Goal: Information Seeking & Learning: Find specific fact

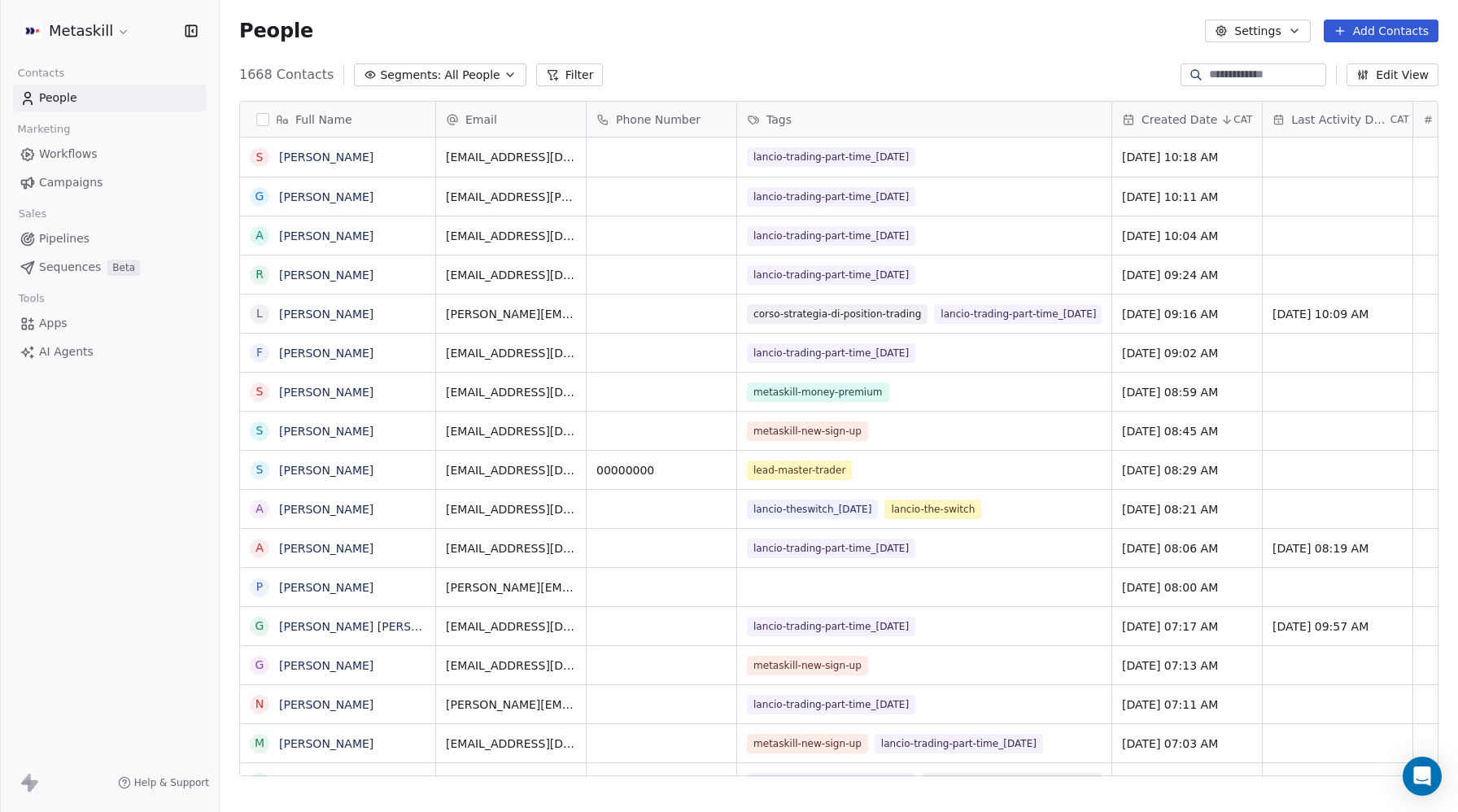
scroll to position [1, 1]
click at [452, 77] on span "All People" at bounding box center [472, 75] width 55 height 17
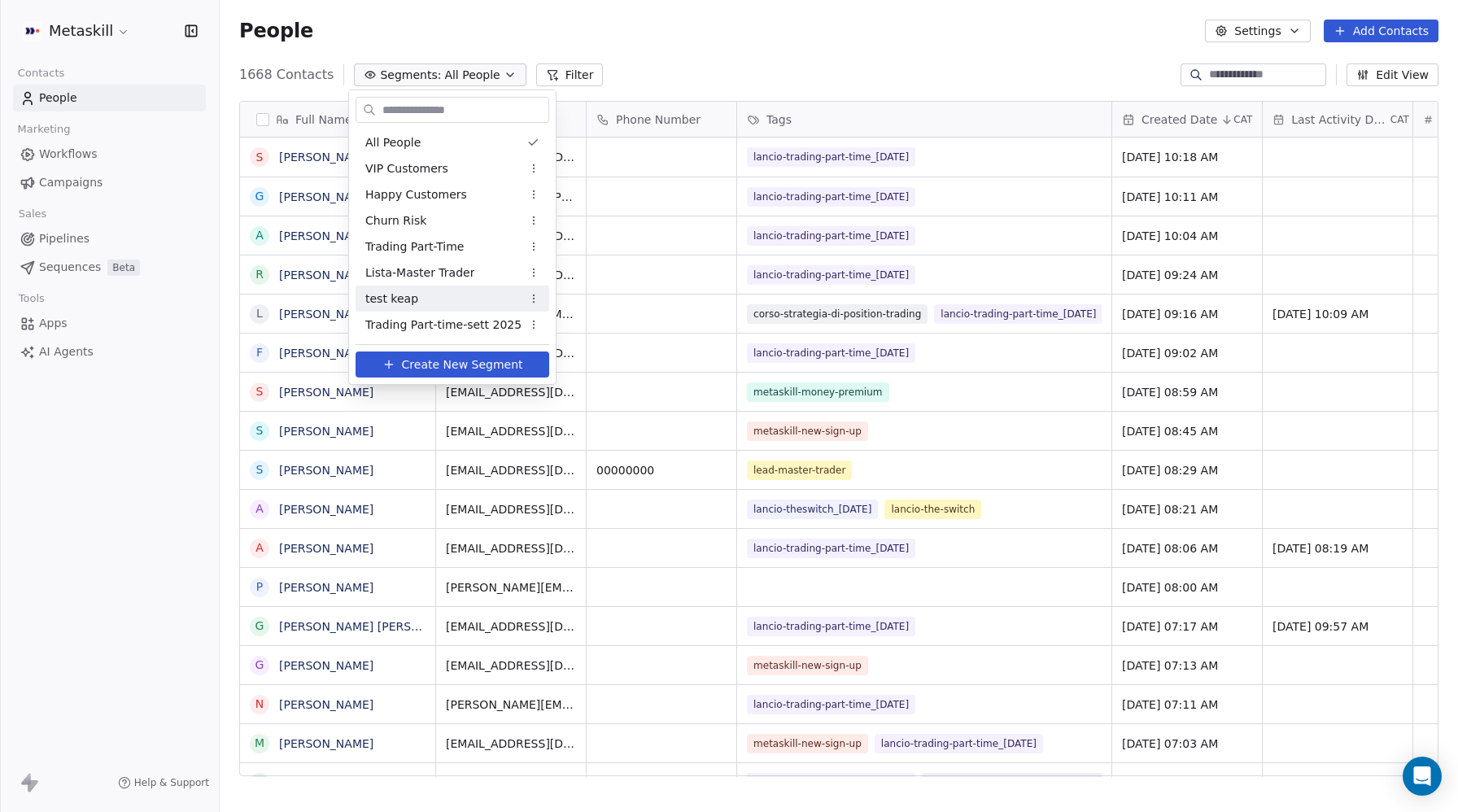
click at [400, 329] on span "Trading Part-time-sett 2025" at bounding box center [443, 325] width 156 height 17
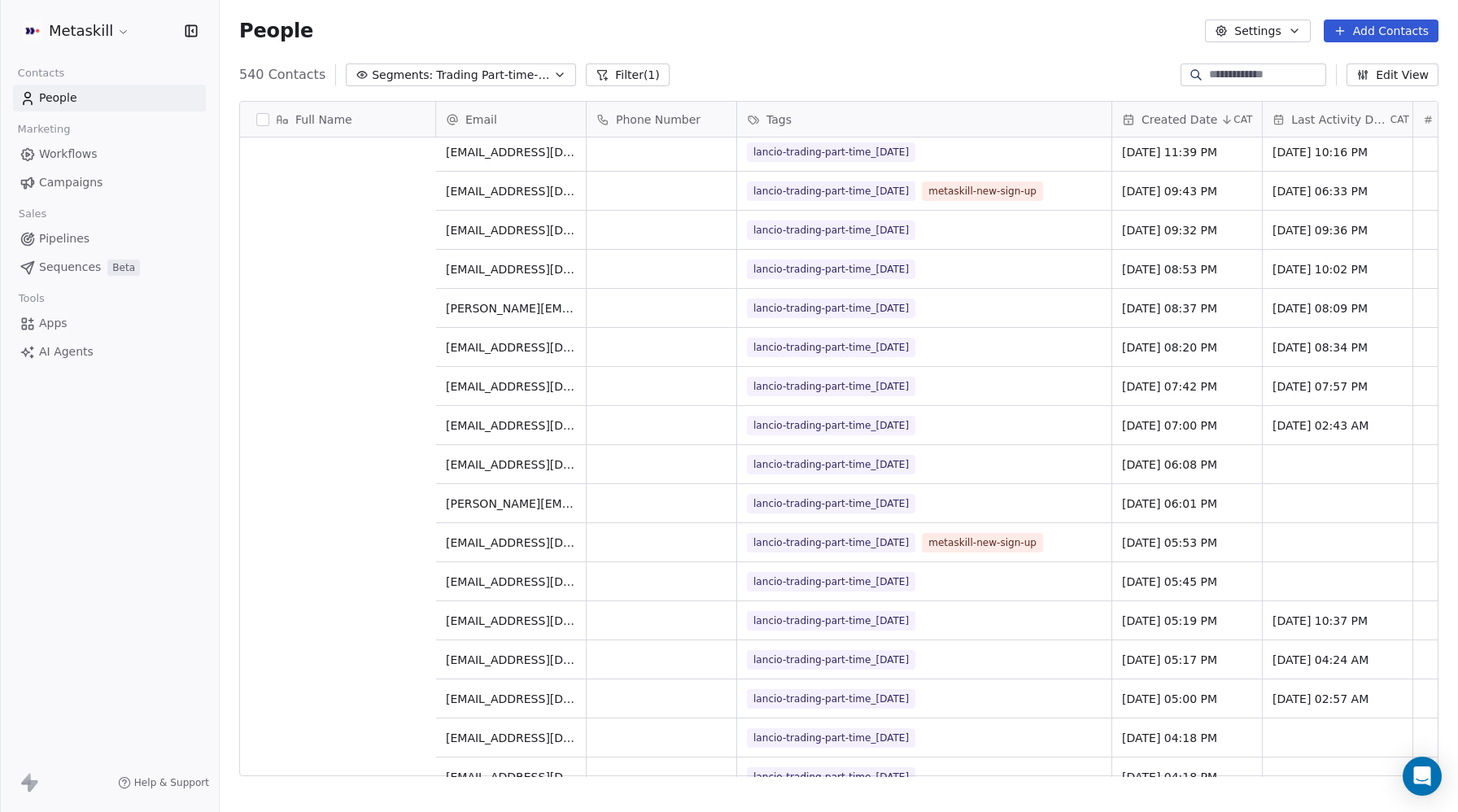
scroll to position [534, 0]
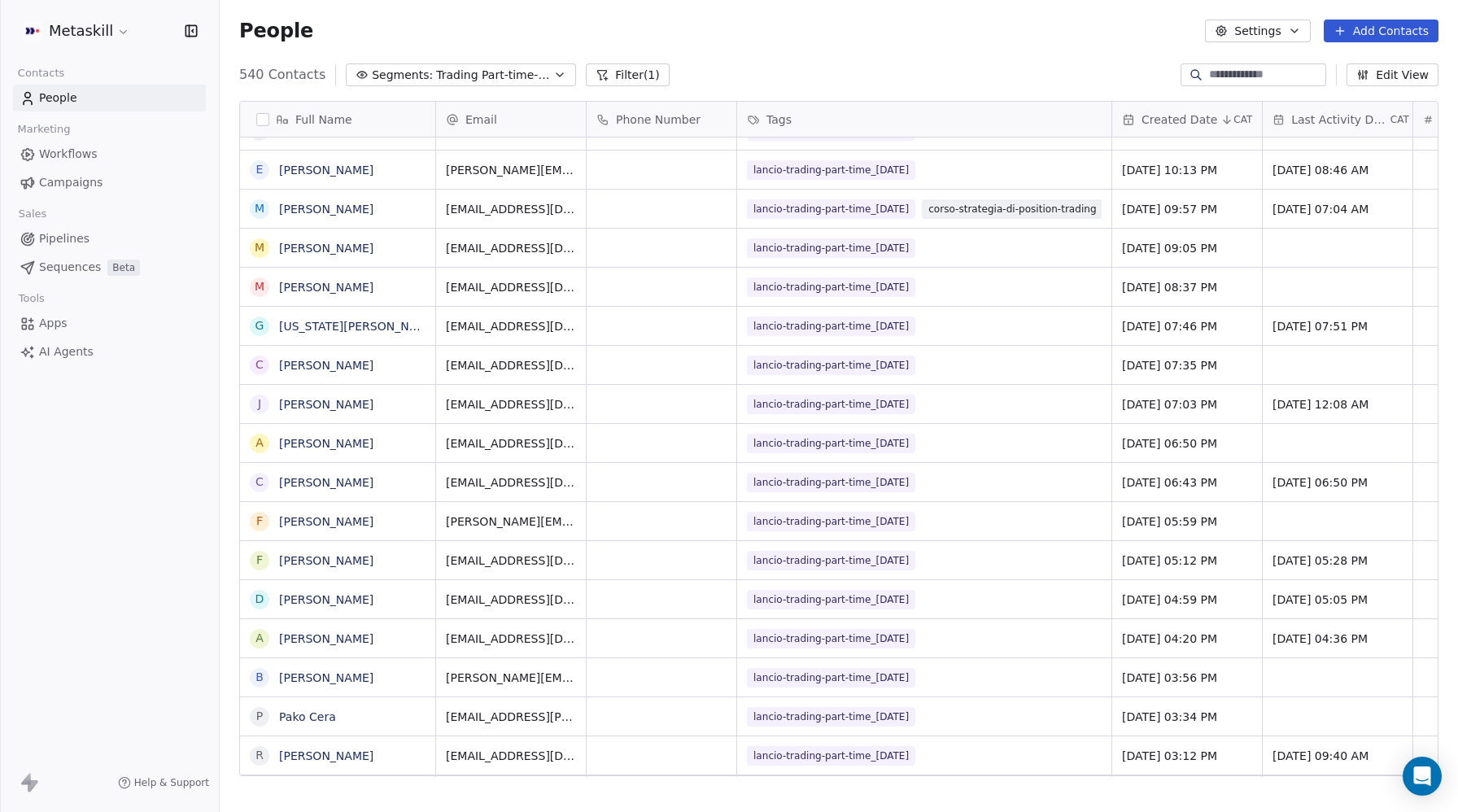
click at [57, 183] on span "Campaigns" at bounding box center [71, 181] width 64 height 17
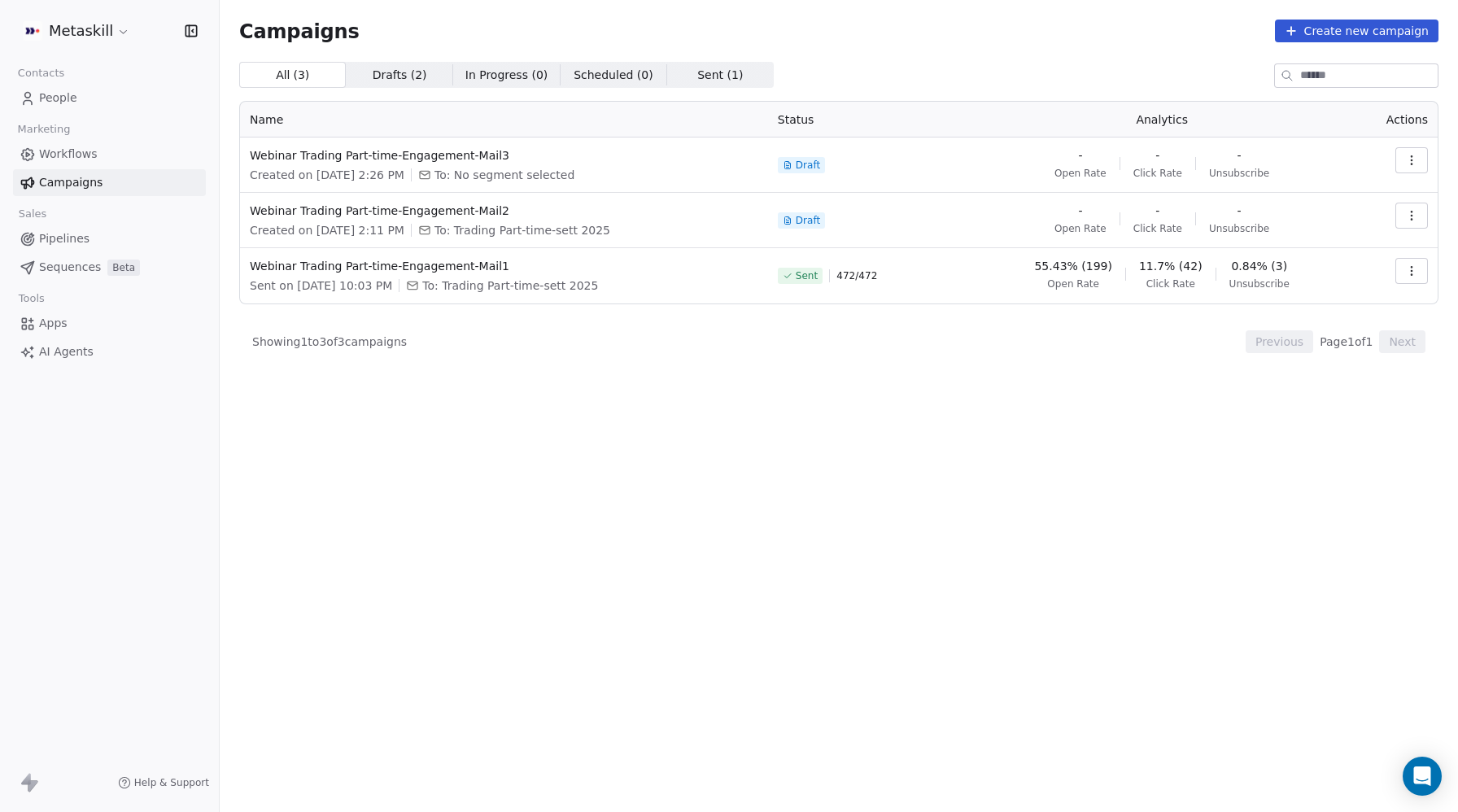
click at [1407, 221] on icon "button" at bounding box center [1411, 215] width 13 height 13
click at [1313, 246] on div "Edit" at bounding box center [1286, 252] width 61 height 26
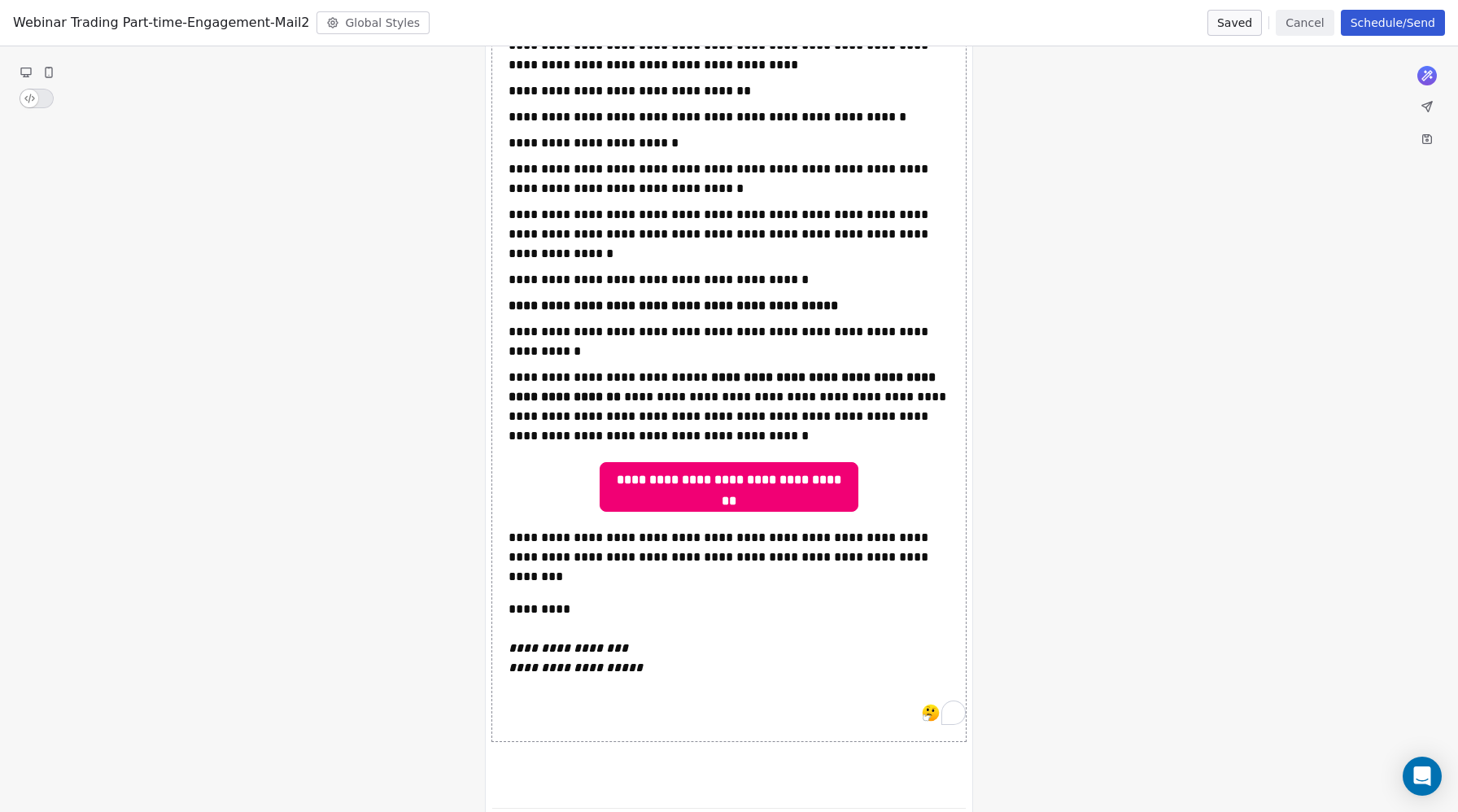
click at [1311, 22] on button "Cancel" at bounding box center [1304, 23] width 58 height 26
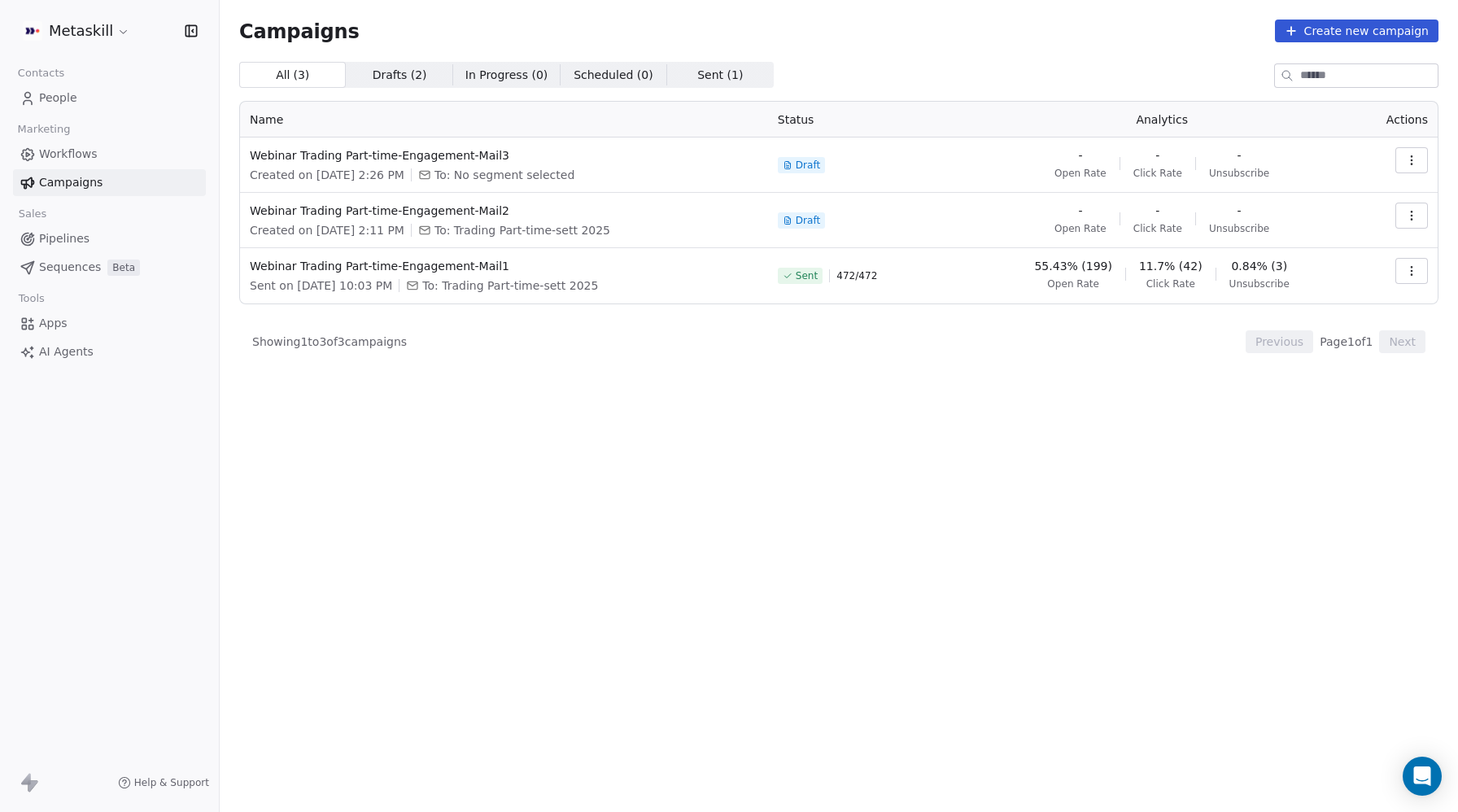
click at [1414, 214] on icon "button" at bounding box center [1411, 215] width 13 height 13
click at [1310, 250] on div "Edit" at bounding box center [1286, 252] width 61 height 26
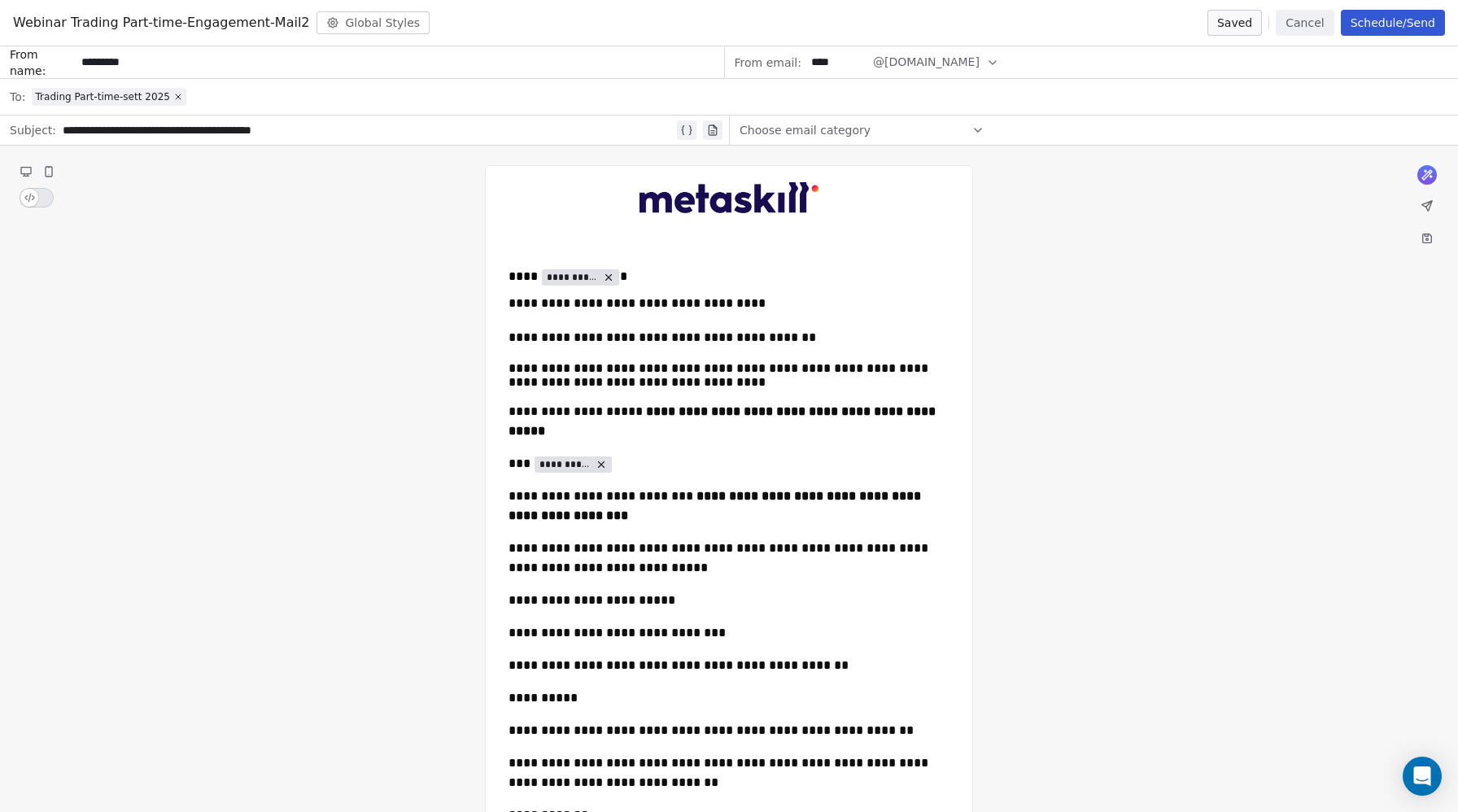
click at [1392, 26] on button "Schedule/Send" at bounding box center [1393, 23] width 104 height 26
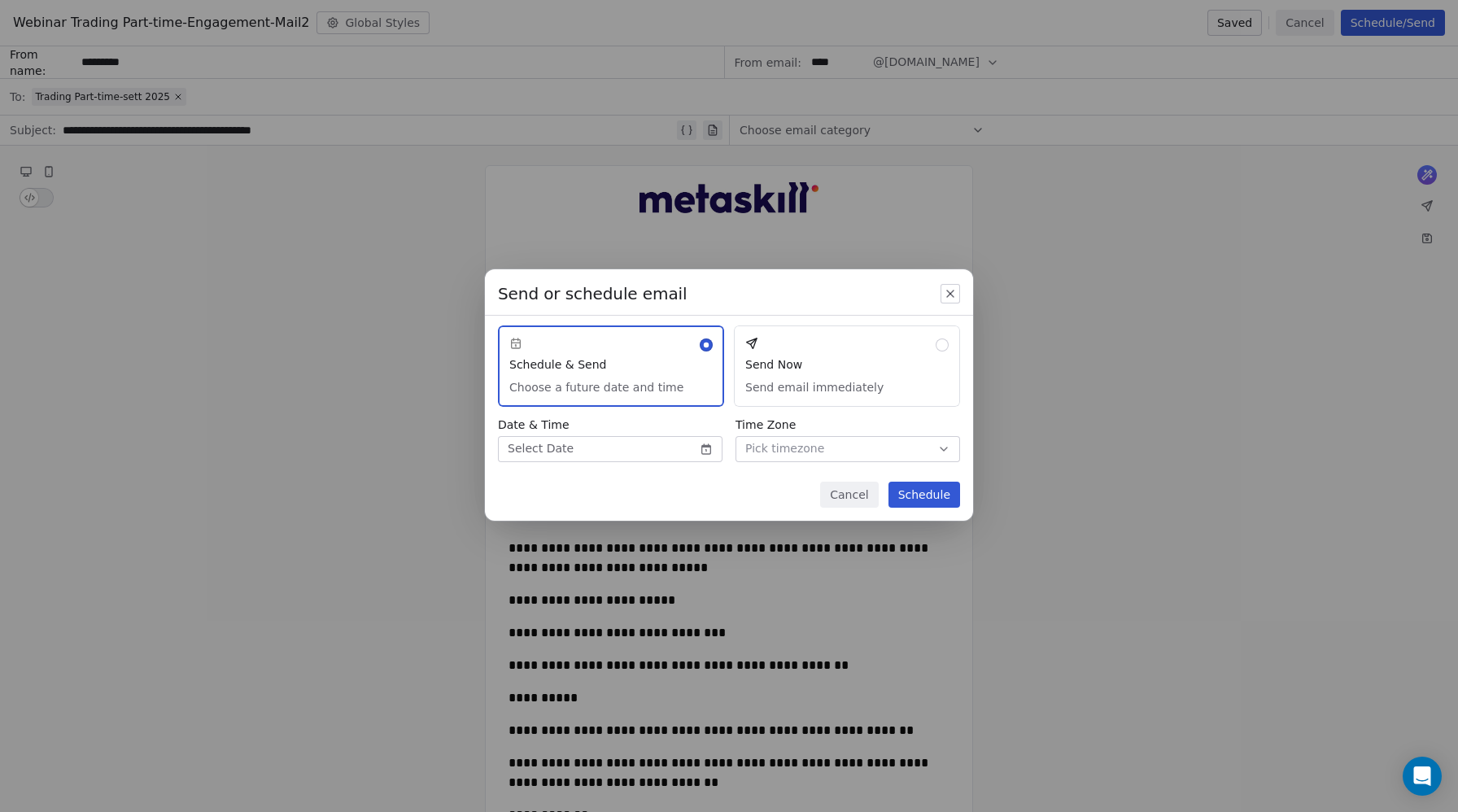
click at [556, 447] on body "Metaskill Contacts People Marketing Workflows Campaigns Sales Pipelines Sequenc…" at bounding box center [729, 406] width 1458 height 812
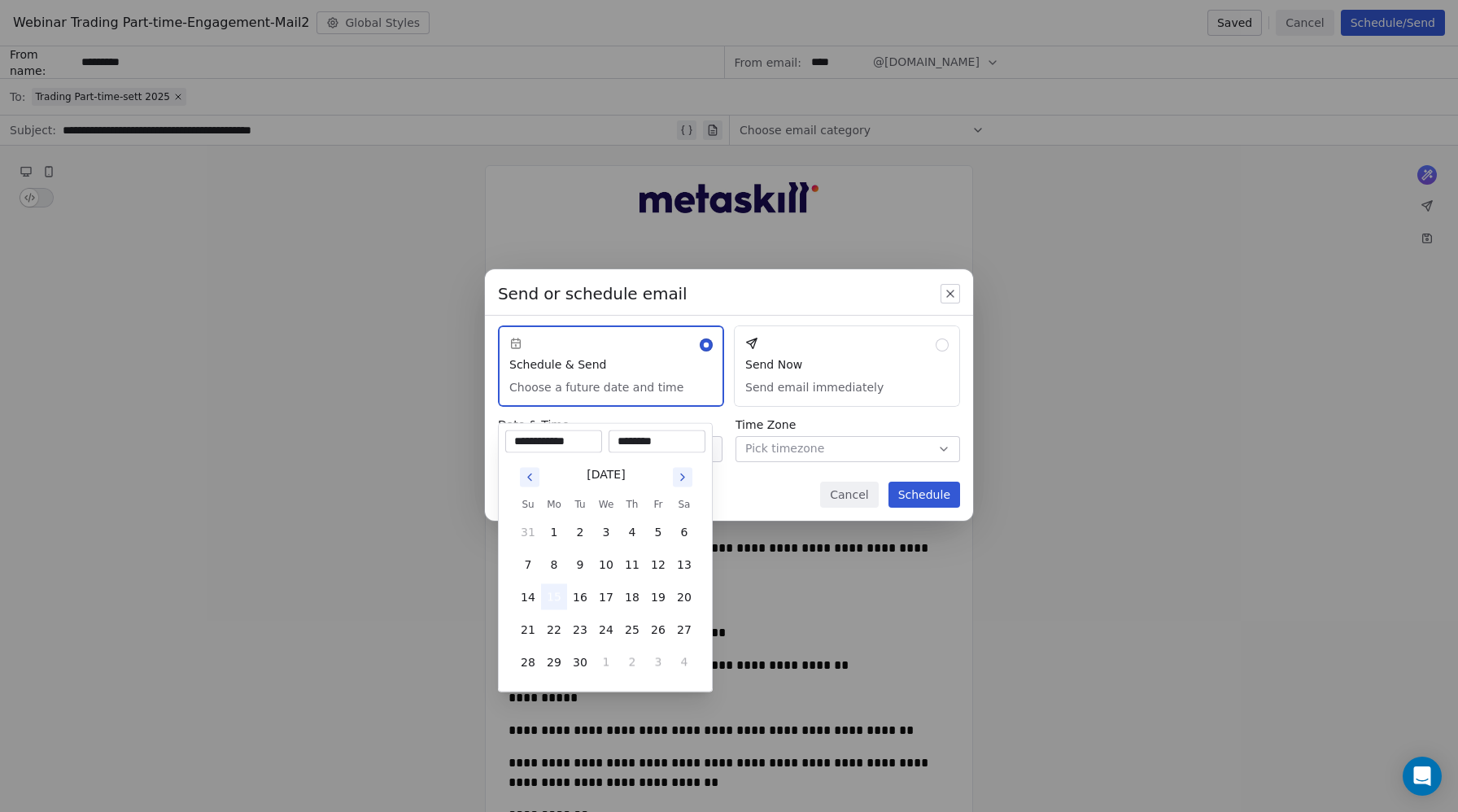
click at [548, 596] on button "15" at bounding box center [553, 596] width 26 height 26
click at [636, 439] on input "********" at bounding box center [657, 441] width 90 height 17
drag, startPoint x: 642, startPoint y: 440, endPoint x: 632, endPoint y: 439, distance: 10.0
click at [632, 439] on input "********" at bounding box center [657, 441] width 90 height 17
drag, startPoint x: 648, startPoint y: 438, endPoint x: 632, endPoint y: 438, distance: 16.0
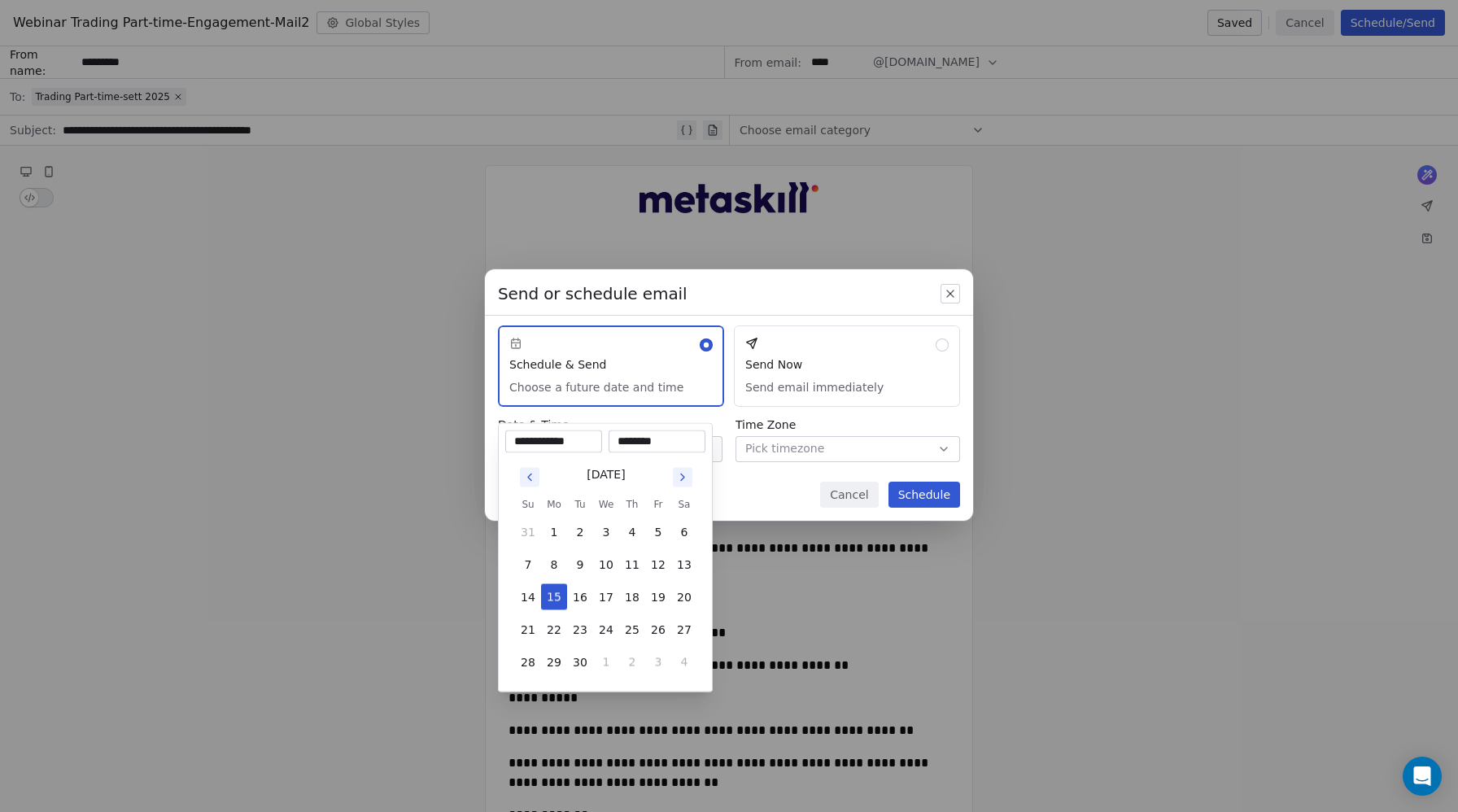
click at [632, 438] on input "********" at bounding box center [657, 441] width 90 height 17
type input "*******"
click at [779, 483] on div "Send or schedule email Schedule & Send Choose a future date and time Send Now S…" at bounding box center [729, 406] width 1458 height 327
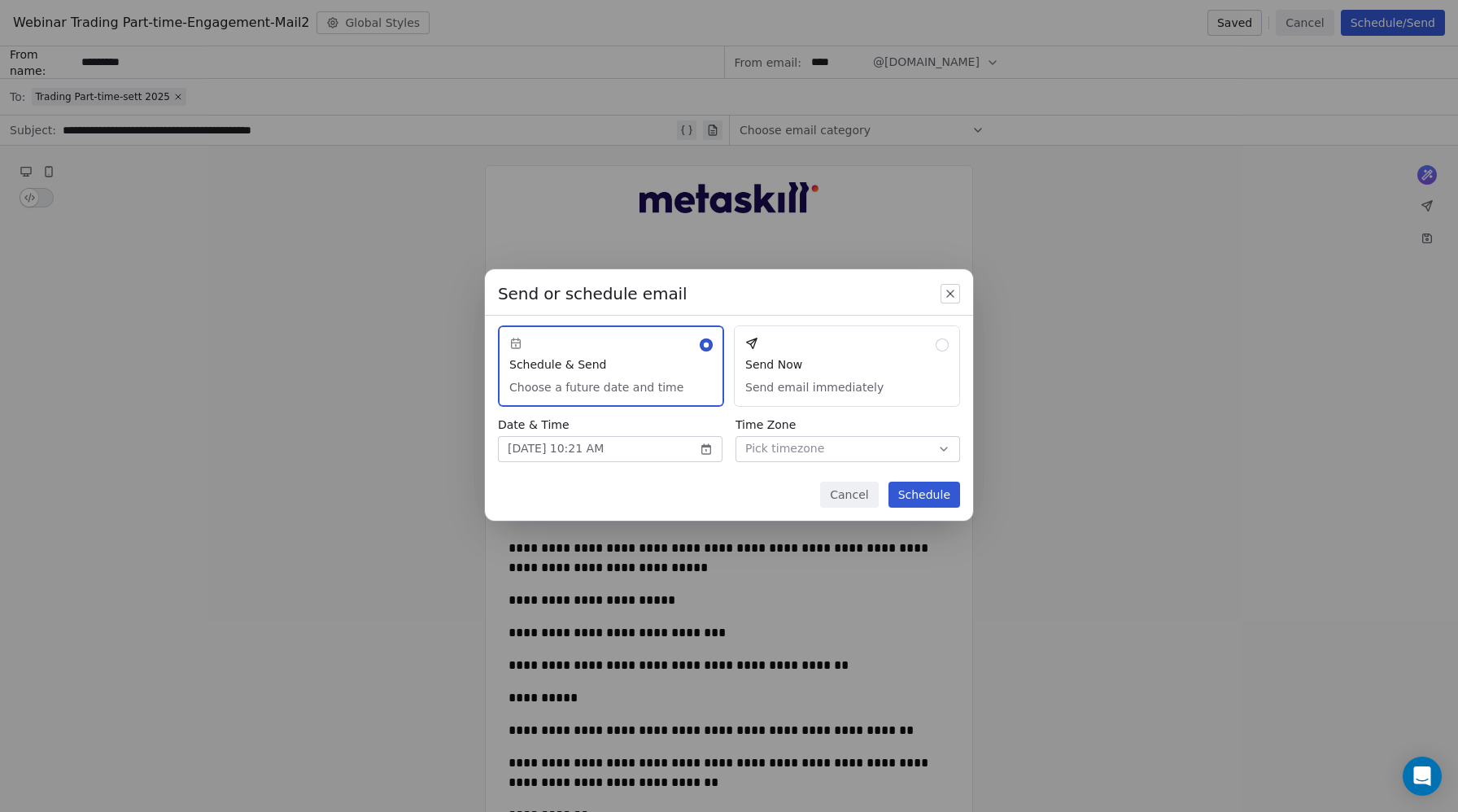
click at [774, 449] on span "Pick timezone" at bounding box center [785, 448] width 78 height 17
type input "***"
click at [801, 493] on span "Amsterdam - CET" at bounding box center [829, 495] width 99 height 17
click at [597, 449] on body "Metaskill Contacts People Marketing Workflows Campaigns Sales Pipelines Sequenc…" at bounding box center [729, 406] width 1458 height 812
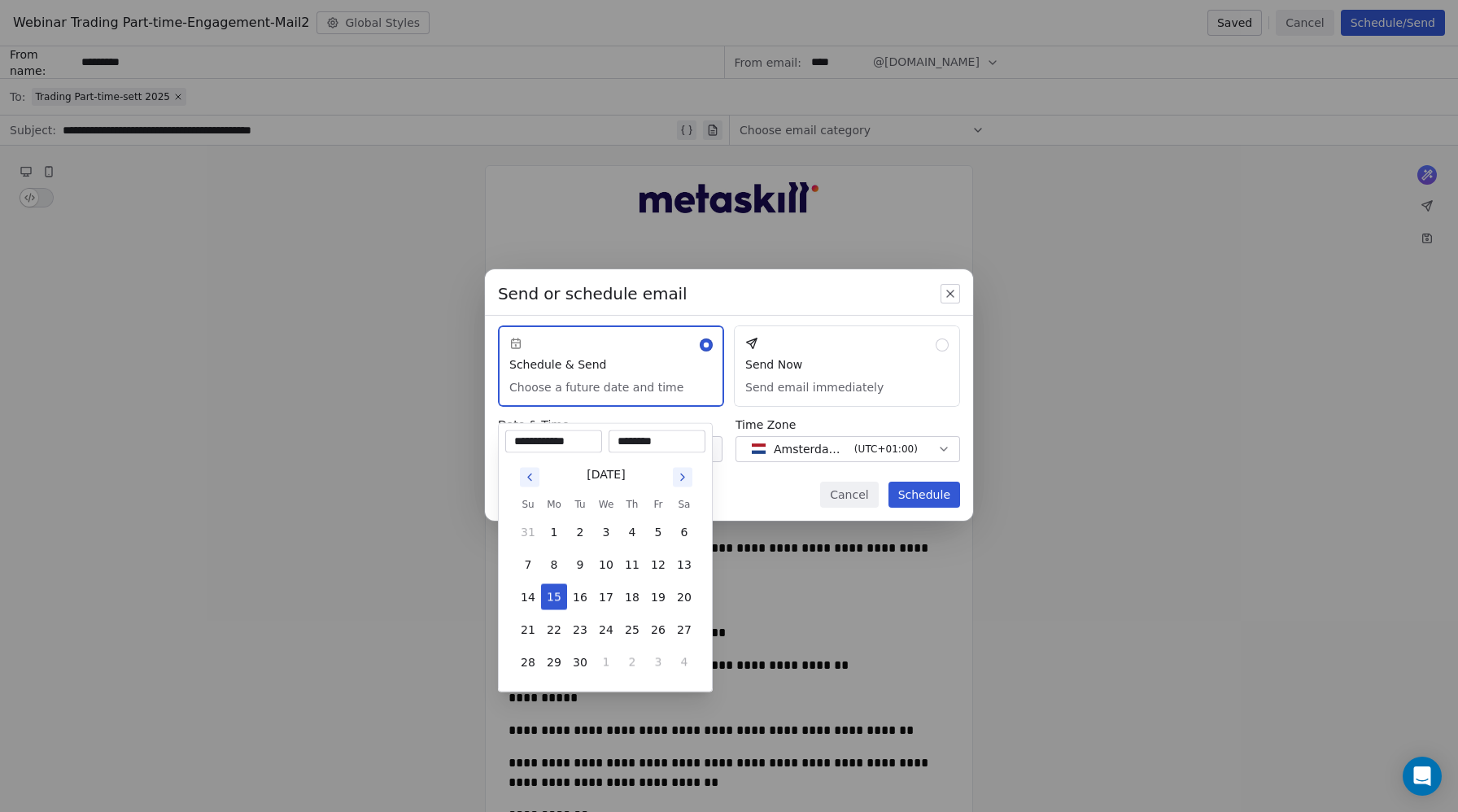
click at [641, 440] on input "********" at bounding box center [657, 441] width 90 height 17
click at [638, 440] on input "********" at bounding box center [657, 441] width 90 height 17
type input "********"
click at [748, 495] on div "Send or schedule email Schedule & Send Choose a future date and time Send Now S…" at bounding box center [729, 406] width 1458 height 327
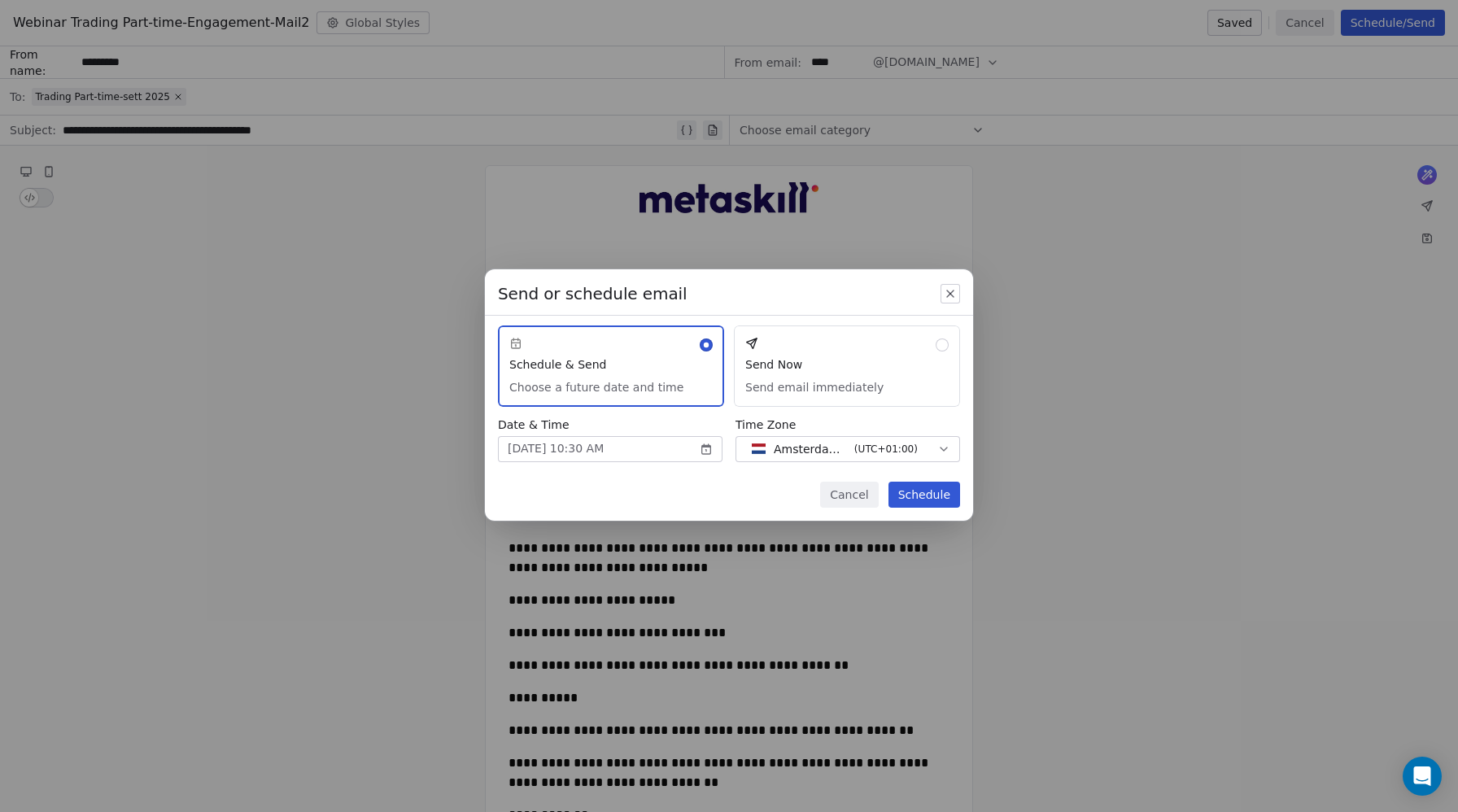
click at [923, 494] on button "Schedule" at bounding box center [923, 494] width 72 height 26
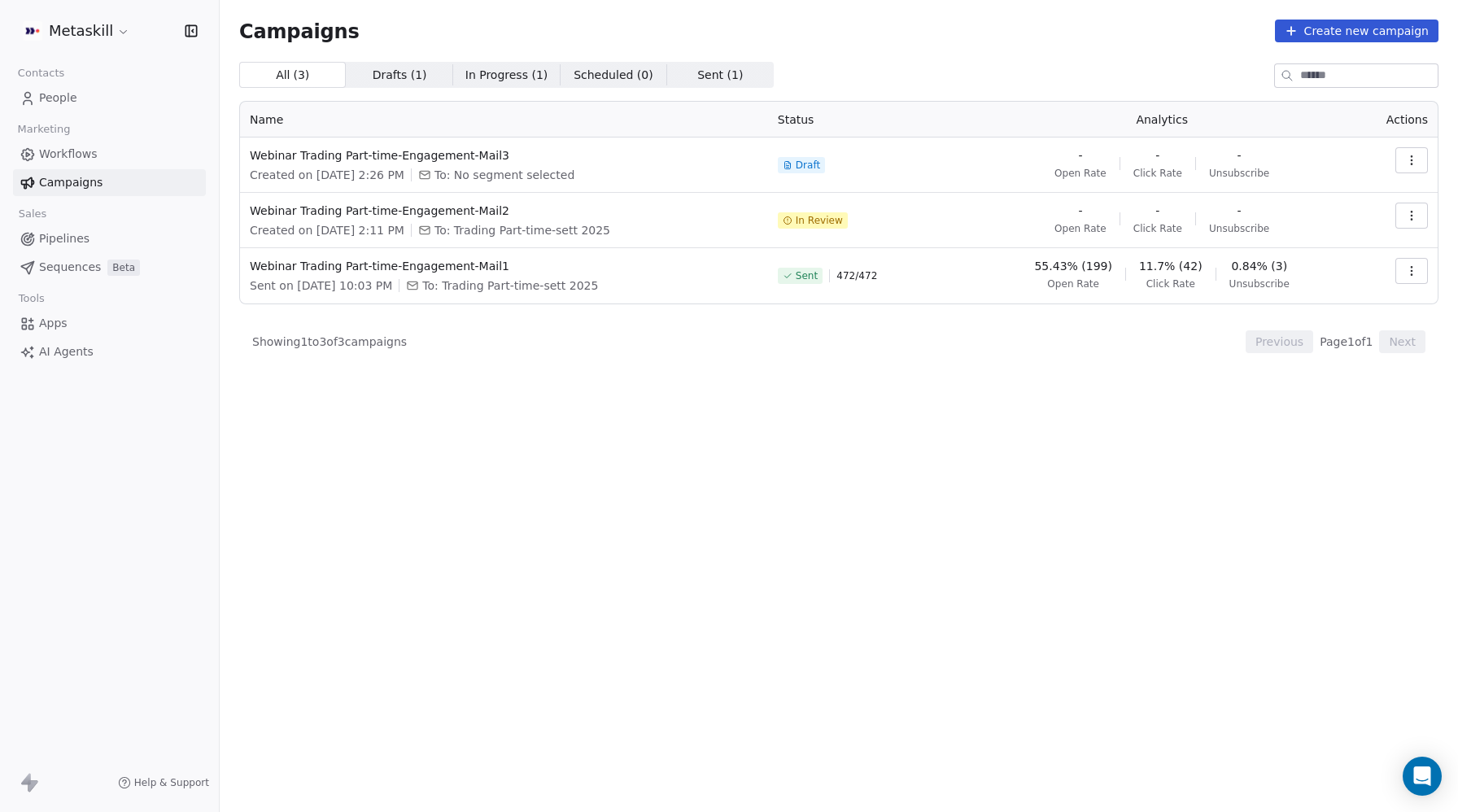
click at [835, 223] on span "In Review" at bounding box center [819, 220] width 47 height 13
click at [1401, 212] on button "button" at bounding box center [1411, 215] width 32 height 26
drag, startPoint x: 246, startPoint y: 210, endPoint x: 503, endPoint y: 207, distance: 257.0
click at [503, 207] on html "Metaskill Contacts People Marketing Workflows Campaigns Sales Pipelines Sequenc…" at bounding box center [729, 406] width 1458 height 812
click at [593, 207] on span "Webinar Trading Part-time-Engagement-Mail2" at bounding box center [504, 210] width 508 height 17
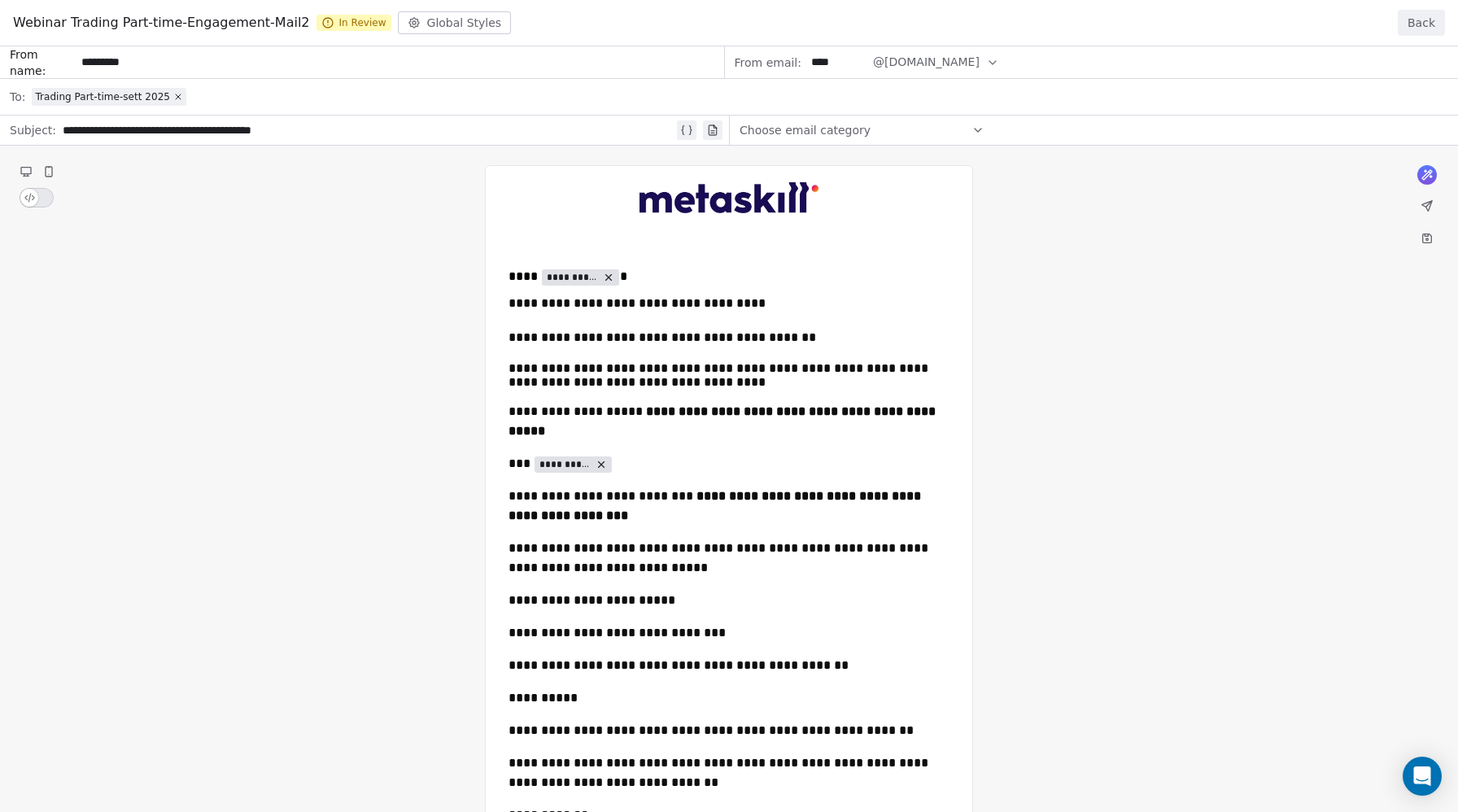
click at [1432, 23] on button "Back" at bounding box center [1422, 23] width 47 height 26
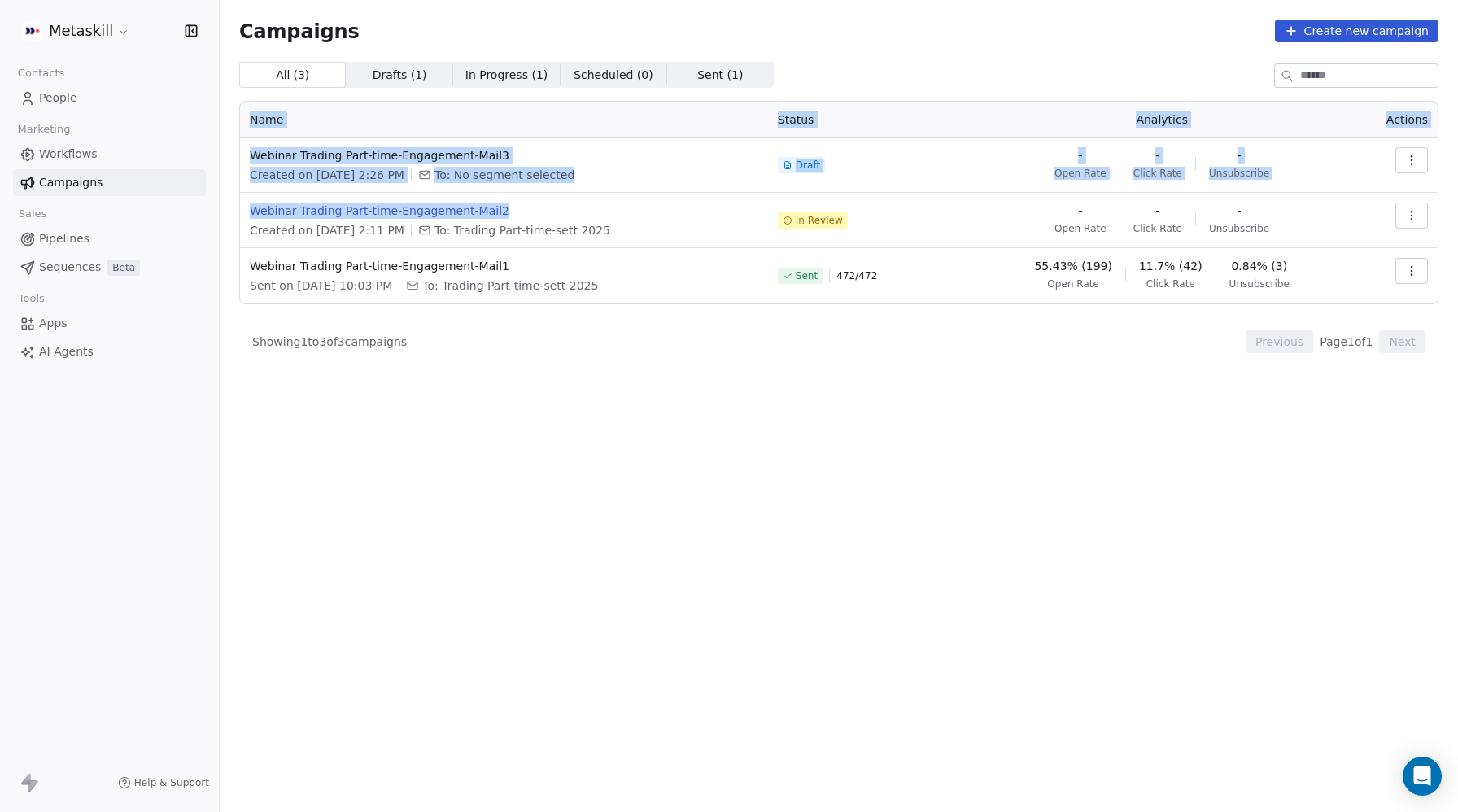
drag, startPoint x: 236, startPoint y: 207, endPoint x: 507, endPoint y: 211, distance: 271.0
click at [507, 211] on div "Campaigns Create new campaign All ( 3 ) All ( 3 ) Drafts ( 1 ) Drafts ( 1 ) In …" at bounding box center [839, 344] width 1238 height 688
click at [529, 214] on span "Webinar Trading Part-time-Engagement-Mail2" at bounding box center [504, 210] width 508 height 17
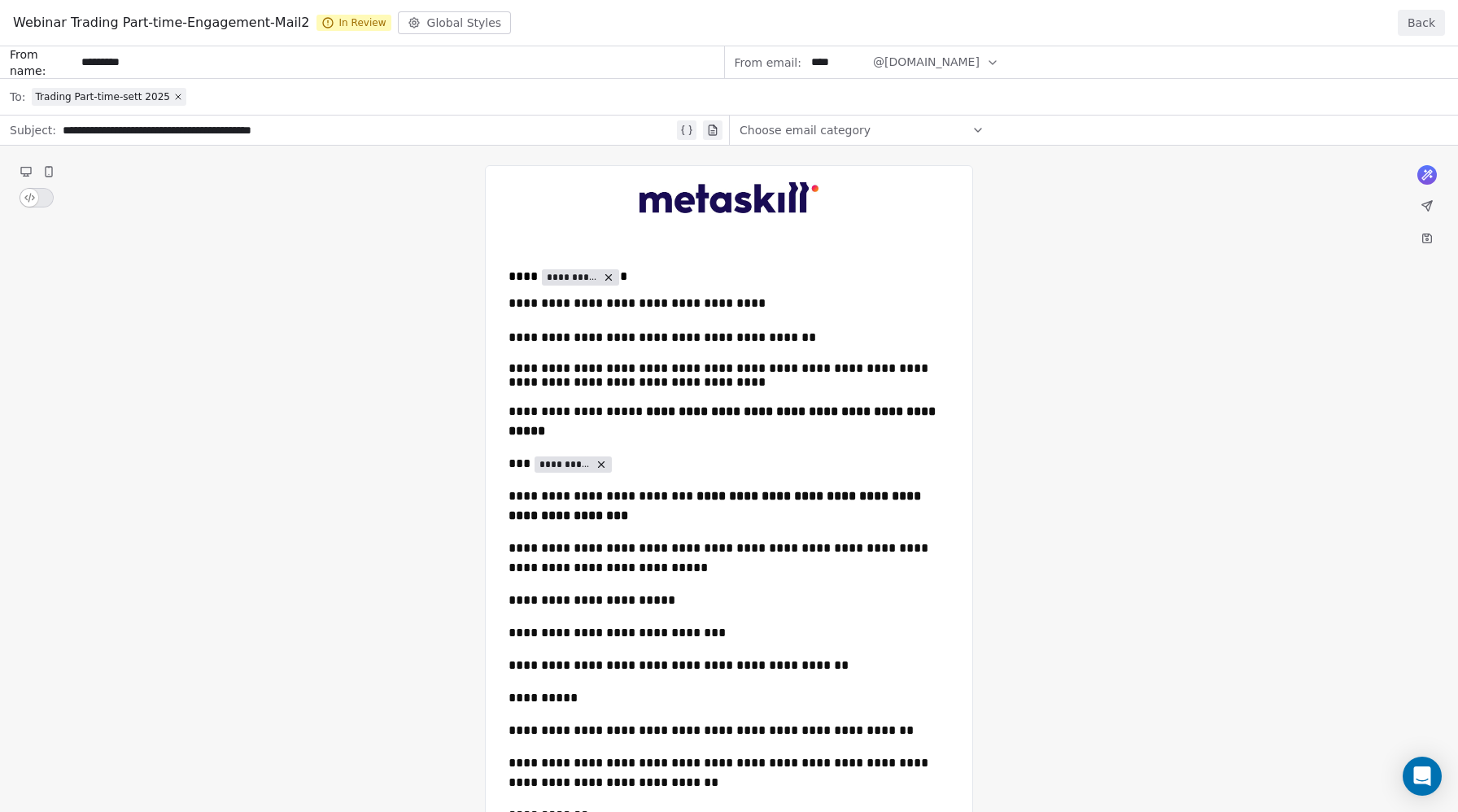
click at [1419, 22] on button "Back" at bounding box center [1422, 23] width 47 height 26
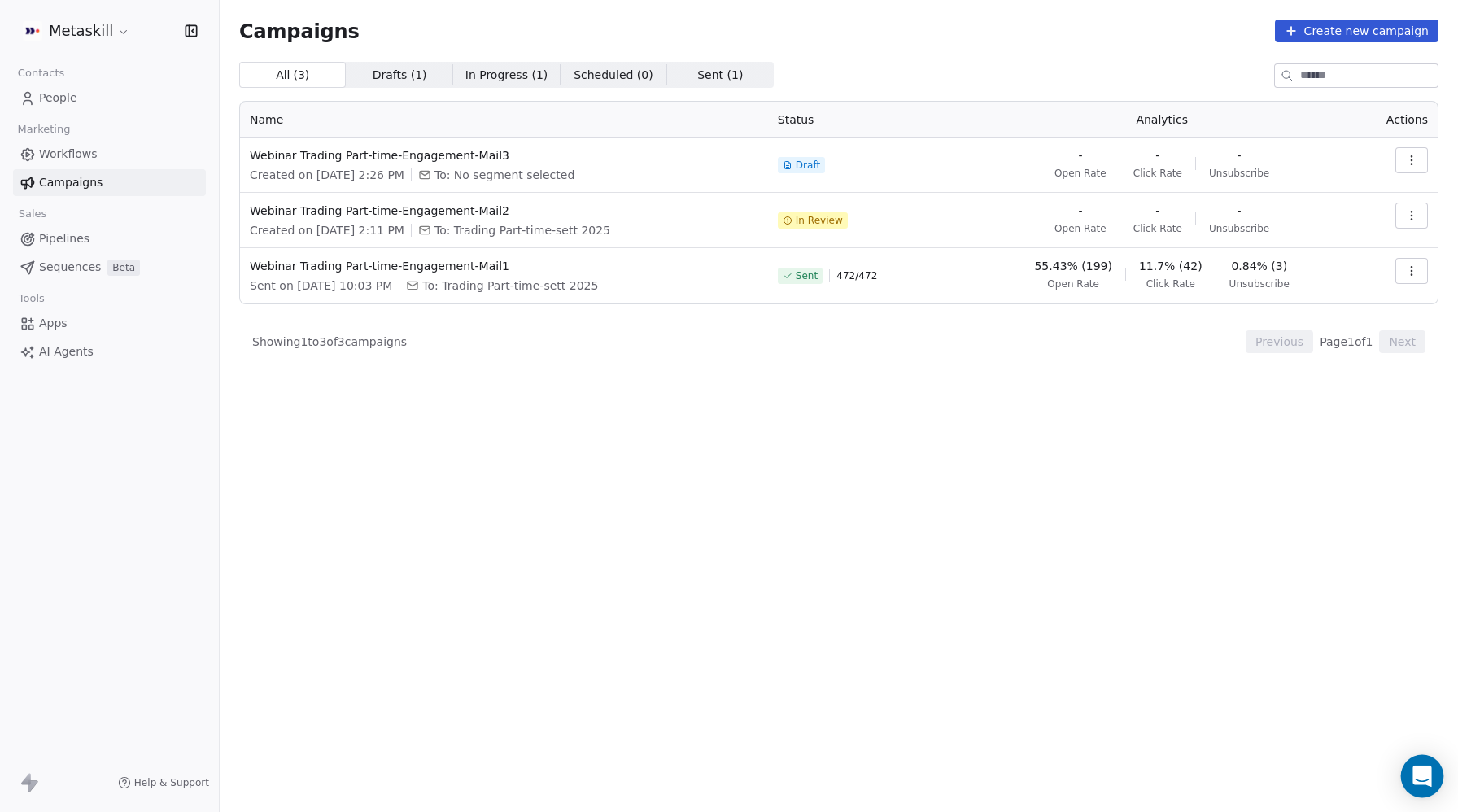
click at [1429, 786] on div "Open Intercom Messenger" at bounding box center [1423, 777] width 43 height 43
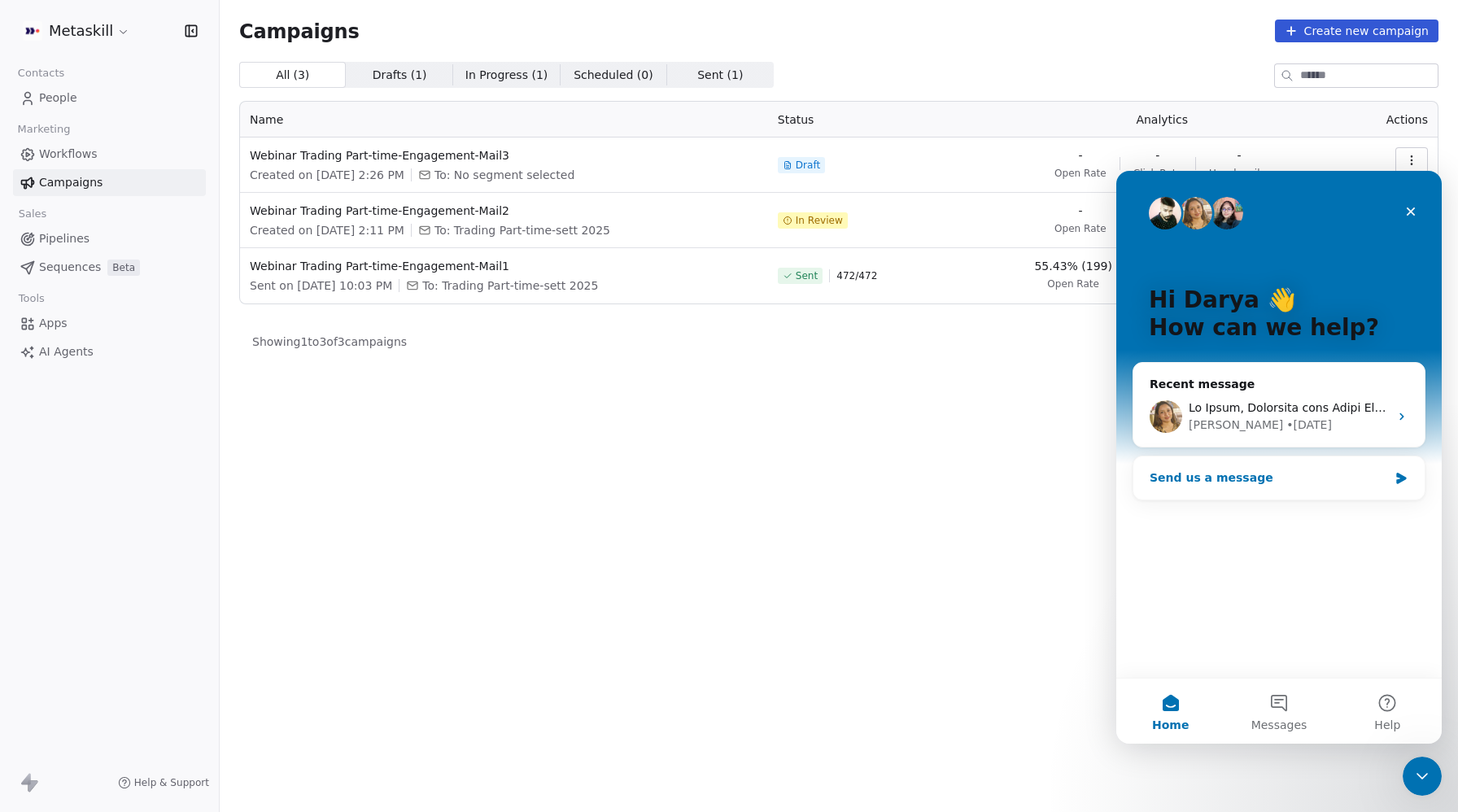
click at [1239, 479] on div "Send us a message" at bounding box center [1269, 477] width 238 height 17
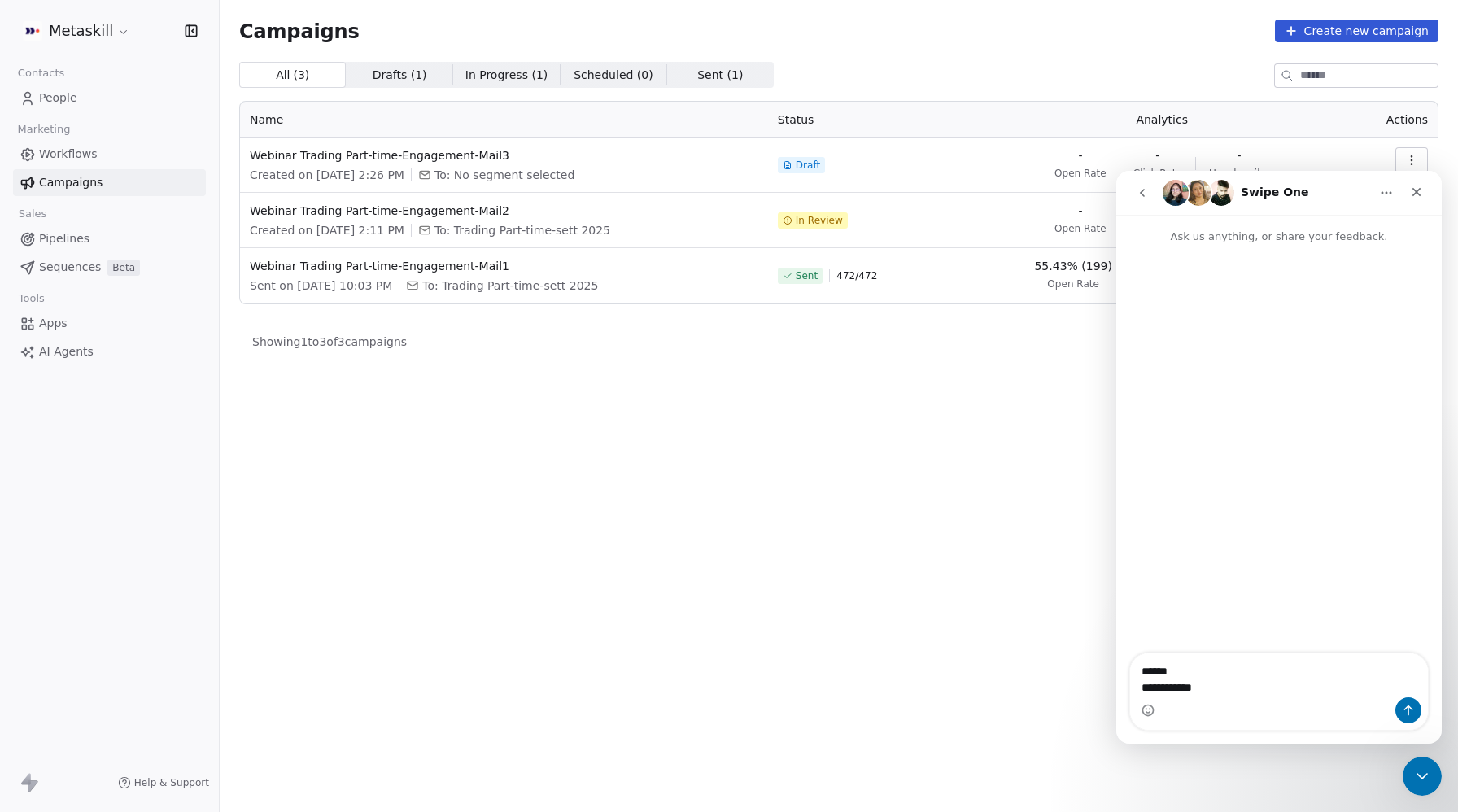
type textarea "**********"
click at [1414, 195] on icon "Close" at bounding box center [1416, 191] width 13 height 13
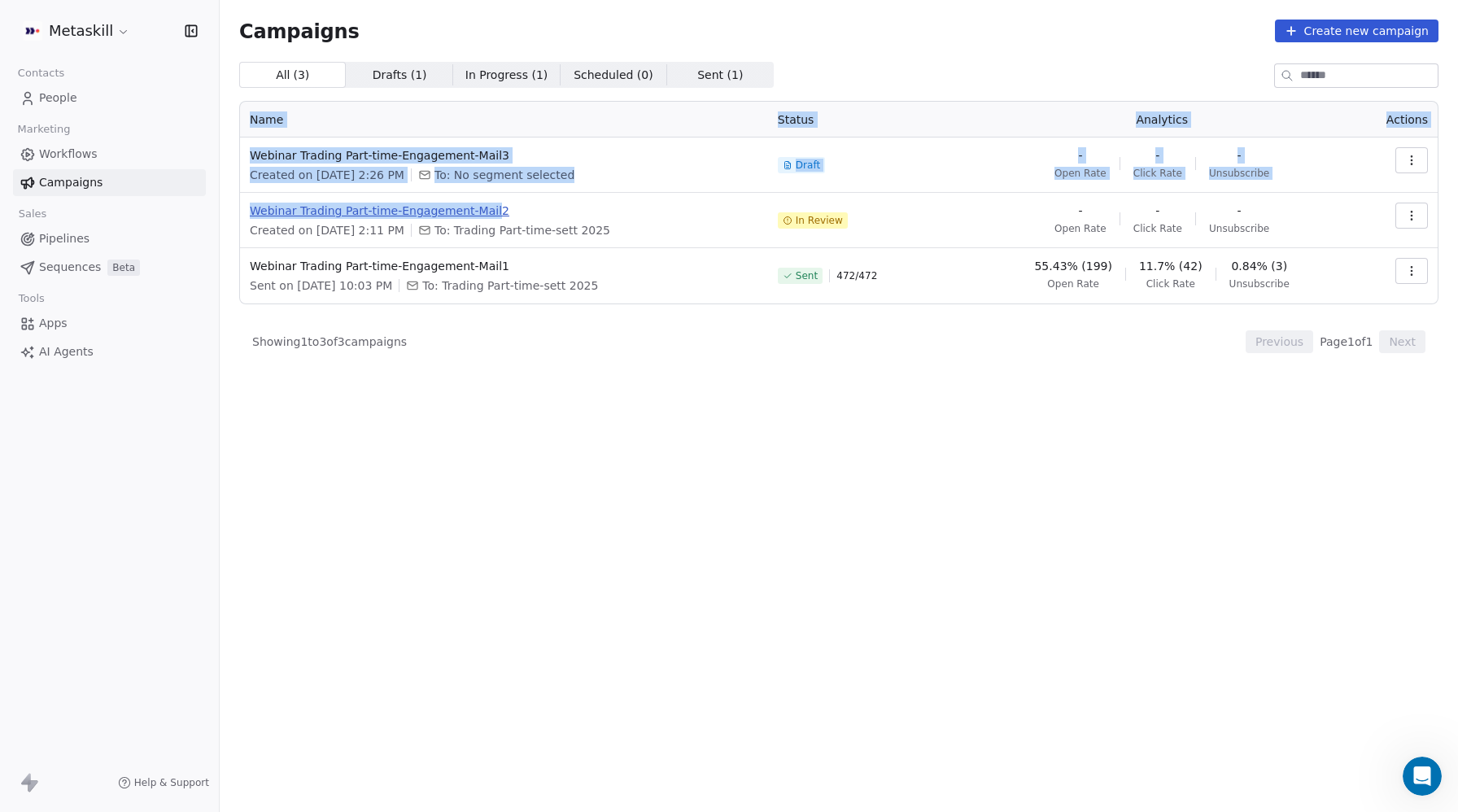
drag, startPoint x: 255, startPoint y: 210, endPoint x: 497, endPoint y: 209, distance: 242.0
click at [494, 207] on div "Campaigns Create new campaign All ( 3 ) All ( 3 ) Drafts ( 1 ) Drafts ( 1 ) In …" at bounding box center [839, 344] width 1238 height 688
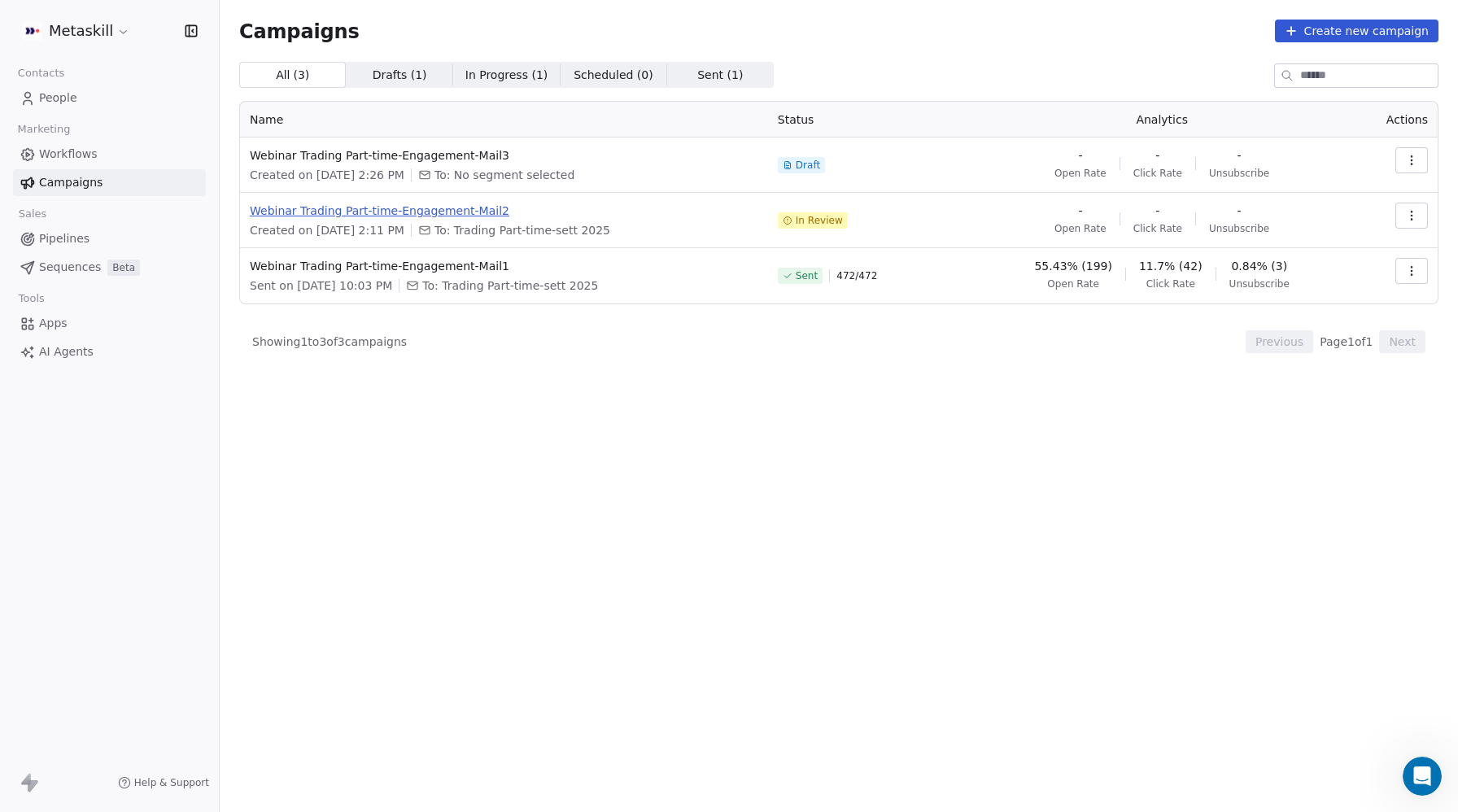
click at [570, 212] on span "Webinar Trading Part-time-Engagement-Mail2" at bounding box center [504, 210] width 508 height 17
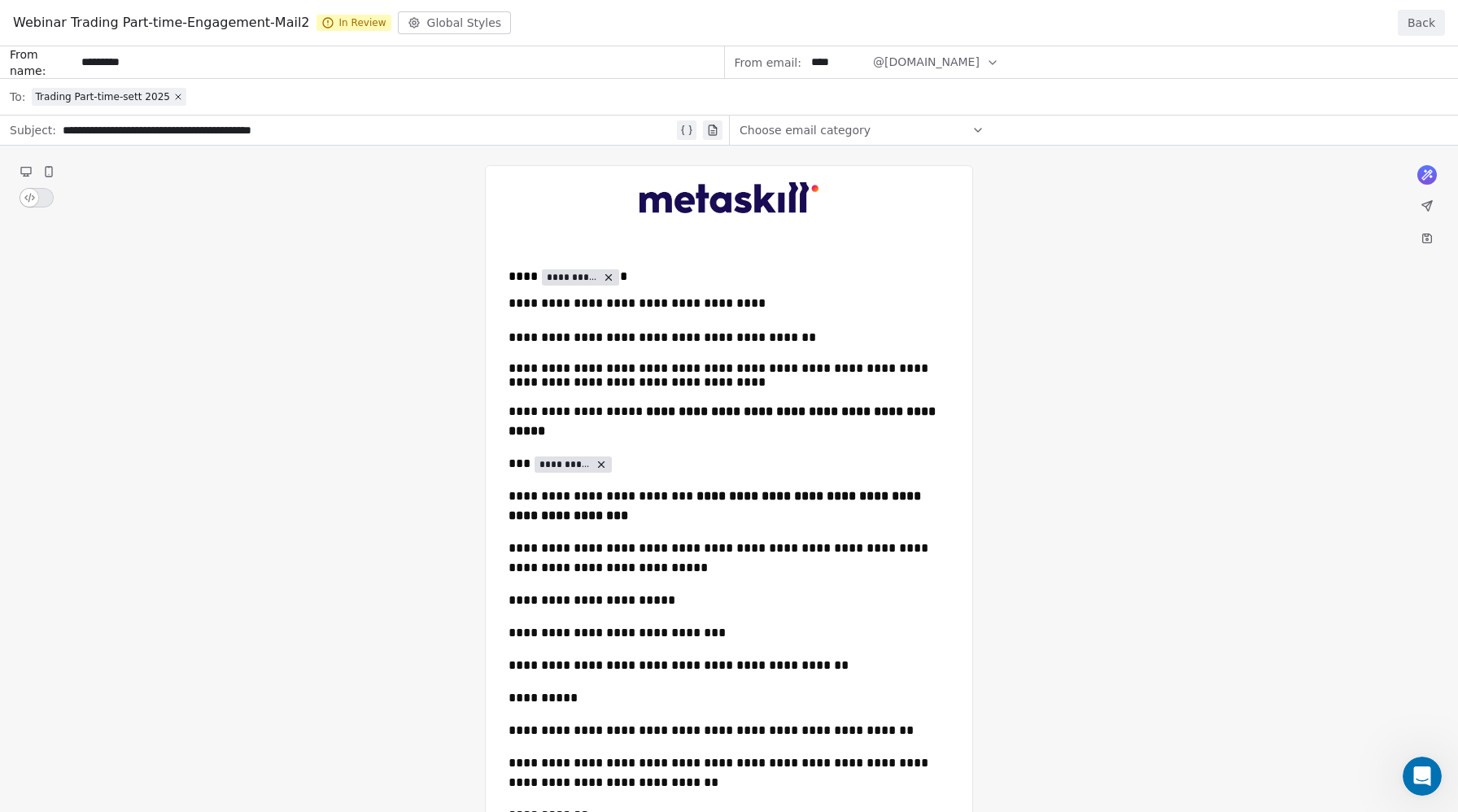
drag, startPoint x: 536, startPoint y: 210, endPoint x: 439, endPoint y: 212, distance: 97.0
click at [103, 21] on span "Webinar Trading Part-time-Engagement-Mail2" at bounding box center [161, 23] width 297 height 20
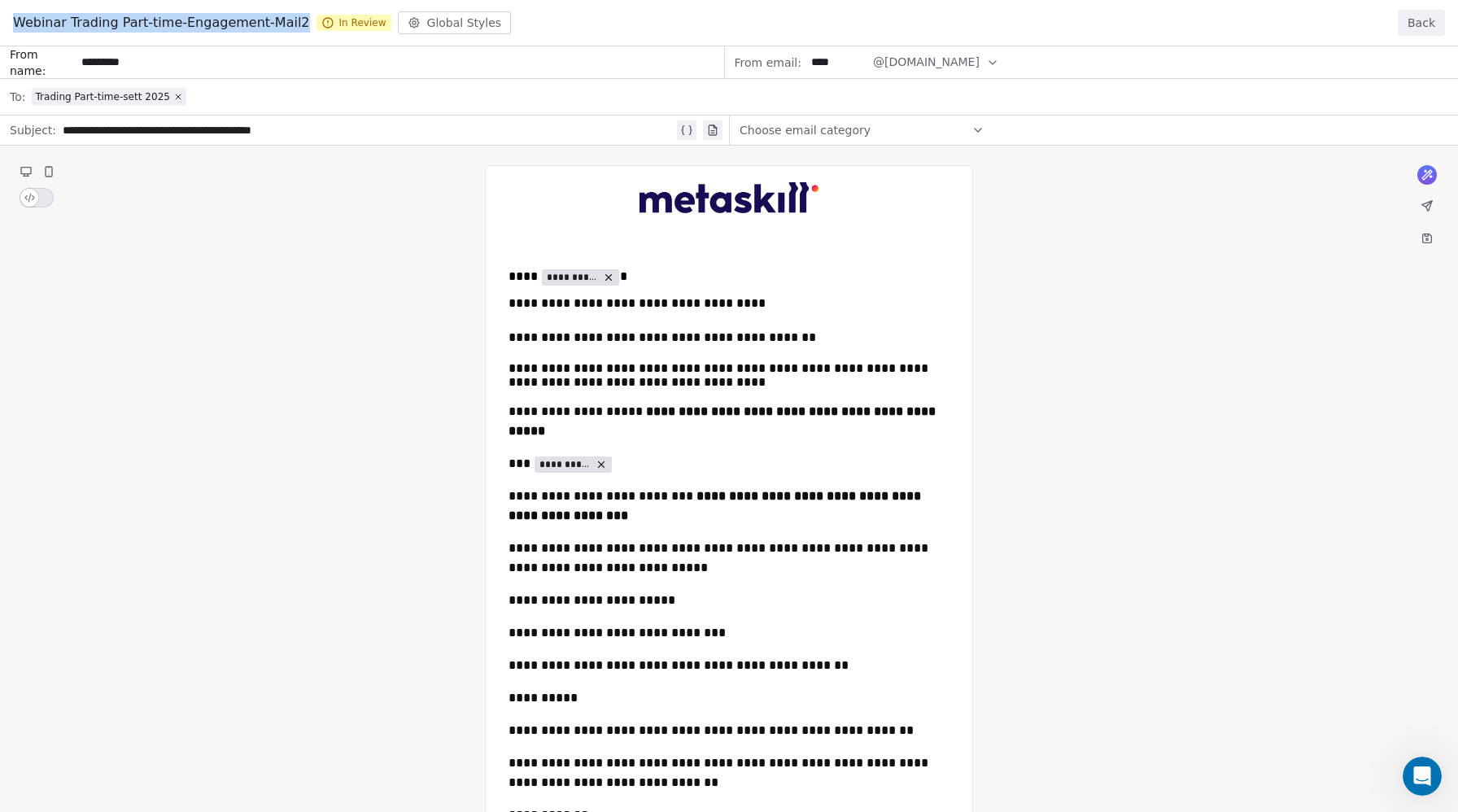
copy span "Webinar Trading Part-time-Engagement-Mail2"
click at [1422, 784] on icon "Open Intercom Messenger" at bounding box center [1420, 773] width 26 height 26
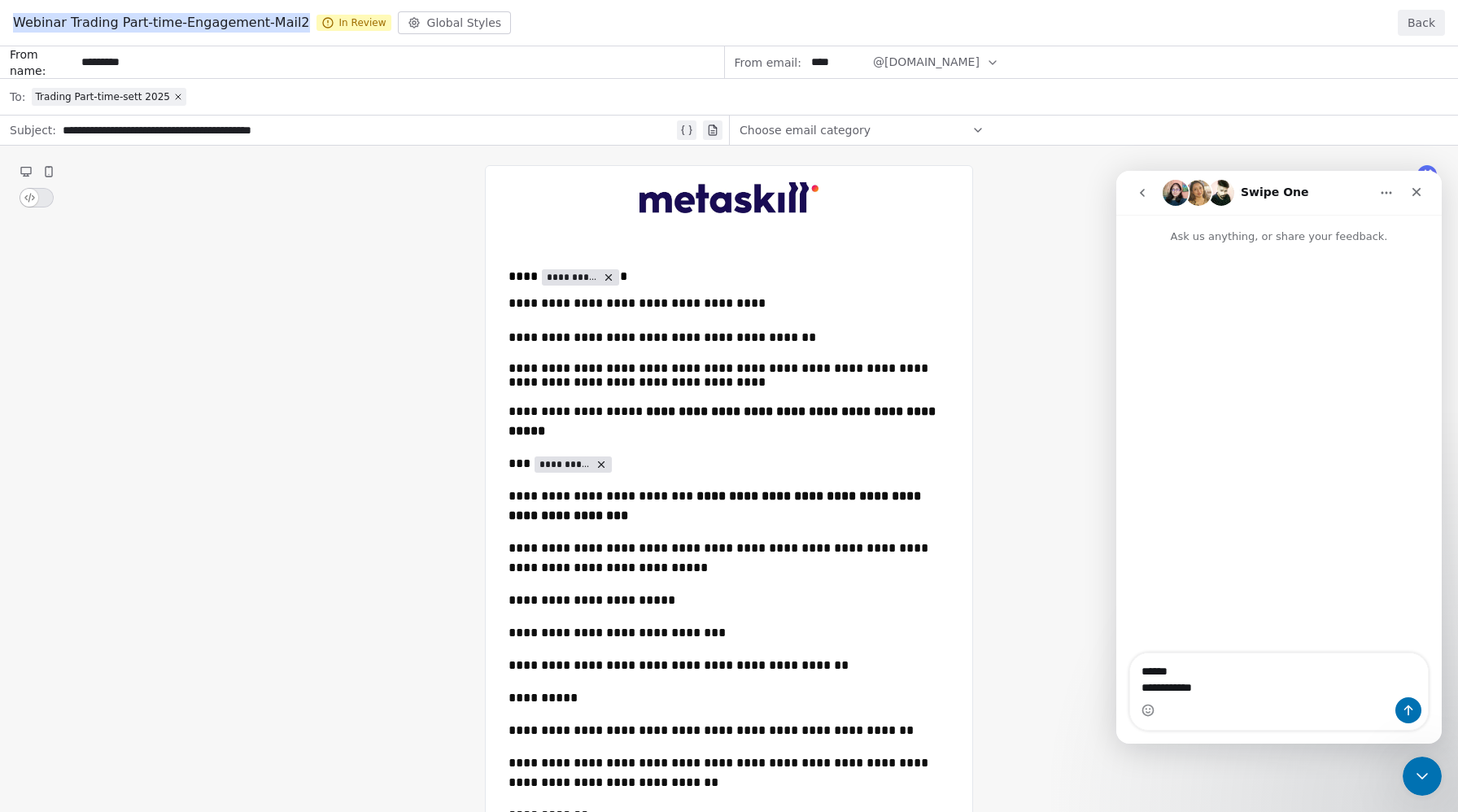
drag, startPoint x: 1165, startPoint y: 672, endPoint x: 1145, endPoint y: 664, distance: 21.5
click at [1145, 664] on textarea "**********" at bounding box center [1278, 675] width 297 height 44
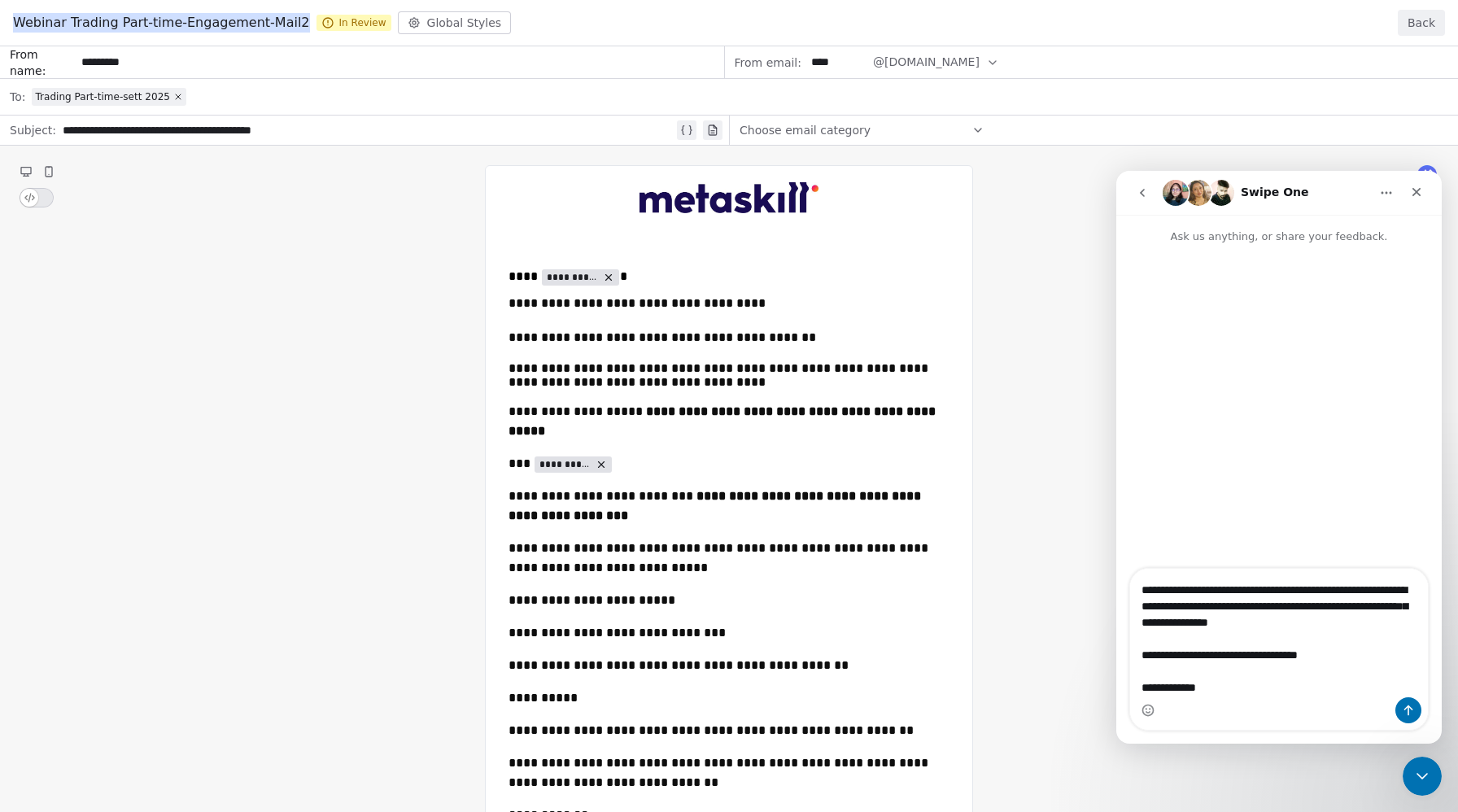
scroll to position [208, 0]
type textarea "**********"
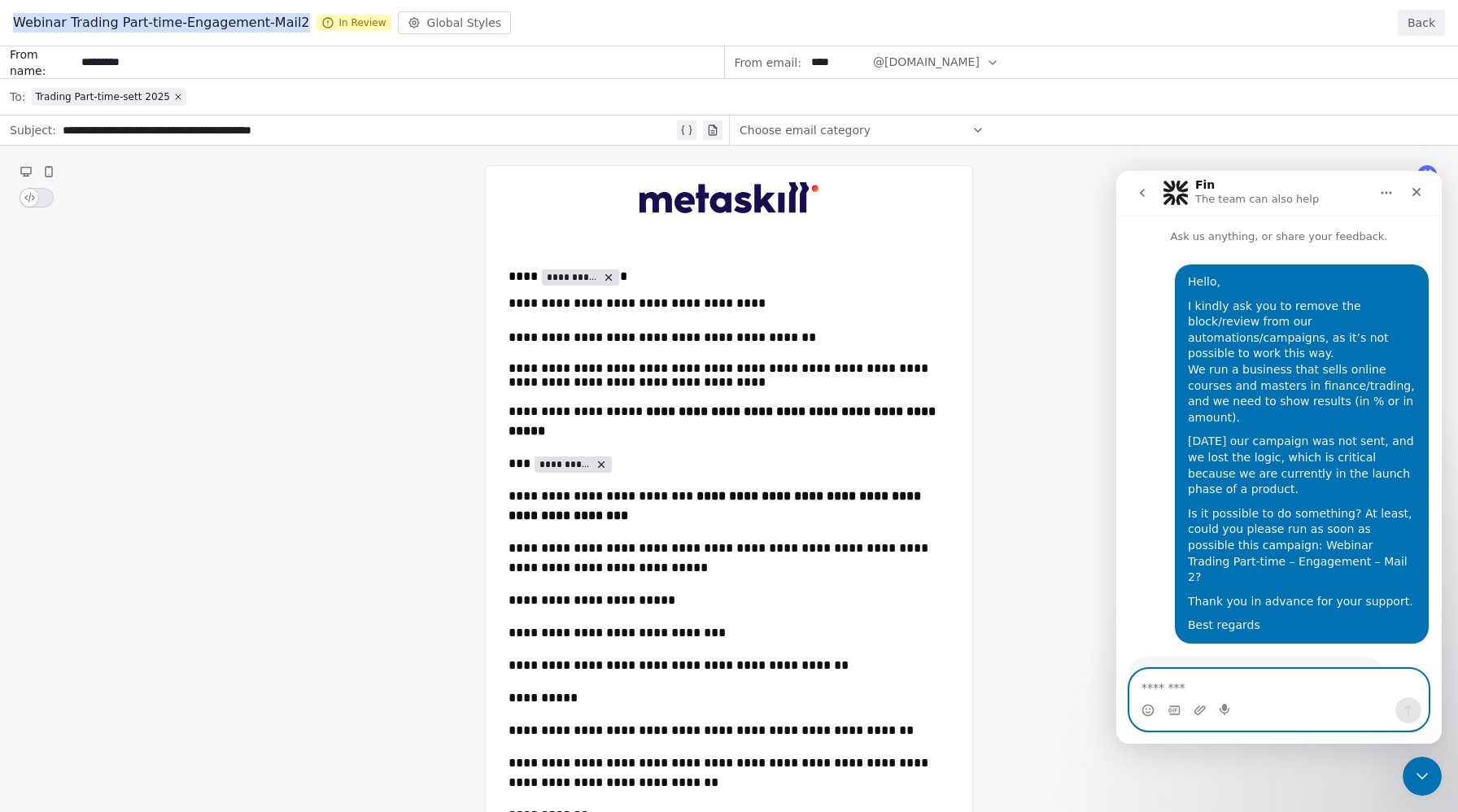
scroll to position [65, 0]
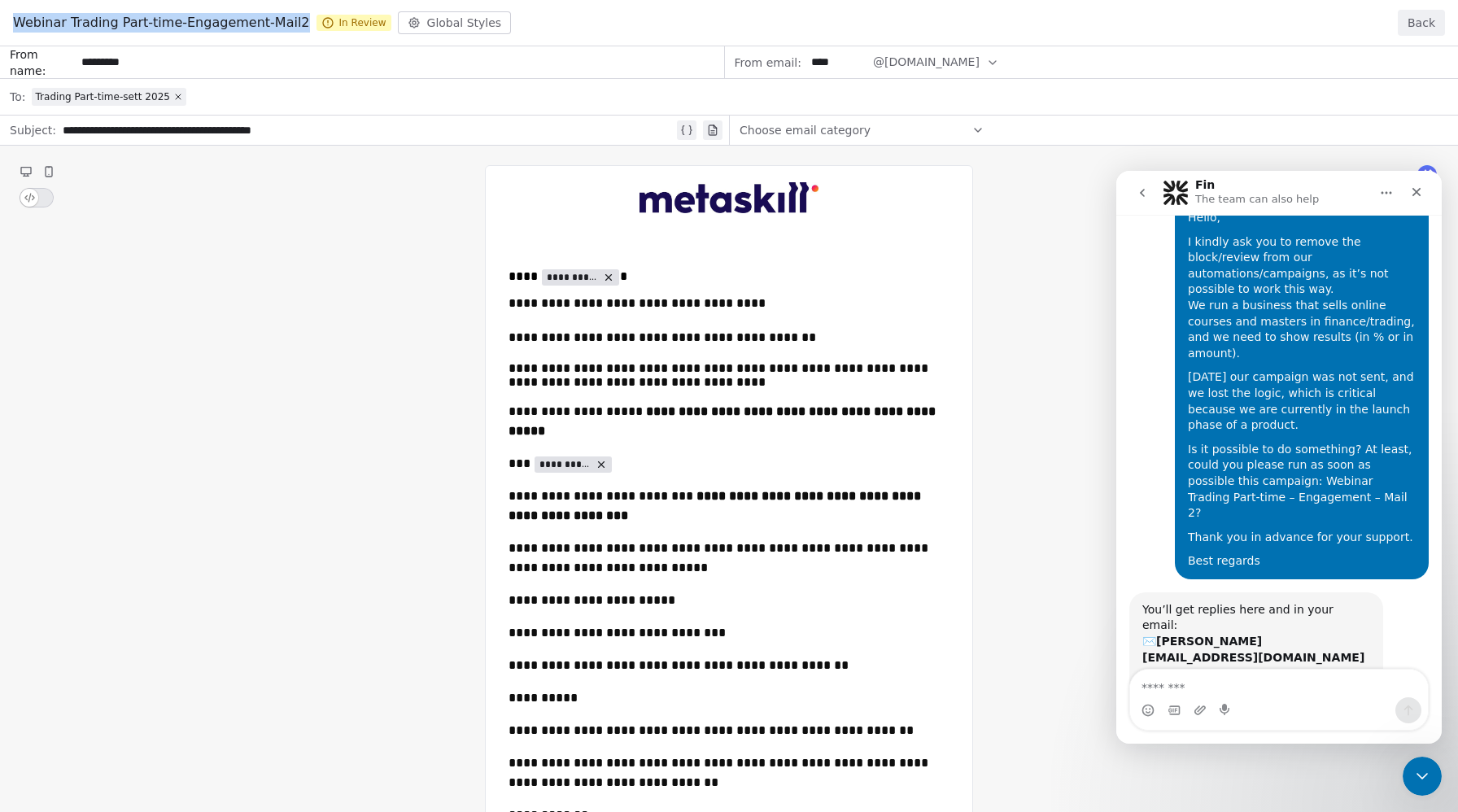
click at [1430, 17] on button "Back" at bounding box center [1422, 23] width 47 height 26
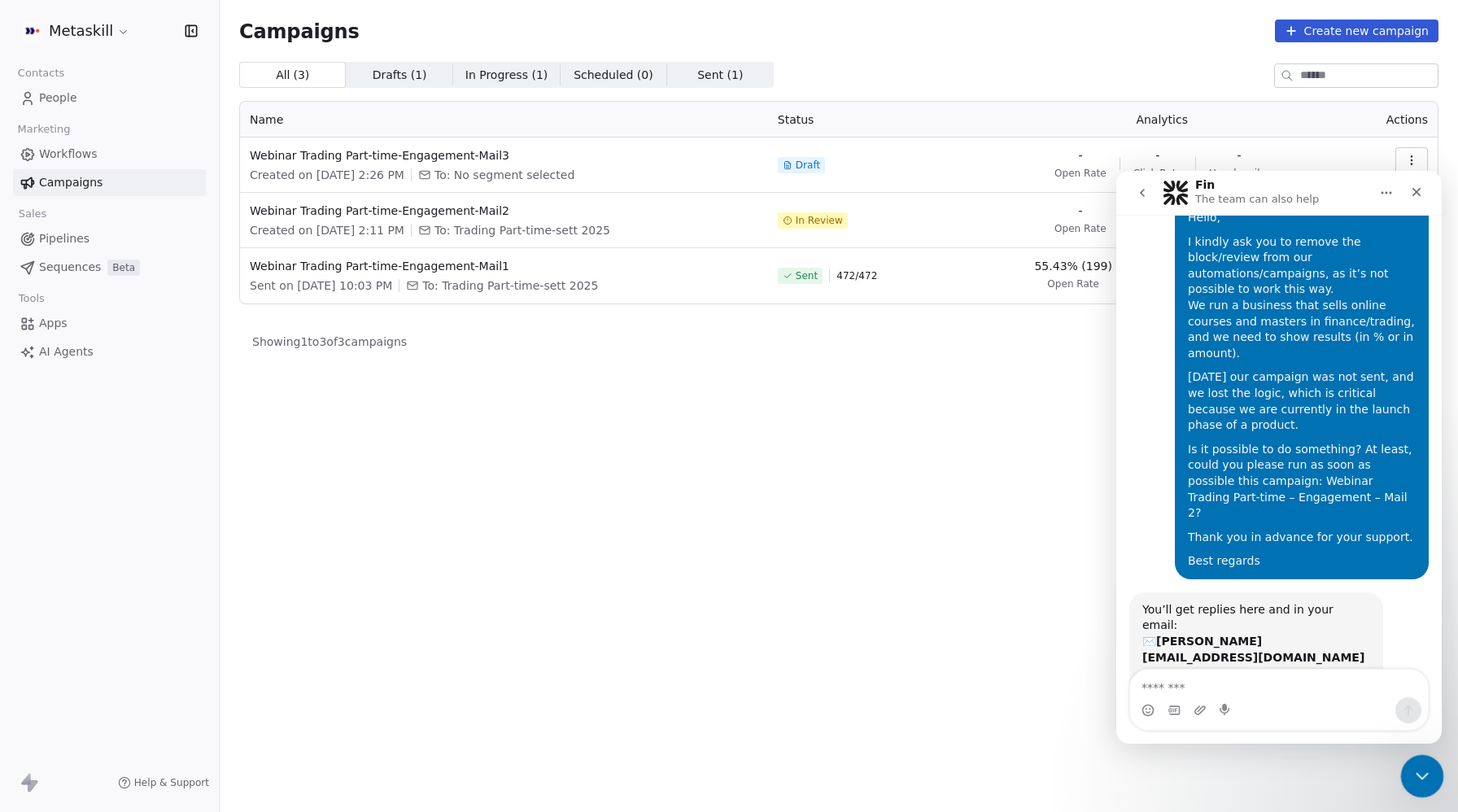
click at [1426, 765] on icon "Close Intercom Messenger" at bounding box center [1420, 774] width 20 height 20
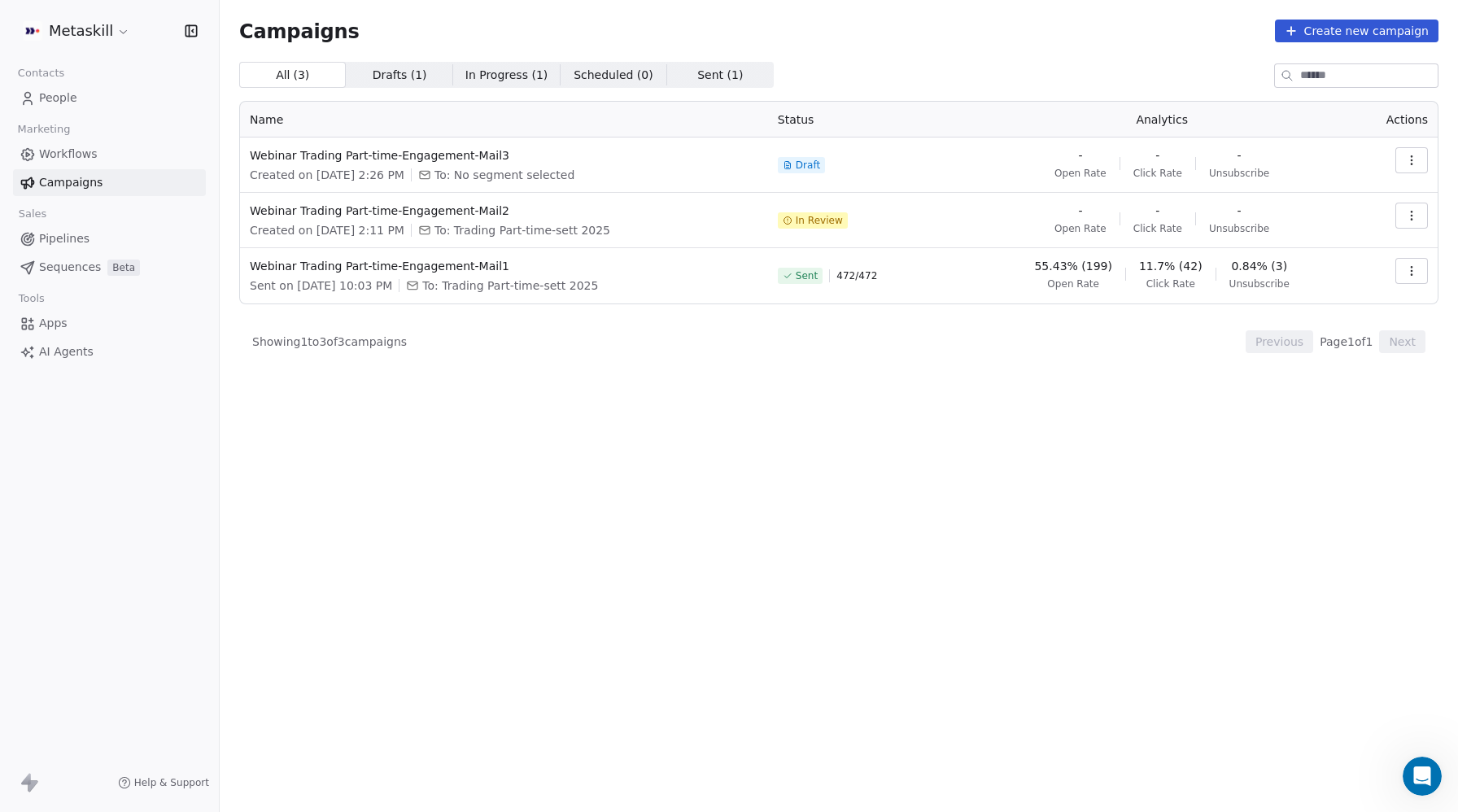
click at [78, 237] on span "Pipelines" at bounding box center [64, 238] width 50 height 17
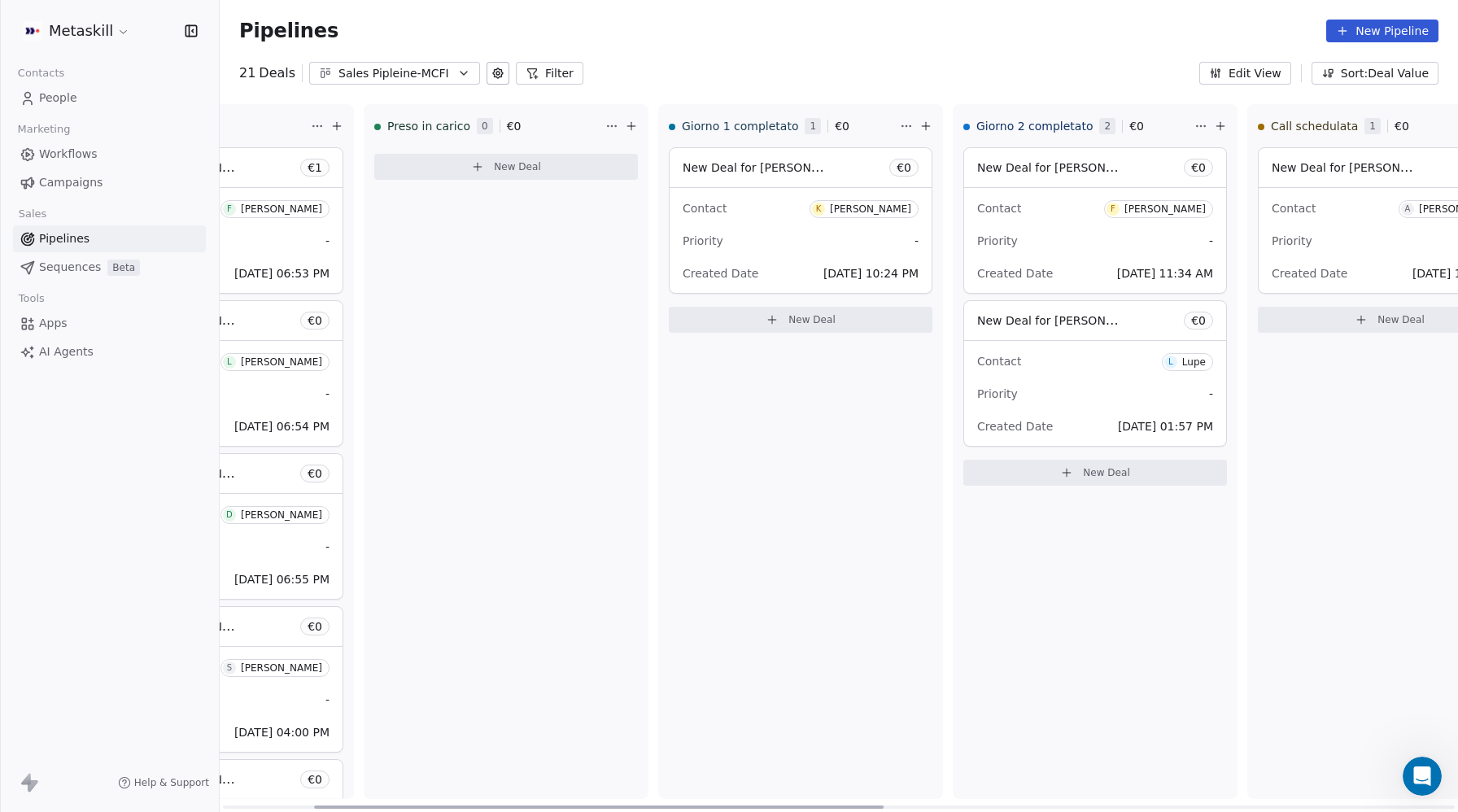
scroll to position [0, 198]
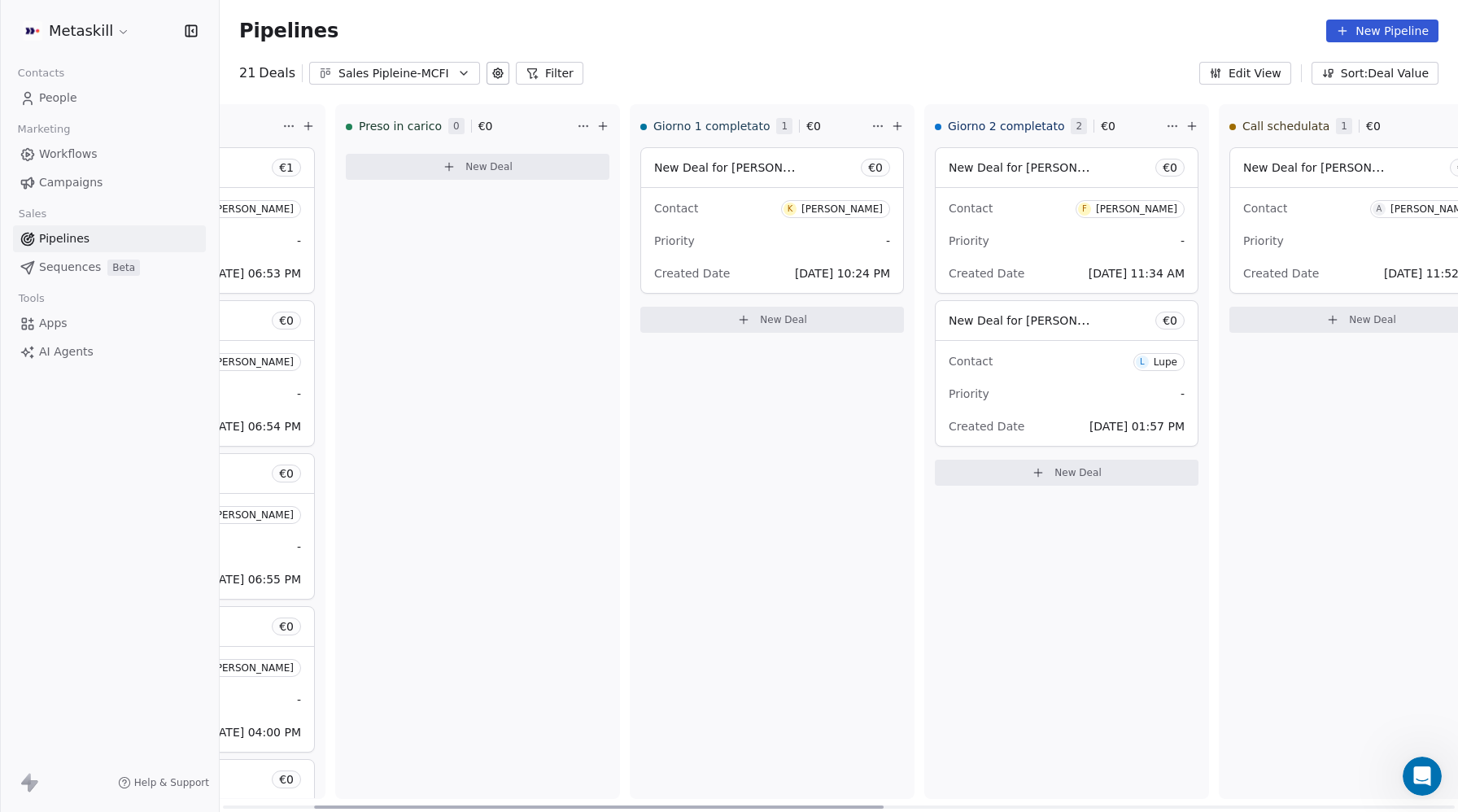
click at [713, 212] on div "Contact K Kevin Buonguerrieri" at bounding box center [772, 207] width 235 height 26
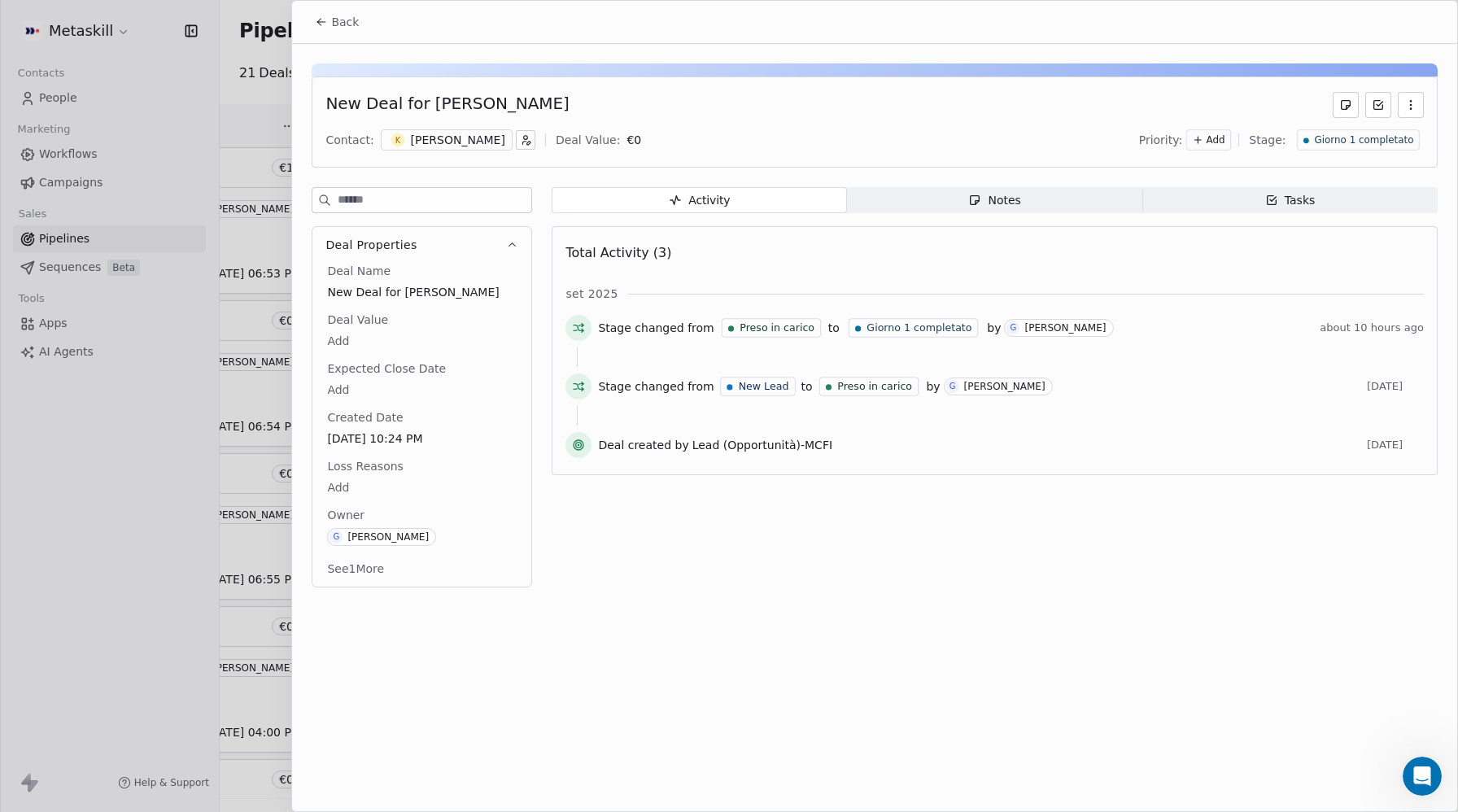
click at [321, 18] on icon at bounding box center [321, 22] width 13 height 13
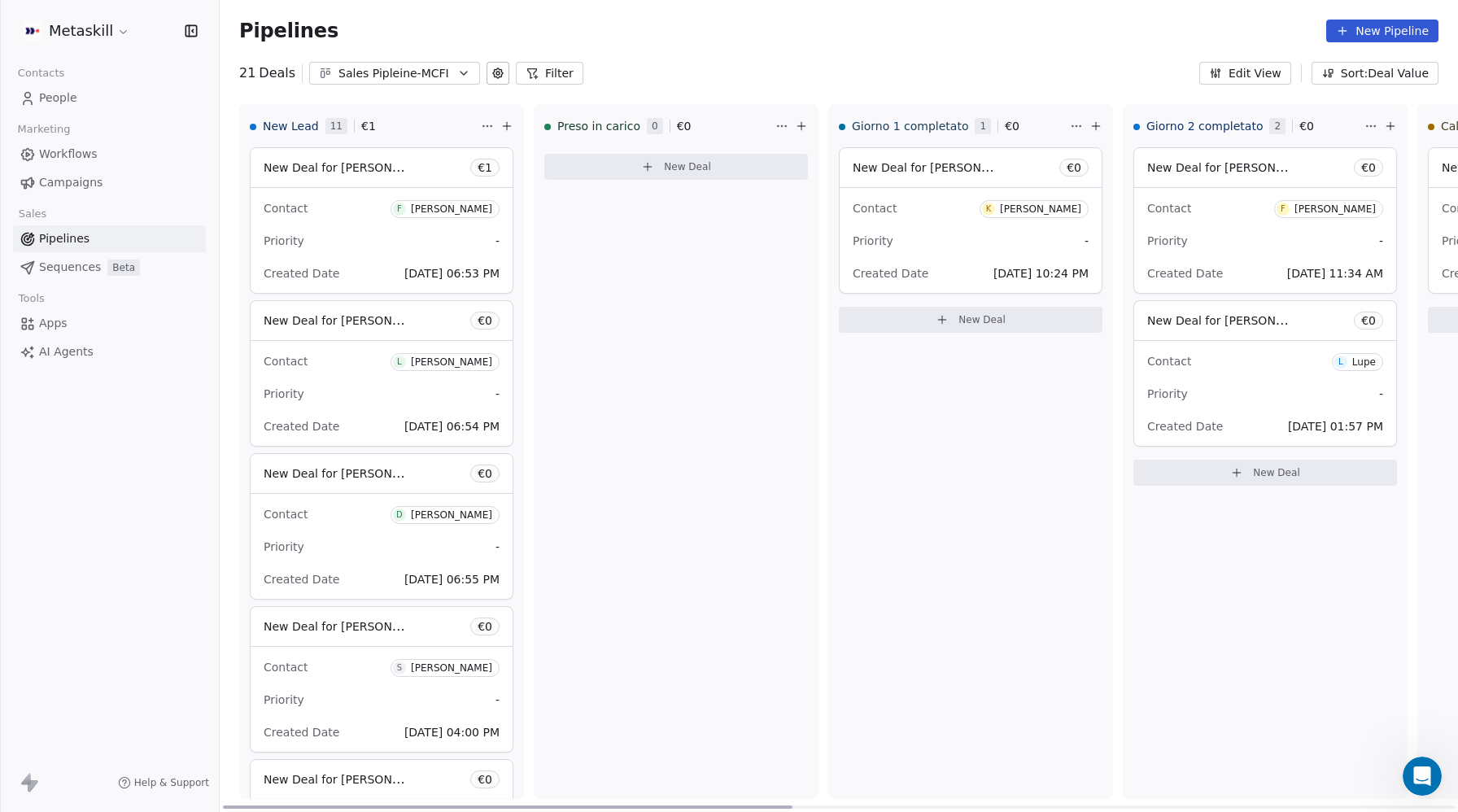
click at [286, 214] on span "Contact" at bounding box center [286, 208] width 44 height 13
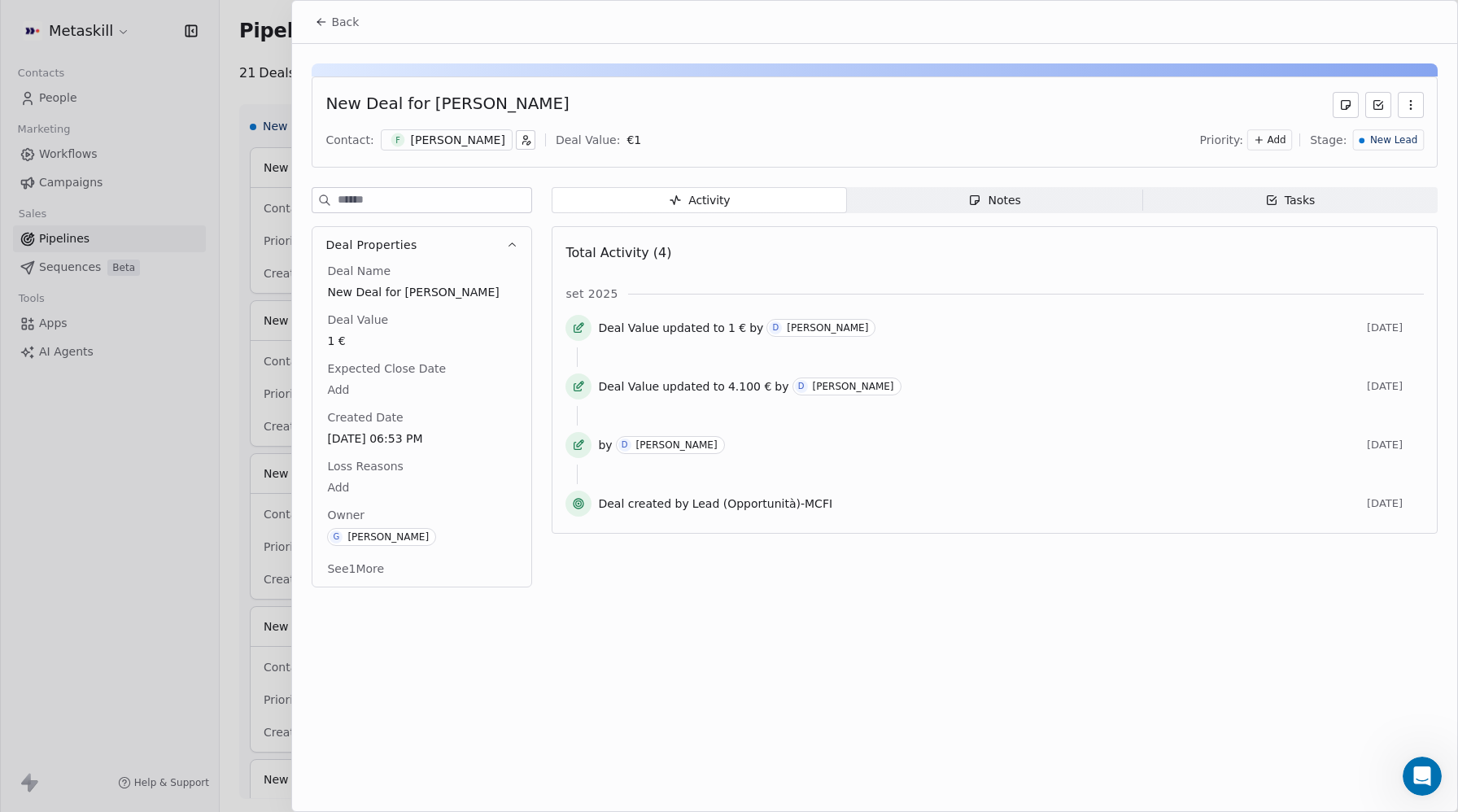
click at [1388, 141] on span "New Lead" at bounding box center [1393, 140] width 47 height 14
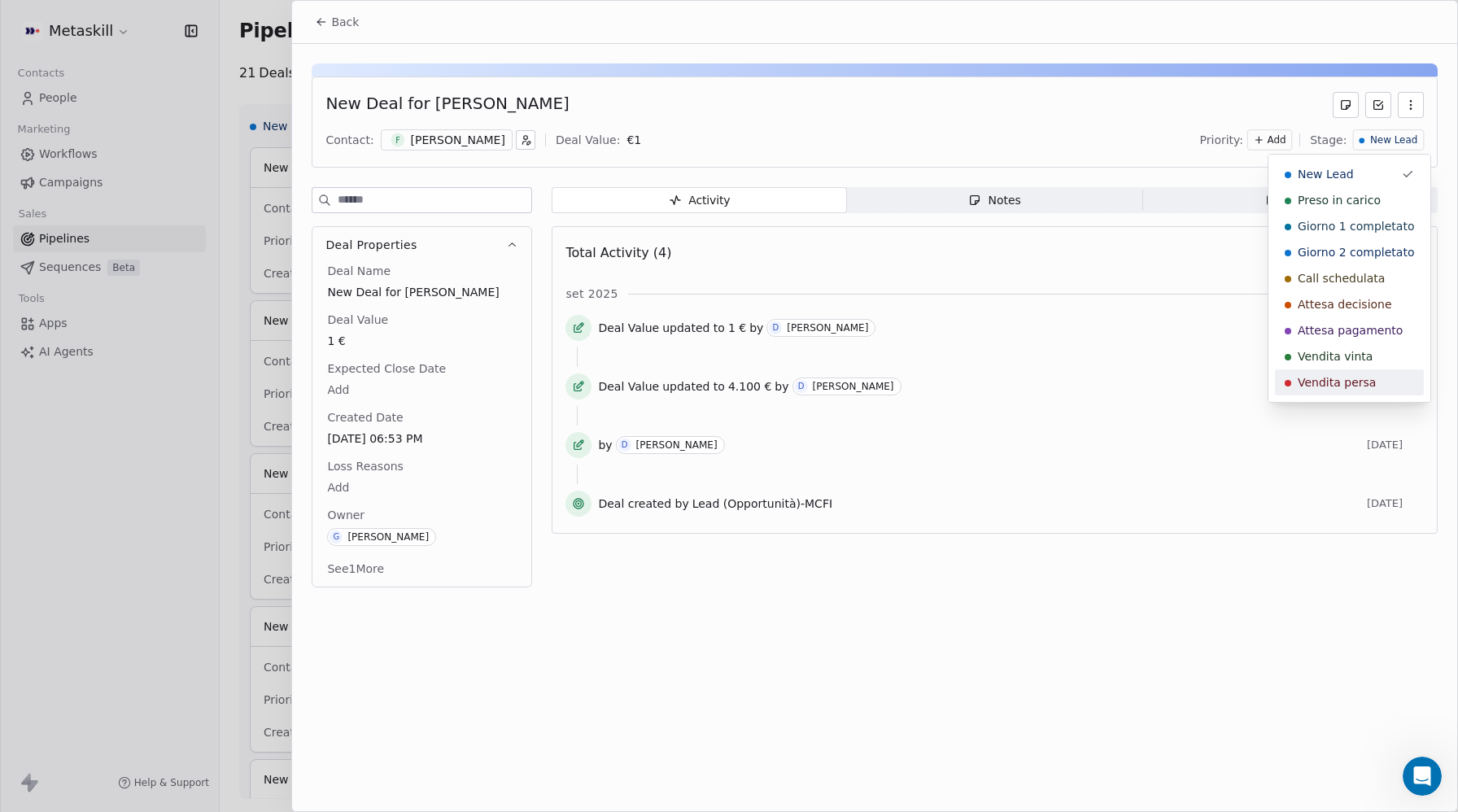
click at [1328, 379] on span "Vendita persa" at bounding box center [1337, 381] width 78 height 17
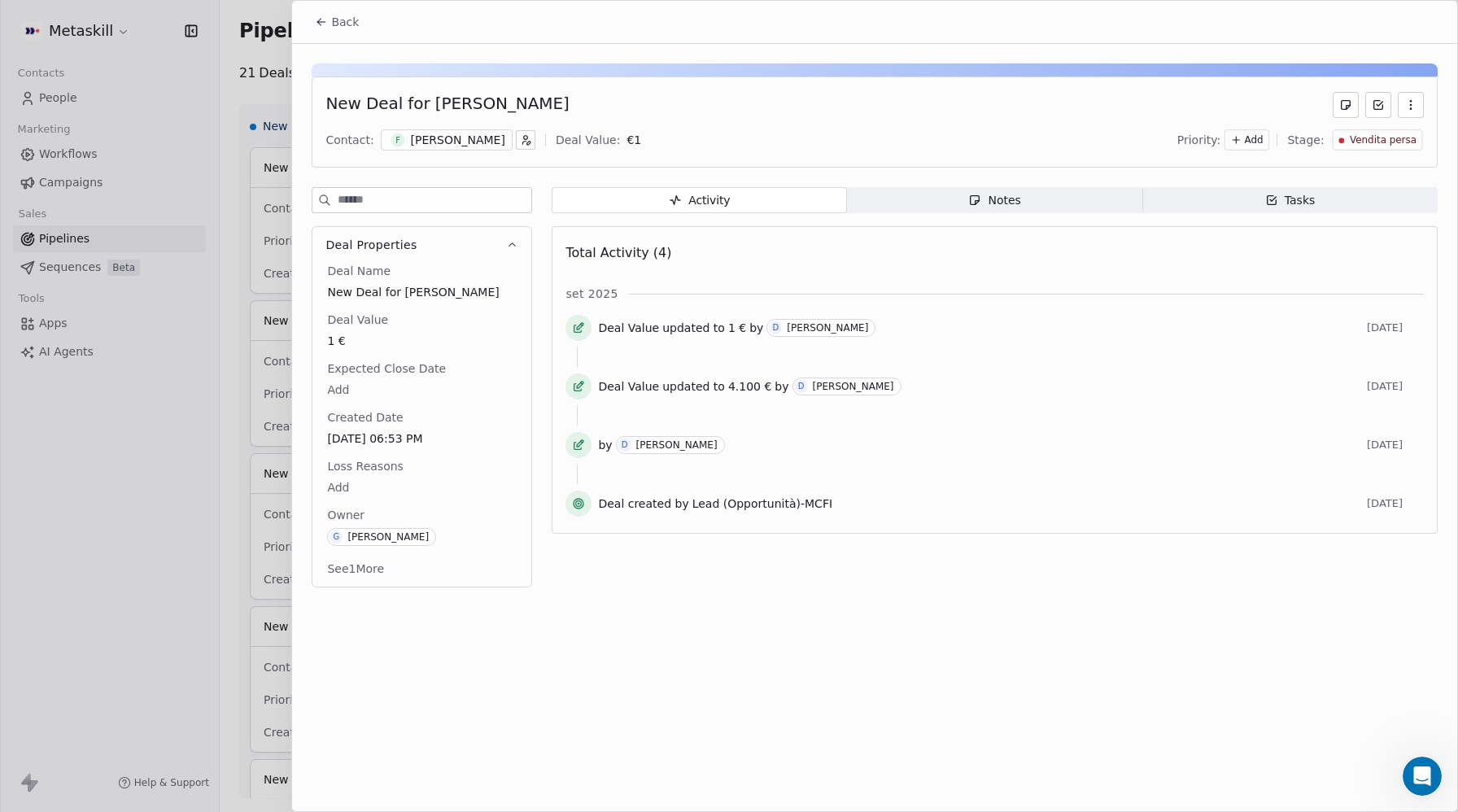
click at [342, 487] on body "Metaskill Contacts People Marketing Workflows Campaigns Sales Pipelines Sequenc…" at bounding box center [729, 406] width 1458 height 812
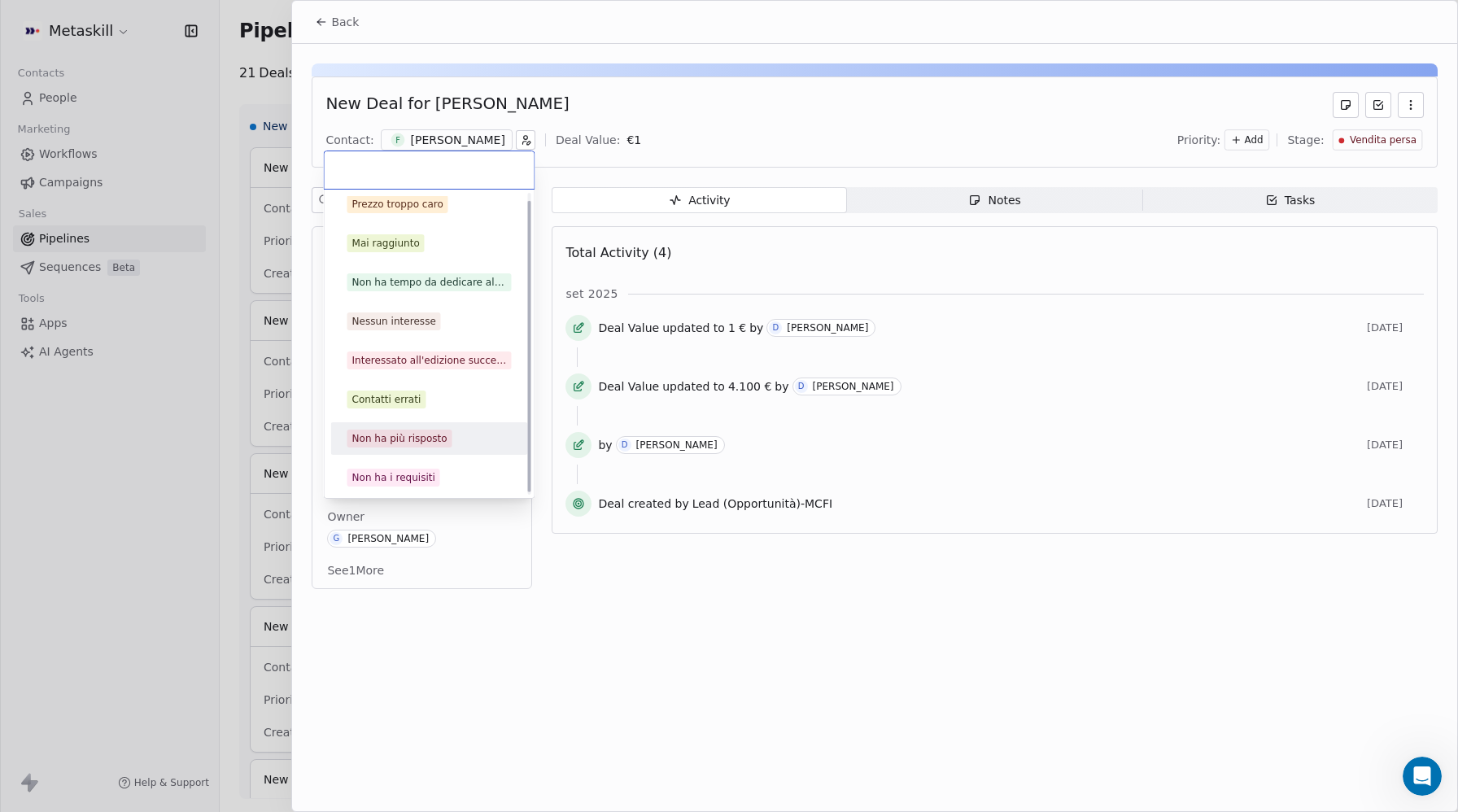
scroll to position [11, 0]
click at [402, 402] on div "Contatti errati" at bounding box center [387, 396] width 69 height 15
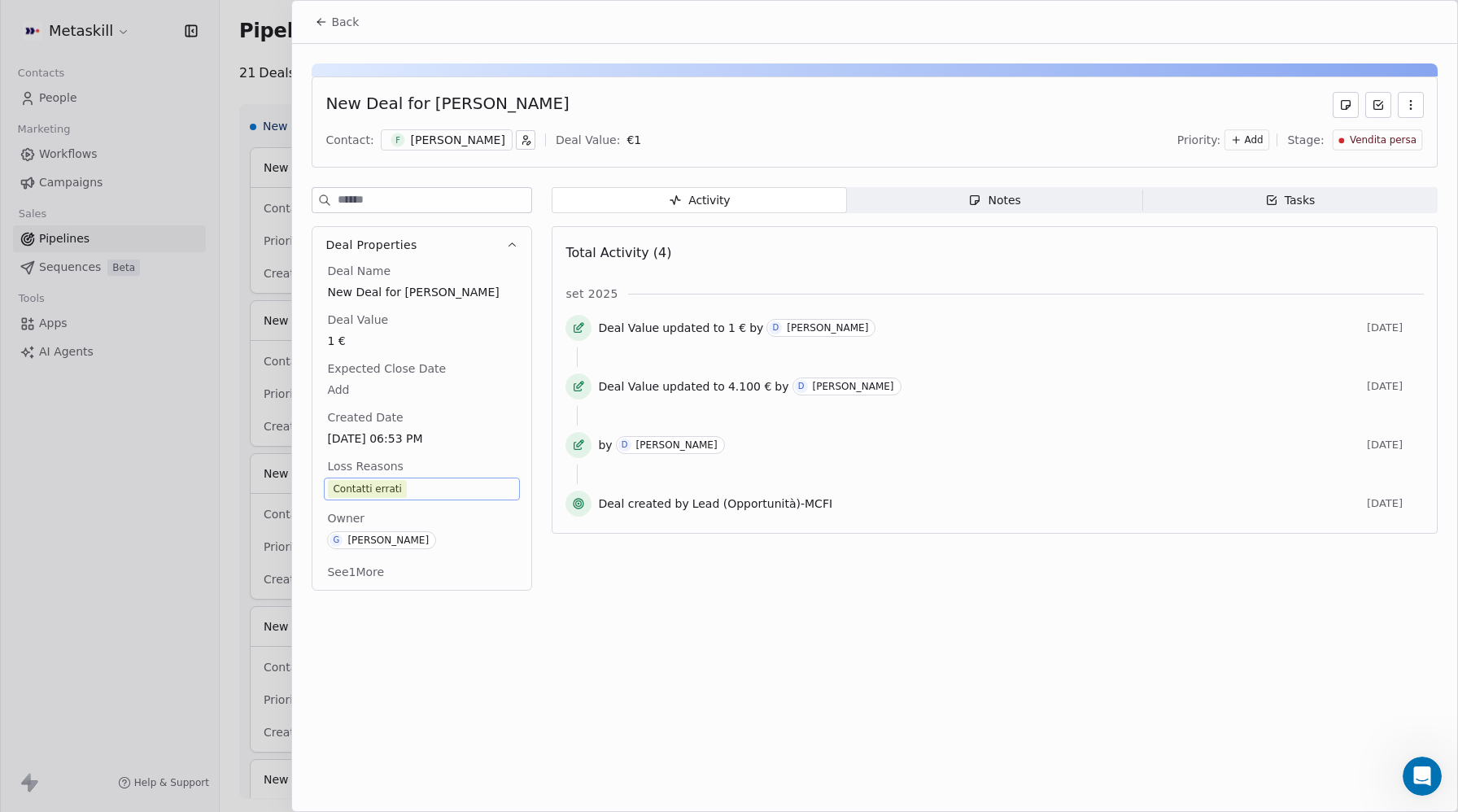
click at [1282, 717] on div "Back New Deal for Fabio Del Monte Contact: F Fabio Del Monte Deal Value: € 1 Pr…" at bounding box center [874, 406] width 1165 height 810
click at [789, 591] on div "Activity Activity Notes Notes Tasks Tasks Total Activity (4) set 2025 Deal Valu…" at bounding box center [994, 393] width 886 height 413
click at [1175, 102] on div "New Deal for Fabio Del Monte" at bounding box center [874, 105] width 1098 height 26
click at [317, 18] on icon at bounding box center [321, 22] width 13 height 13
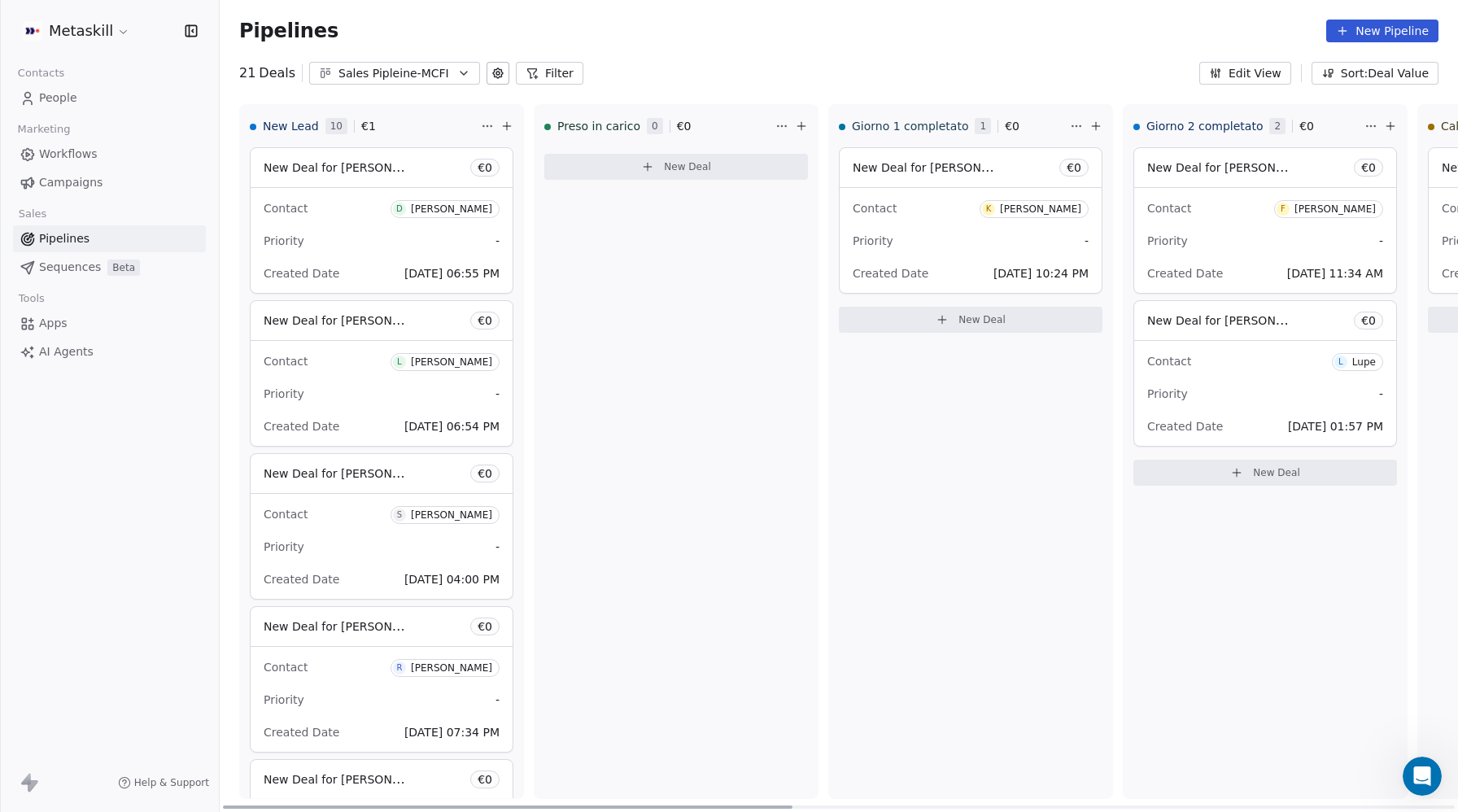
click at [407, 269] on span "Sep 06, 2025 06:55 PM" at bounding box center [451, 273] width 95 height 13
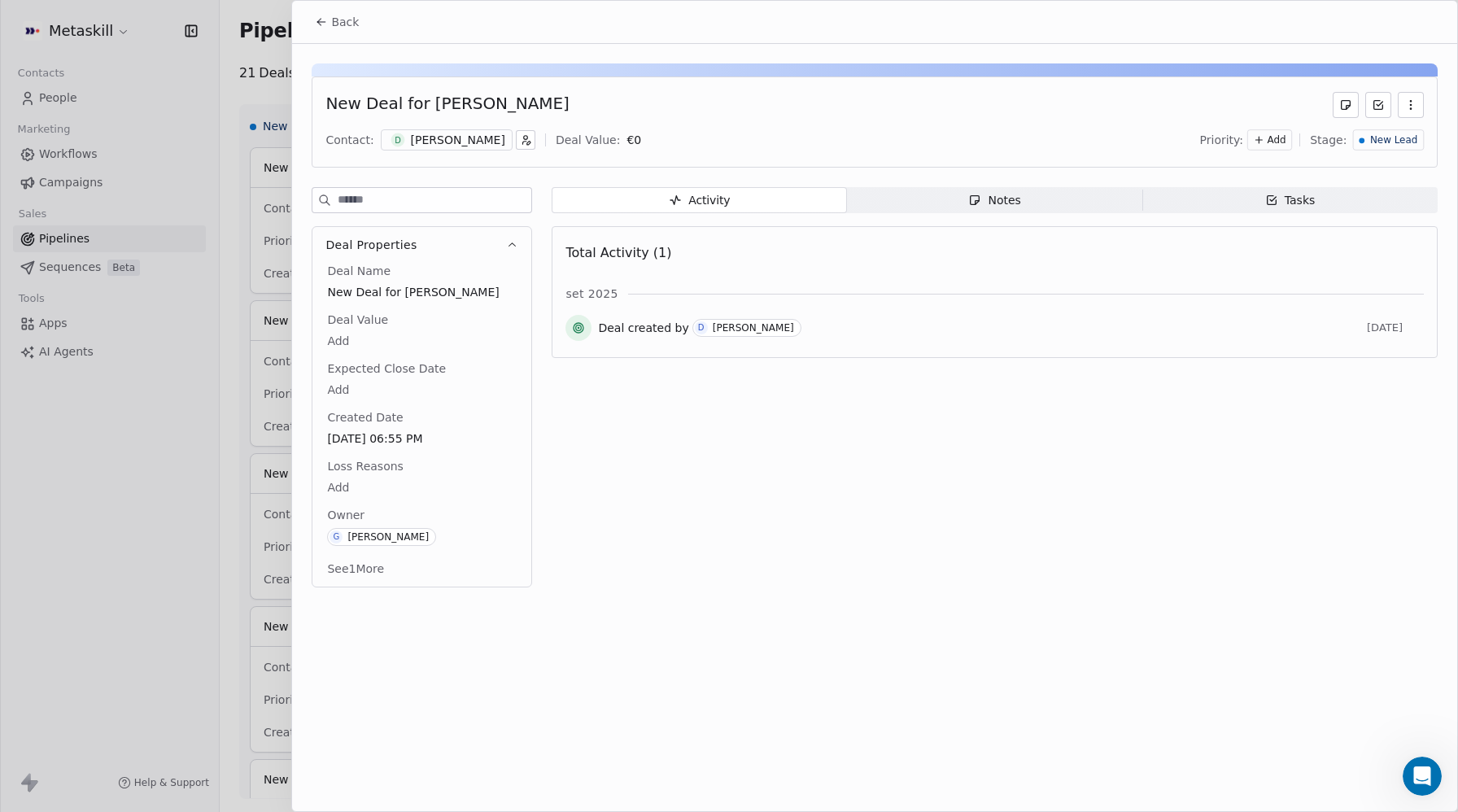
click at [434, 134] on div "Daniel Mandatori" at bounding box center [458, 139] width 94 height 17
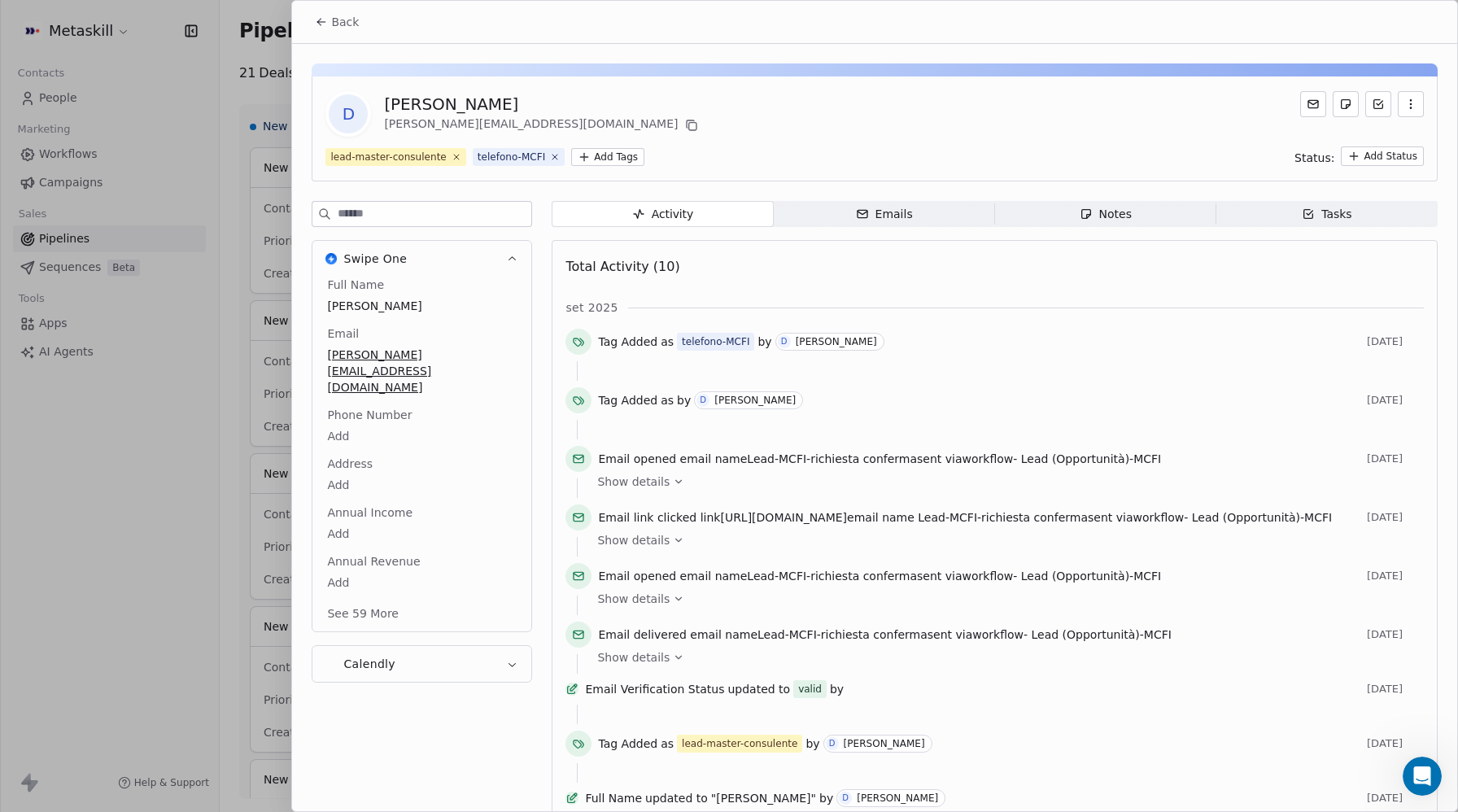
click at [321, 23] on icon at bounding box center [321, 22] width 13 height 13
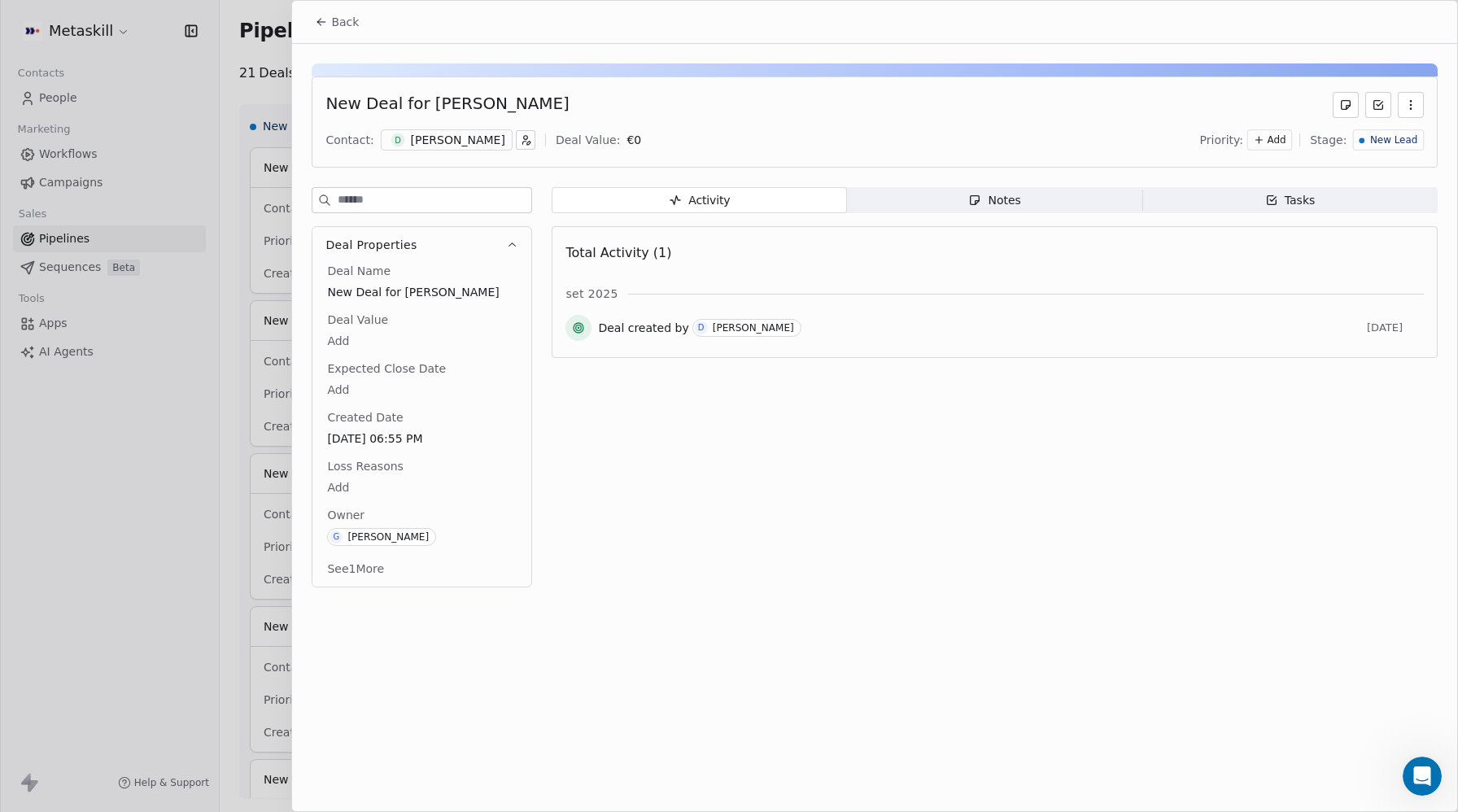
click at [343, 485] on body "Metaskill Contacts People Marketing Workflows Campaigns Sales Pipelines Sequenc…" at bounding box center [729, 406] width 1458 height 812
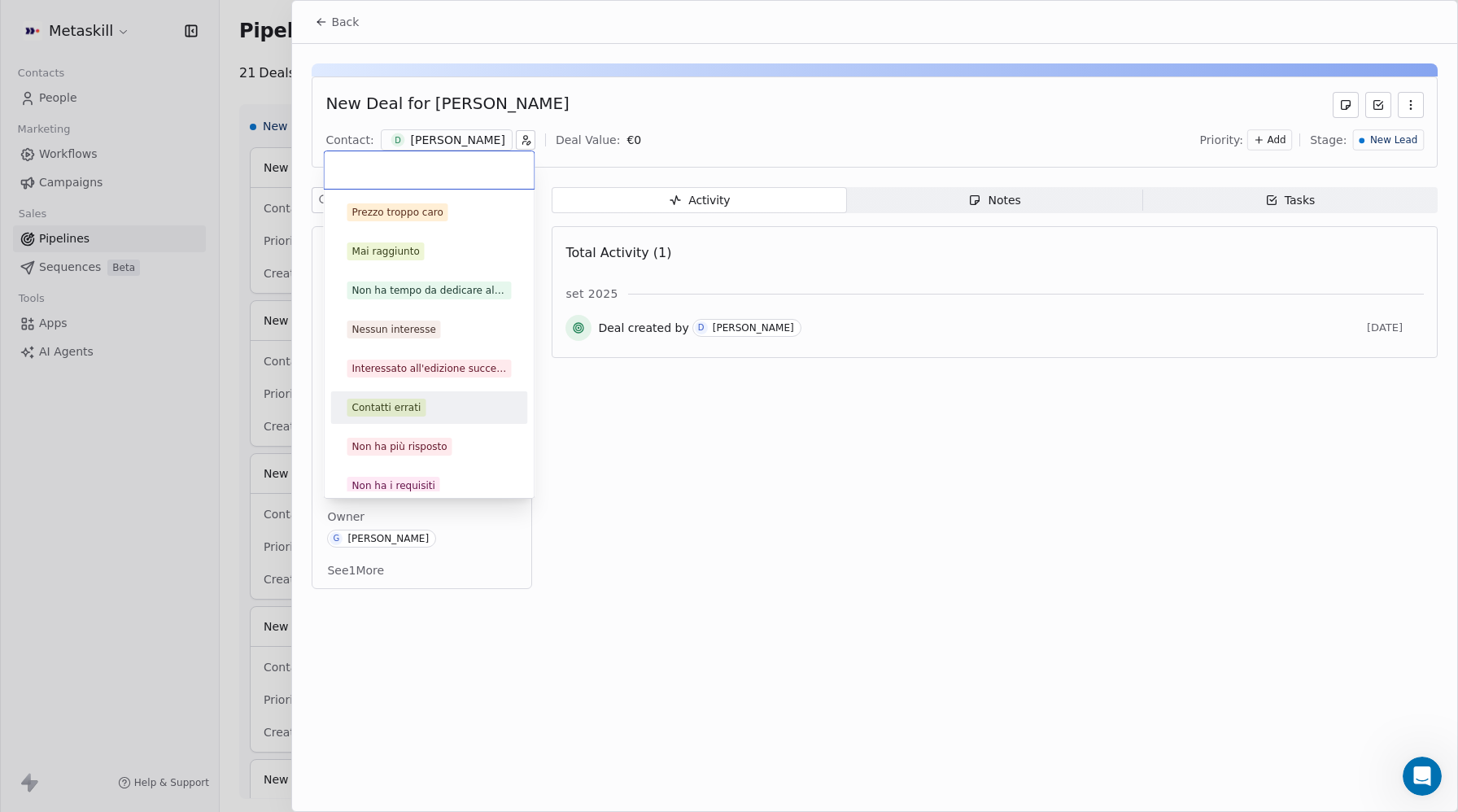
click at [388, 411] on div "Contatti errati" at bounding box center [387, 407] width 69 height 15
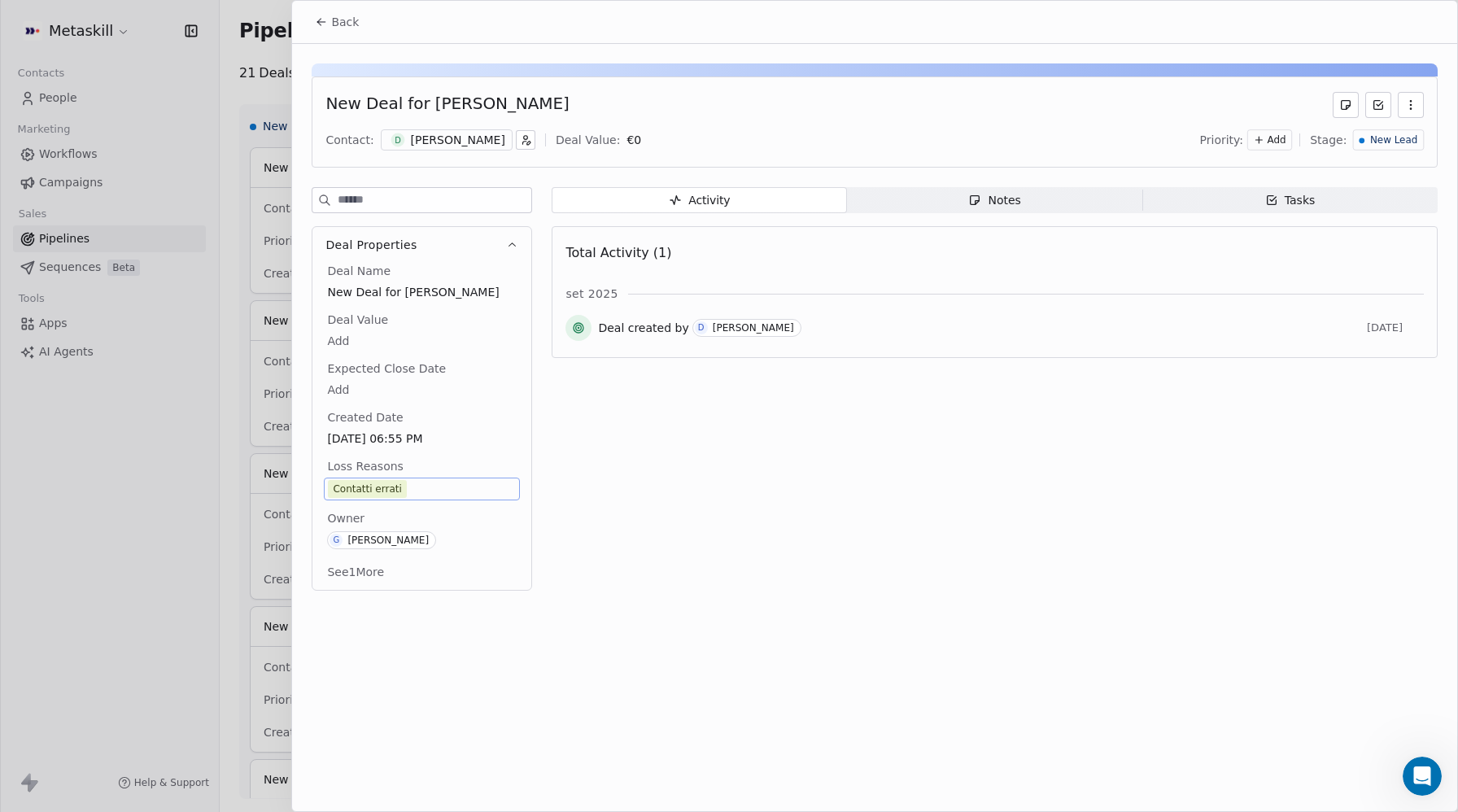
click at [1399, 145] on span "New Lead" at bounding box center [1393, 140] width 47 height 14
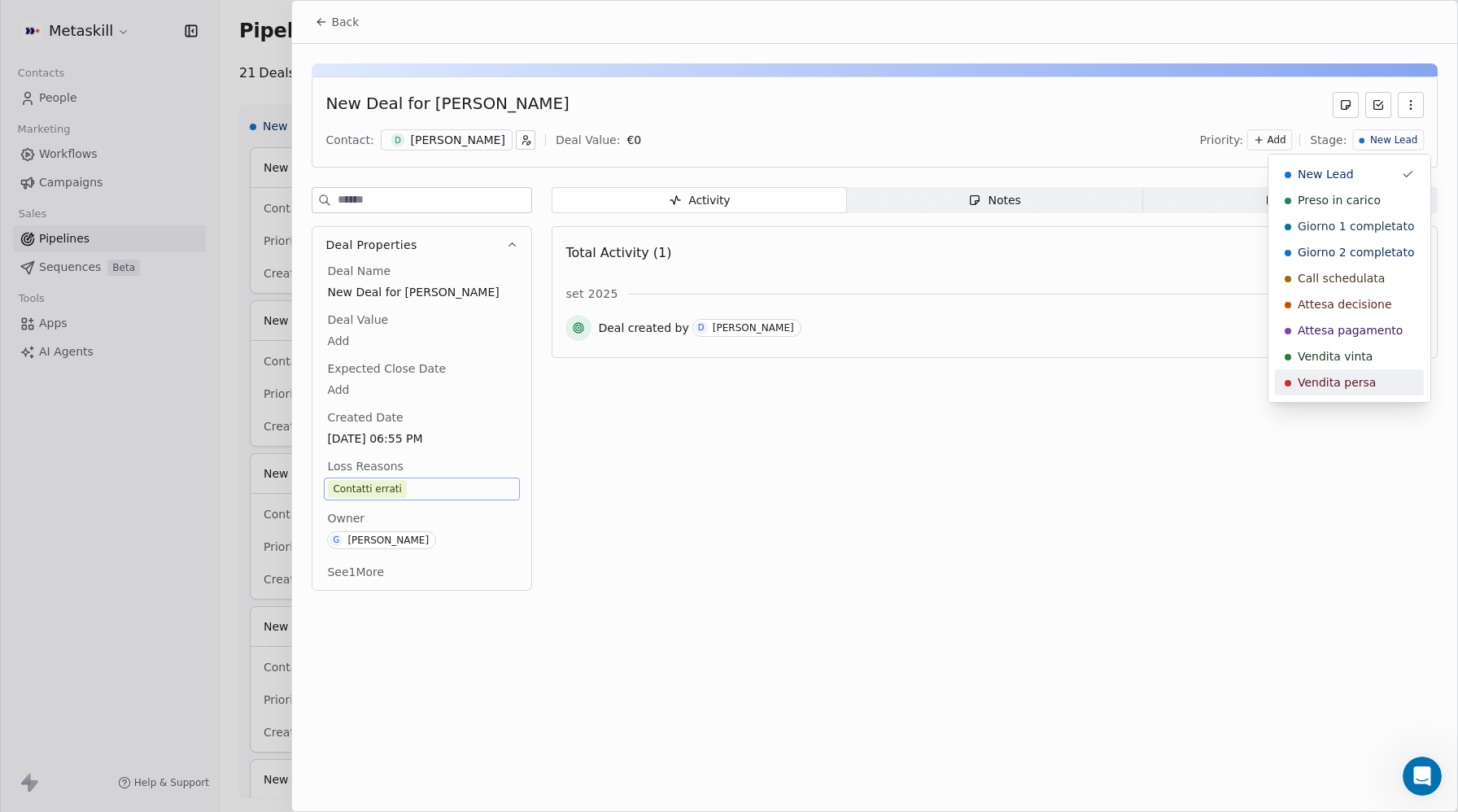
click at [1334, 384] on span "Vendita persa" at bounding box center [1337, 381] width 78 height 17
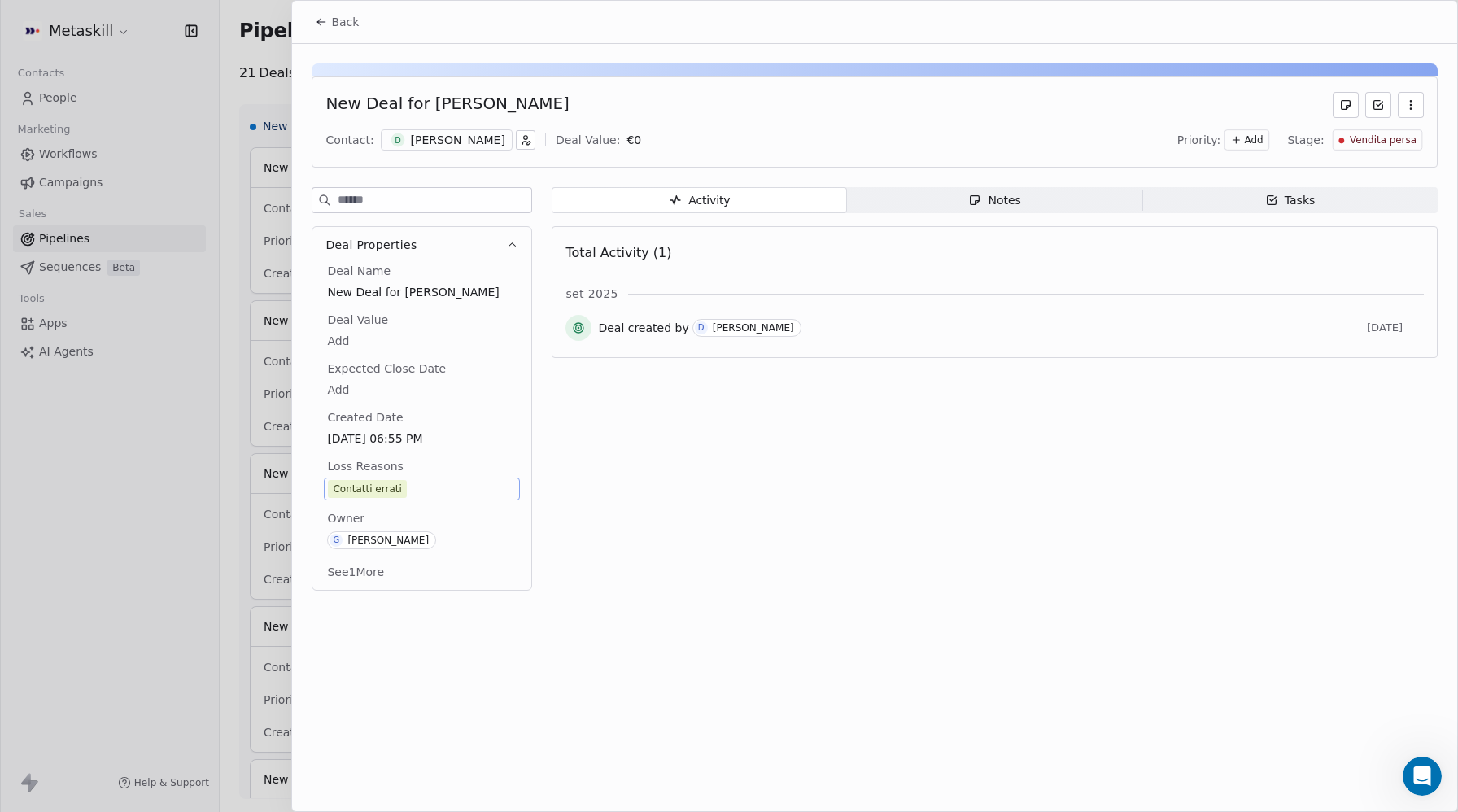
click at [315, 20] on icon at bounding box center [321, 22] width 13 height 13
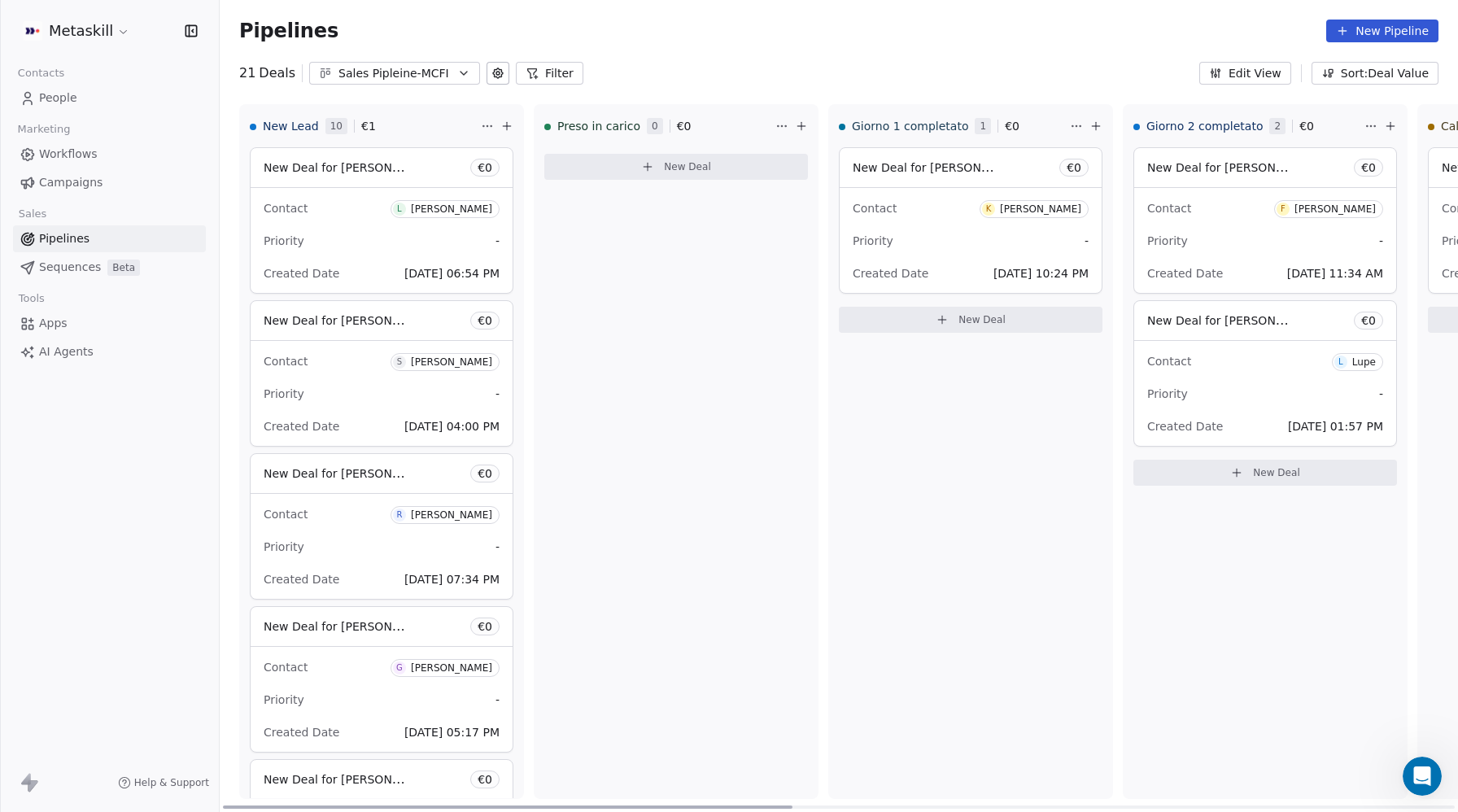
click at [436, 273] on span "Sep 06, 2025 06:54 PM" at bounding box center [451, 273] width 95 height 13
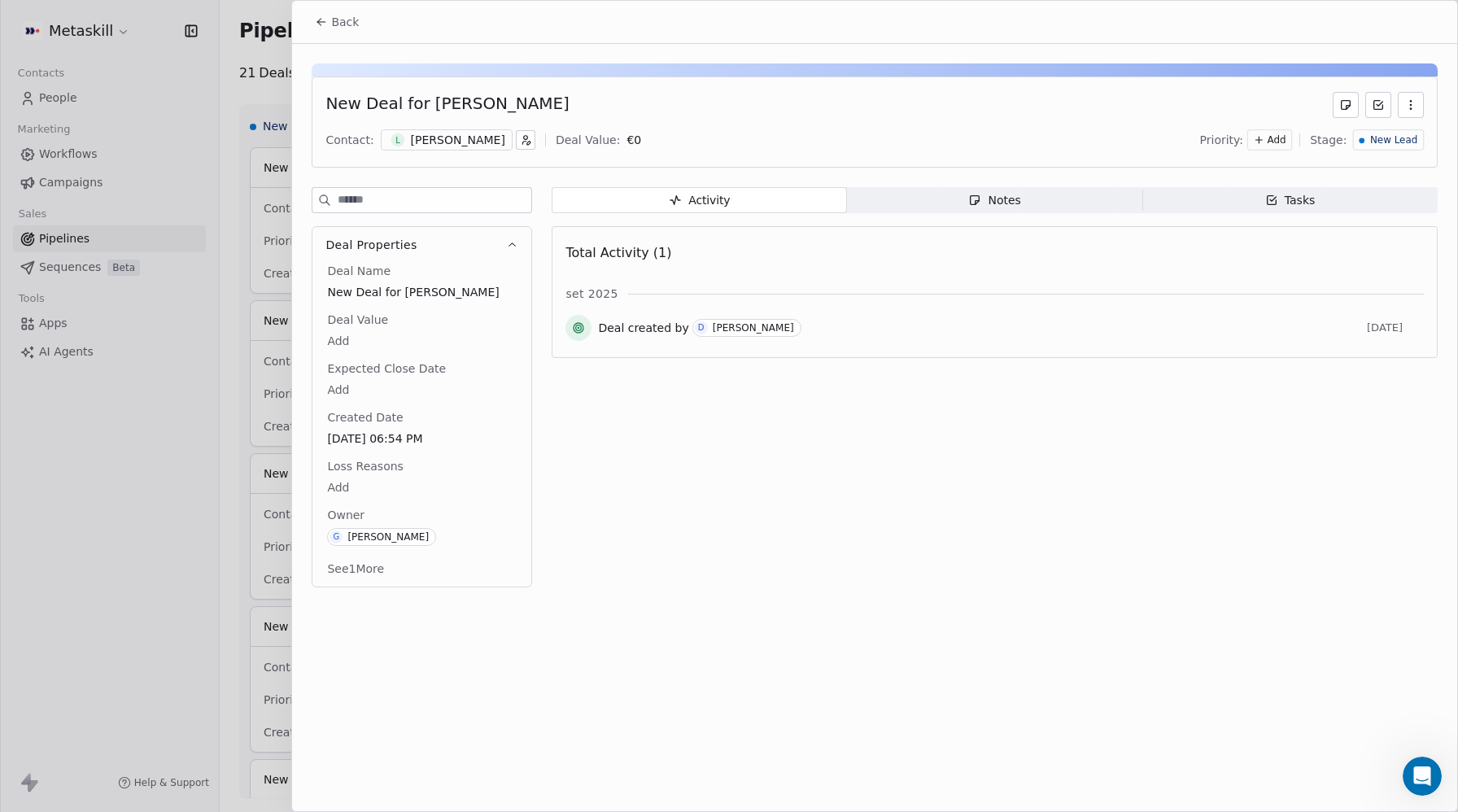
click at [342, 482] on body "Metaskill Contacts People Marketing Workflows Campaigns Sales Pipelines Sequenc…" at bounding box center [729, 406] width 1458 height 812
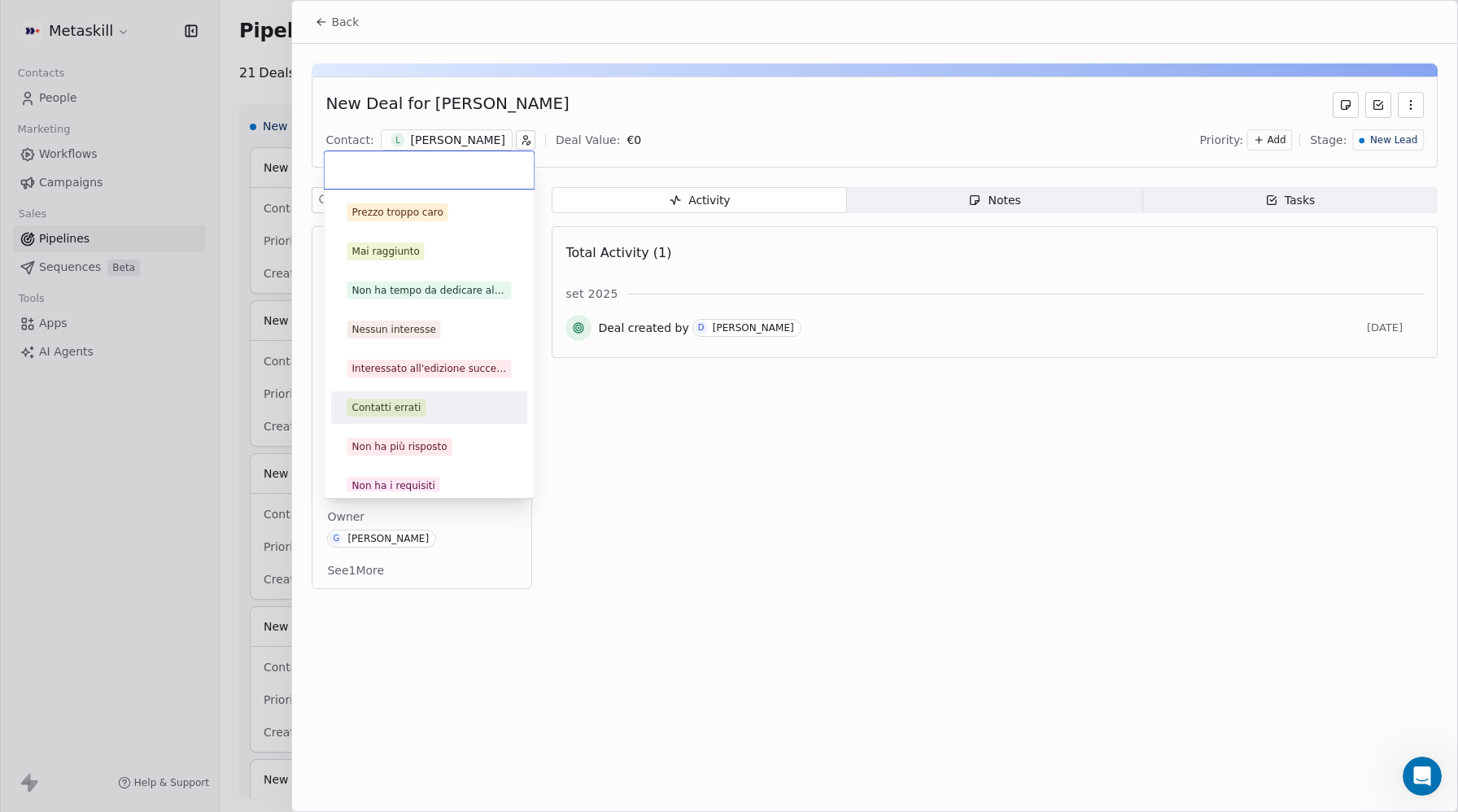
click at [412, 411] on div "Contatti errati" at bounding box center [387, 407] width 69 height 15
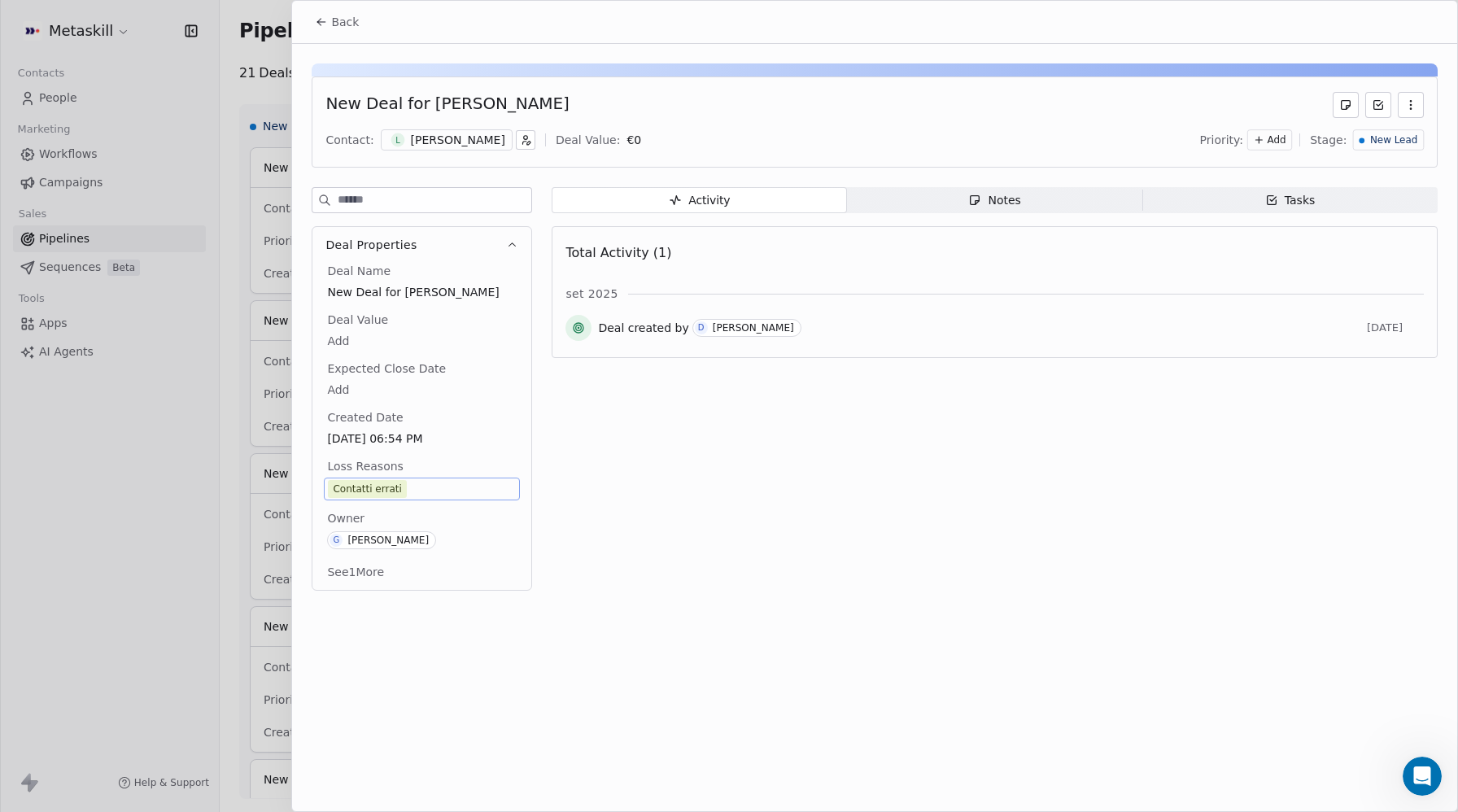
drag, startPoint x: 1389, startPoint y: 142, endPoint x: 1380, endPoint y: 148, distance: 10.8
click at [1389, 142] on span "New Lead" at bounding box center [1393, 140] width 47 height 14
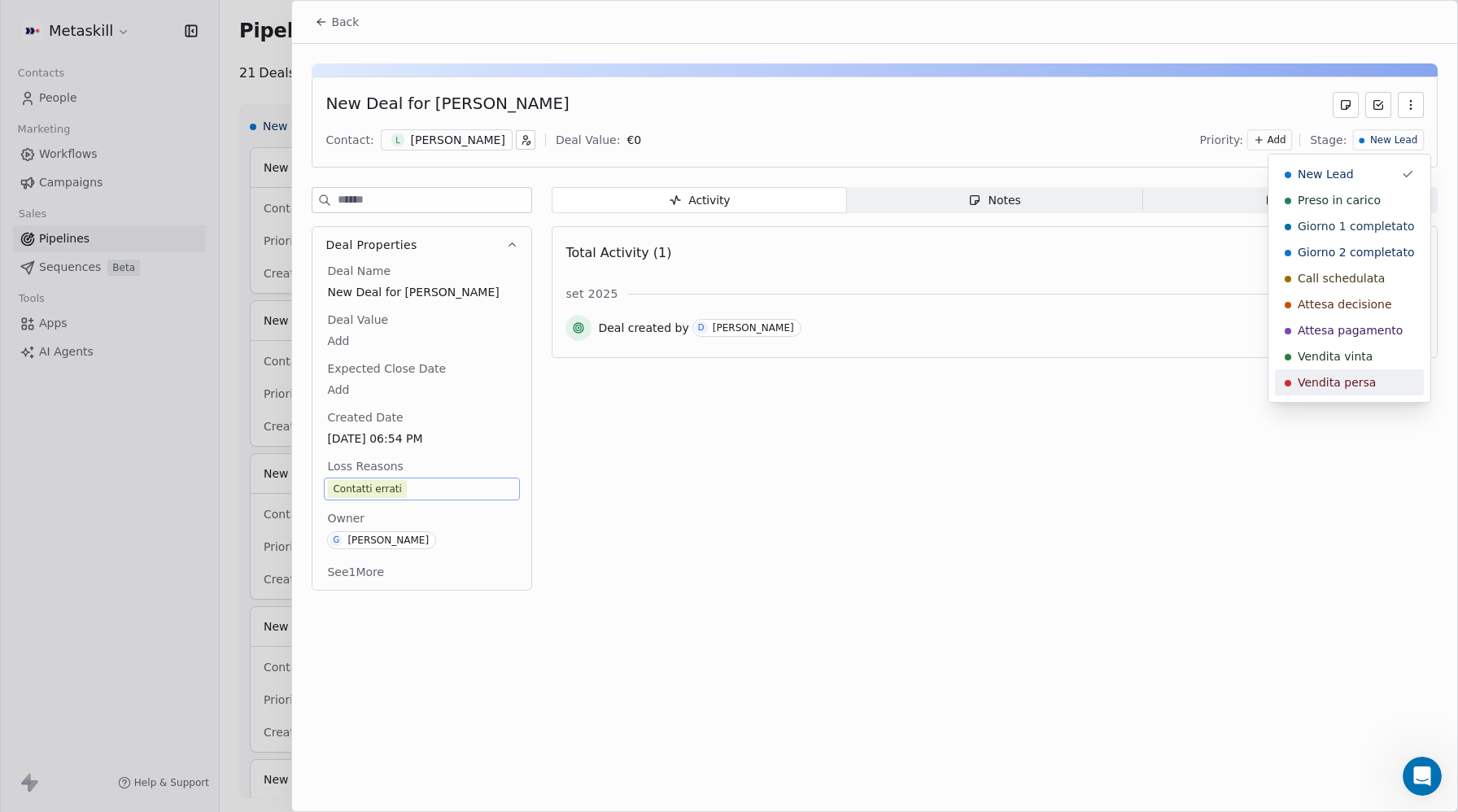
click at [1325, 390] on div "Vendita persa" at bounding box center [1349, 381] width 149 height 26
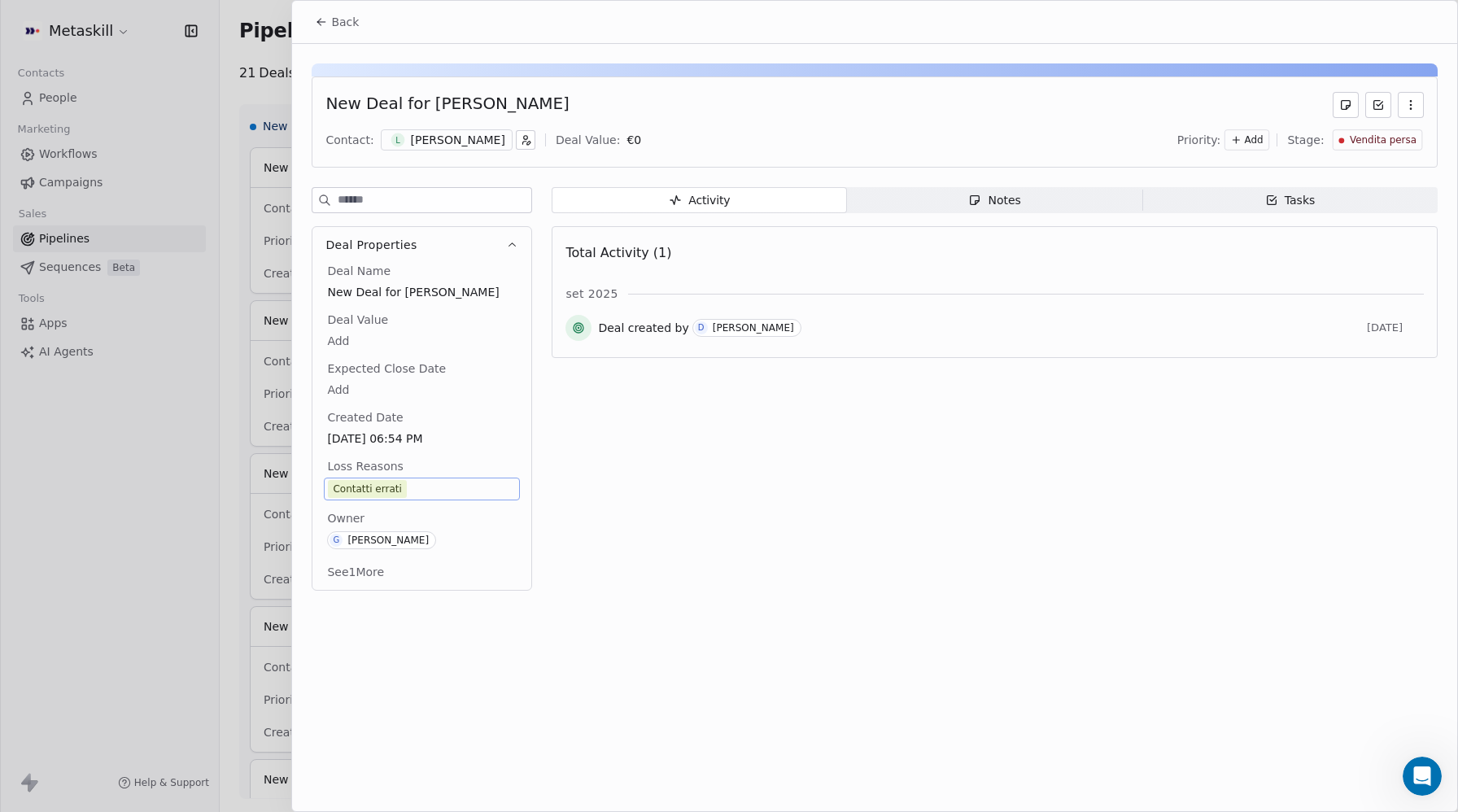
click at [320, 24] on icon at bounding box center [319, 23] width 3 height 3
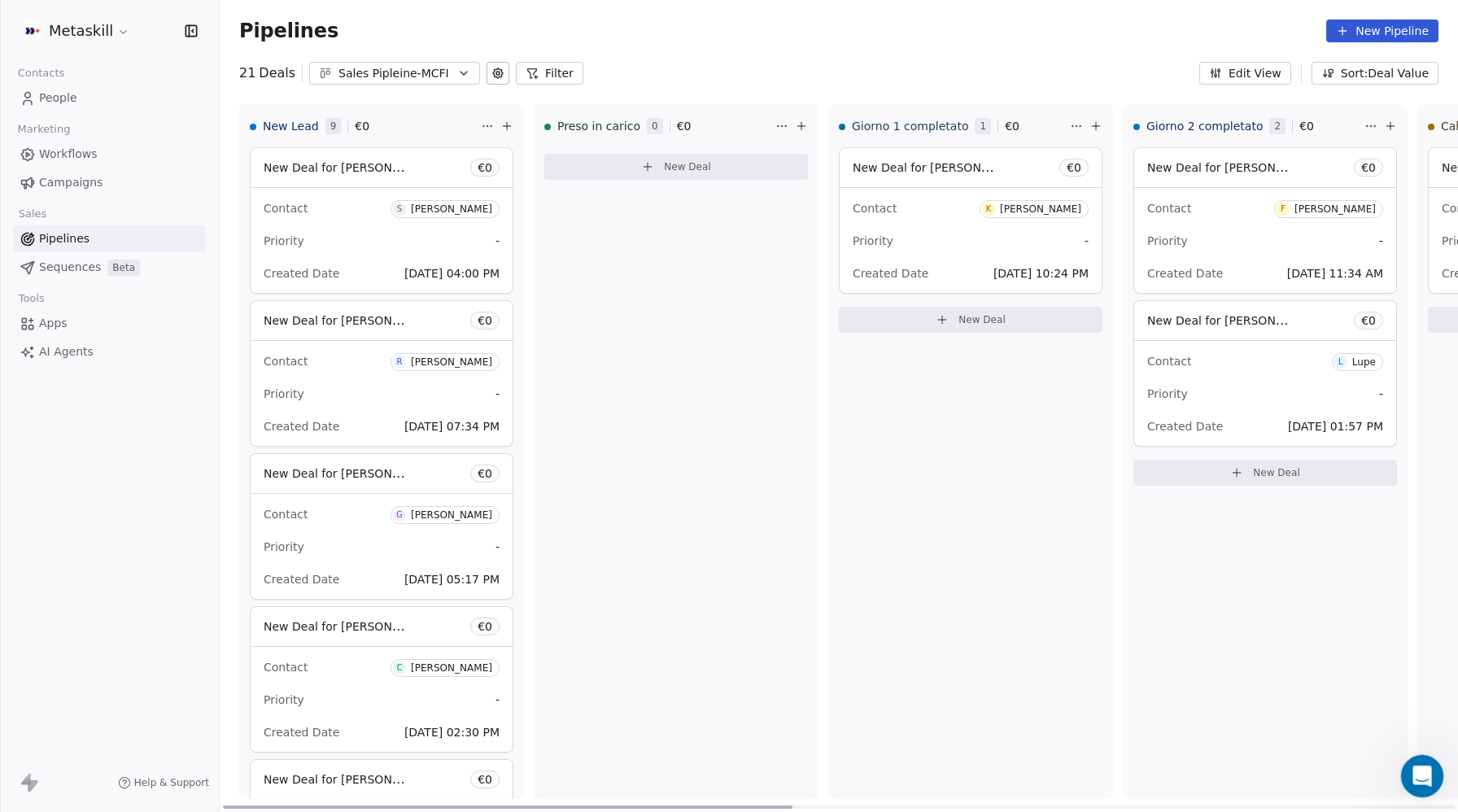
click at [1418, 777] on icon "Open Intercom Messenger" at bounding box center [1420, 773] width 26 height 26
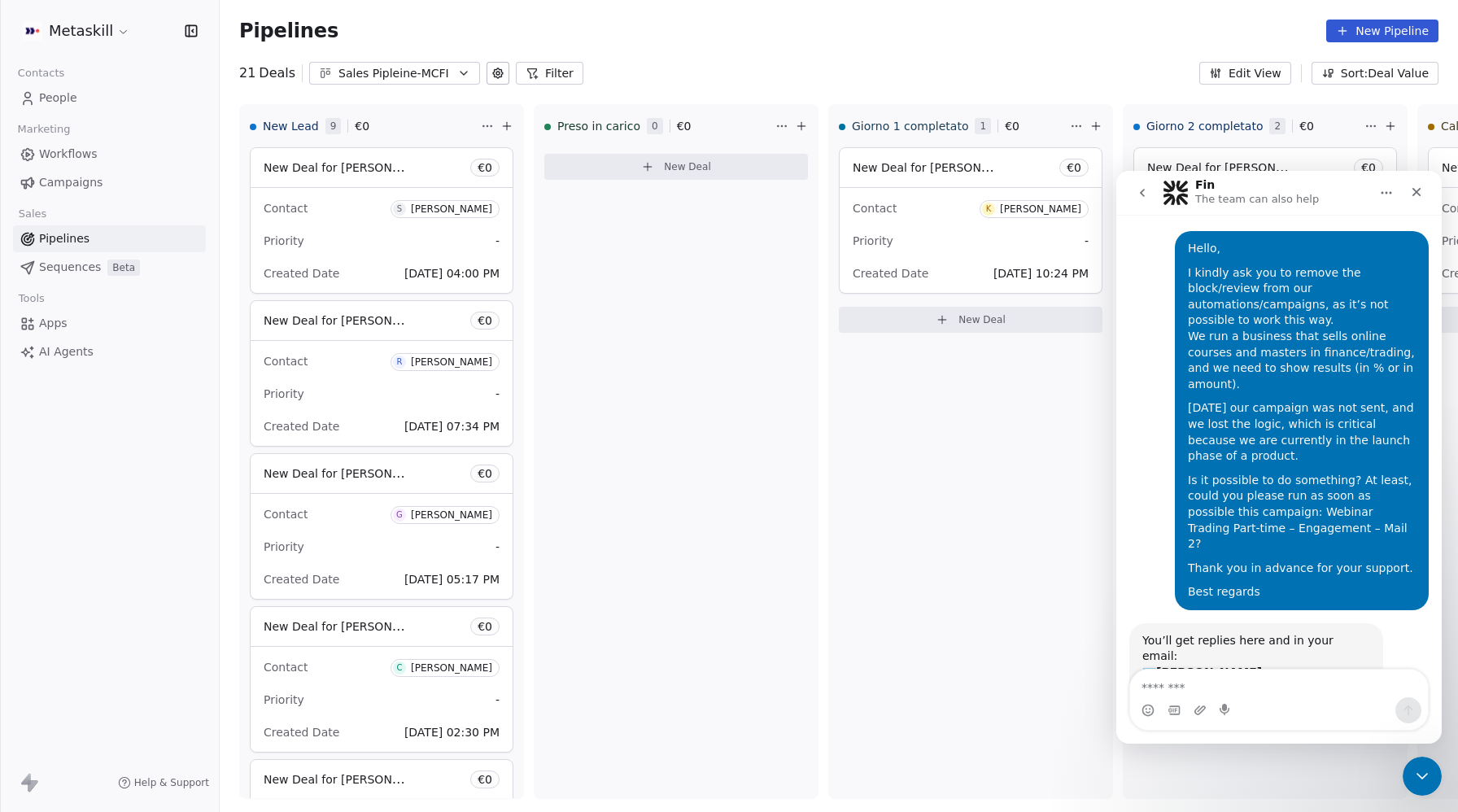
scroll to position [65, 0]
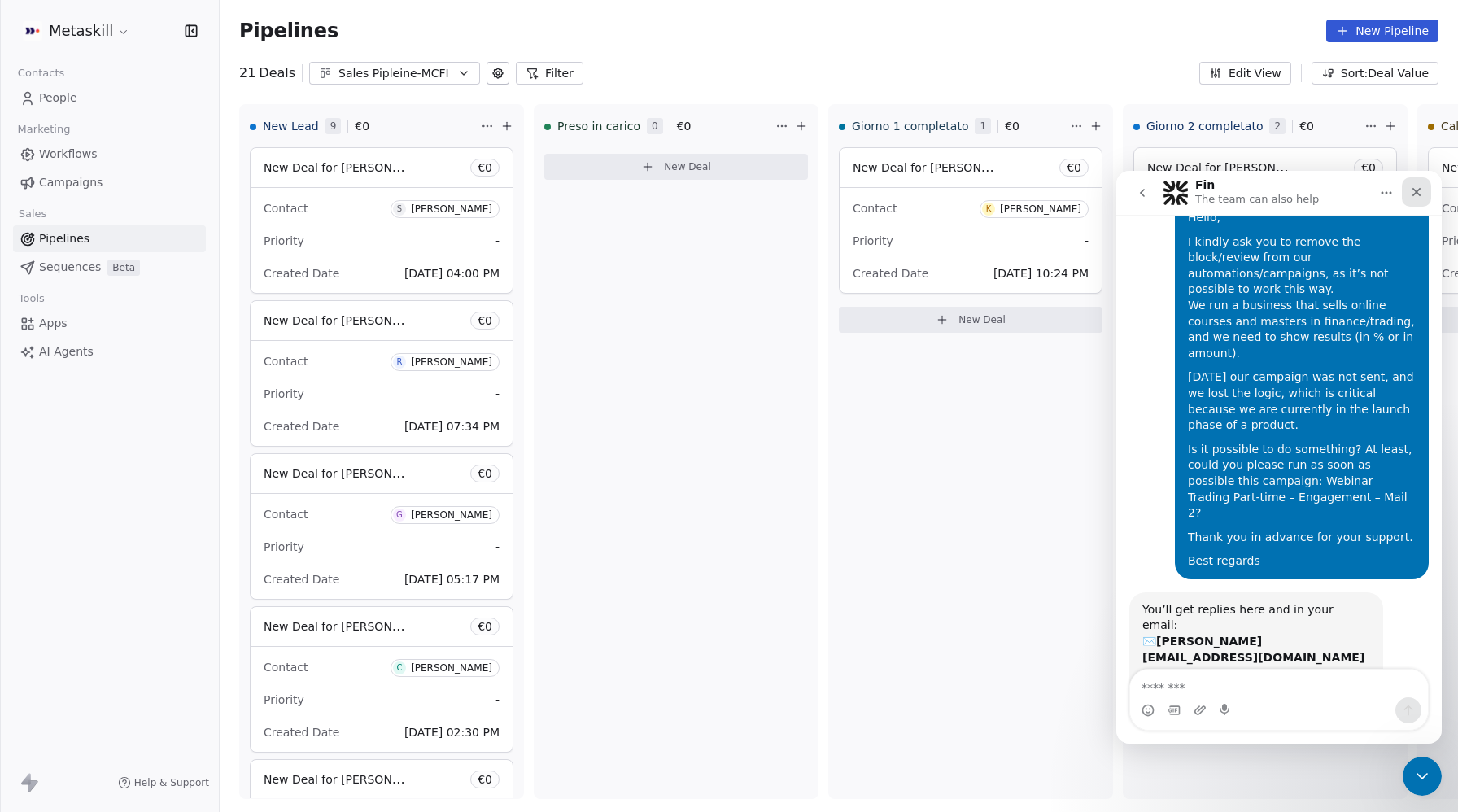
click at [1422, 195] on icon "Close" at bounding box center [1416, 191] width 13 height 13
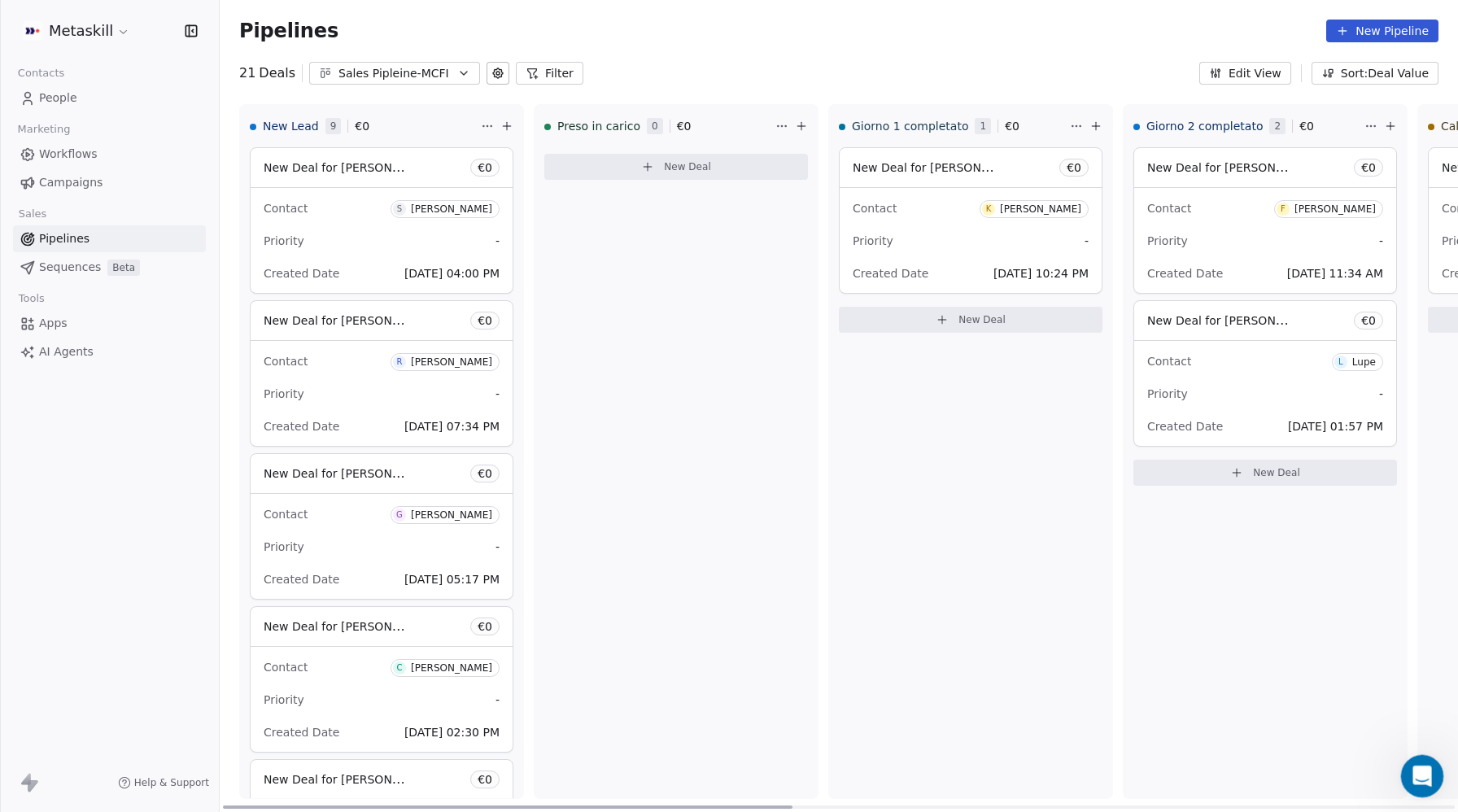
click at [1422, 781] on icon "Open Intercom Messenger" at bounding box center [1420, 773] width 26 height 26
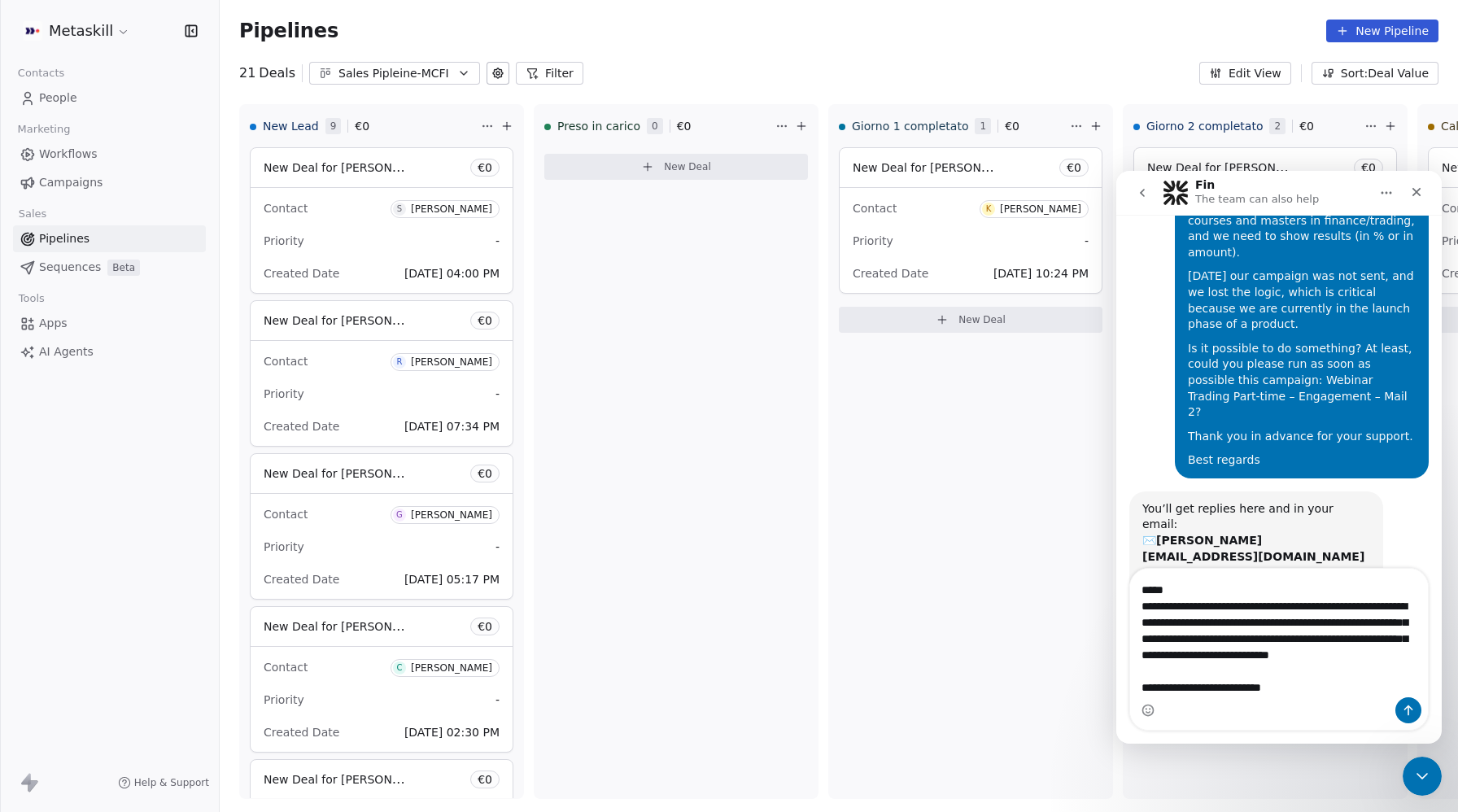
scroll to position [0, 0]
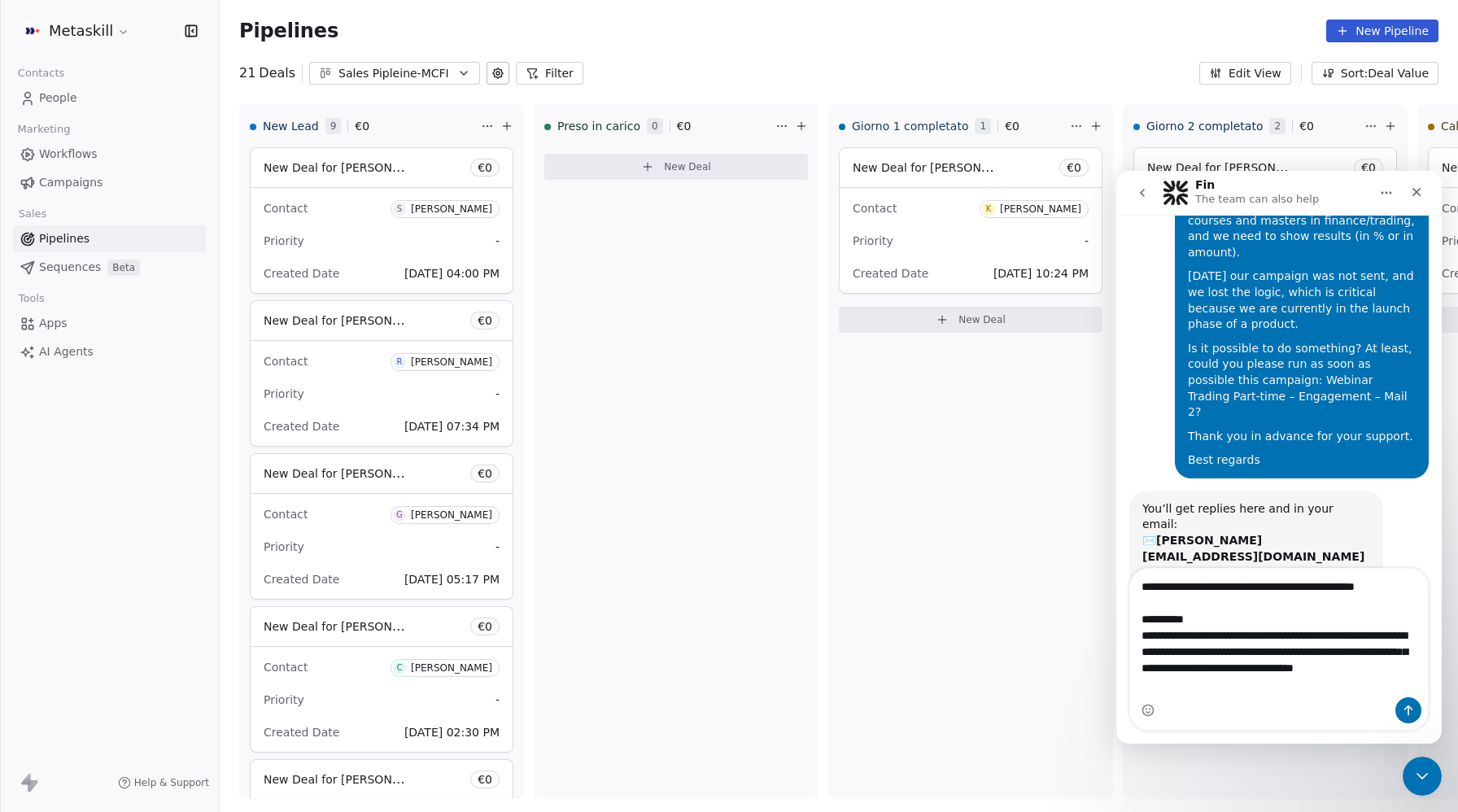
drag, startPoint x: 1162, startPoint y: 584, endPoint x: 1135, endPoint y: 584, distance: 27.0
click at [1135, 584] on textarea "**********" at bounding box center [1278, 633] width 297 height 128
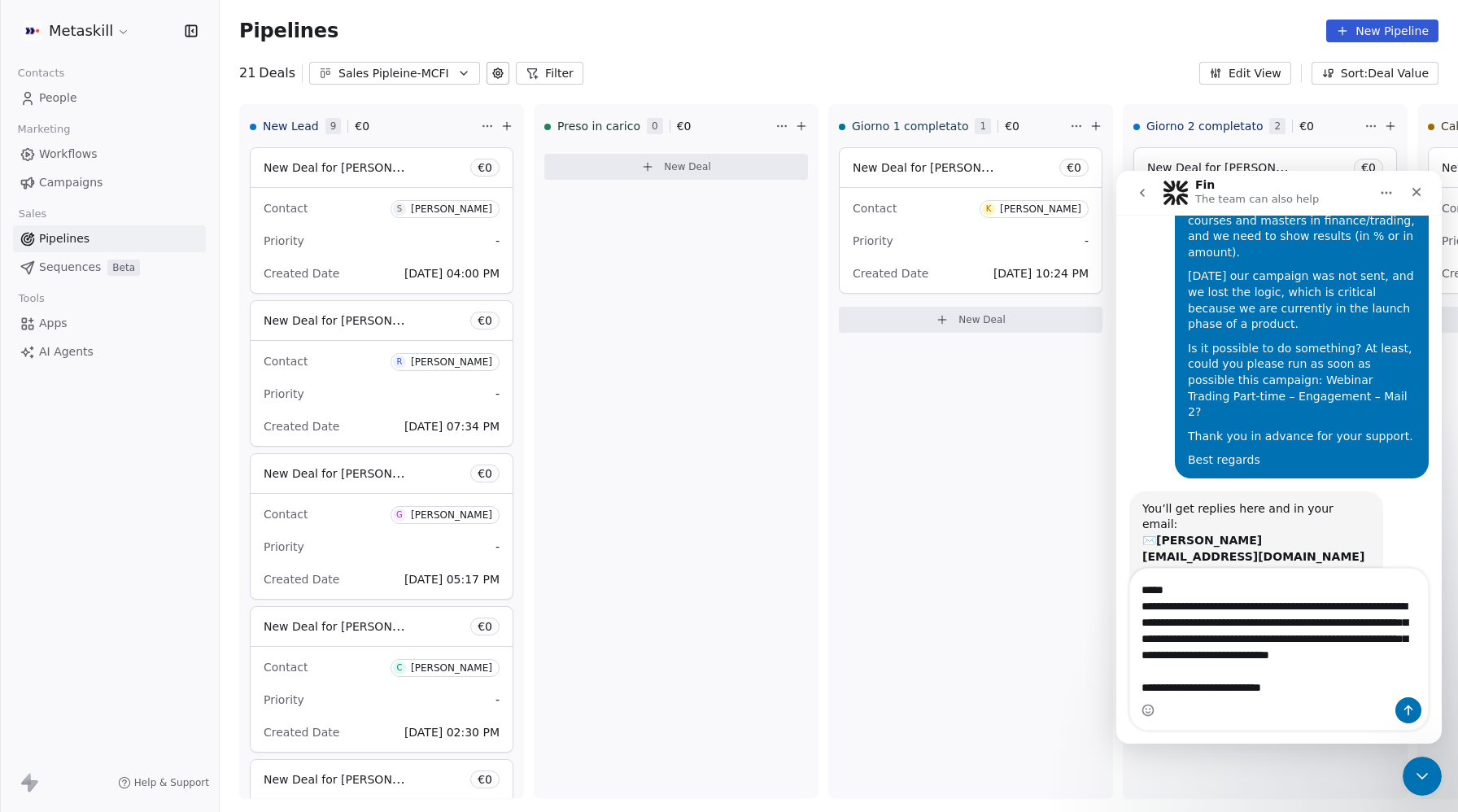
scroll to position [143, 0]
type textarea "**********"
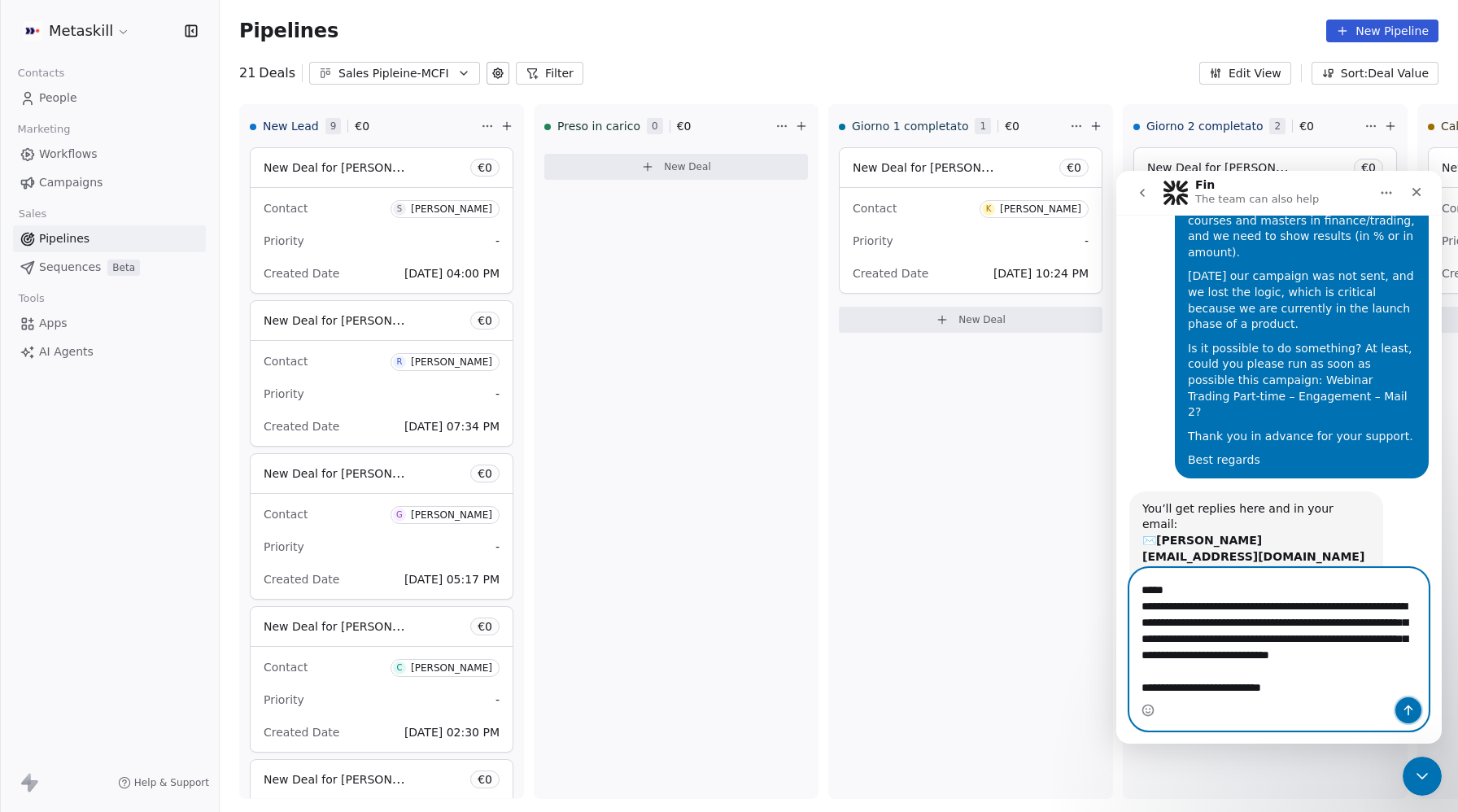
click at [1410, 709] on icon "Send a message…" at bounding box center [1408, 709] width 13 height 13
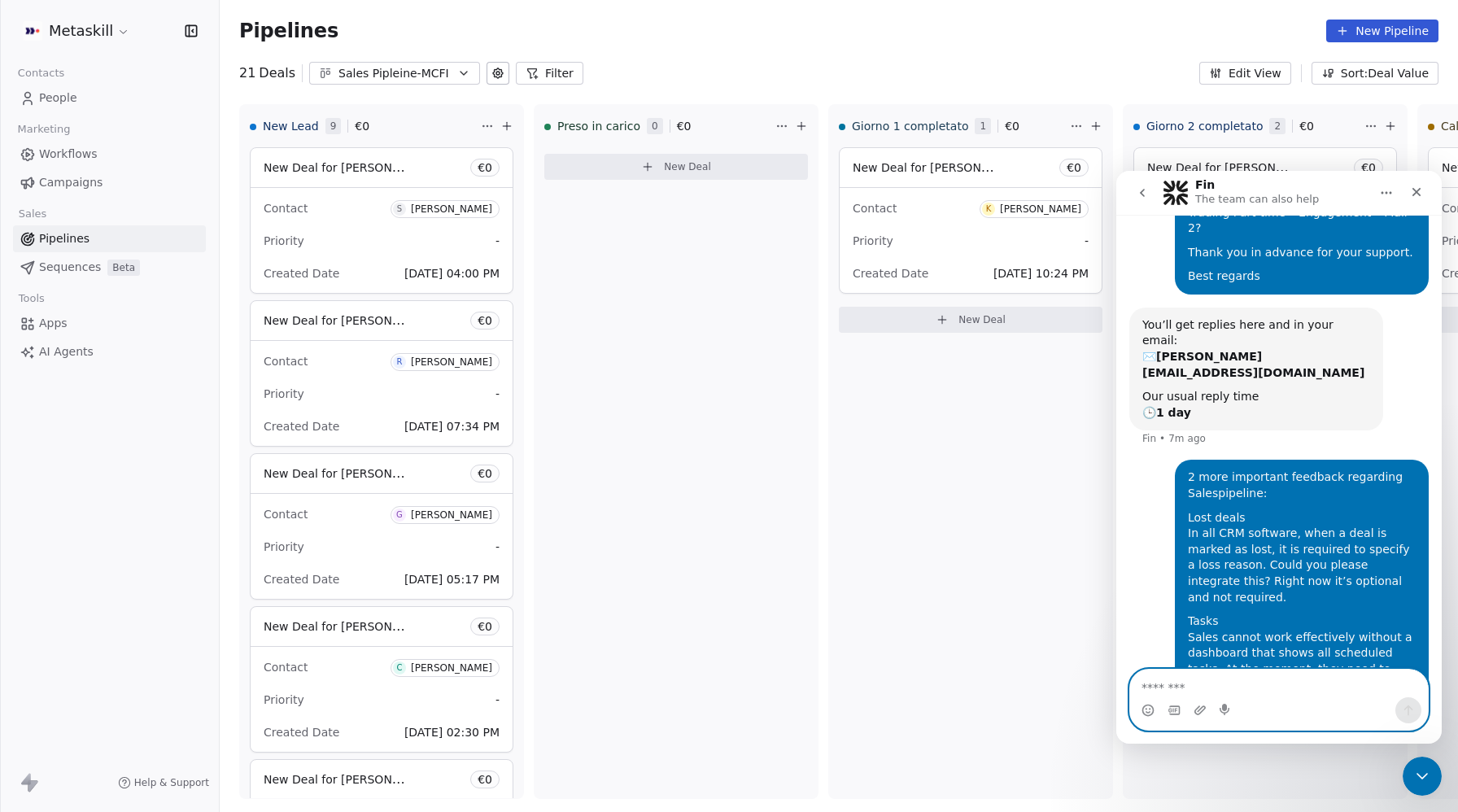
scroll to position [360, 0]
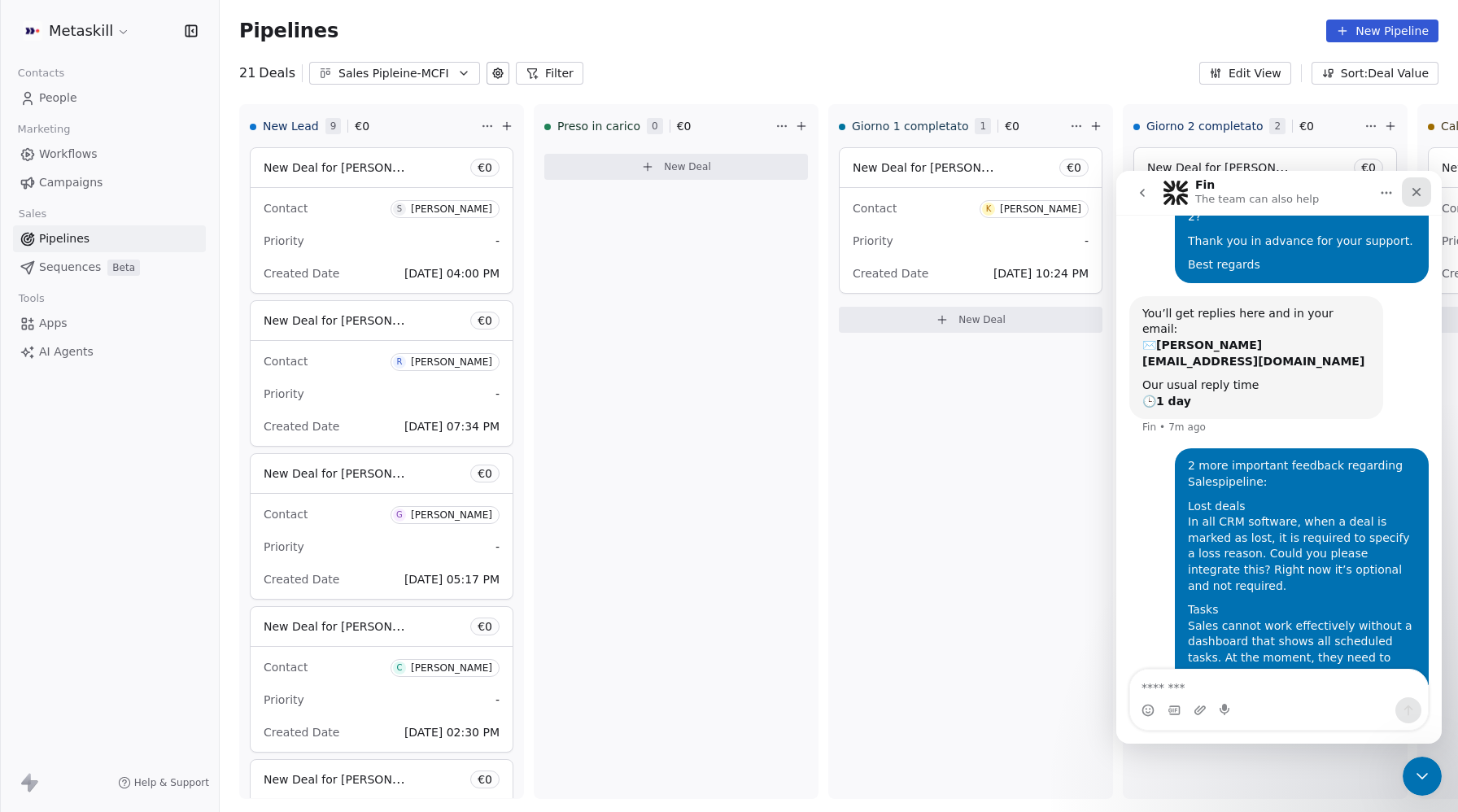
click at [1412, 186] on icon "Close" at bounding box center [1416, 191] width 13 height 13
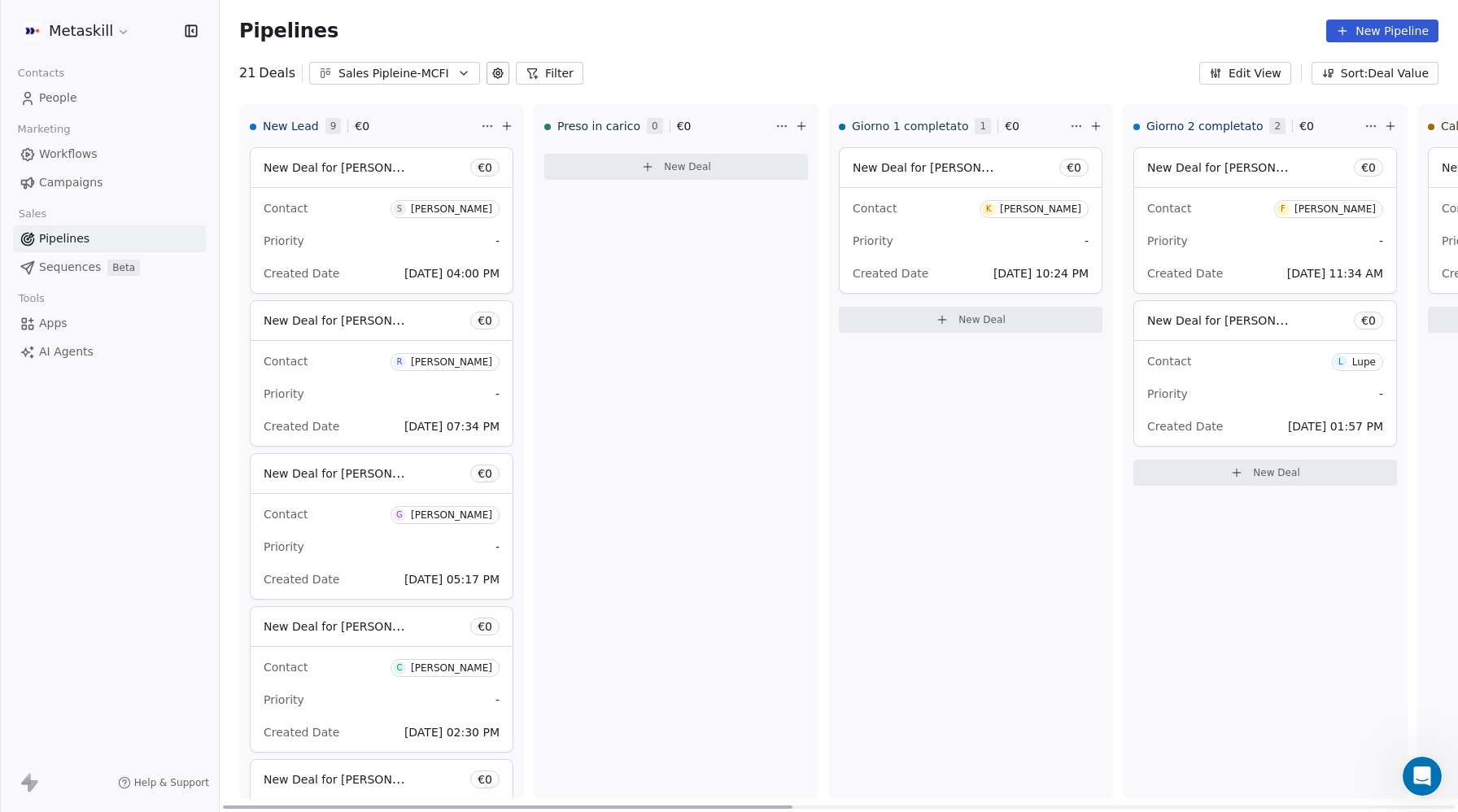
click at [436, 224] on div "Contact S Stefano Fogato Priority - Created Date Sep 07, 2025 04:00 PM" at bounding box center [381, 240] width 262 height 105
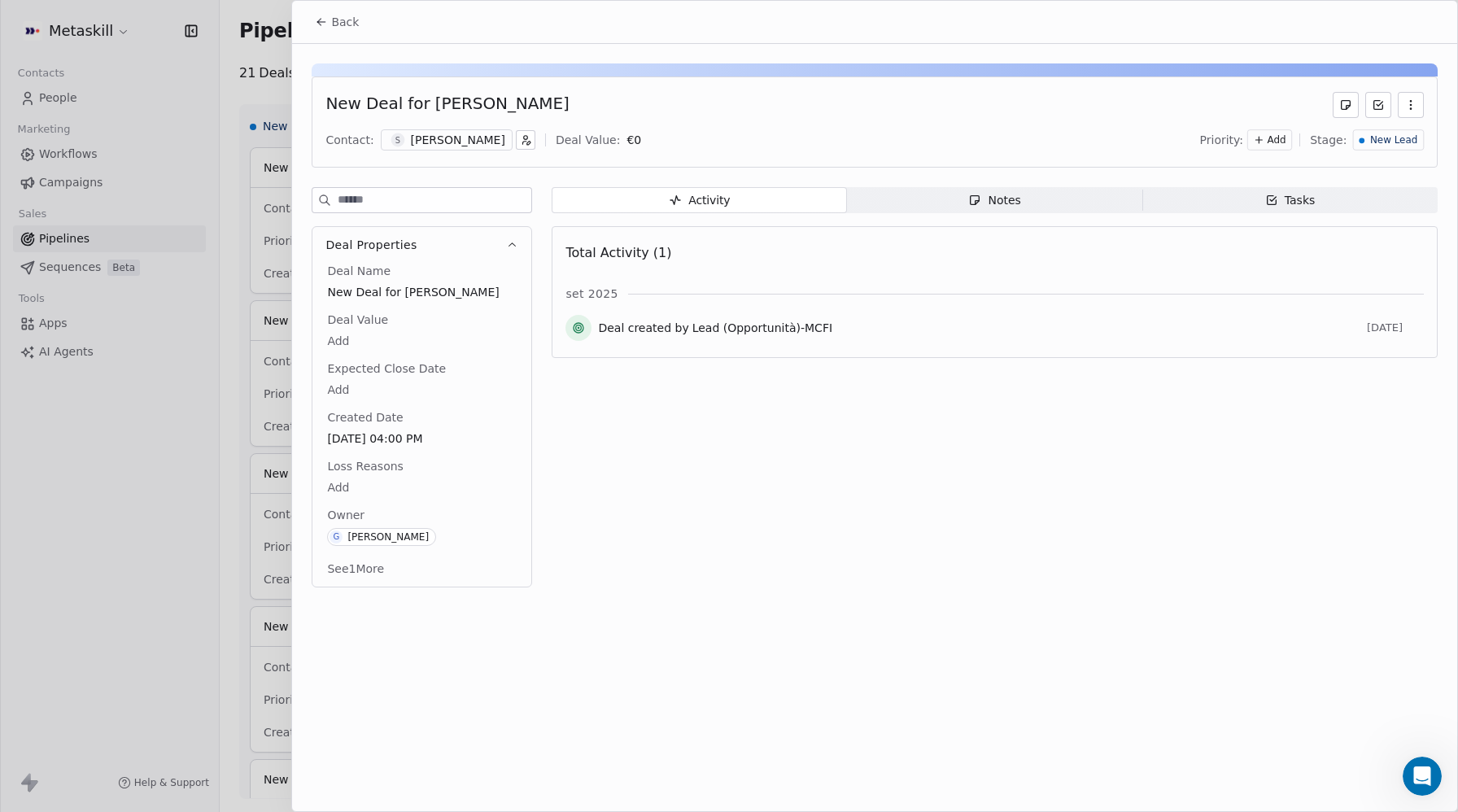
click at [435, 140] on div "[PERSON_NAME]" at bounding box center [458, 139] width 94 height 17
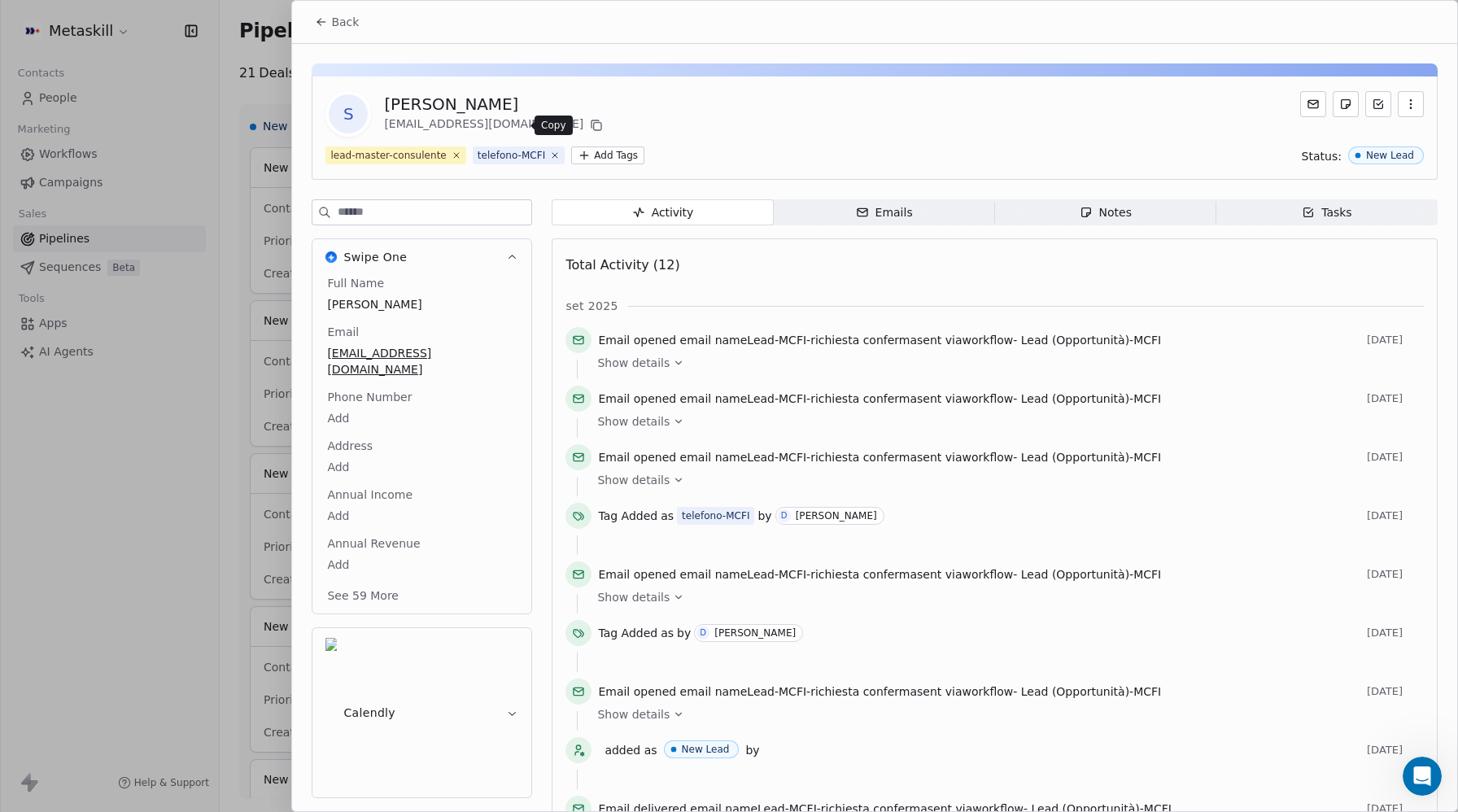
click at [590, 125] on icon at bounding box center [596, 125] width 13 height 13
click at [316, 21] on icon at bounding box center [321, 22] width 13 height 13
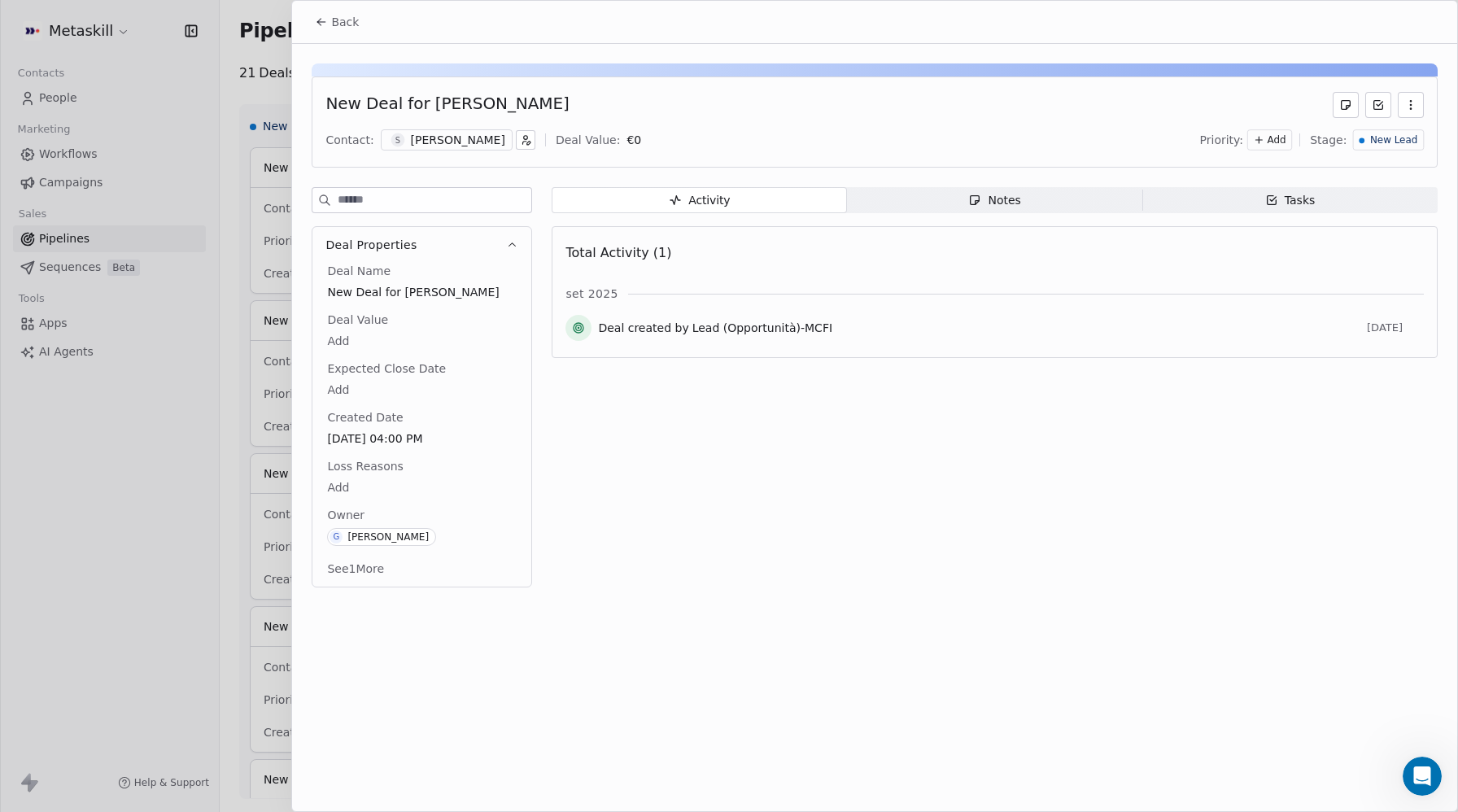
click at [349, 488] on body "Metaskill Contacts People Marketing Workflows Campaigns Sales Pipelines Sequenc…" at bounding box center [729, 406] width 1458 height 812
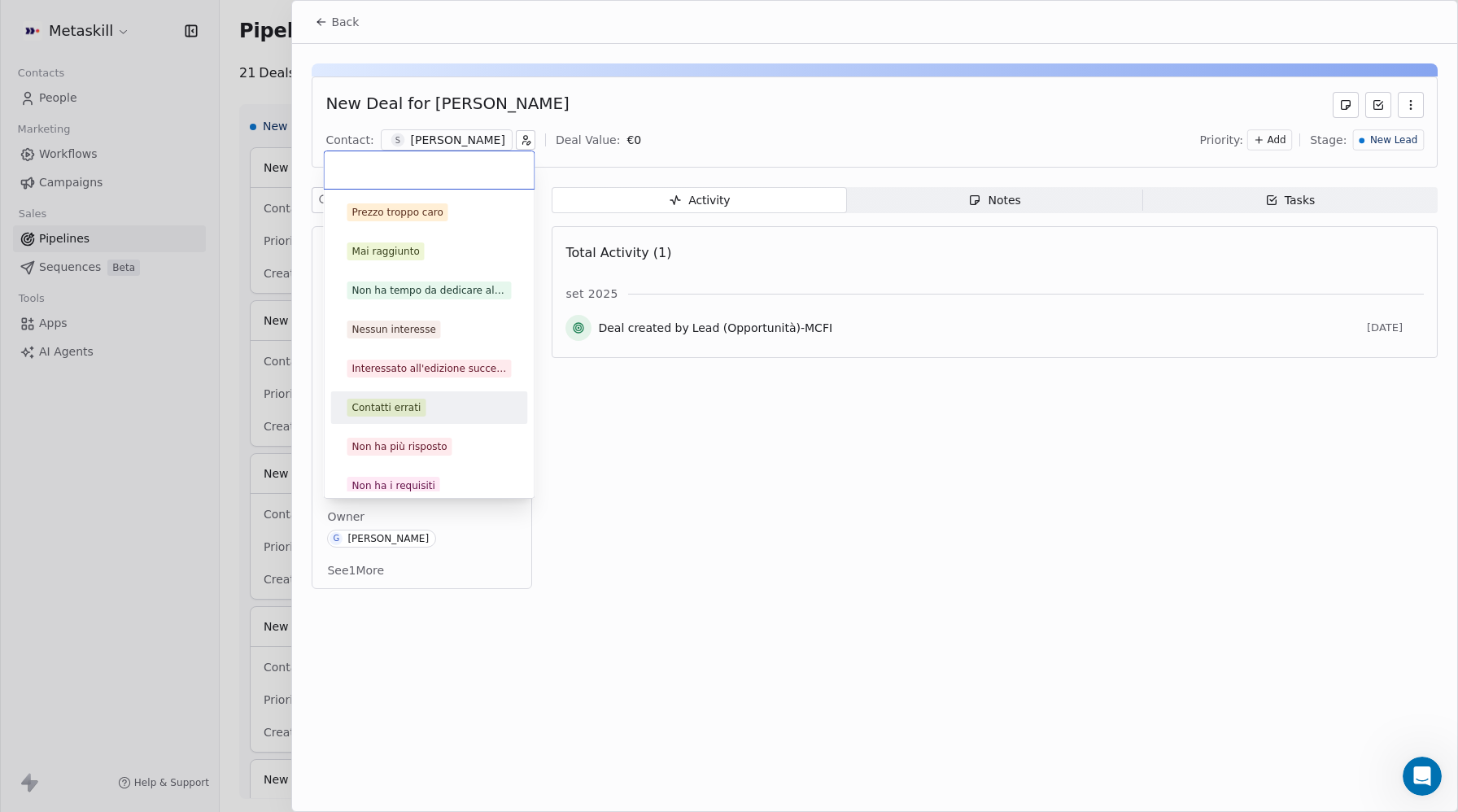
click at [371, 405] on div "Contatti errati" at bounding box center [387, 407] width 69 height 15
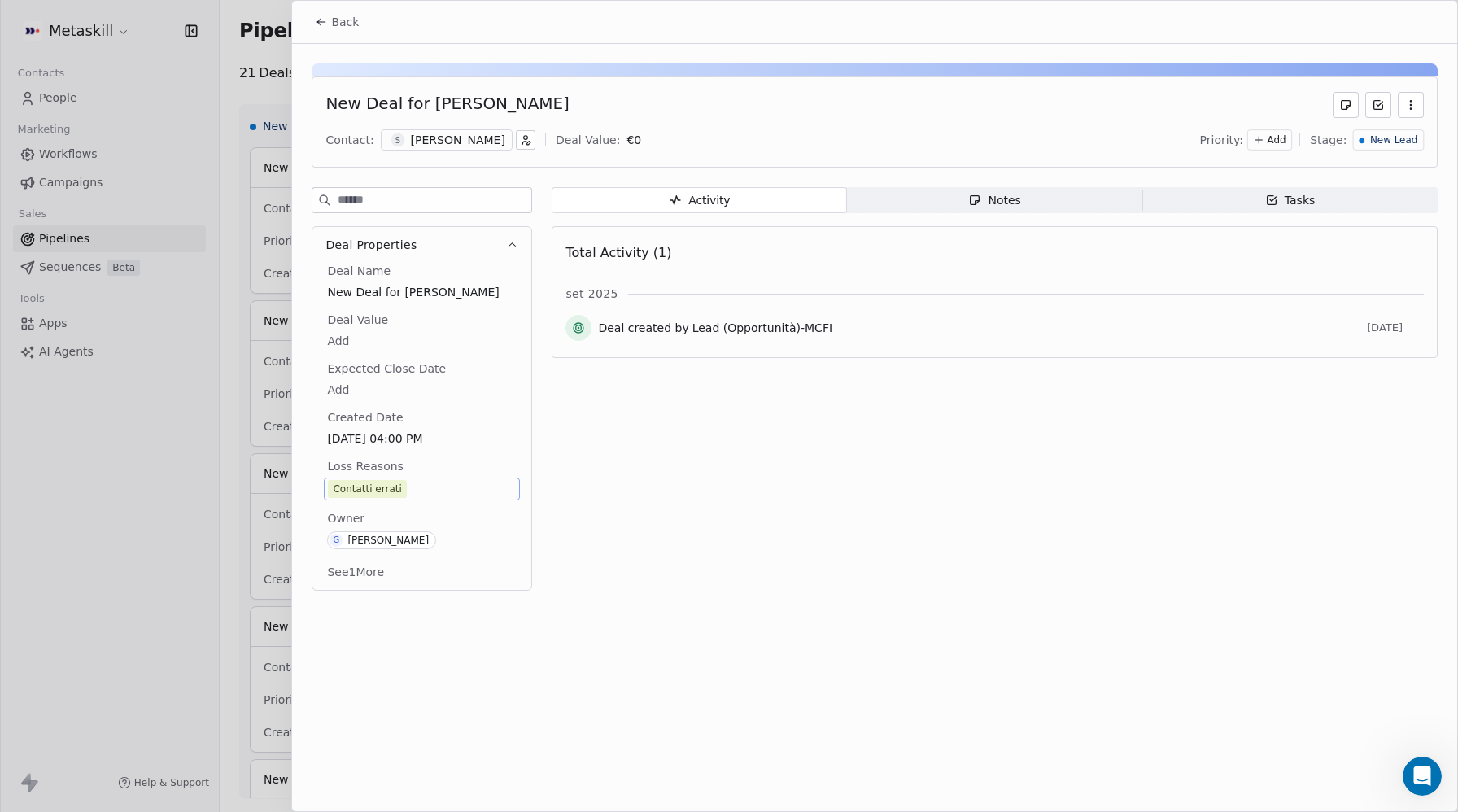
click at [1395, 137] on span "New Lead" at bounding box center [1393, 140] width 47 height 14
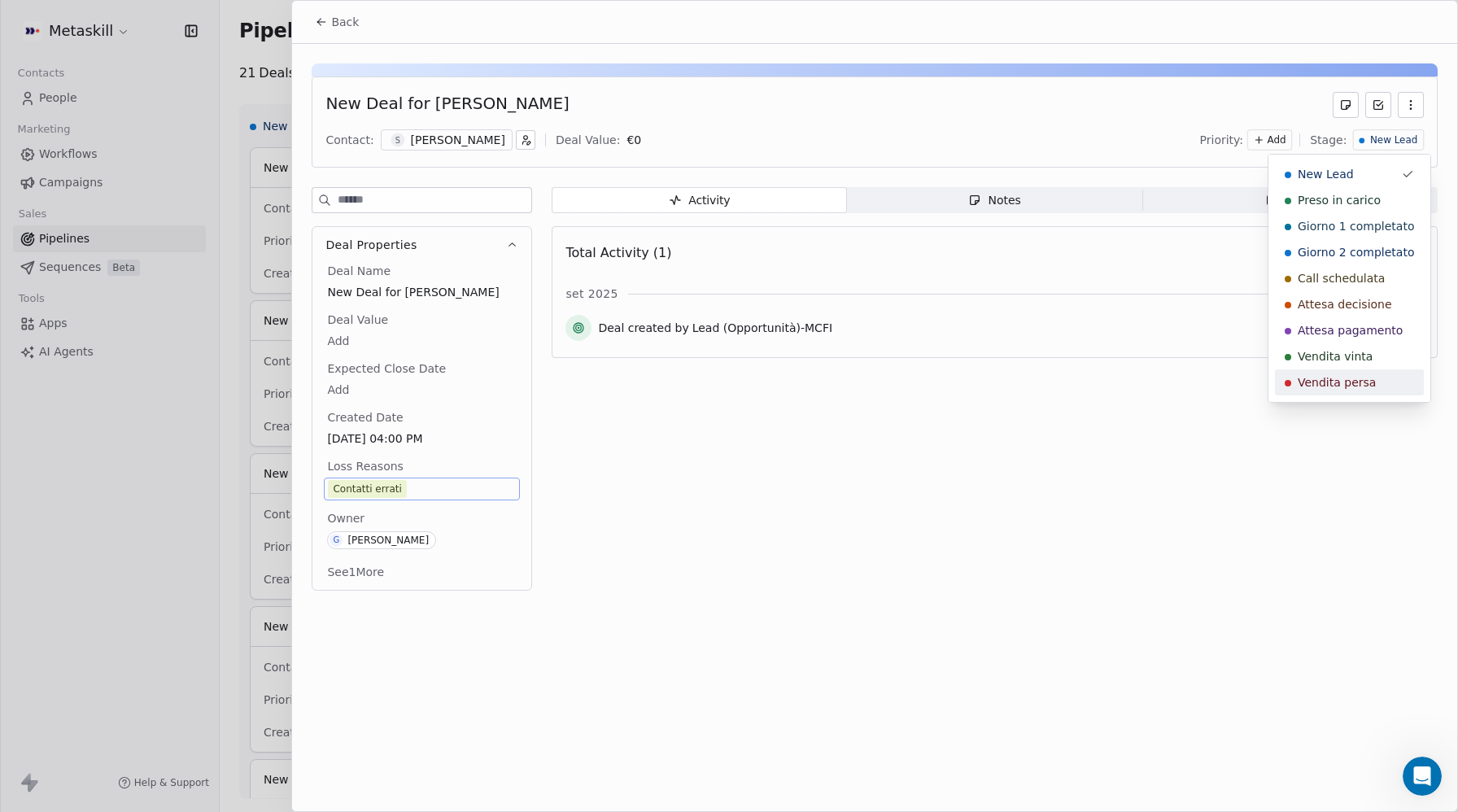
click at [1342, 383] on span "Vendita persa" at bounding box center [1337, 381] width 78 height 17
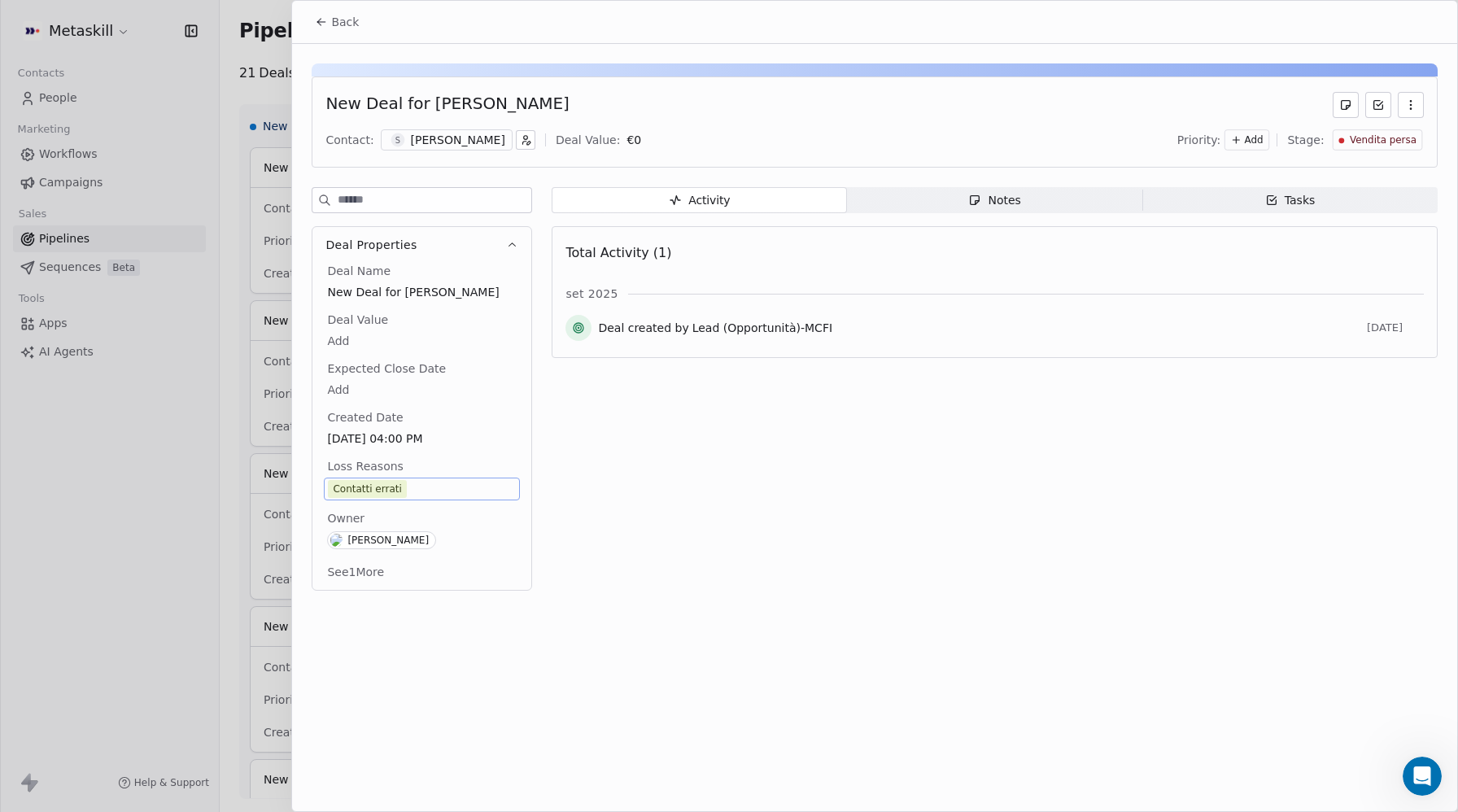
click at [312, 17] on button "Back" at bounding box center [337, 22] width 64 height 29
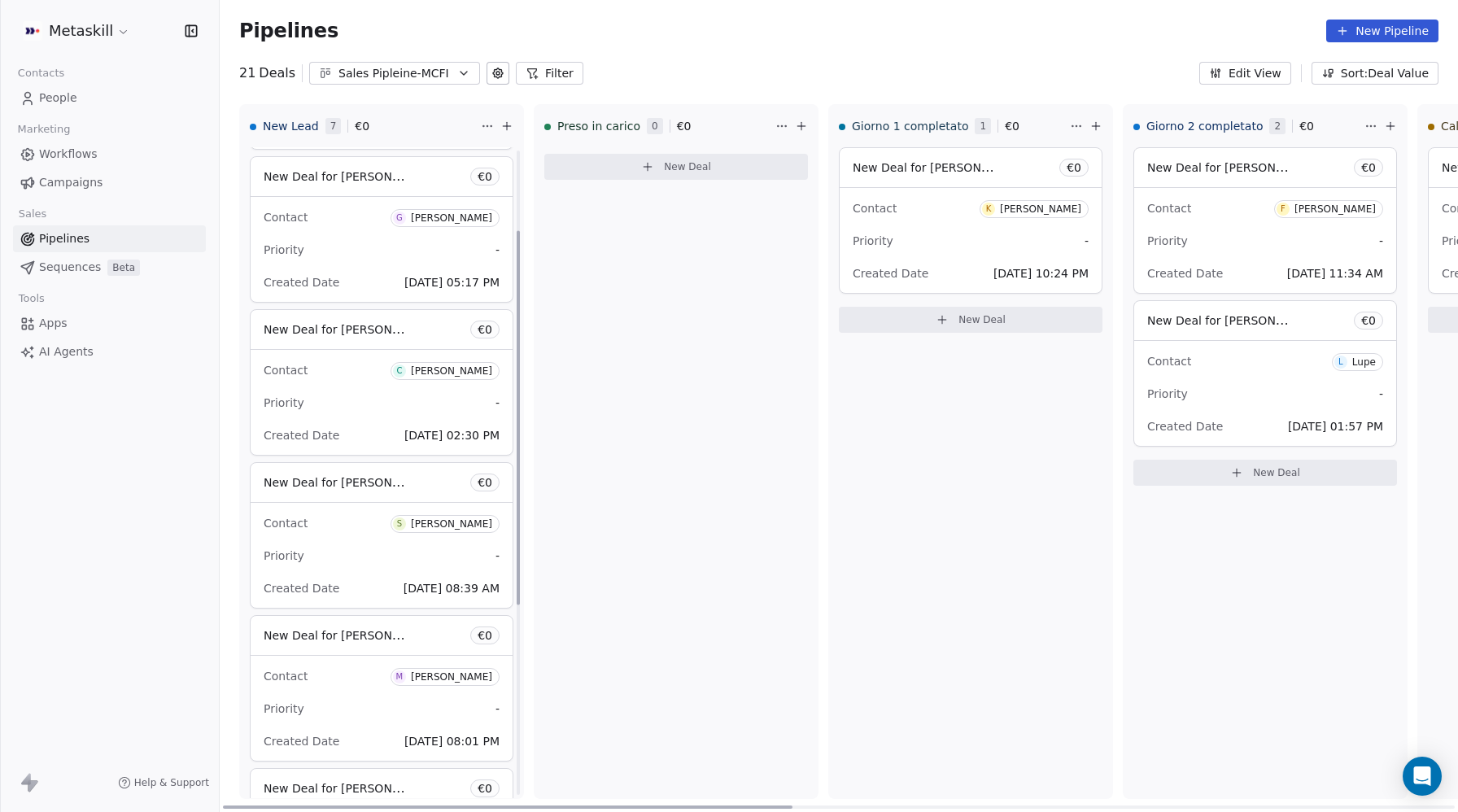
scroll to position [160, 0]
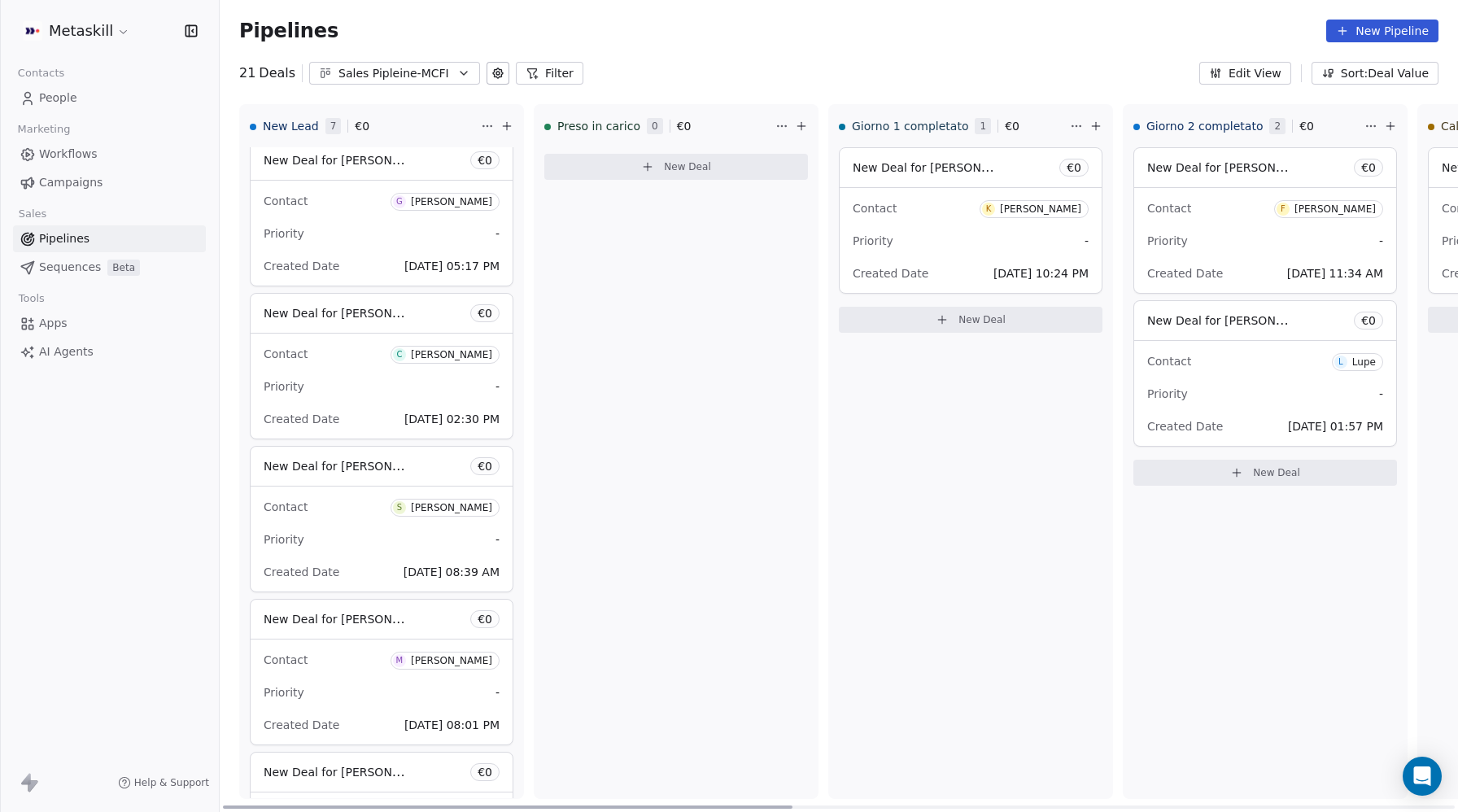
click at [369, 360] on div "Contact C Costanzo Bifaro" at bounding box center [382, 353] width 235 height 26
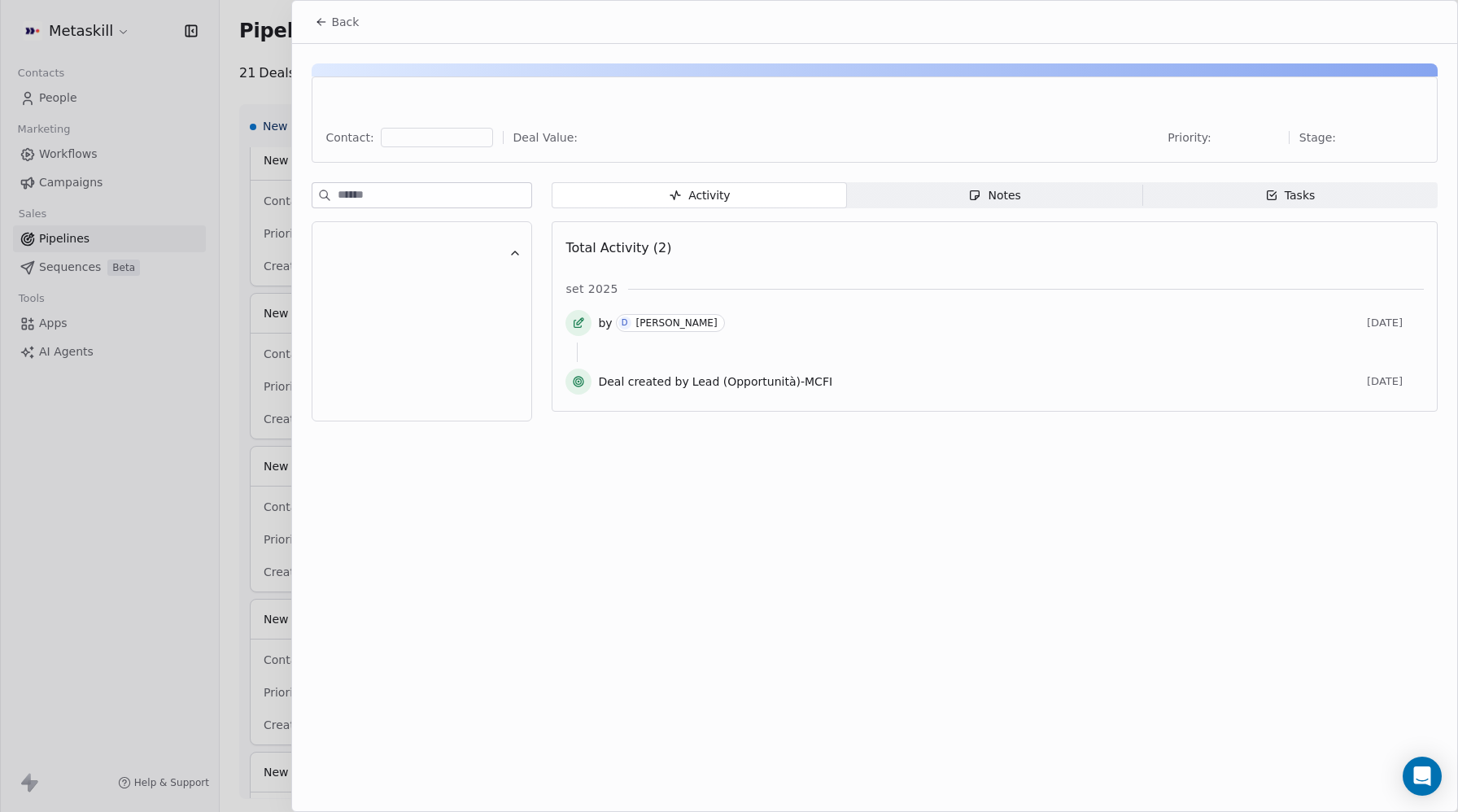
click at [323, 22] on icon at bounding box center [321, 22] width 7 height 0
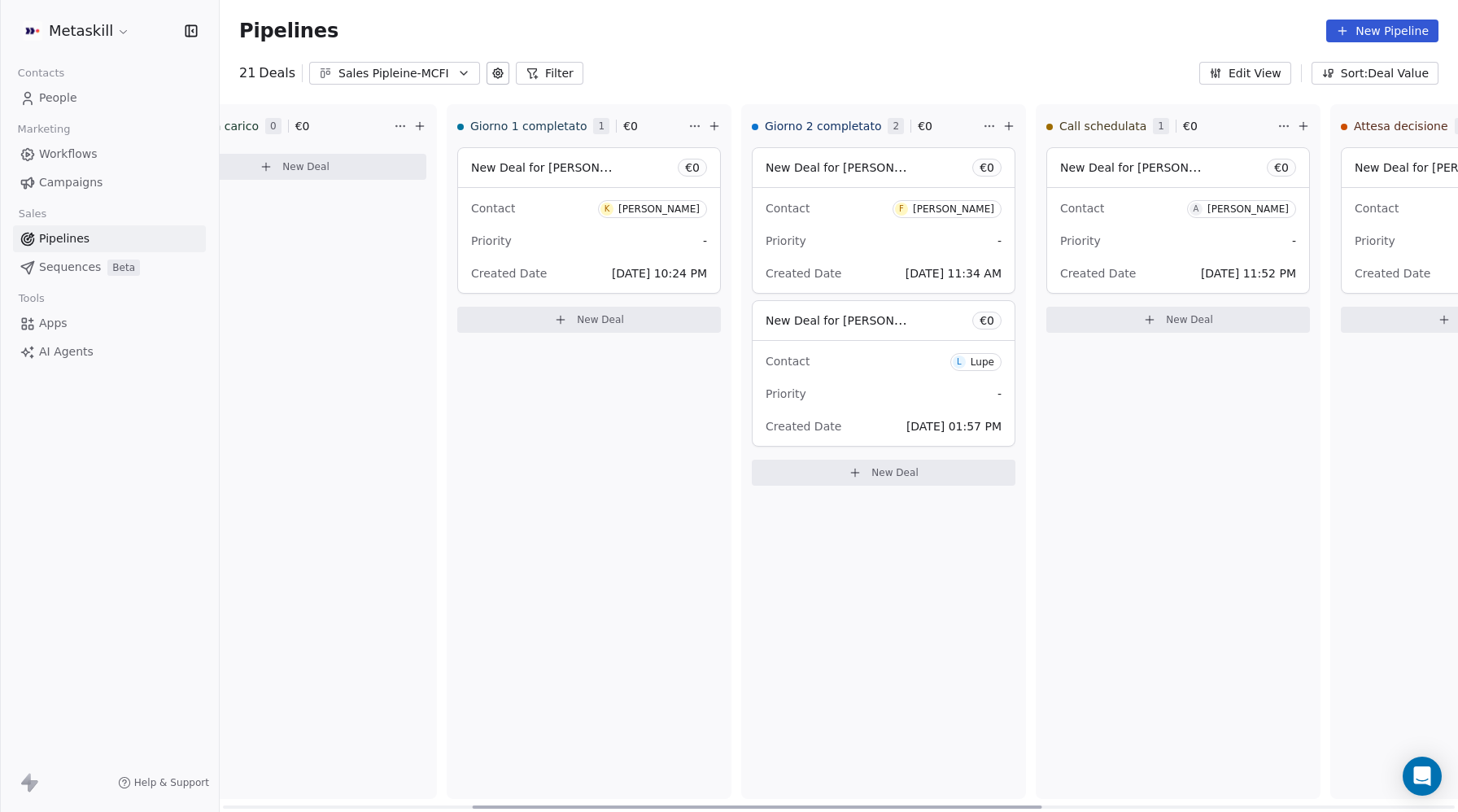
scroll to position [0, 543]
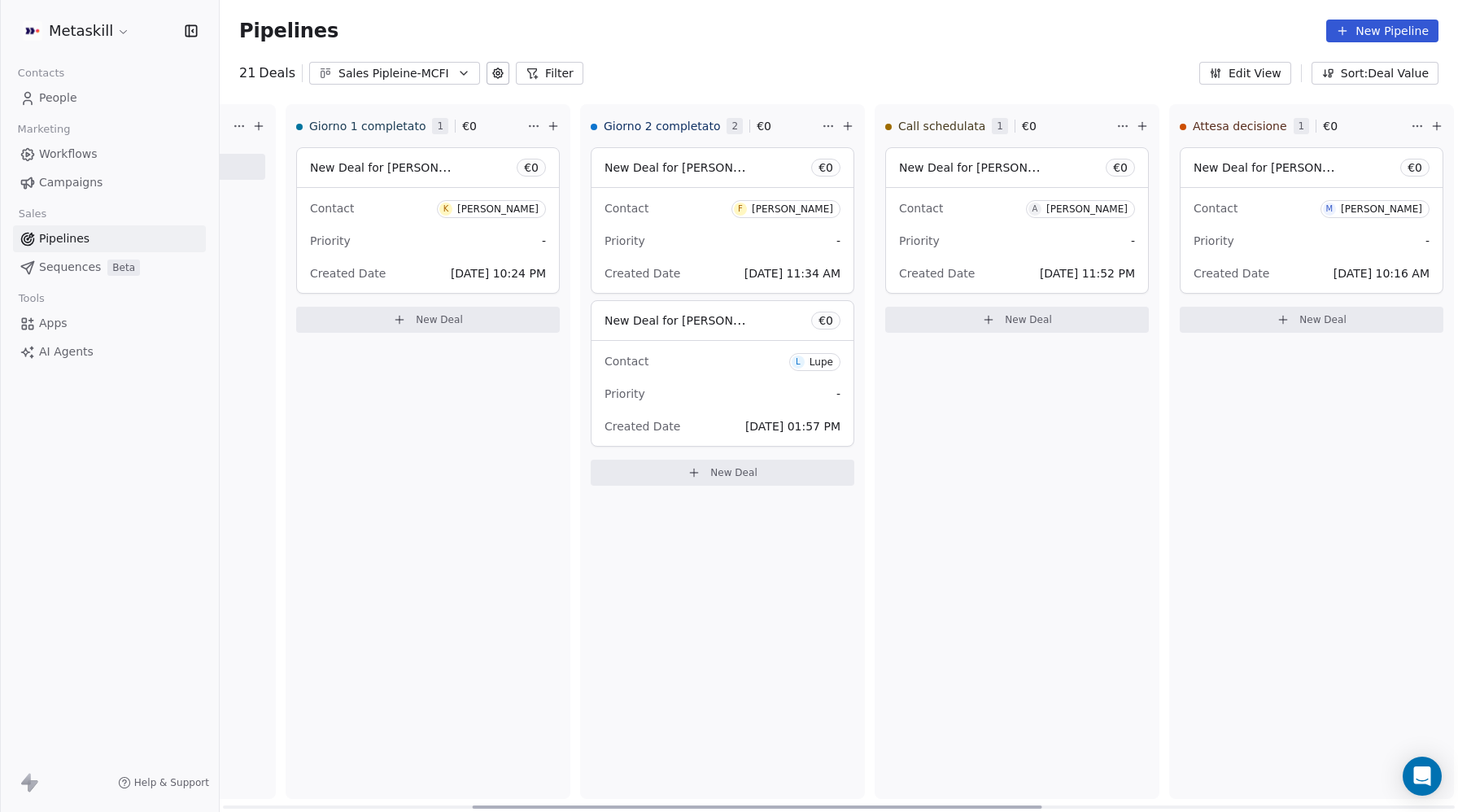
click at [651, 212] on div "Contact F Fabio Passarani" at bounding box center [722, 207] width 235 height 26
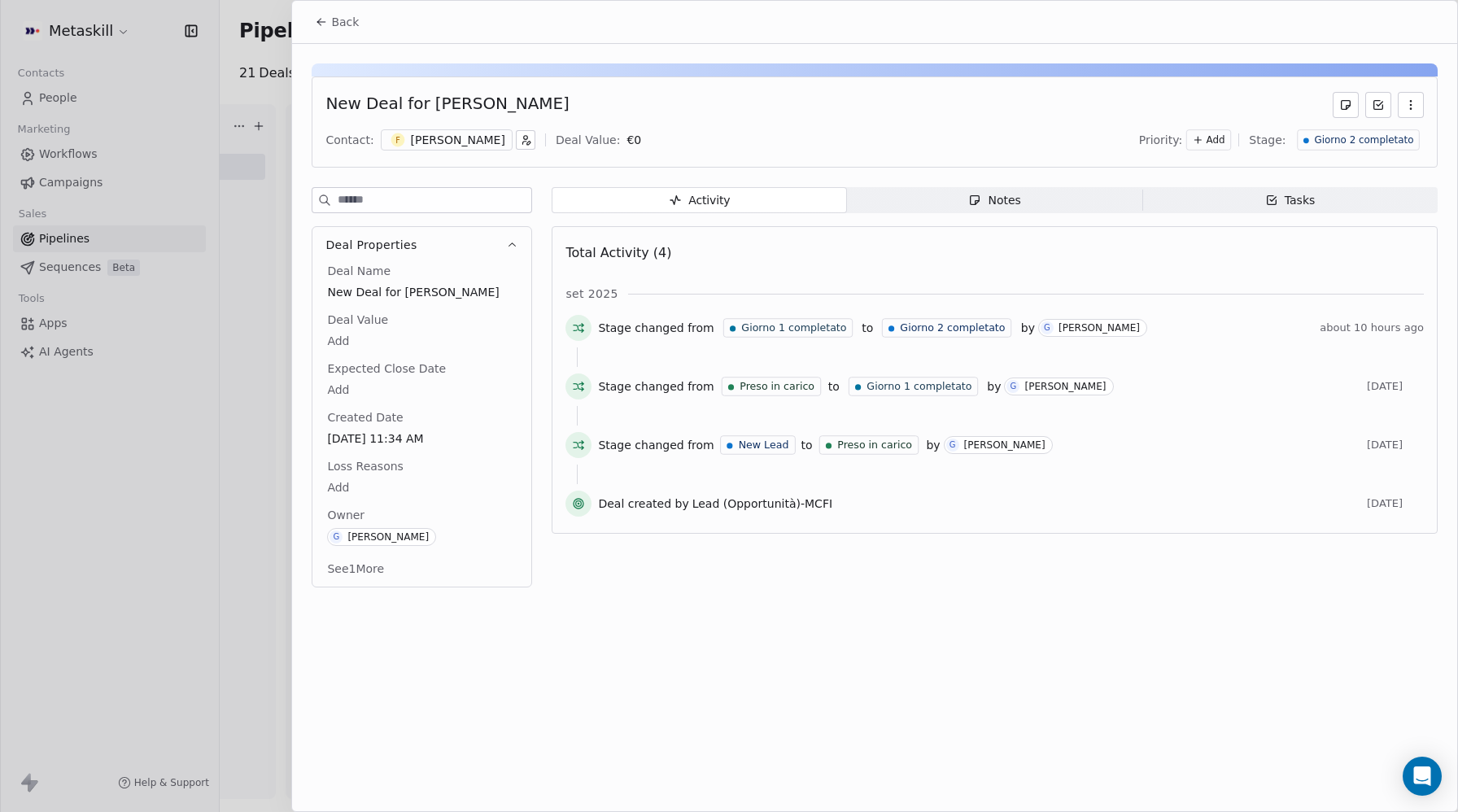
click at [319, 26] on icon at bounding box center [321, 22] width 13 height 13
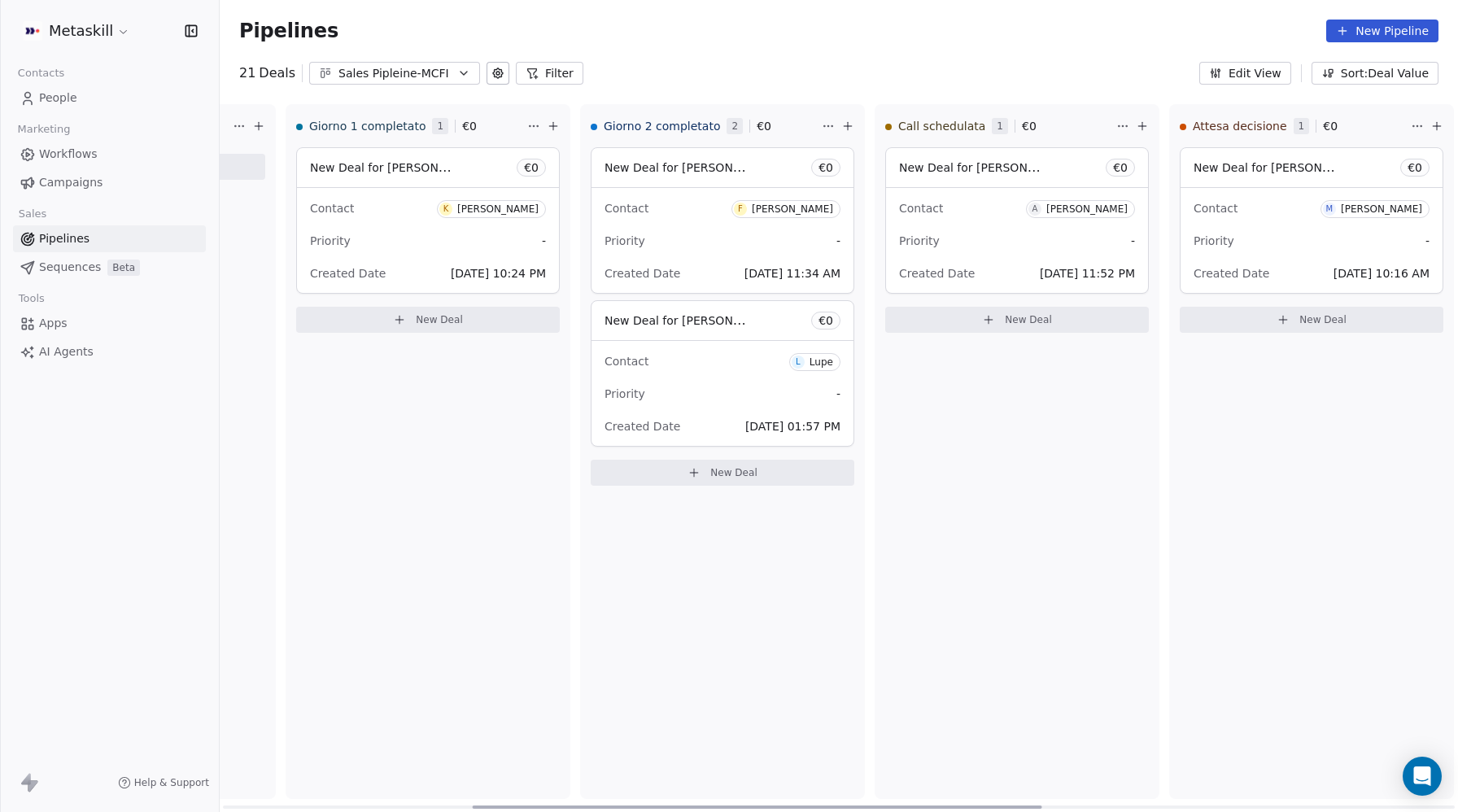
click at [688, 369] on div "Contact L Lupe" at bounding box center [722, 360] width 235 height 26
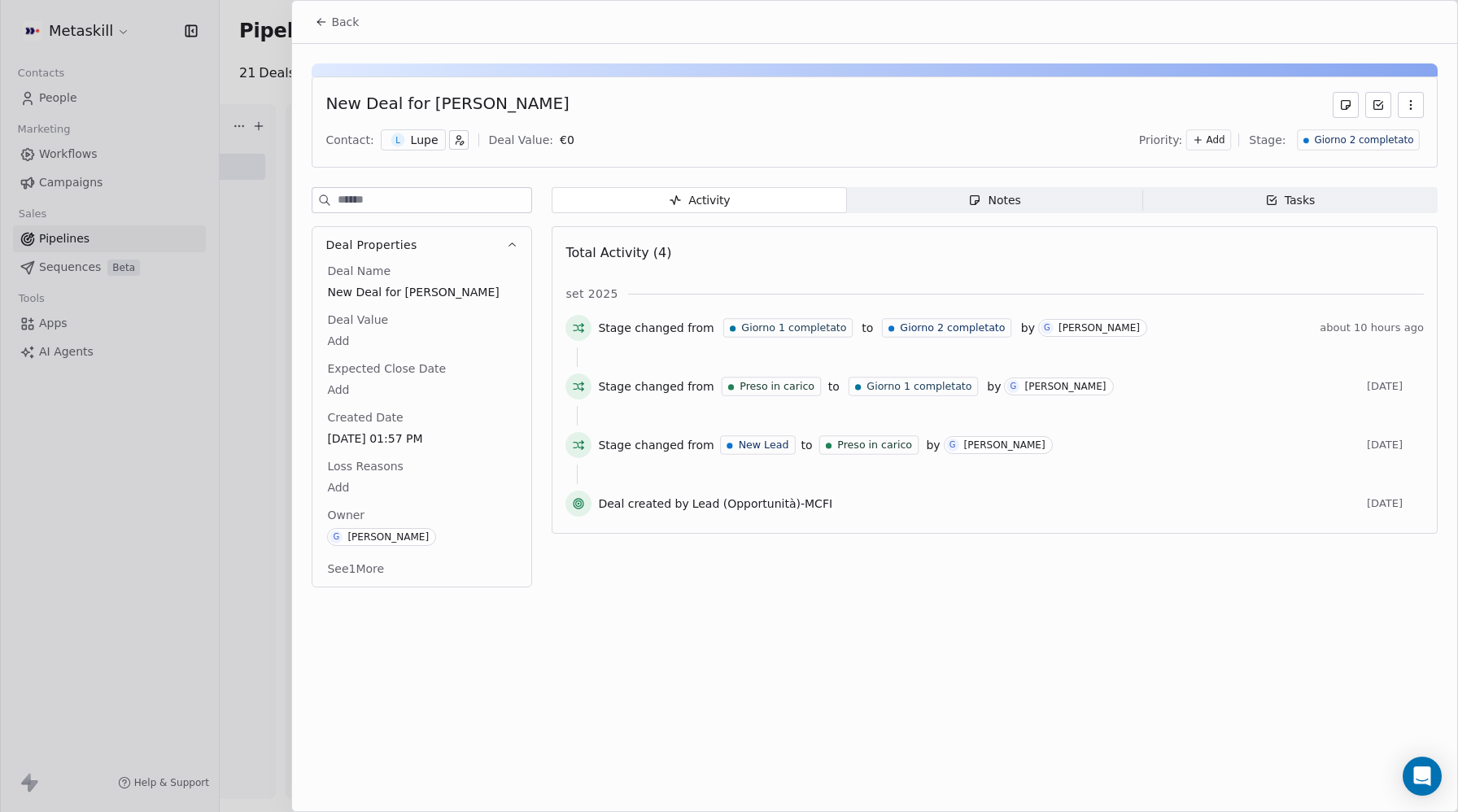
click at [331, 24] on button "Back" at bounding box center [337, 22] width 64 height 29
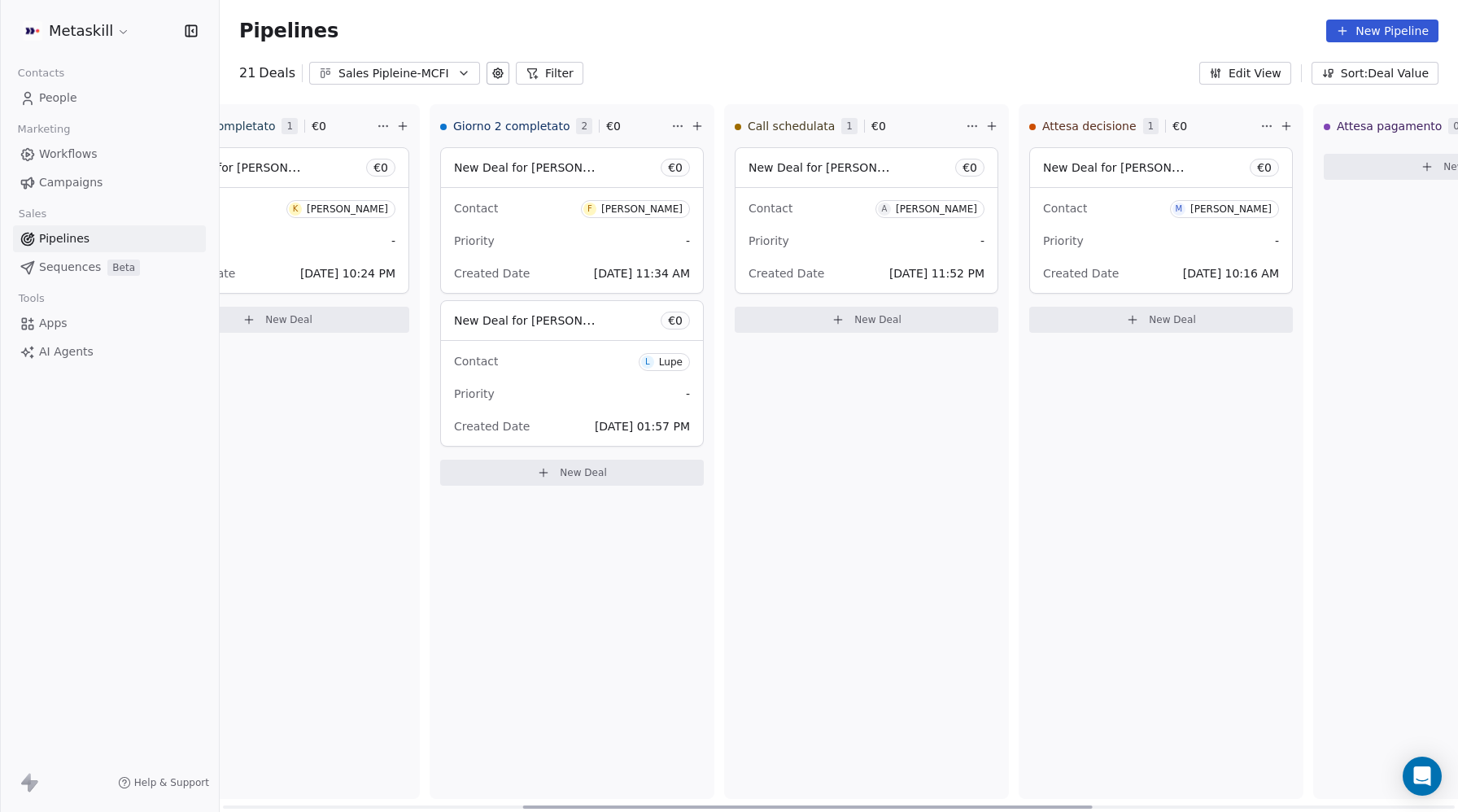
scroll to position [0, 703]
click at [861, 254] on div "Contact A Anthony Vaselli Priority - Created Date Sep 11, 2025 11:52 PM" at bounding box center [857, 240] width 262 height 105
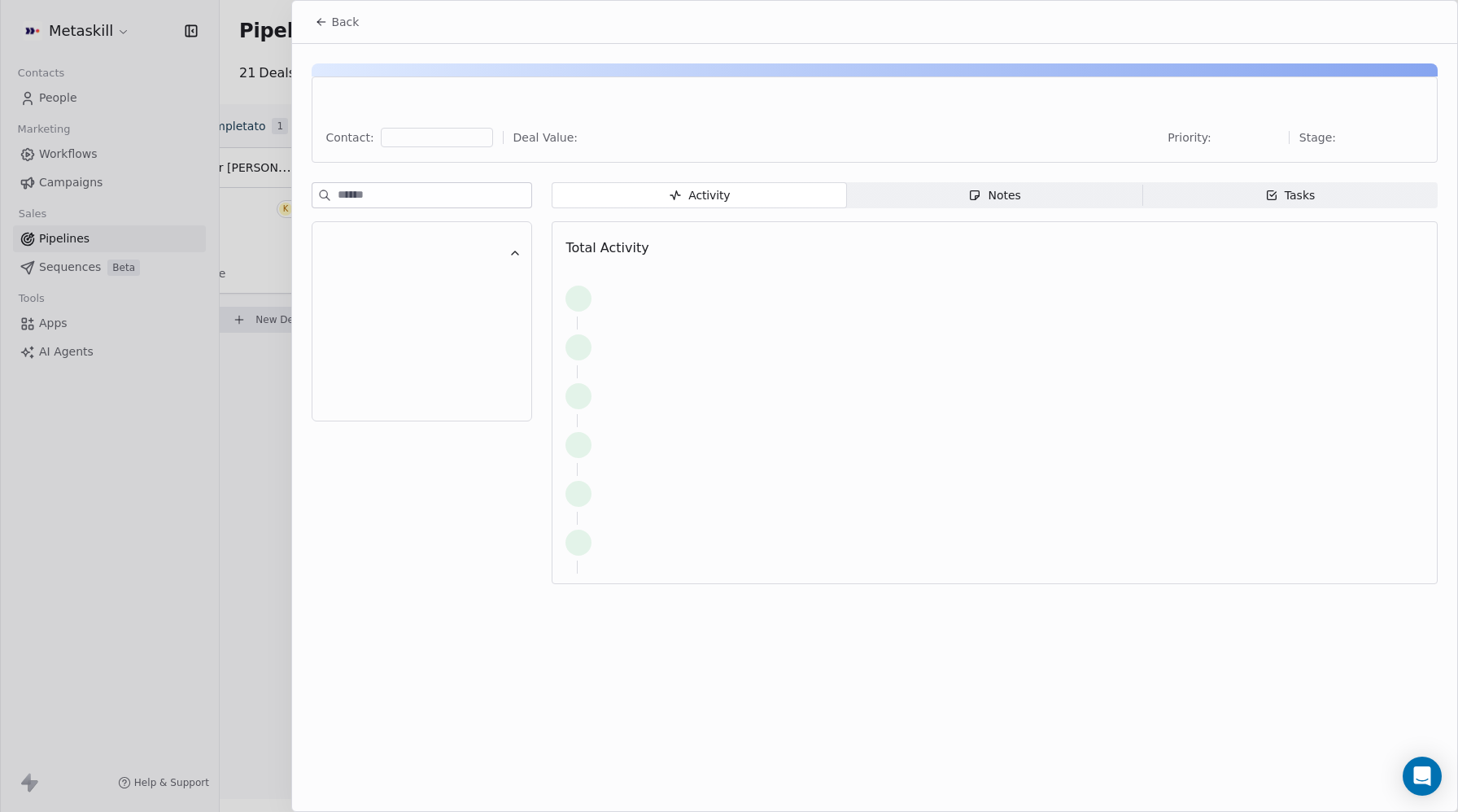
click at [324, 22] on icon at bounding box center [321, 22] width 13 height 13
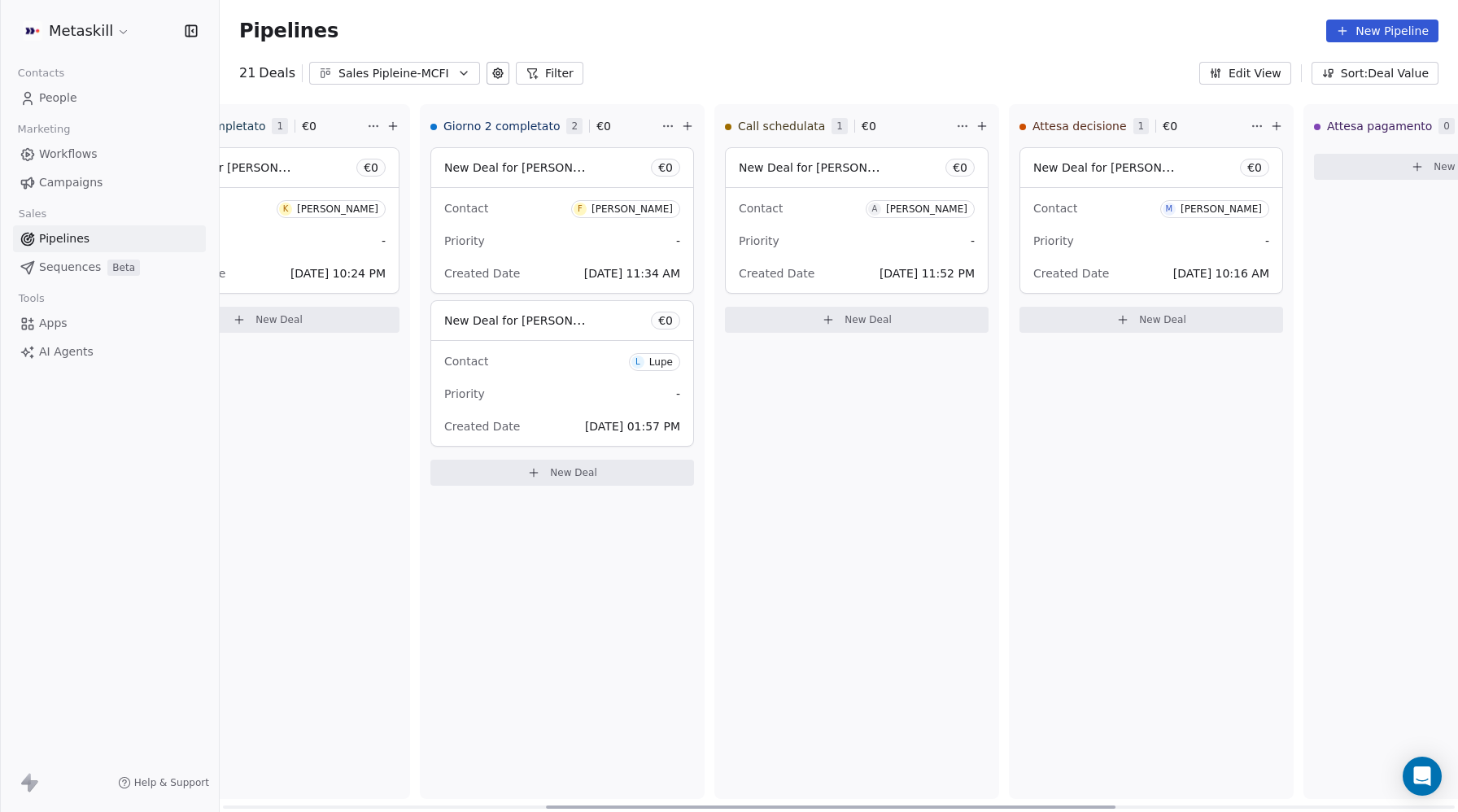
click at [961, 235] on div "Priority -" at bounding box center [857, 240] width 235 height 26
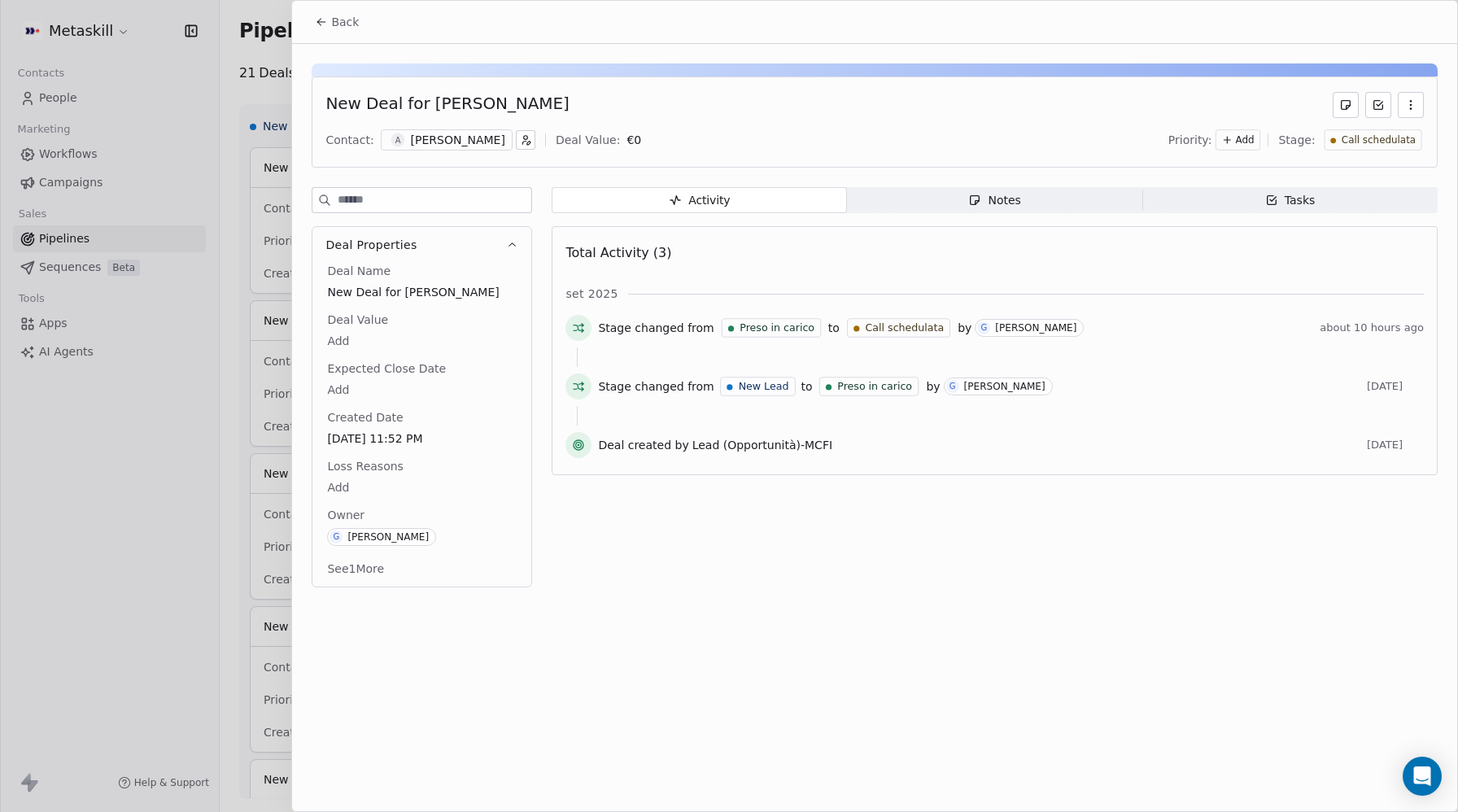
click at [447, 140] on div "[PERSON_NAME]" at bounding box center [458, 139] width 94 height 17
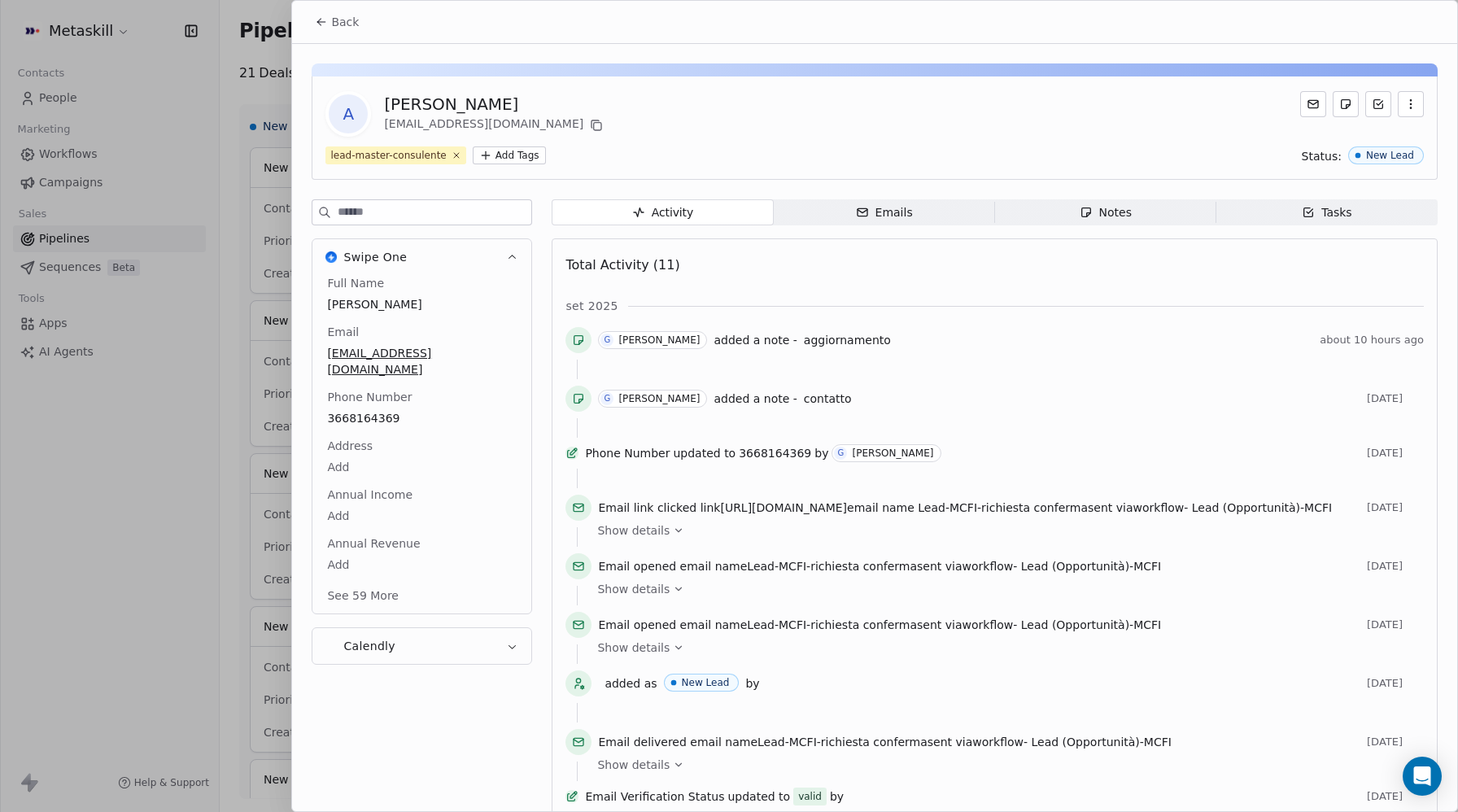
click at [326, 25] on icon at bounding box center [321, 22] width 13 height 13
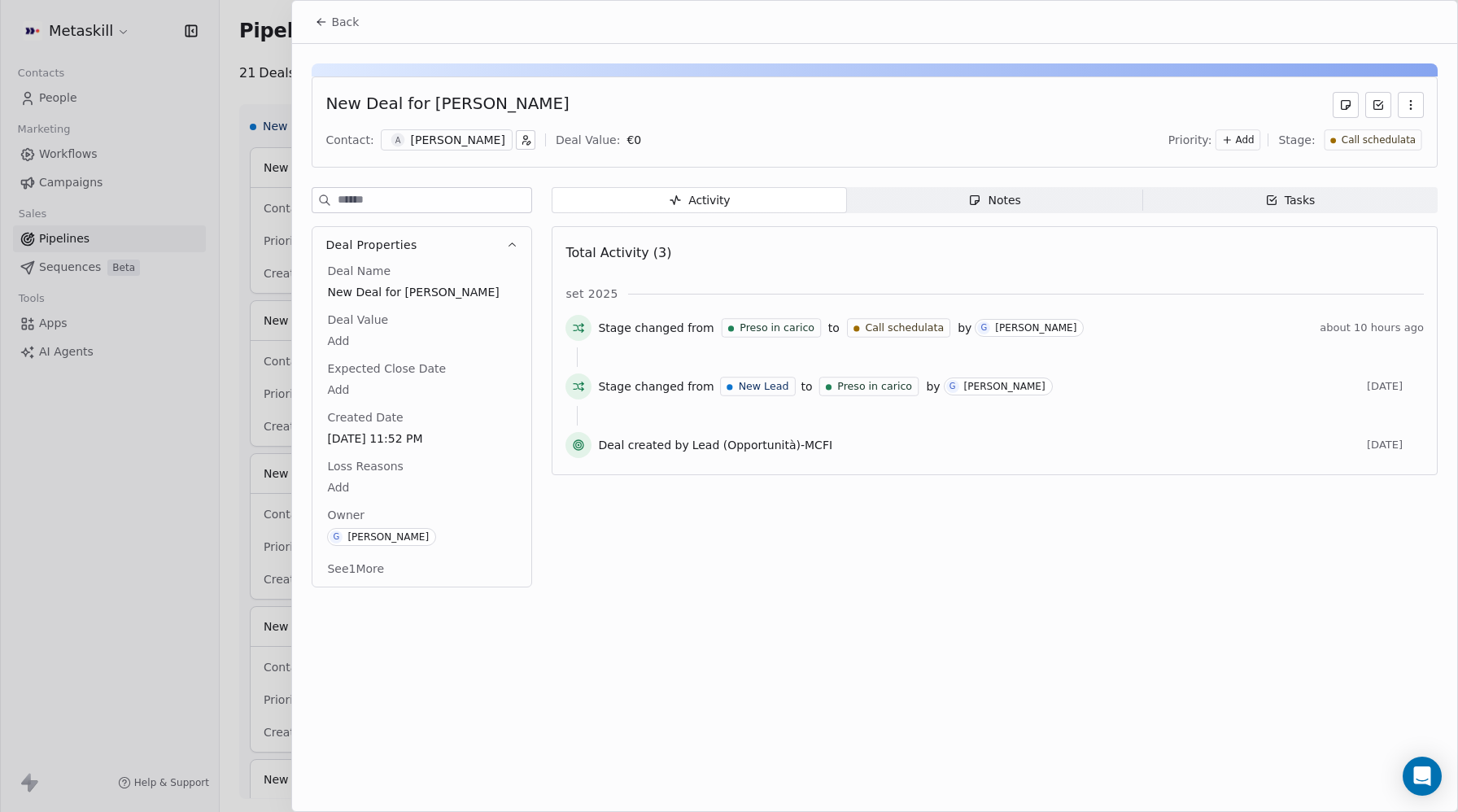
click at [663, 327] on span "Stage changed from" at bounding box center [655, 328] width 116 height 17
click at [1059, 200] on span "Notes Notes" at bounding box center [994, 200] width 295 height 26
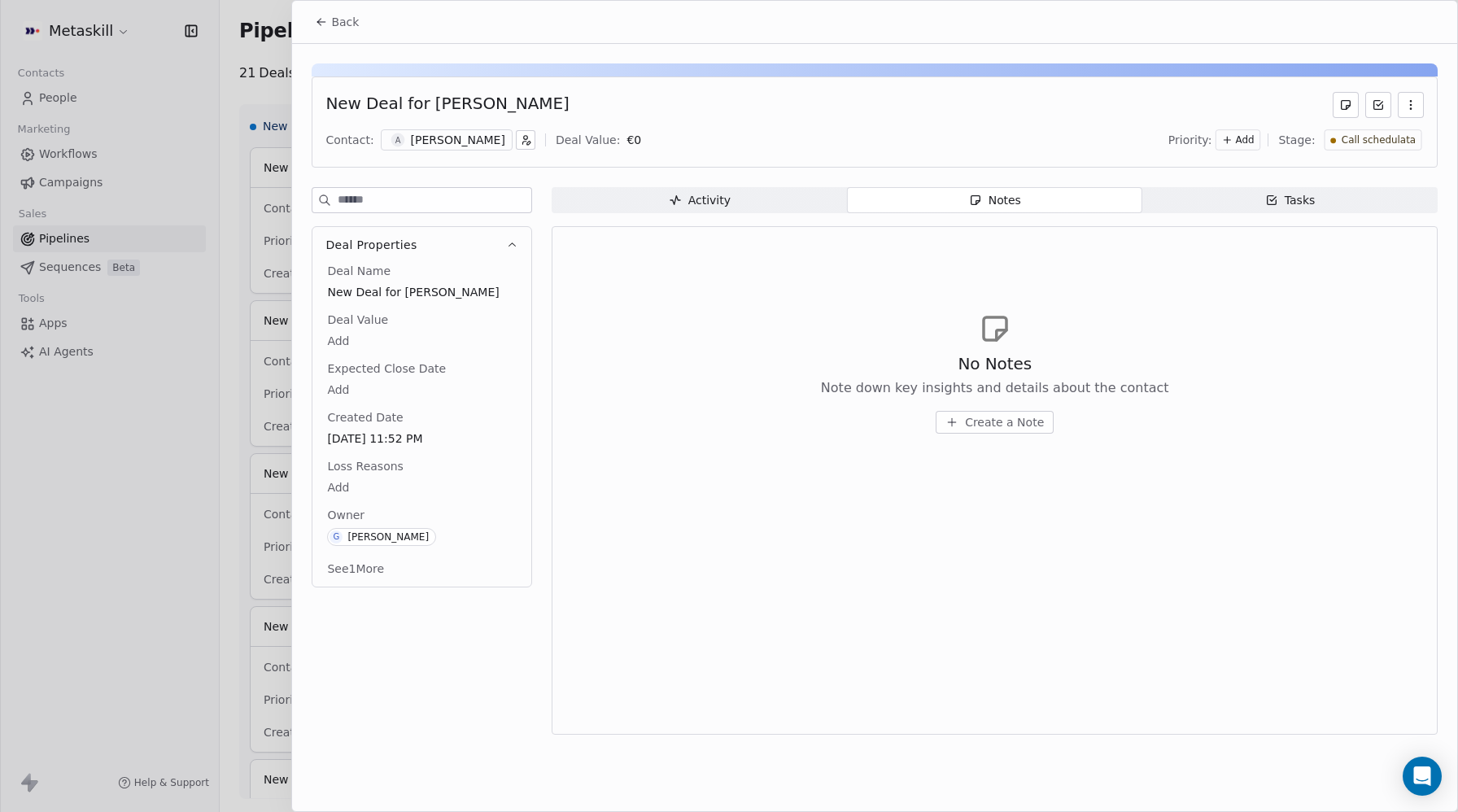
click at [1260, 206] on span "Tasks Tasks" at bounding box center [1289, 200] width 295 height 26
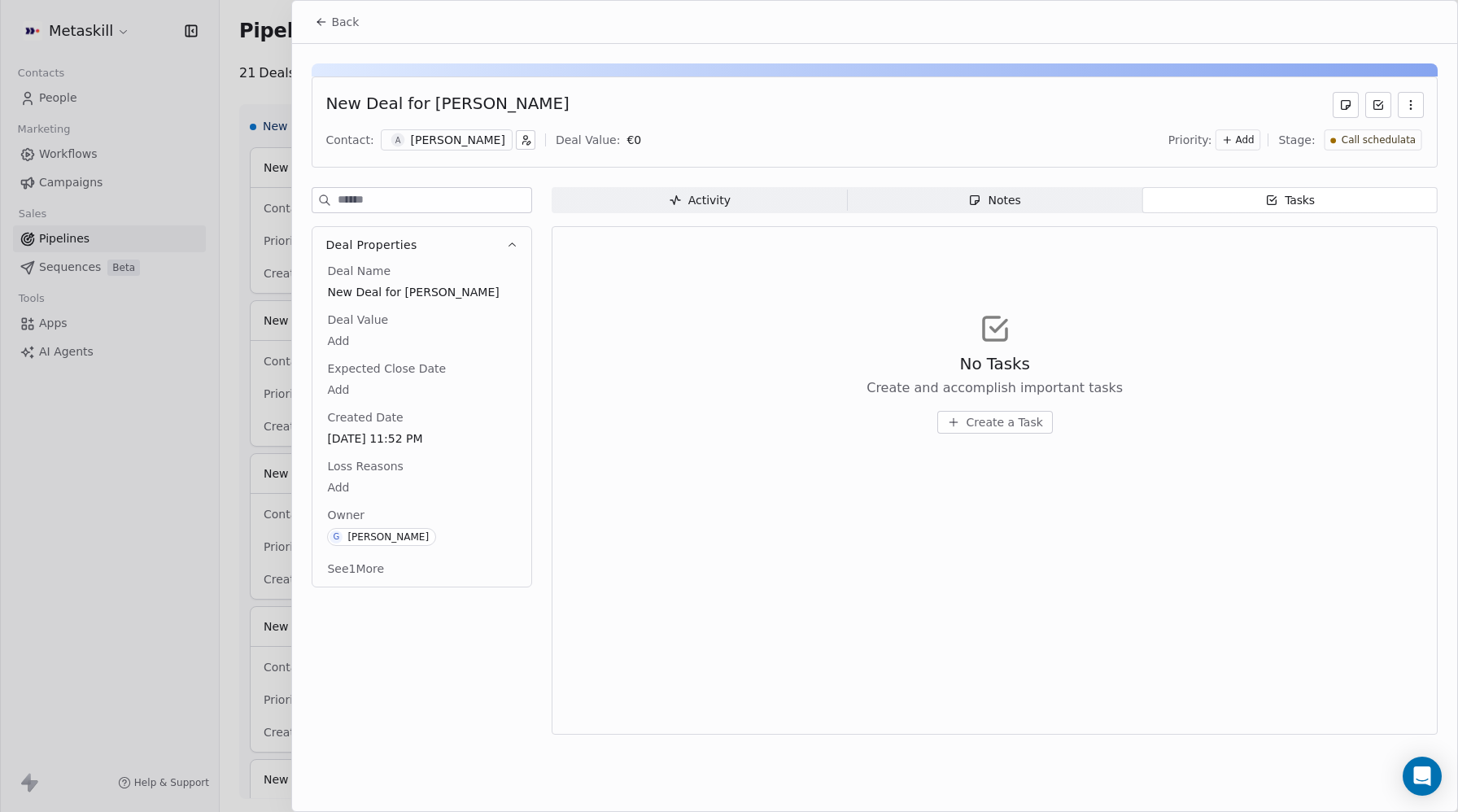
click at [755, 201] on span "Activity Activity" at bounding box center [699, 200] width 295 height 26
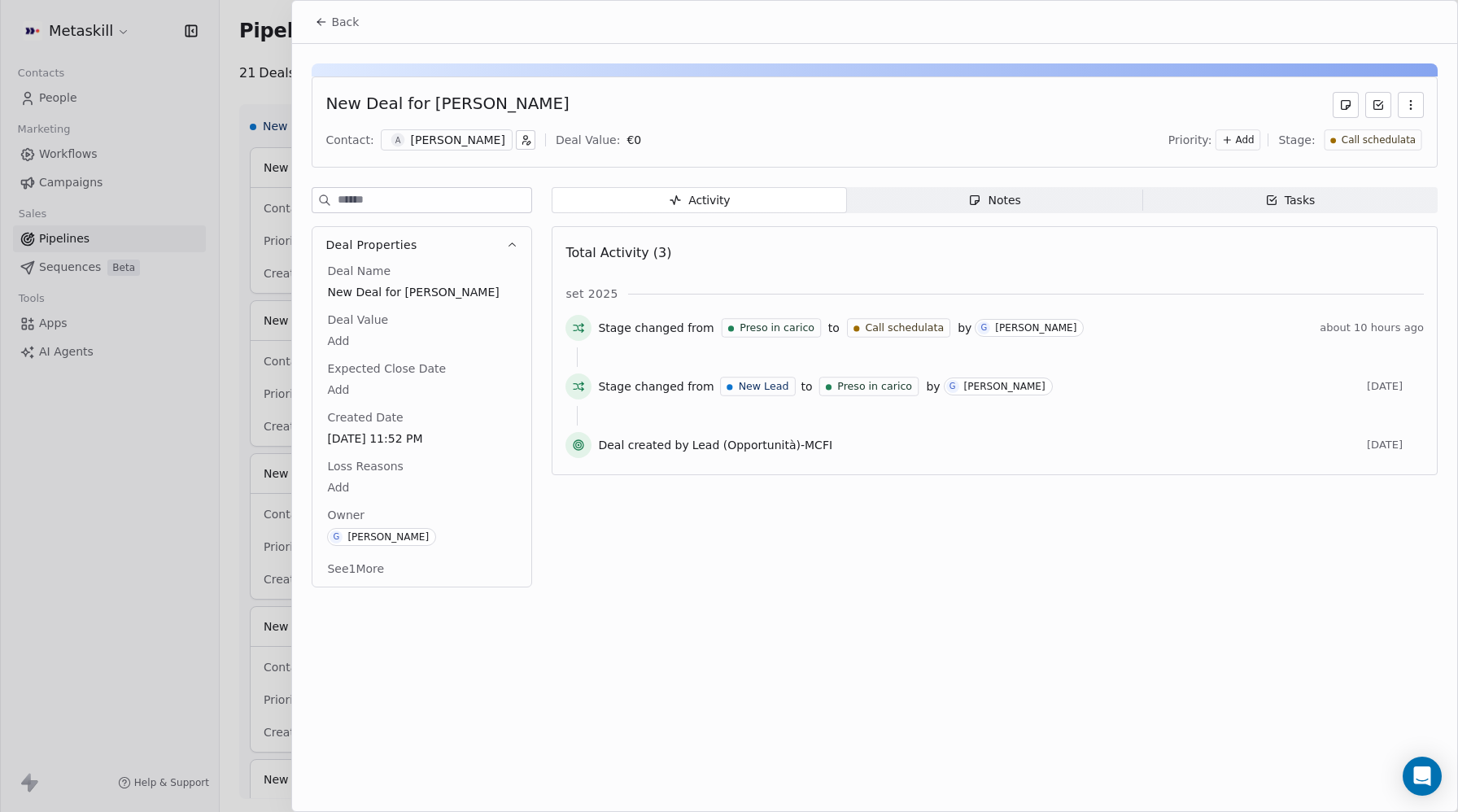
click at [674, 331] on span "Stage changed from" at bounding box center [655, 328] width 116 height 17
click at [1326, 319] on div "Stage changed from Preso in carico to Call schedulata by G Giulio Roselli about…" at bounding box center [994, 330] width 859 height 32
click at [319, 26] on icon at bounding box center [321, 22] width 13 height 13
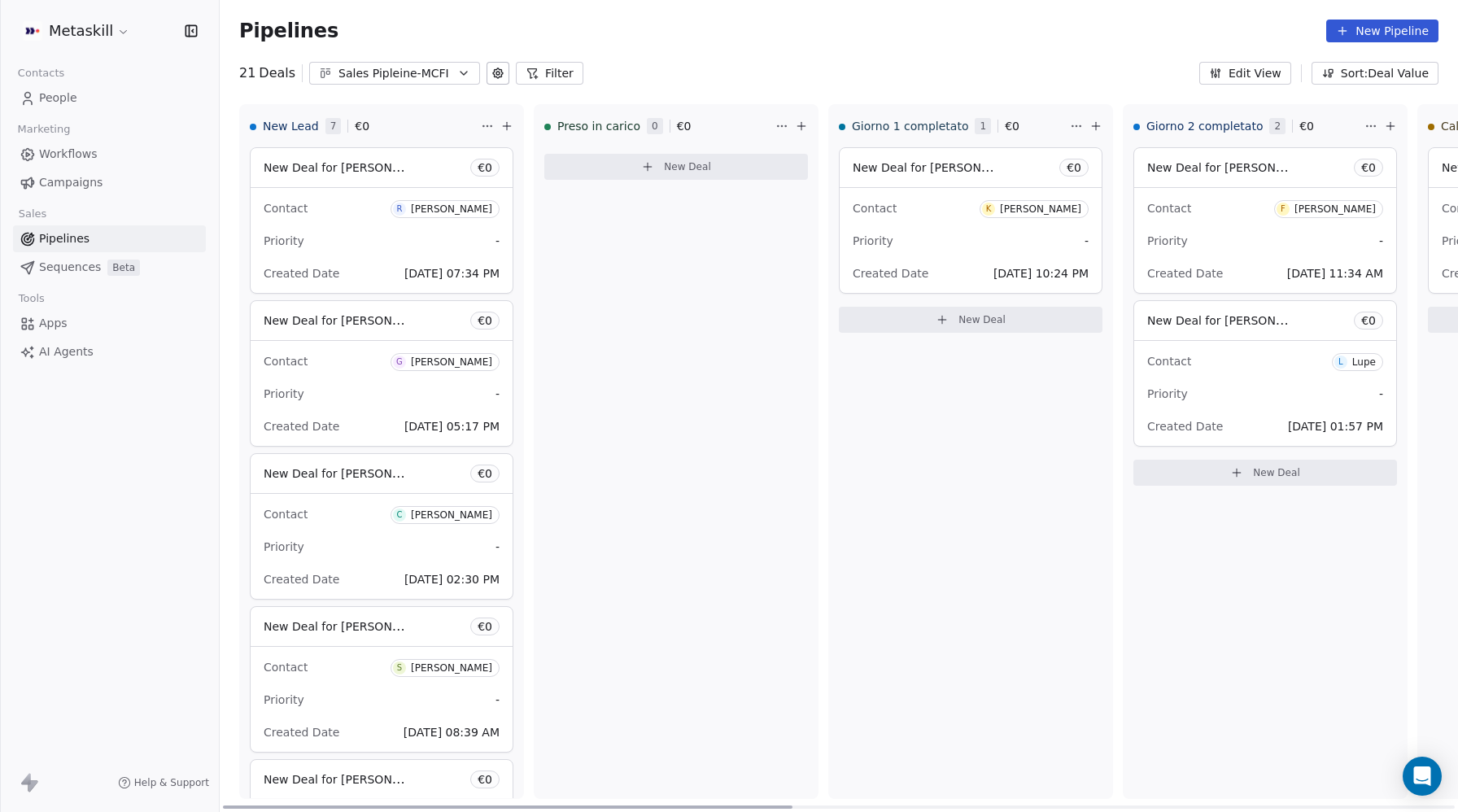
click at [998, 238] on div "Priority -" at bounding box center [970, 240] width 235 height 26
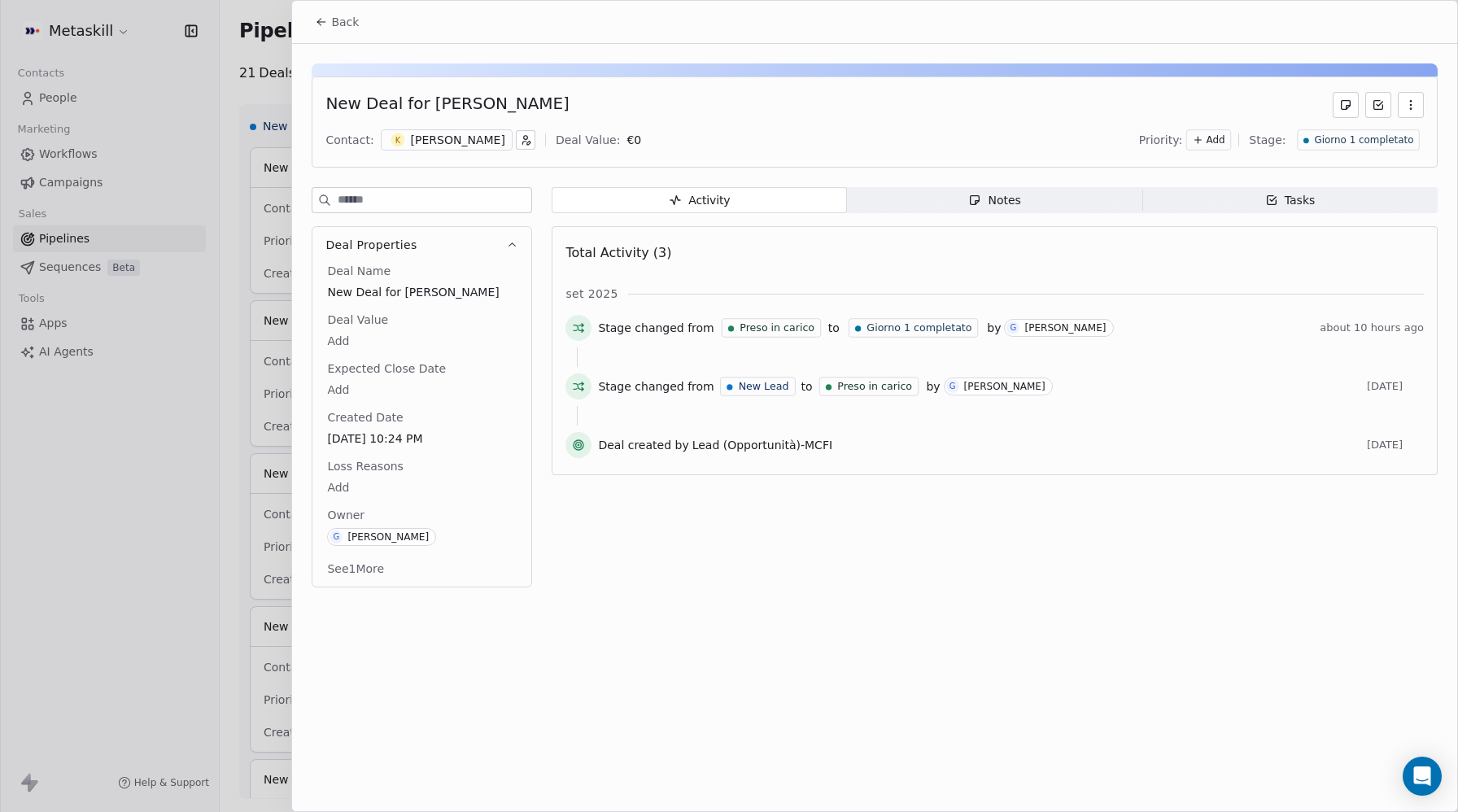
click at [454, 131] on div "Kevin Buonguerrieri" at bounding box center [458, 139] width 94 height 17
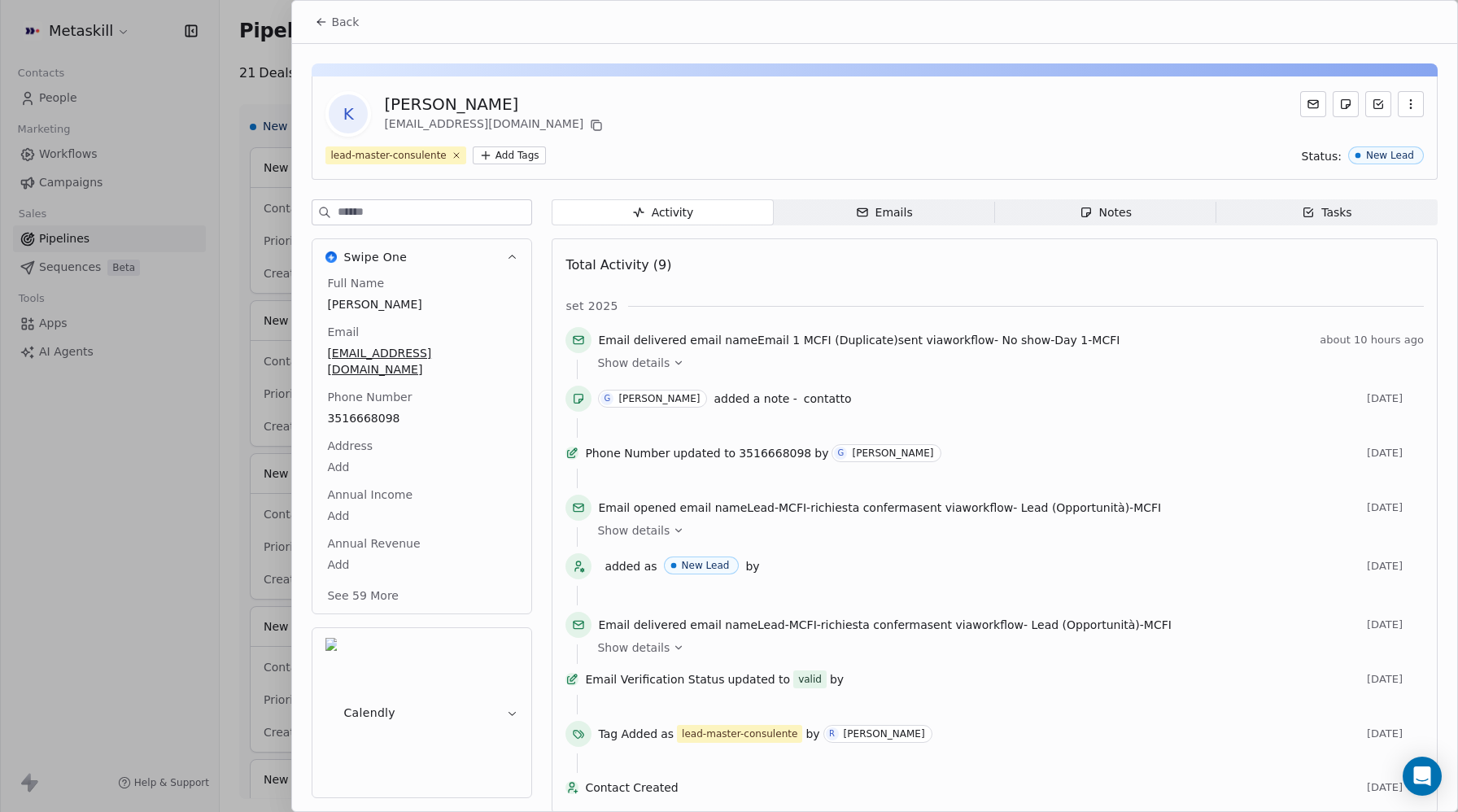
click at [326, 24] on icon at bounding box center [321, 22] width 13 height 13
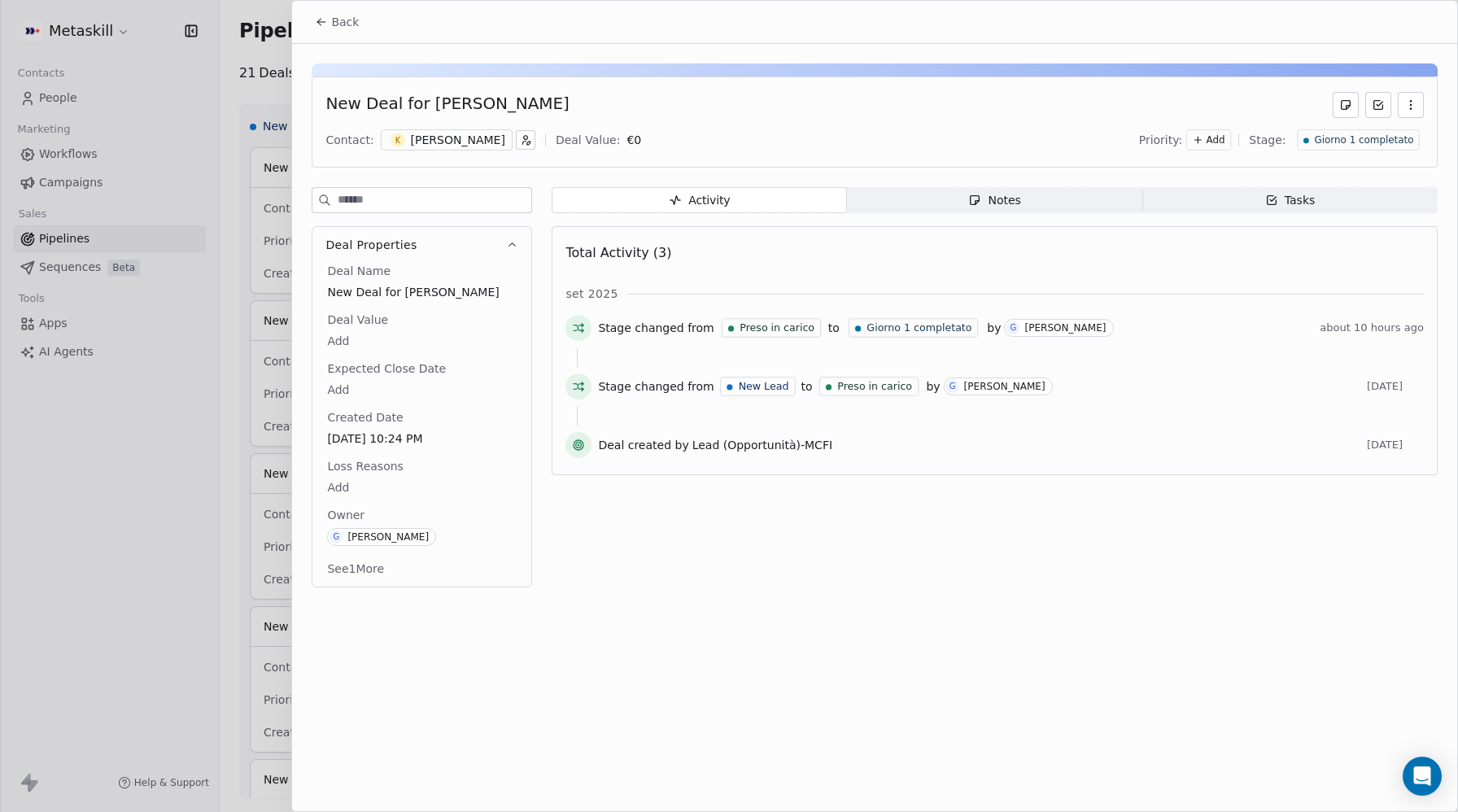
click at [326, 24] on icon at bounding box center [321, 22] width 13 height 13
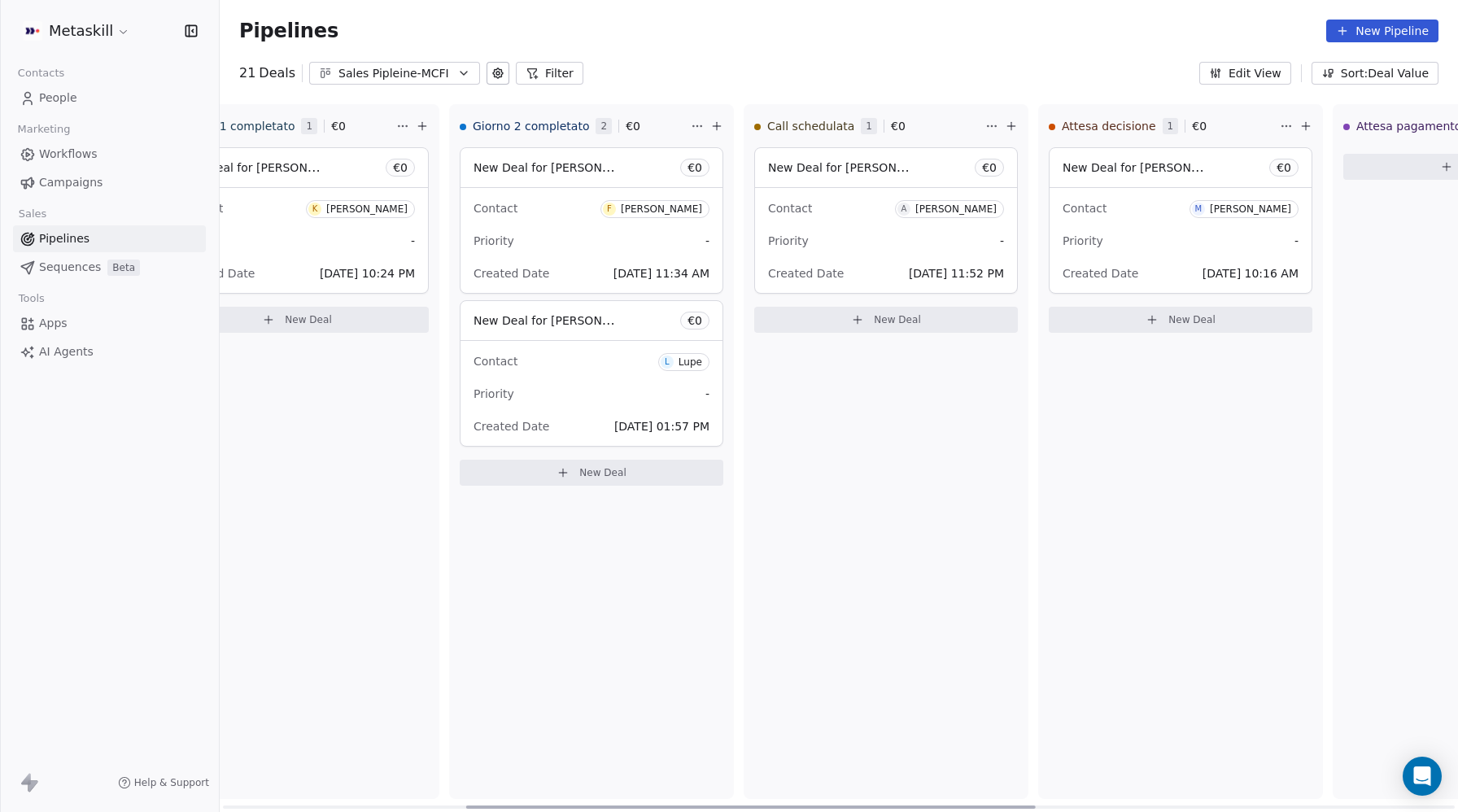
scroll to position [0, 709]
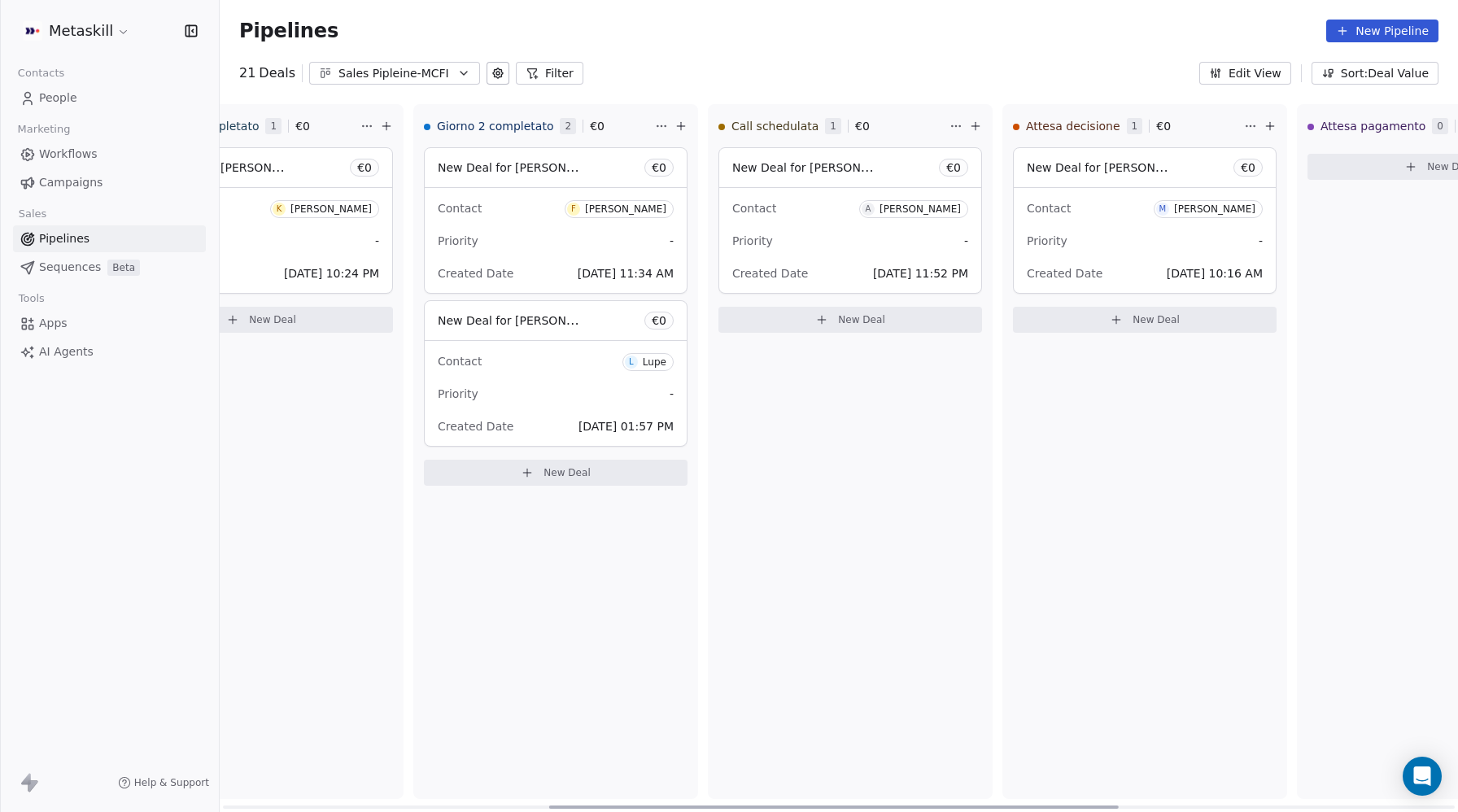
click at [803, 214] on div "Contact A Anthony Vaselli" at bounding box center [850, 207] width 235 height 26
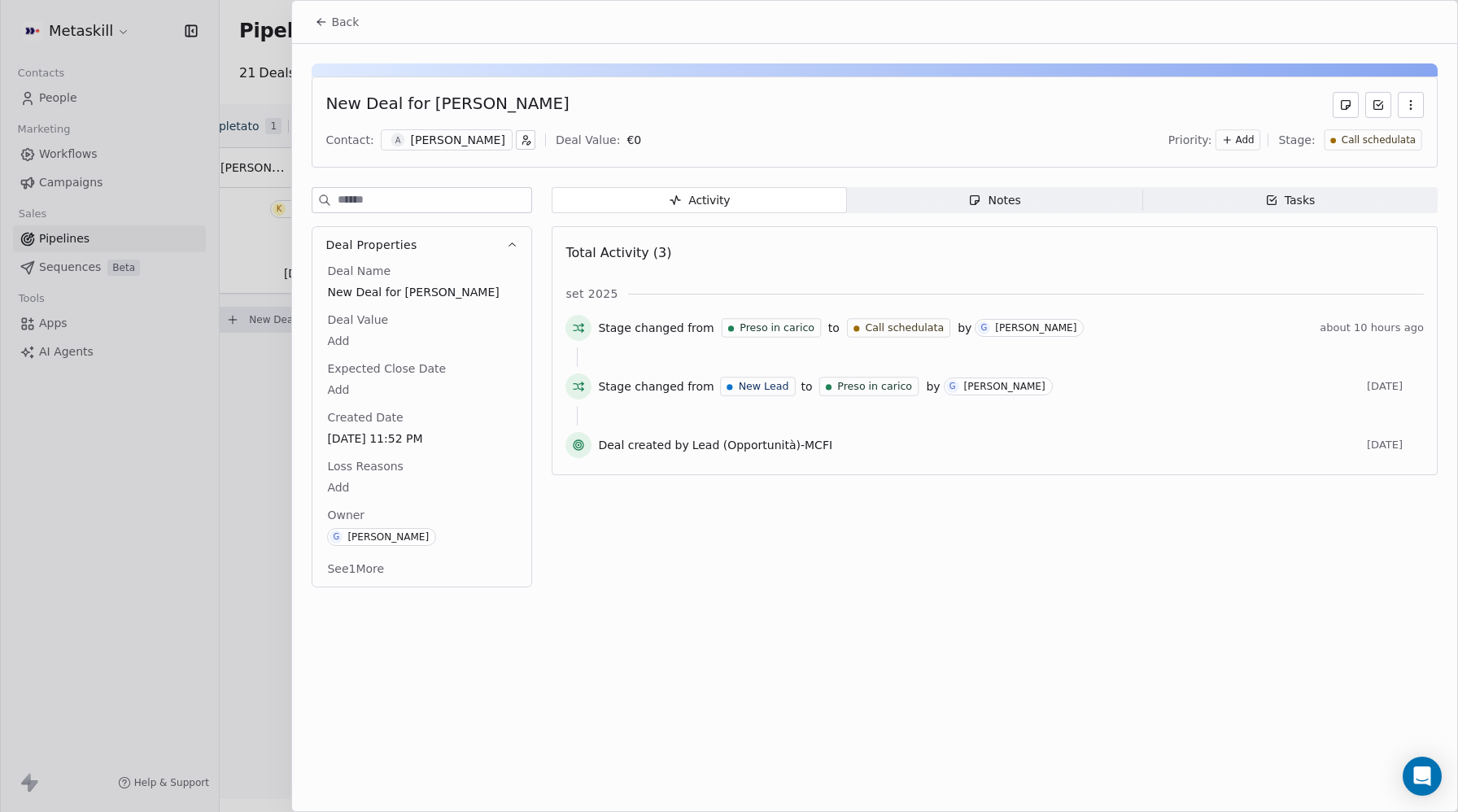
click at [1249, 202] on span "Tasks Tasks" at bounding box center [1289, 200] width 295 height 26
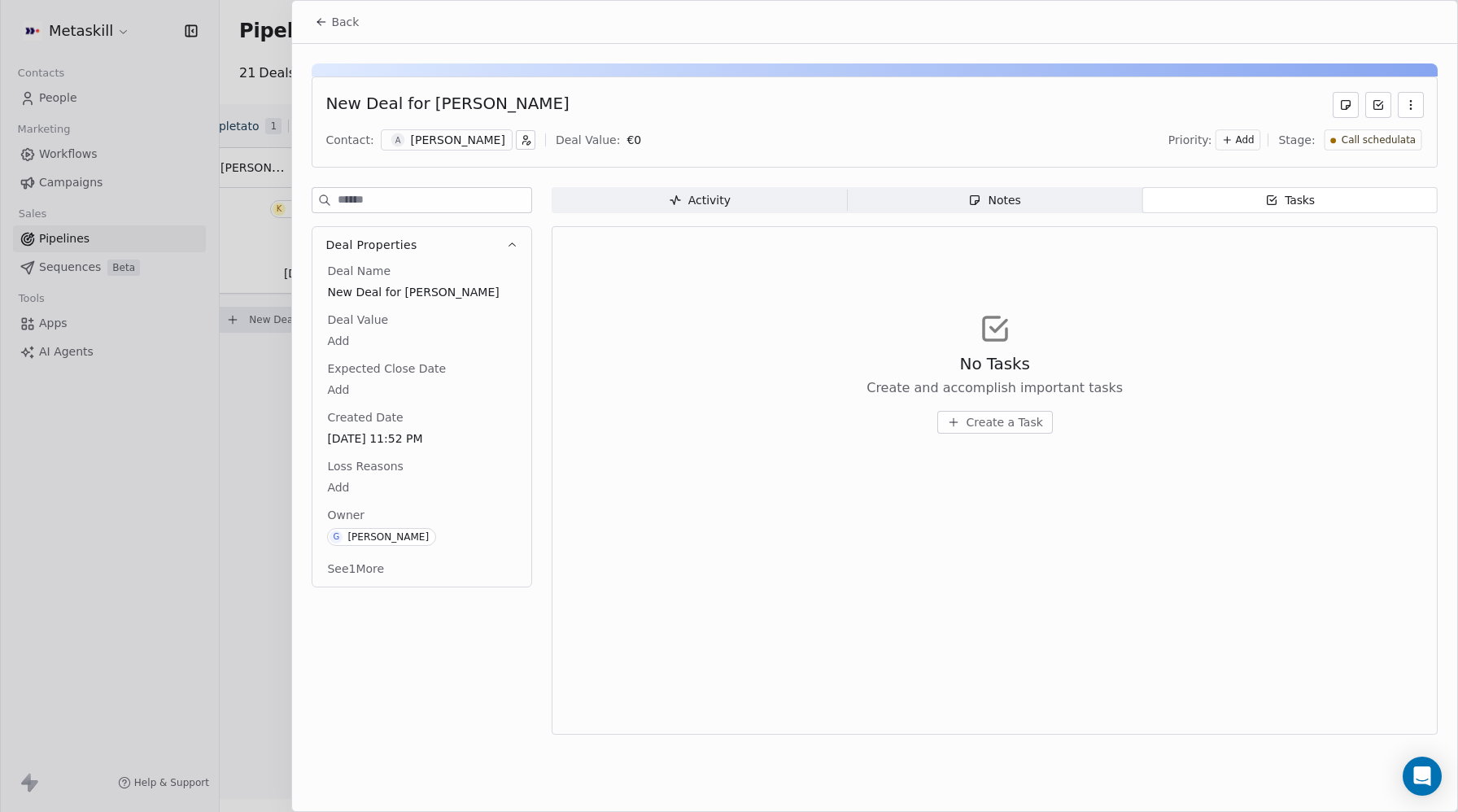
click at [1032, 199] on span "Notes Notes" at bounding box center [994, 200] width 295 height 26
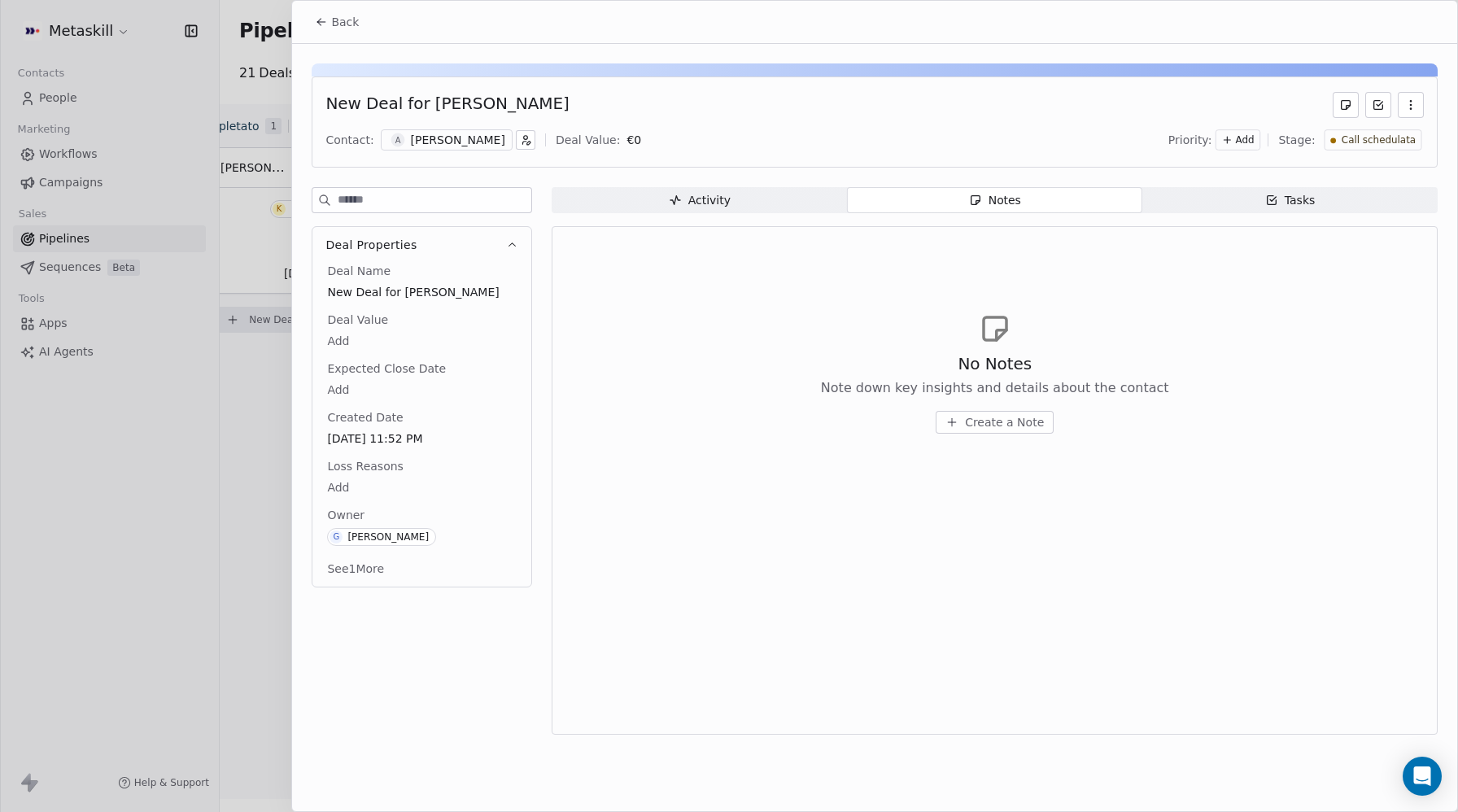
click at [744, 201] on span "Activity Activity" at bounding box center [699, 200] width 295 height 26
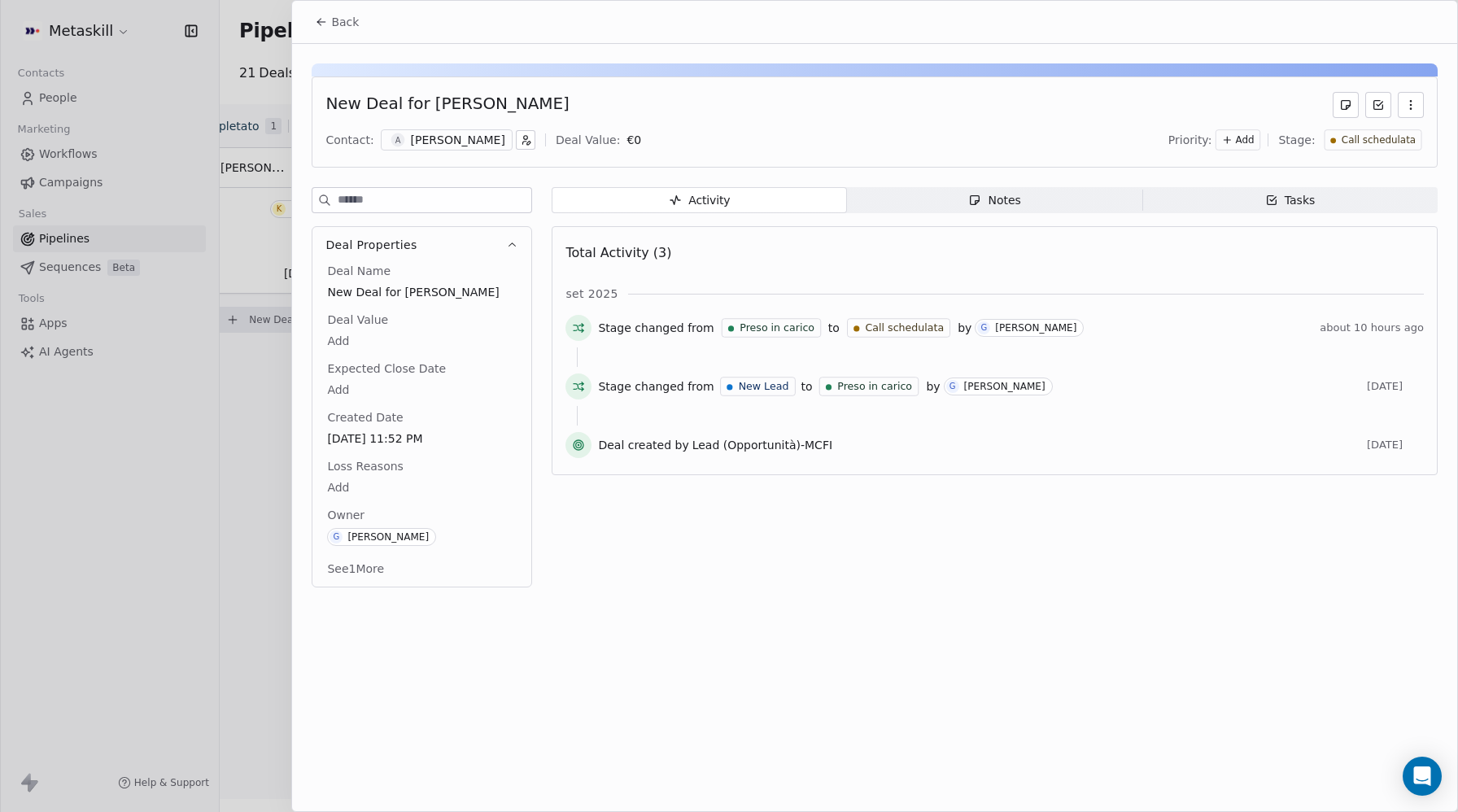
click at [438, 139] on div "Anthony Vaselli" at bounding box center [458, 139] width 94 height 17
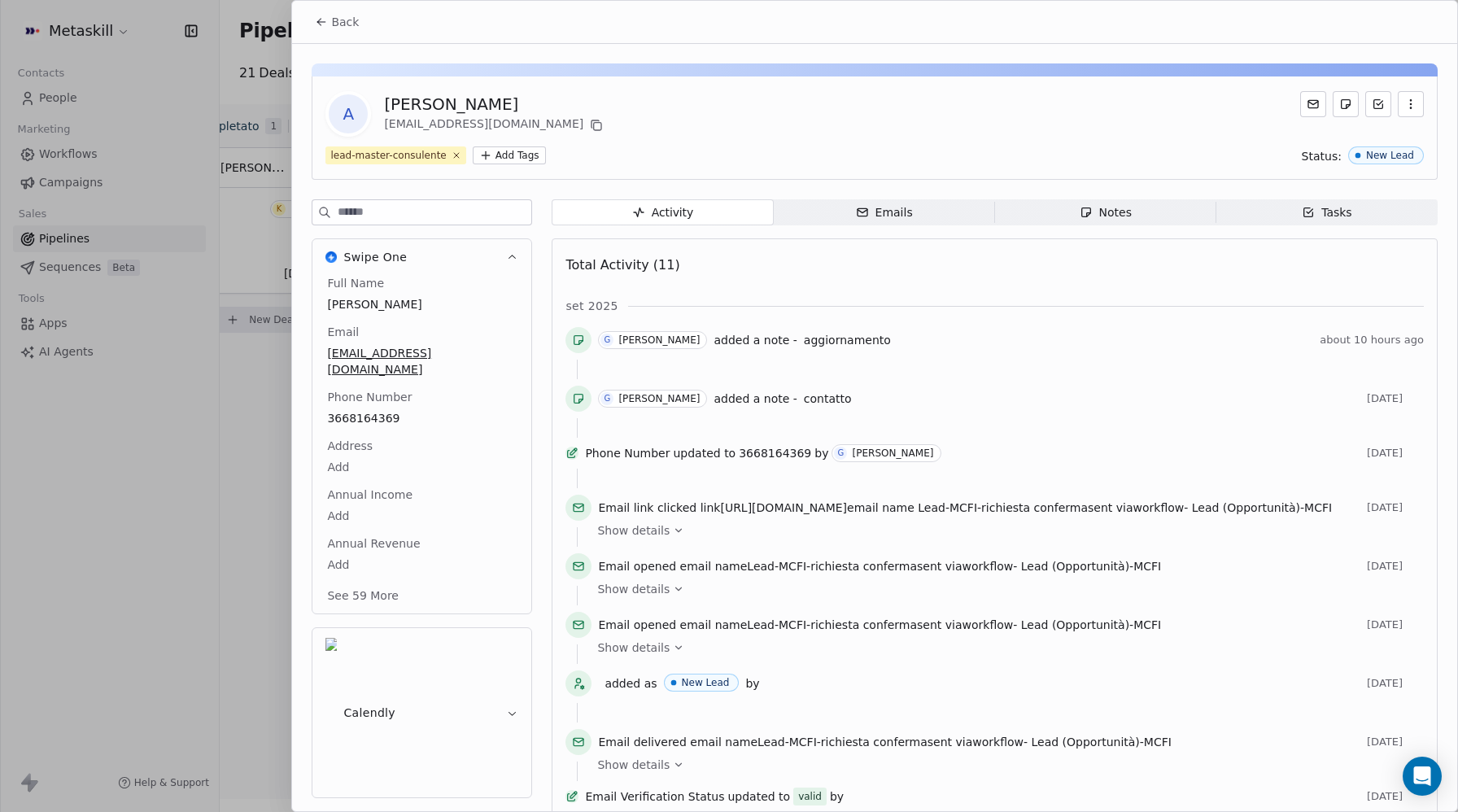
click at [1165, 221] on span "Notes Notes" at bounding box center [1106, 212] width 222 height 26
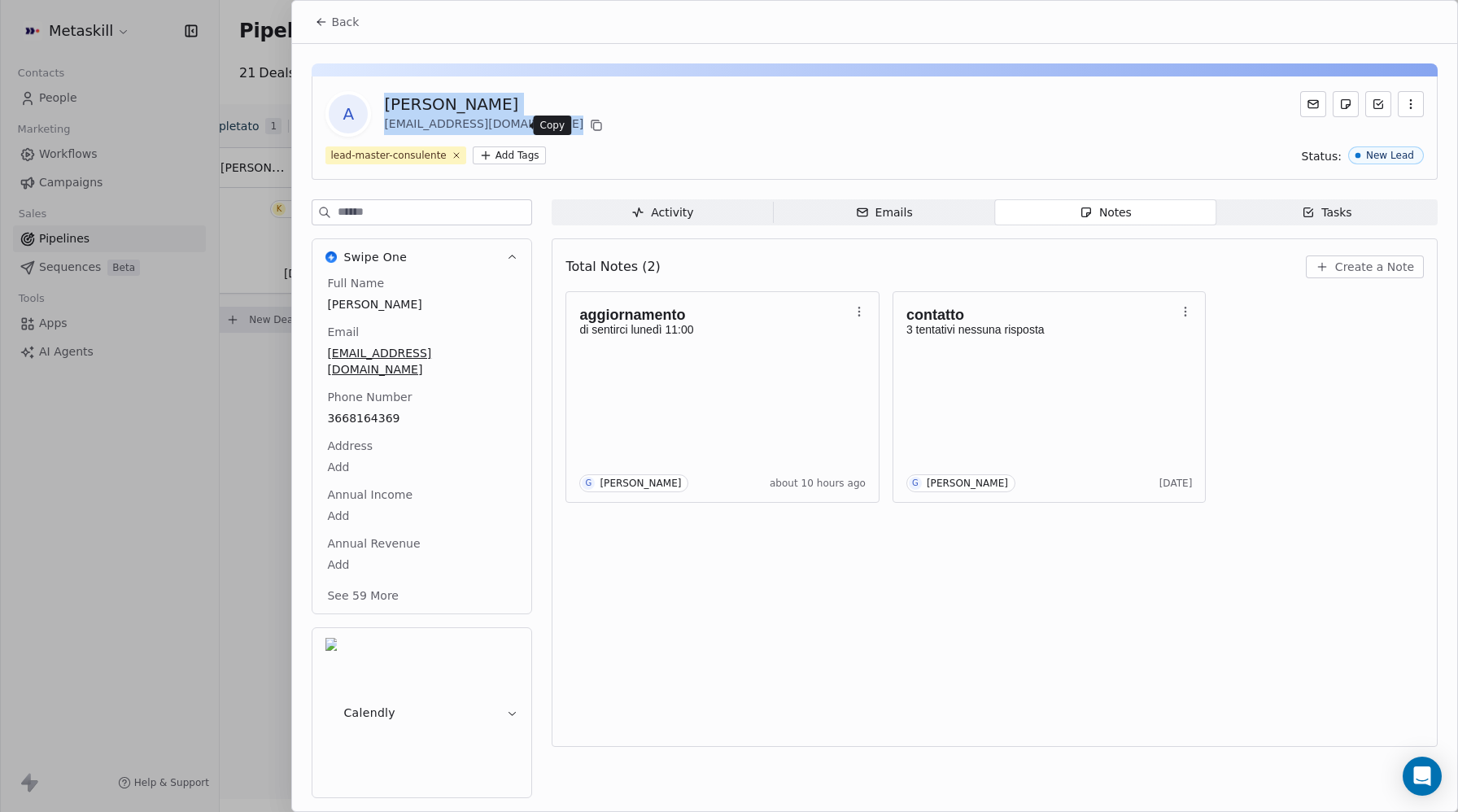
drag, startPoint x: 379, startPoint y: 104, endPoint x: 512, endPoint y: 122, distance: 134.2
click at [512, 122] on div "A Anthony Vaselli avaselli.ed@gmail.com" at bounding box center [466, 114] width 281 height 45
click at [751, 111] on div "A Anthony Vaselli avaselli.ed@gmail.com" at bounding box center [874, 114] width 1098 height 45
click at [322, 28] on button "Back" at bounding box center [337, 22] width 64 height 29
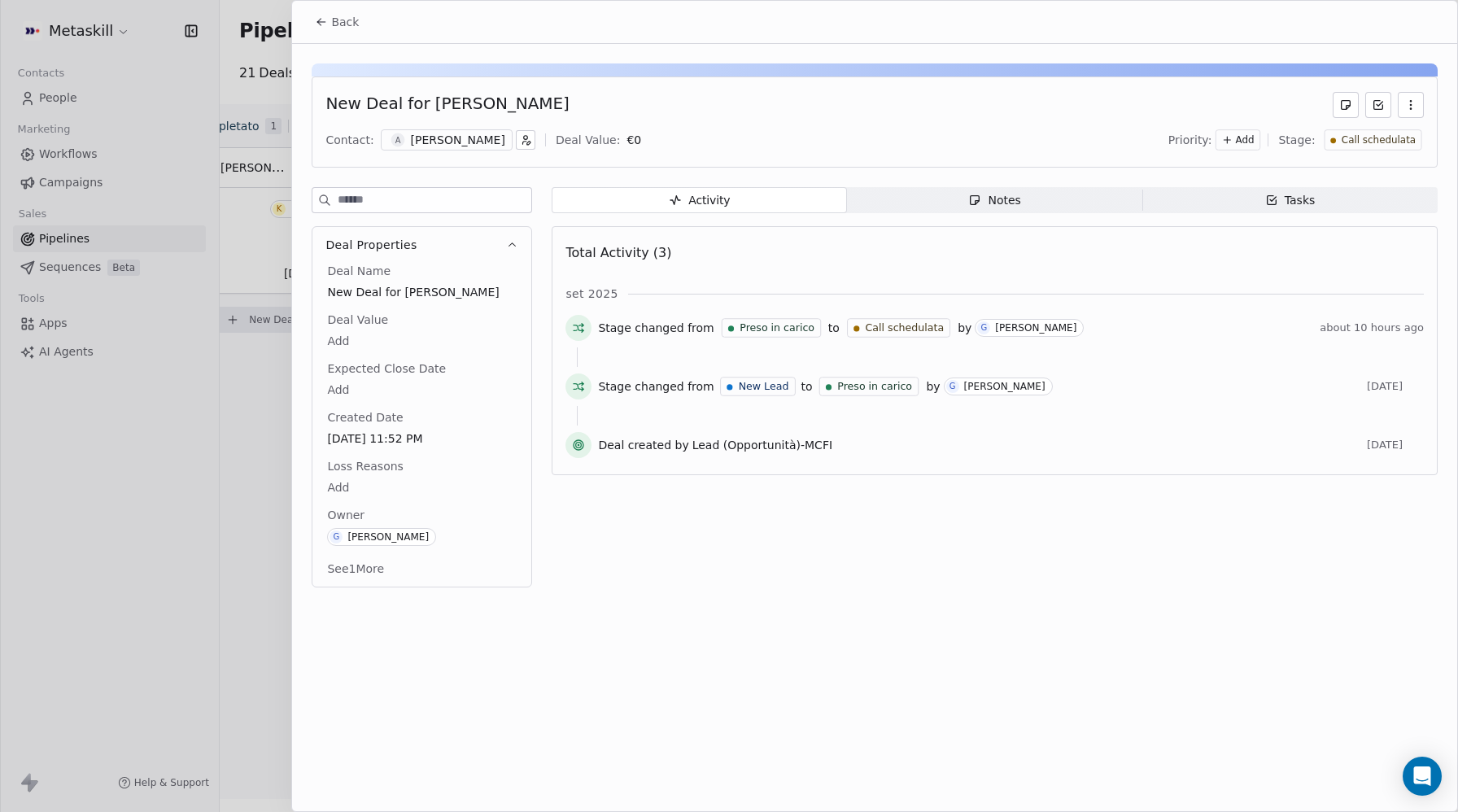
click at [322, 28] on button "Back" at bounding box center [337, 22] width 64 height 29
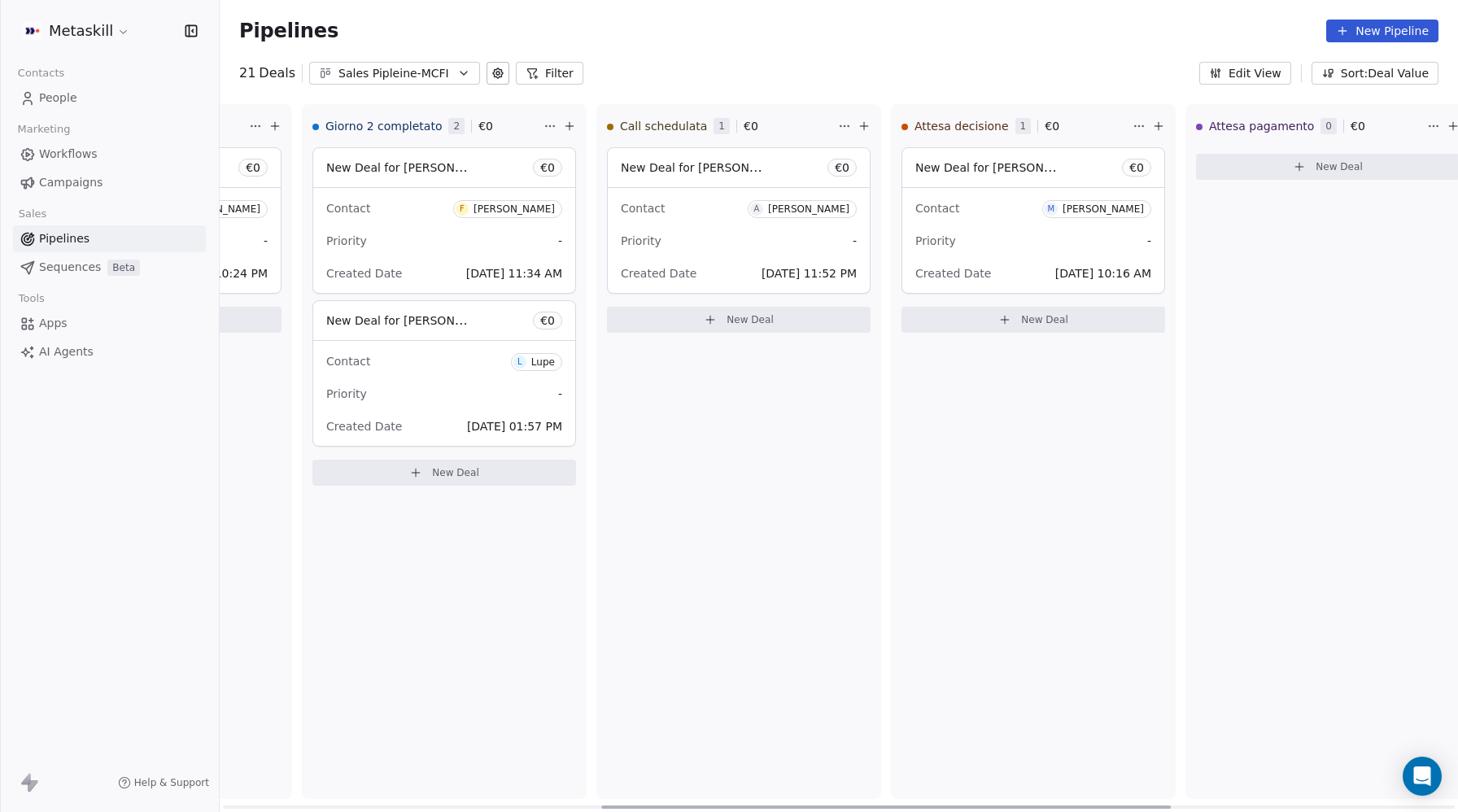
scroll to position [0, 823]
click at [977, 175] on span "New Deal for Marco Bolzan" at bounding box center [985, 168] width 146 height 20
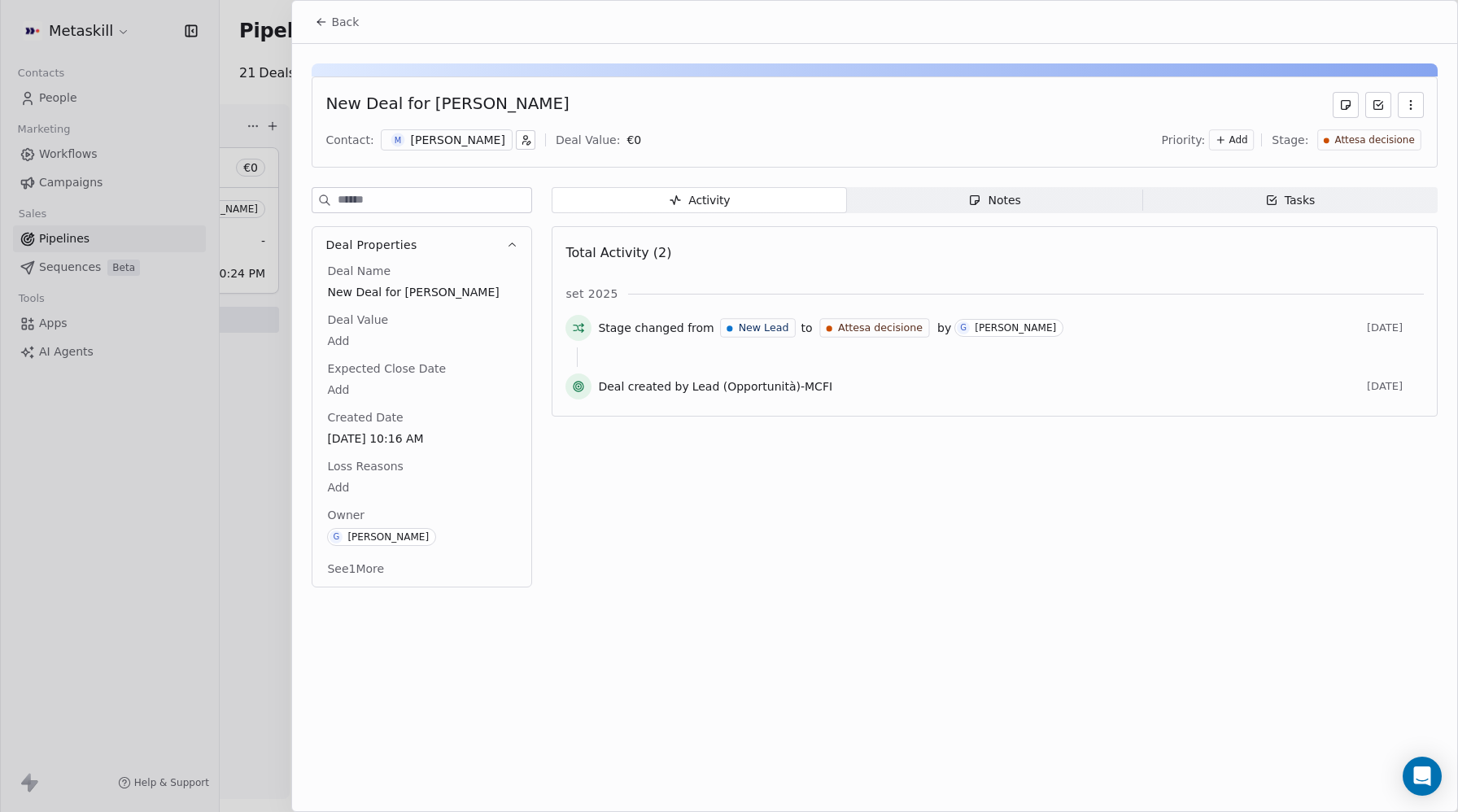
click at [431, 140] on div "Marco Bolzan" at bounding box center [458, 139] width 94 height 17
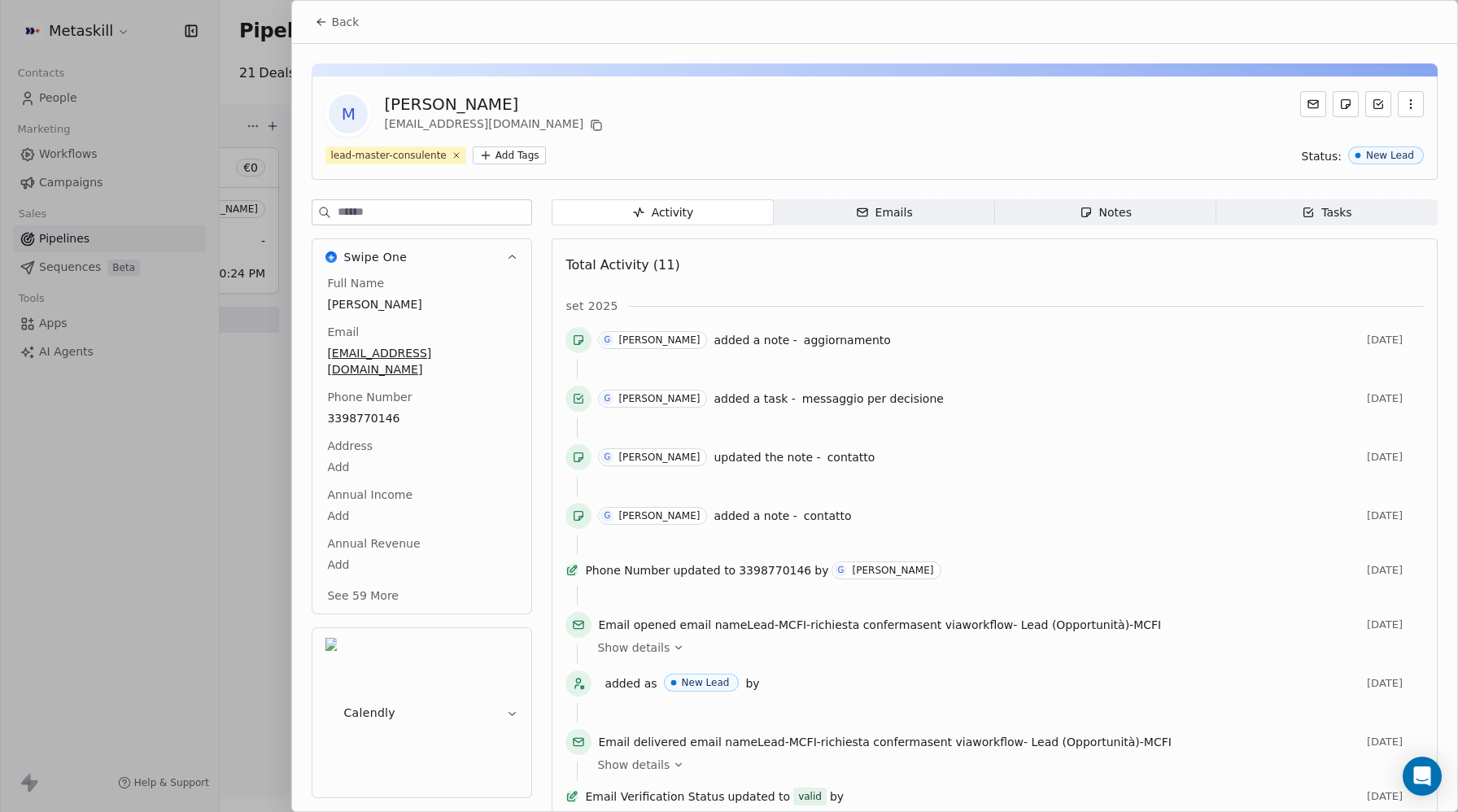
drag, startPoint x: 1104, startPoint y: 214, endPoint x: 1214, endPoint y: 222, distance: 110.3
click at [1104, 213] on div "Notes" at bounding box center [1105, 212] width 52 height 17
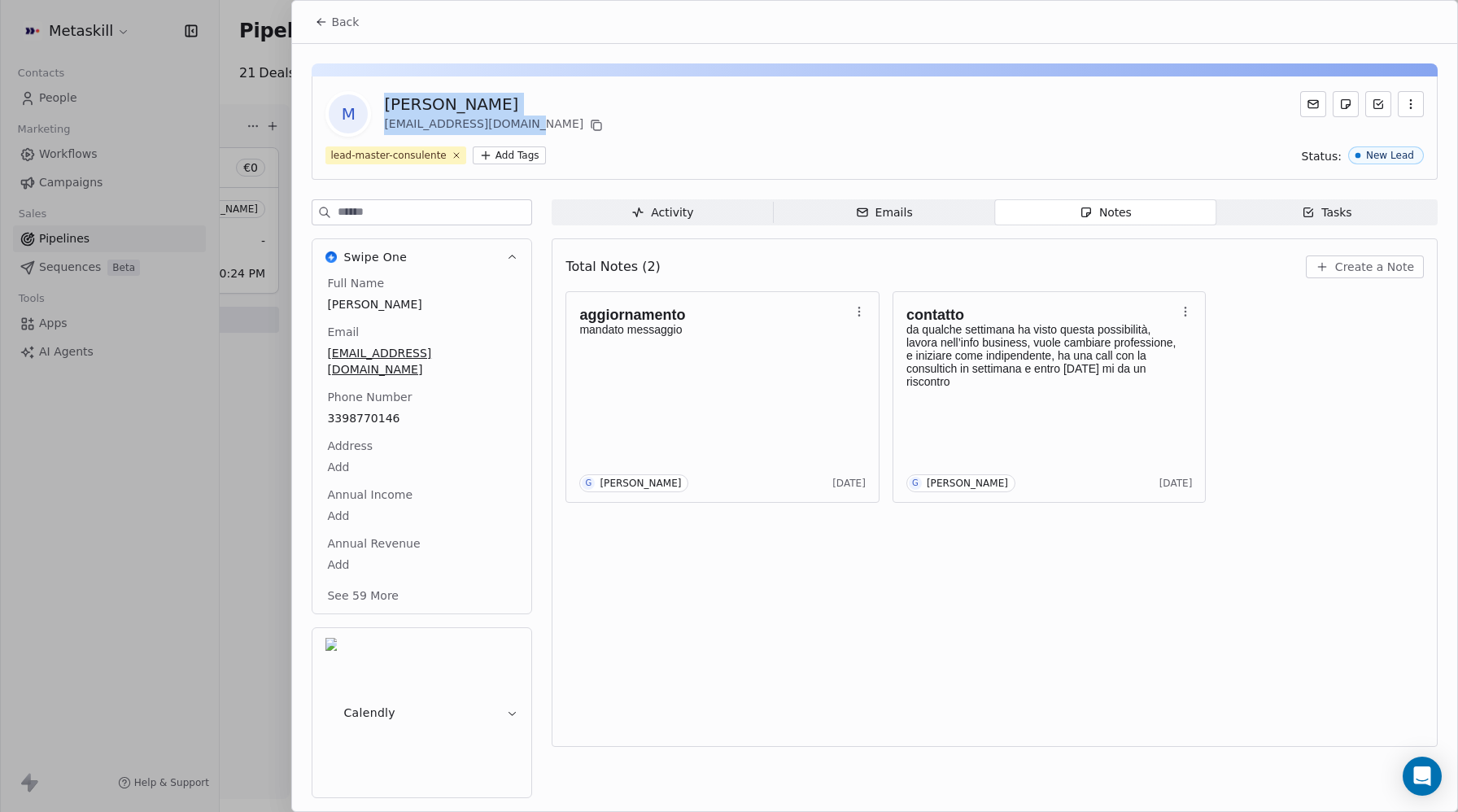
drag, startPoint x: 388, startPoint y: 105, endPoint x: 526, endPoint y: 123, distance: 139.2
click at [526, 123] on div "M Marco Bolzan bolzanmarco19@gmail.com" at bounding box center [466, 114] width 281 height 45
click at [592, 124] on icon at bounding box center [595, 124] width 7 height 7
click at [332, 21] on span "Back" at bounding box center [344, 22] width 27 height 17
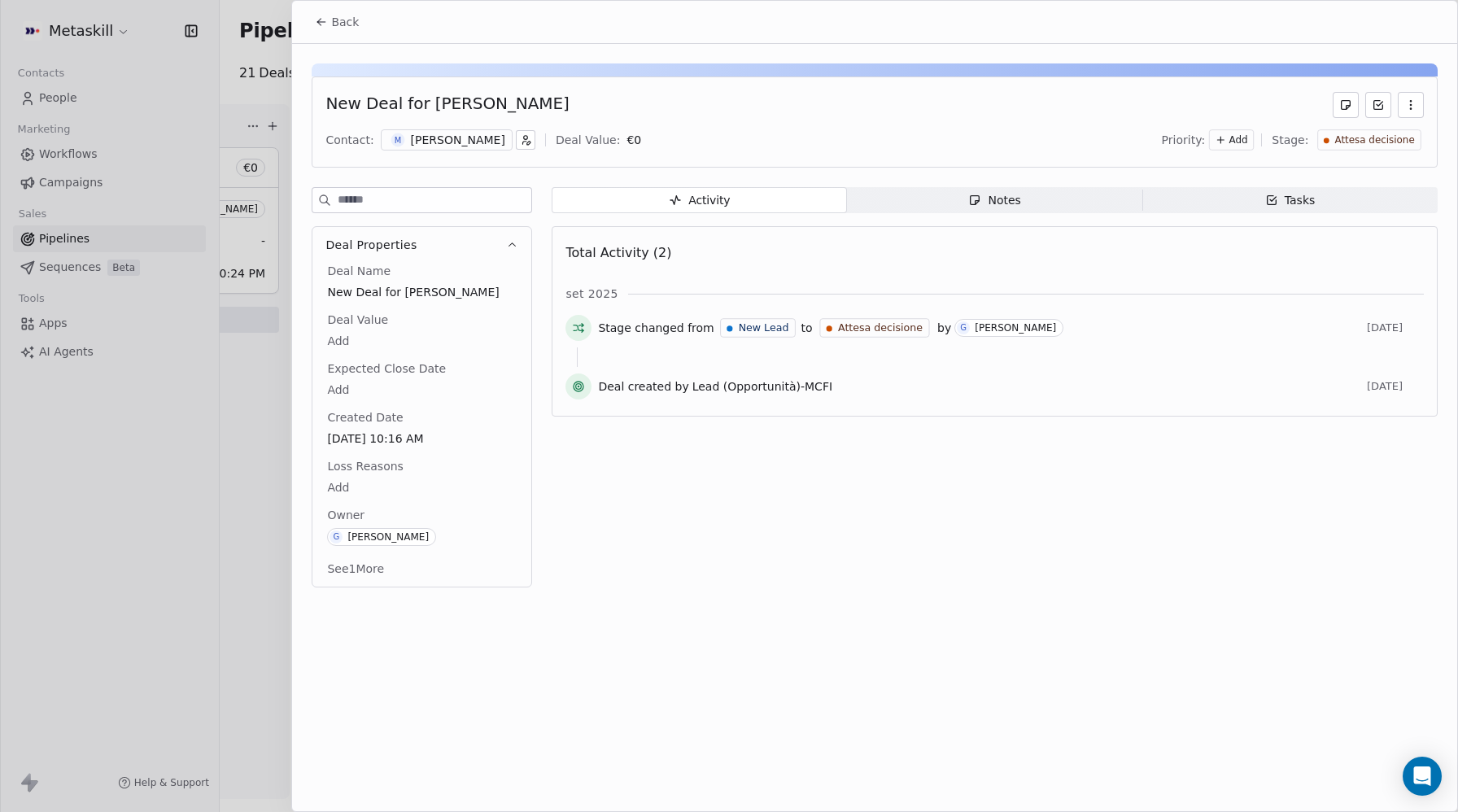
click at [335, 22] on span "Back" at bounding box center [344, 22] width 27 height 17
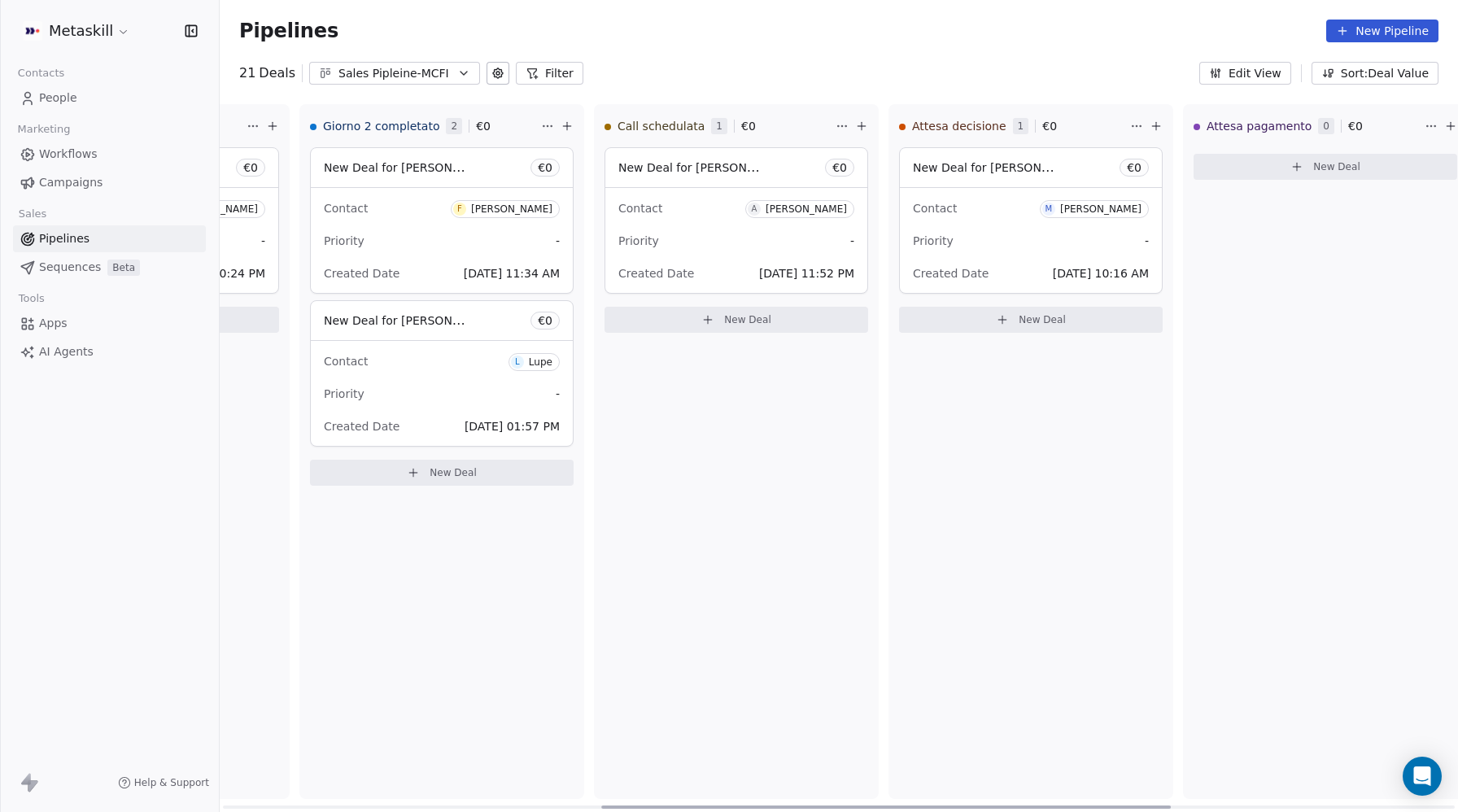
click at [1131, 240] on div "Priority -" at bounding box center [1030, 240] width 235 height 26
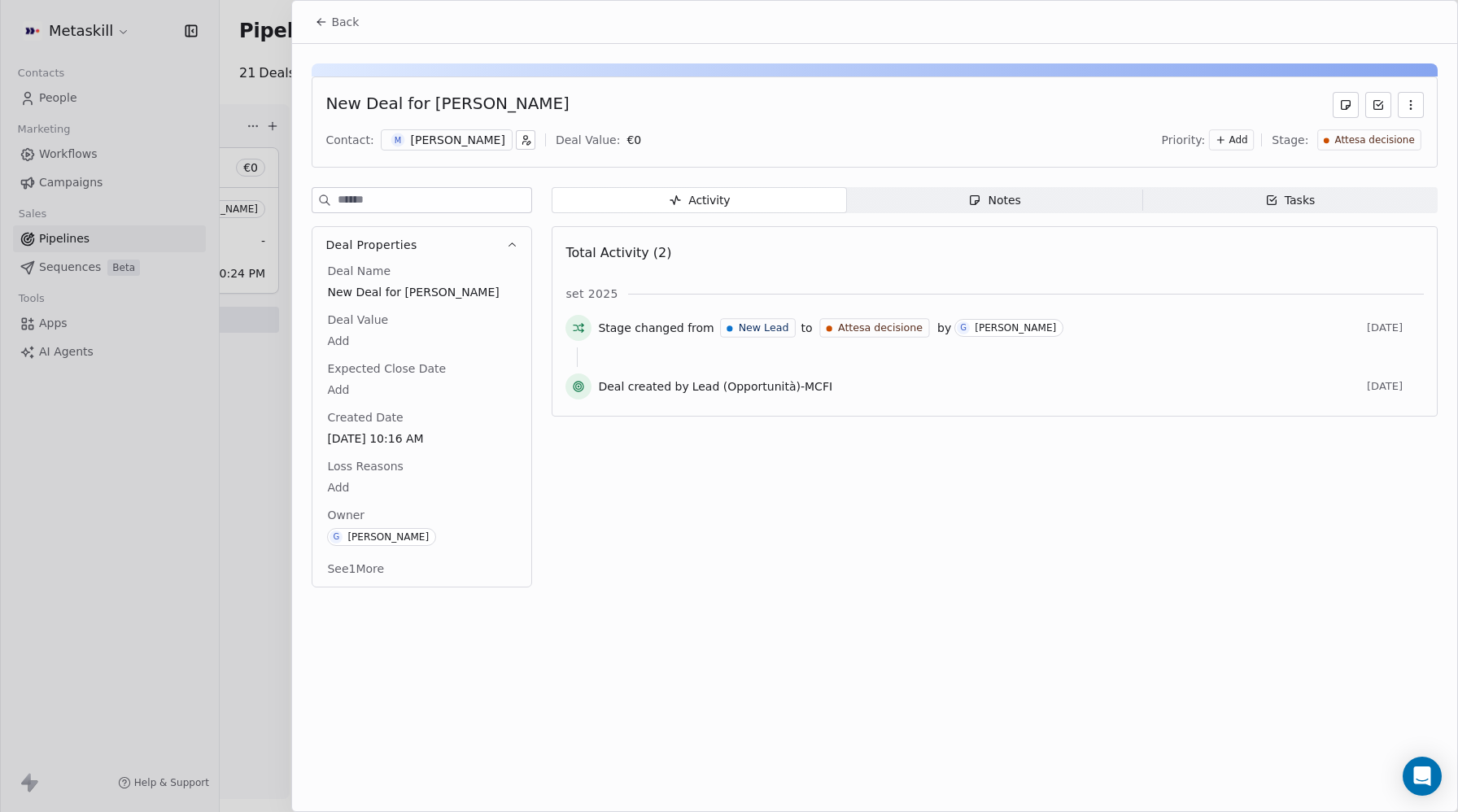
click at [1226, 139] on icon at bounding box center [1222, 140] width 12 height 12
click at [1214, 172] on span "High" at bounding box center [1214, 174] width 23 height 13
click at [338, 23] on span "Back" at bounding box center [344, 22] width 27 height 17
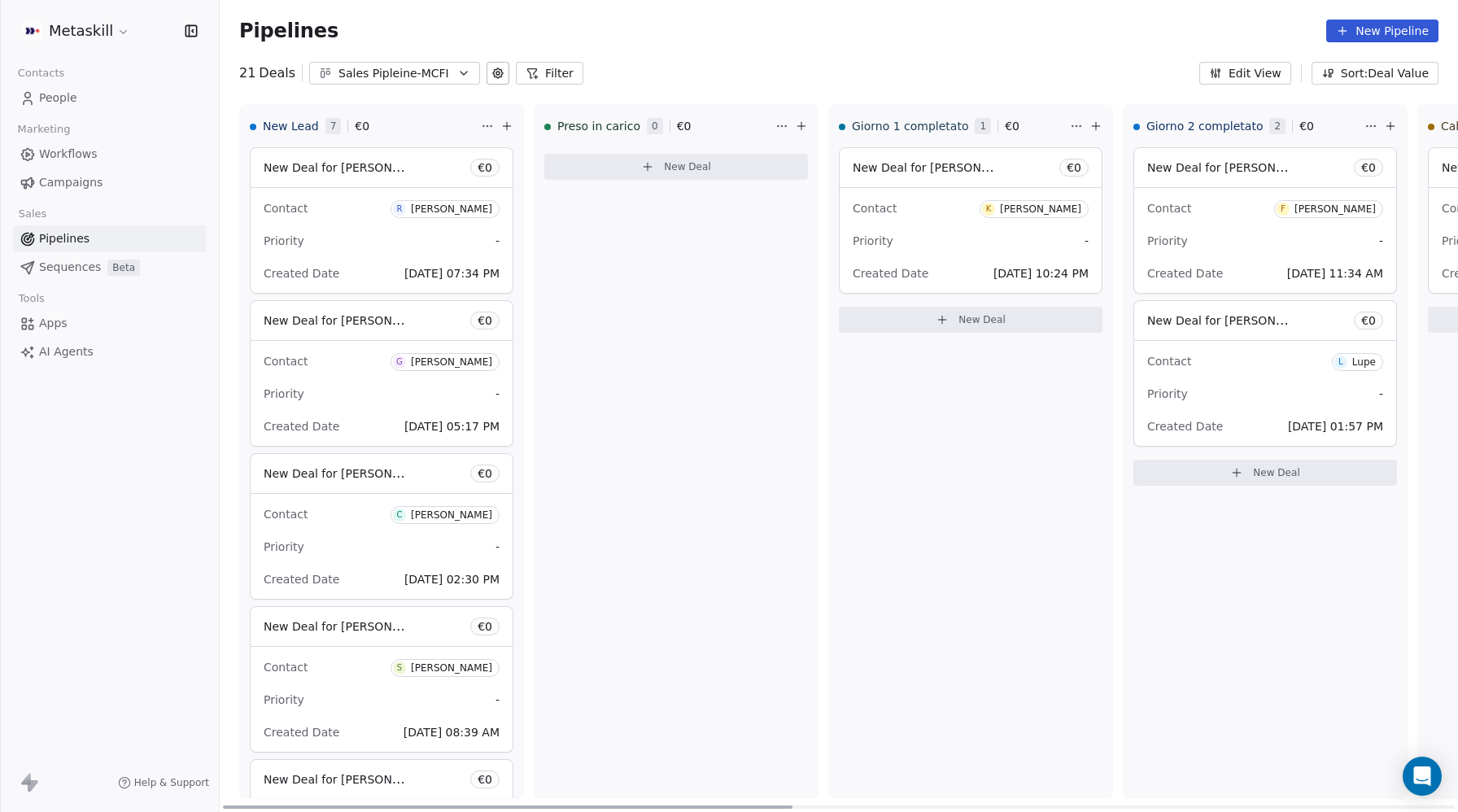
click at [404, 272] on span "Sep 07, 2025 07:34 PM" at bounding box center [451, 273] width 95 height 13
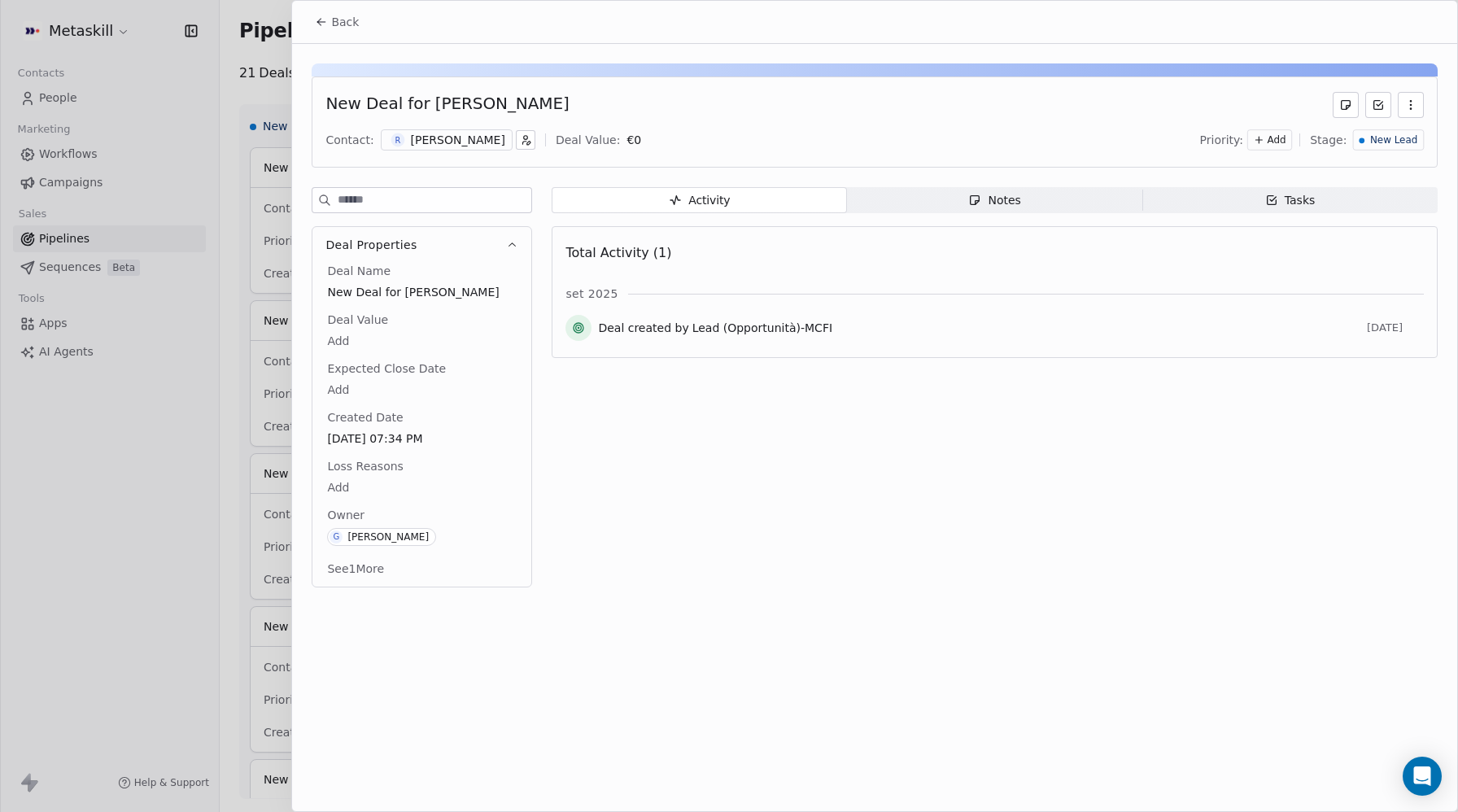
click at [450, 135] on div "Riccardo Addamo" at bounding box center [458, 139] width 94 height 17
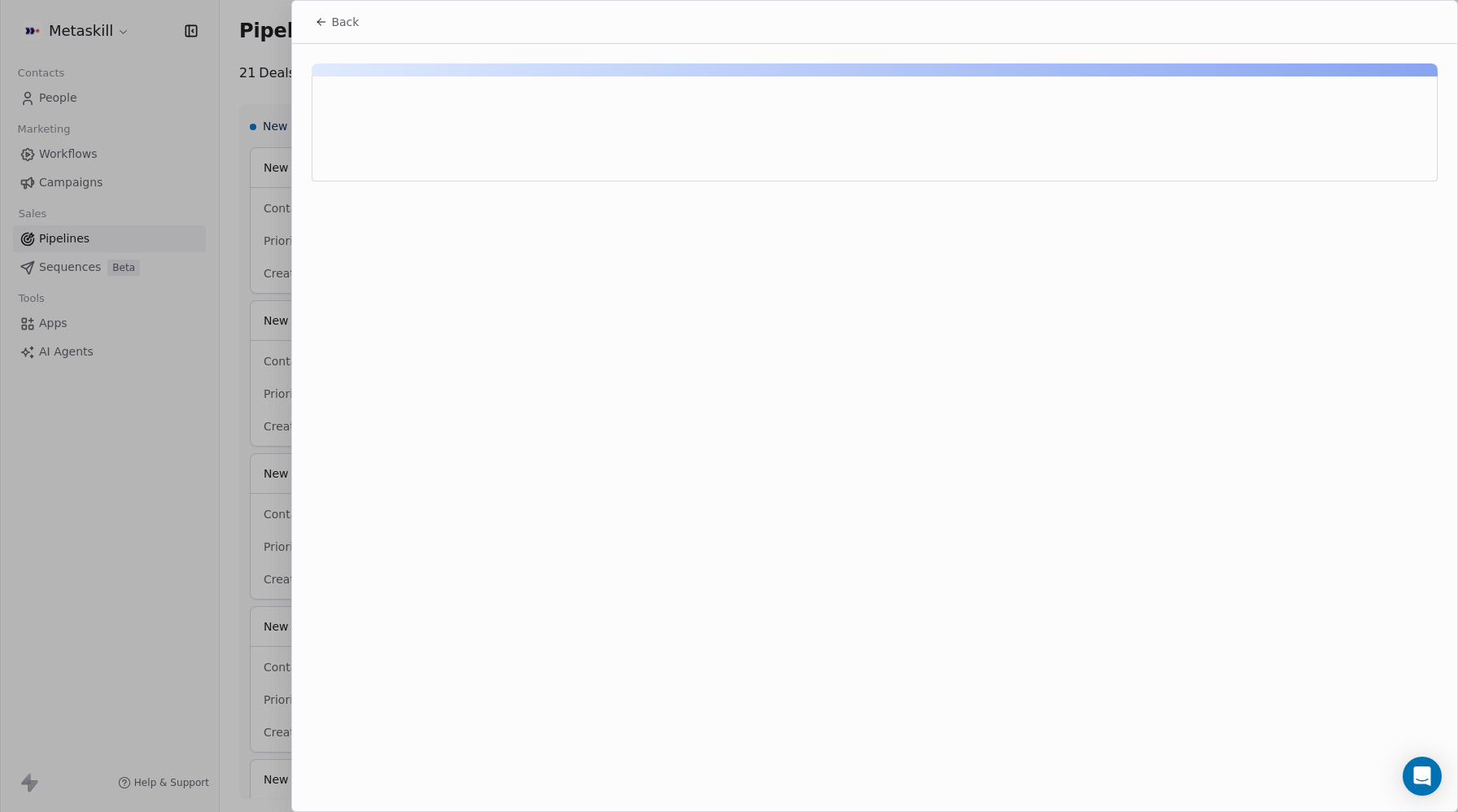
click at [322, 14] on button "Back" at bounding box center [337, 22] width 64 height 29
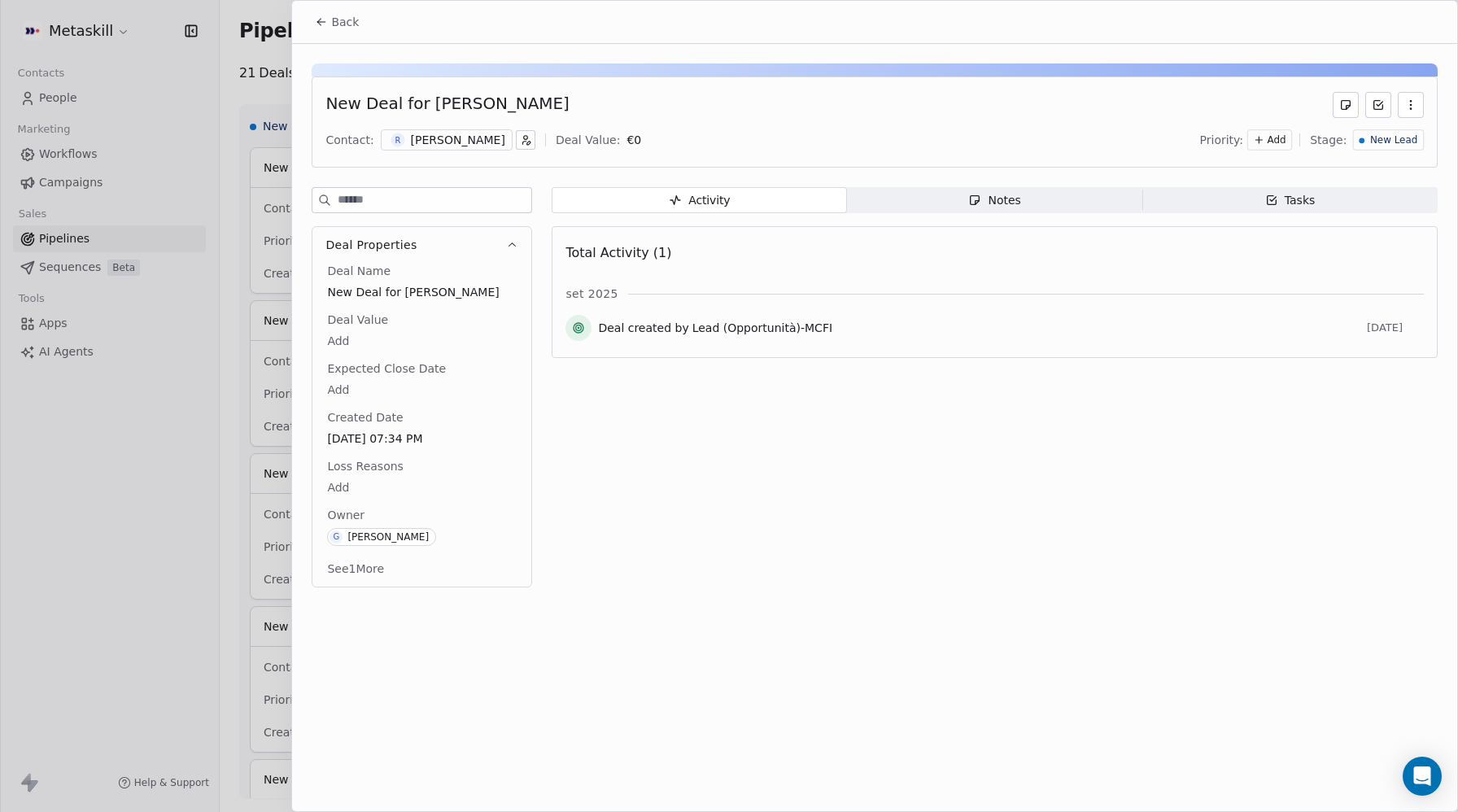
click at [327, 23] on icon at bounding box center [321, 22] width 13 height 13
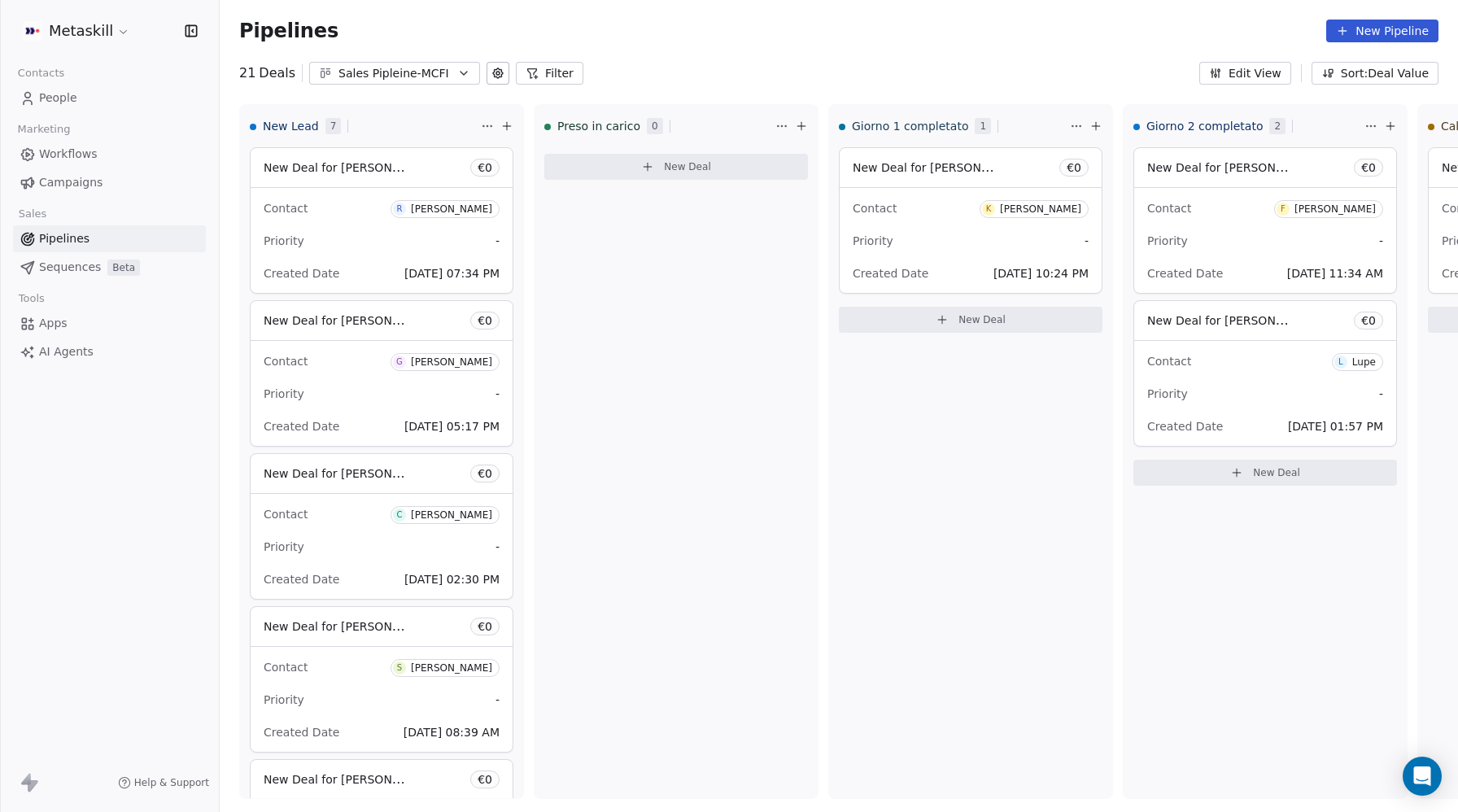
click at [338, 74] on div "Sales Pipleine-MCFI" at bounding box center [394, 73] width 112 height 17
click at [360, 169] on span "Sales Pipeline-MTM" at bounding box center [374, 167] width 109 height 17
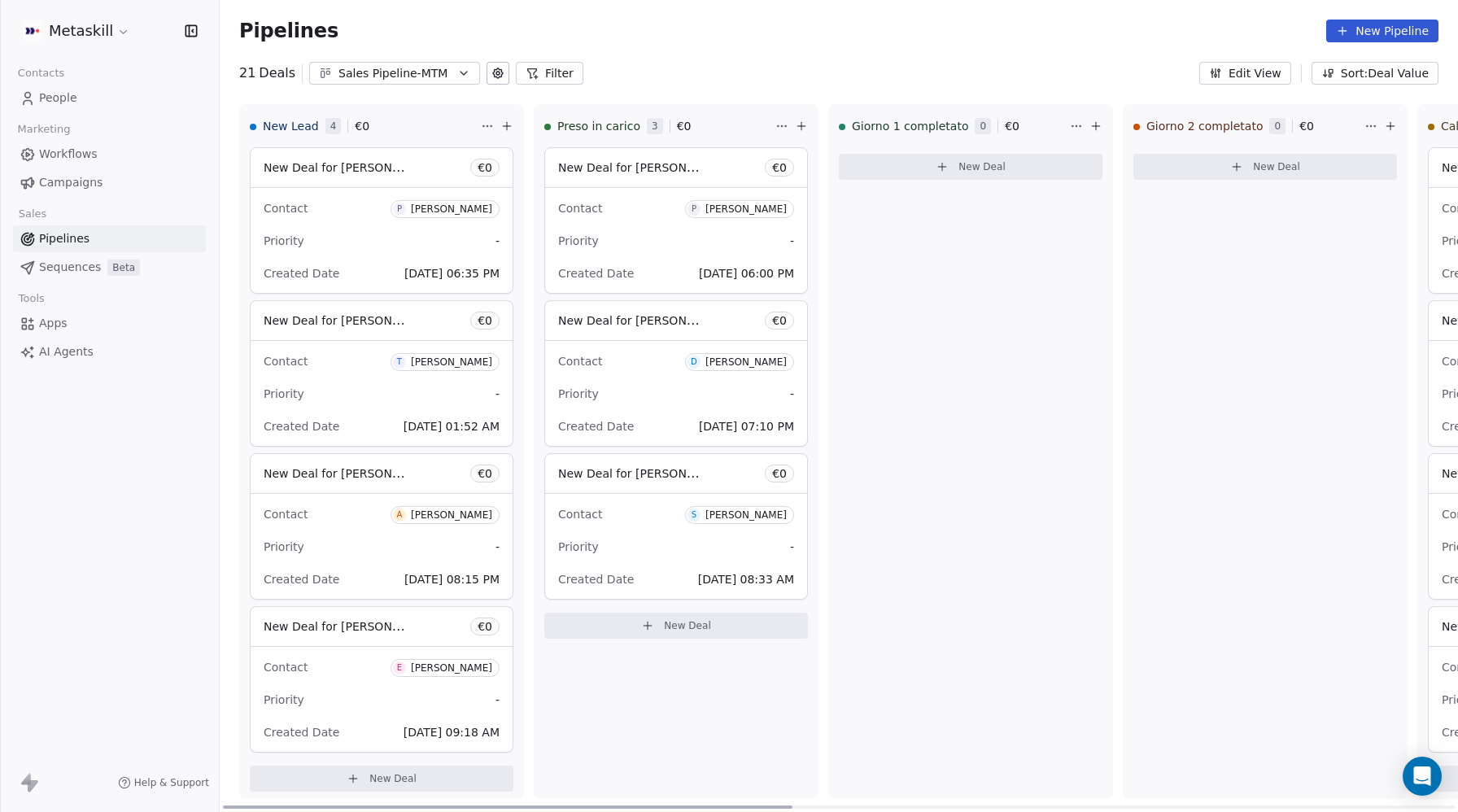
click at [619, 209] on div "Contact P Pietro De pofi" at bounding box center [676, 207] width 235 height 26
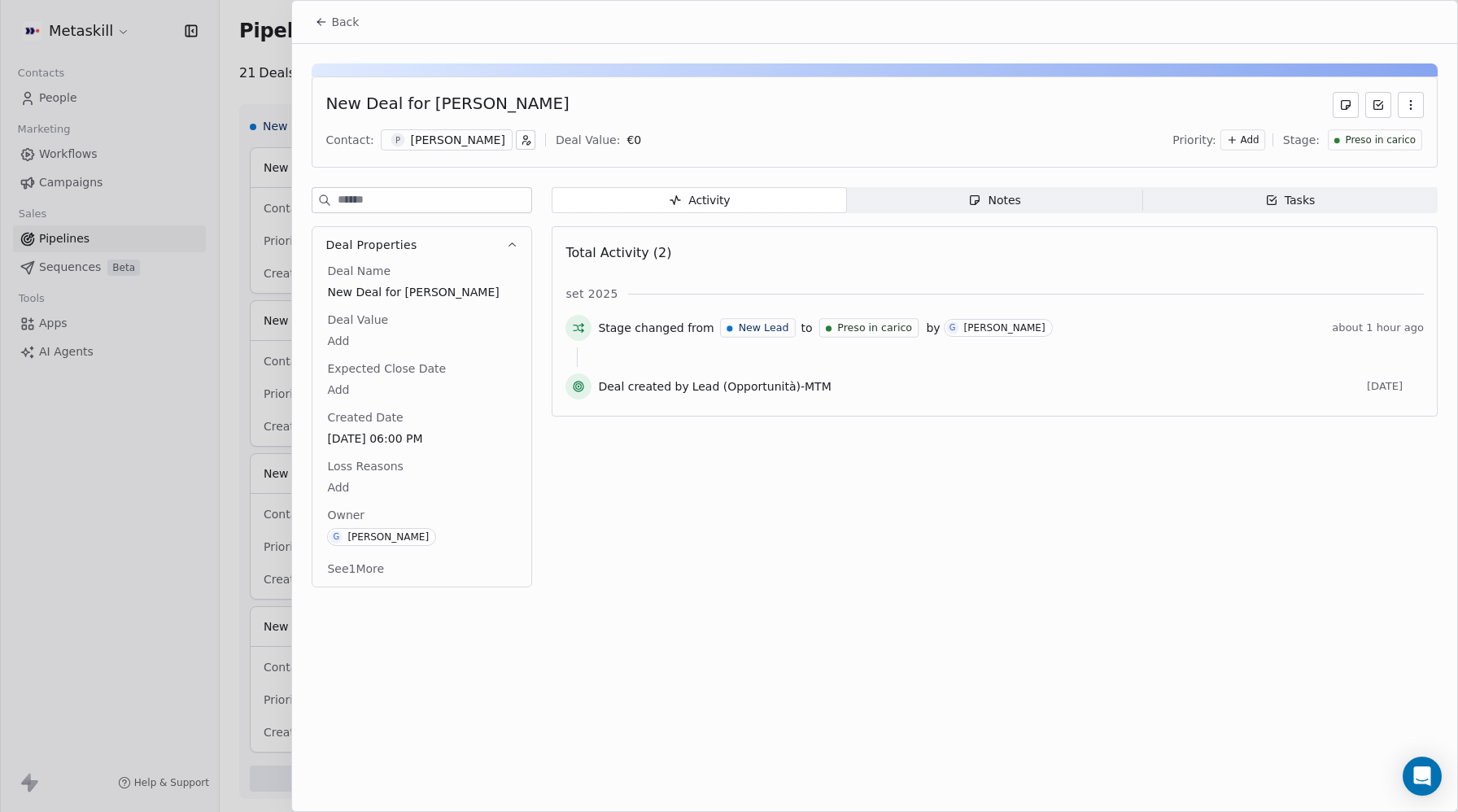
click at [318, 13] on button "Back" at bounding box center [337, 22] width 64 height 29
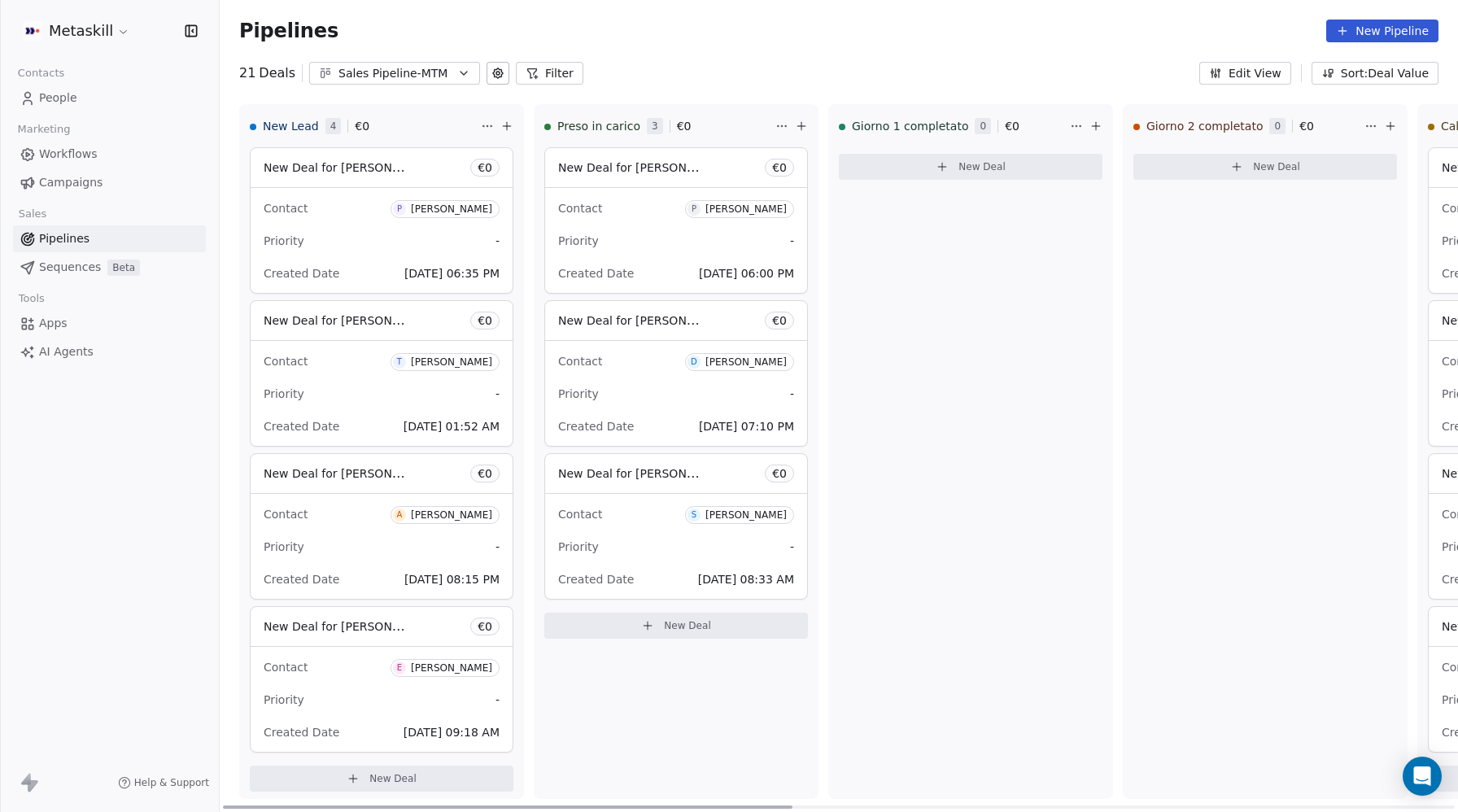
click at [387, 284] on div "Created Date Sep 06, 2025 06:35 PM" at bounding box center [382, 273] width 235 height 26
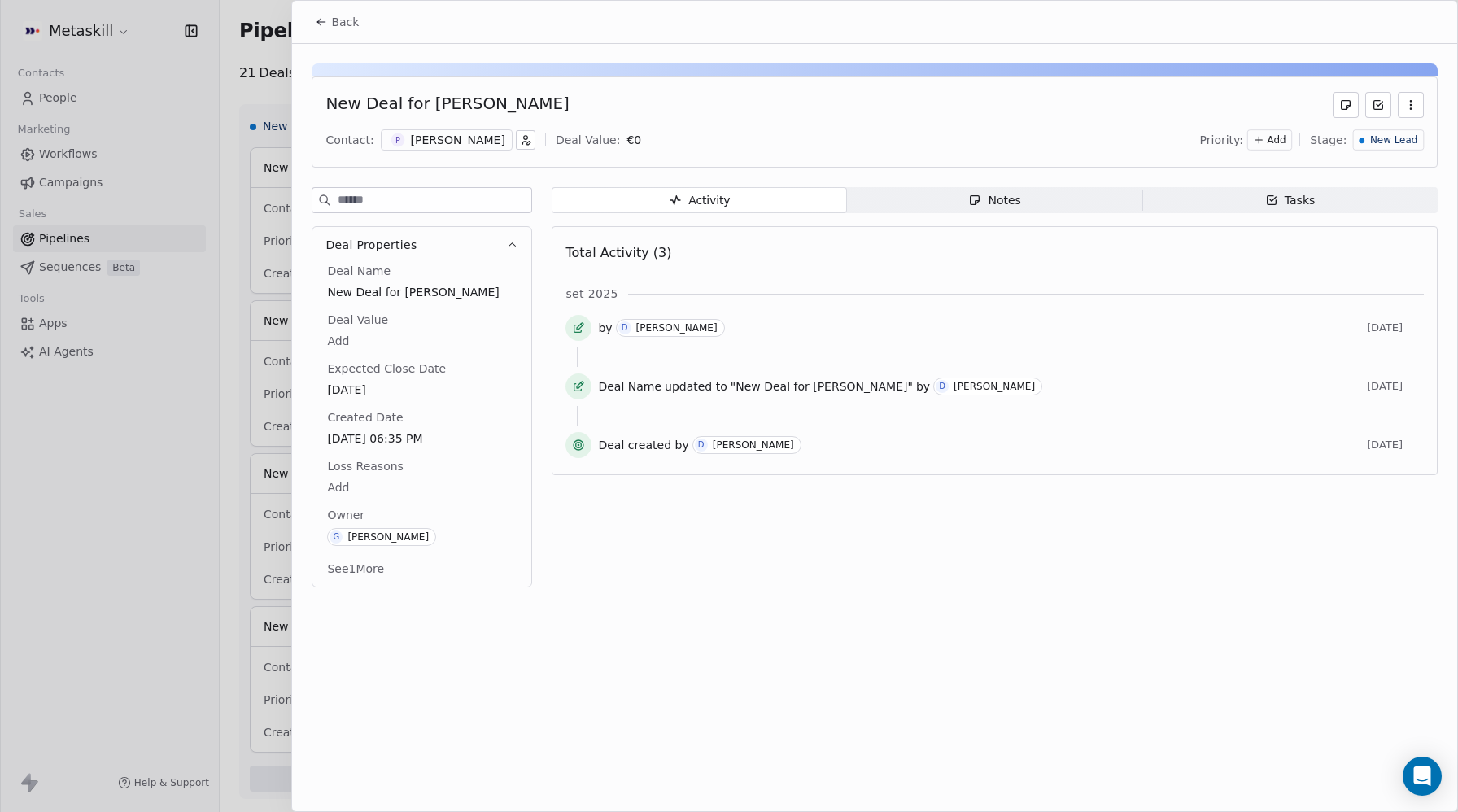
click at [428, 147] on div "[PERSON_NAME]" at bounding box center [458, 139] width 94 height 17
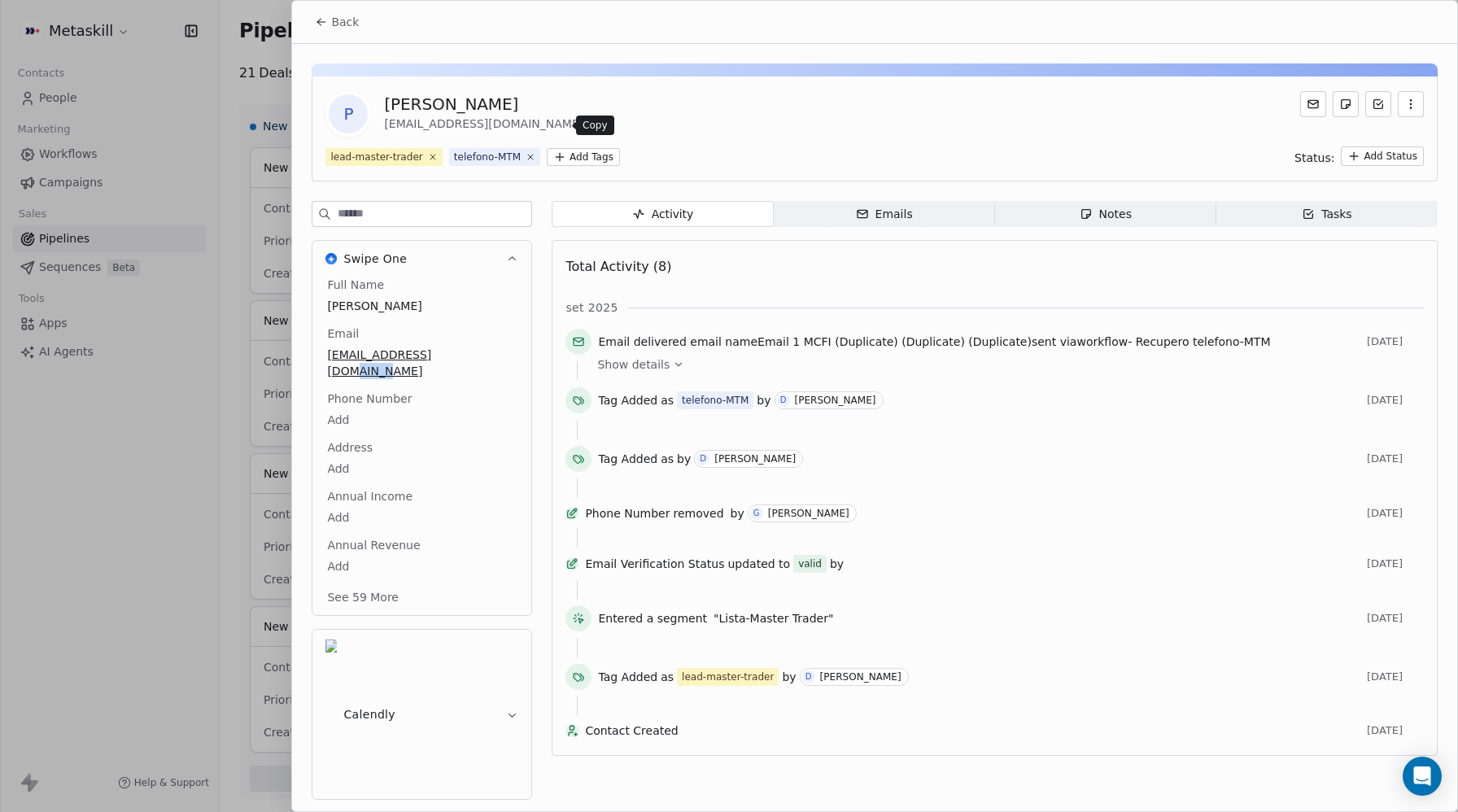
click at [592, 127] on icon at bounding box center [595, 124] width 7 height 7
click at [339, 17] on span "Back" at bounding box center [344, 22] width 27 height 17
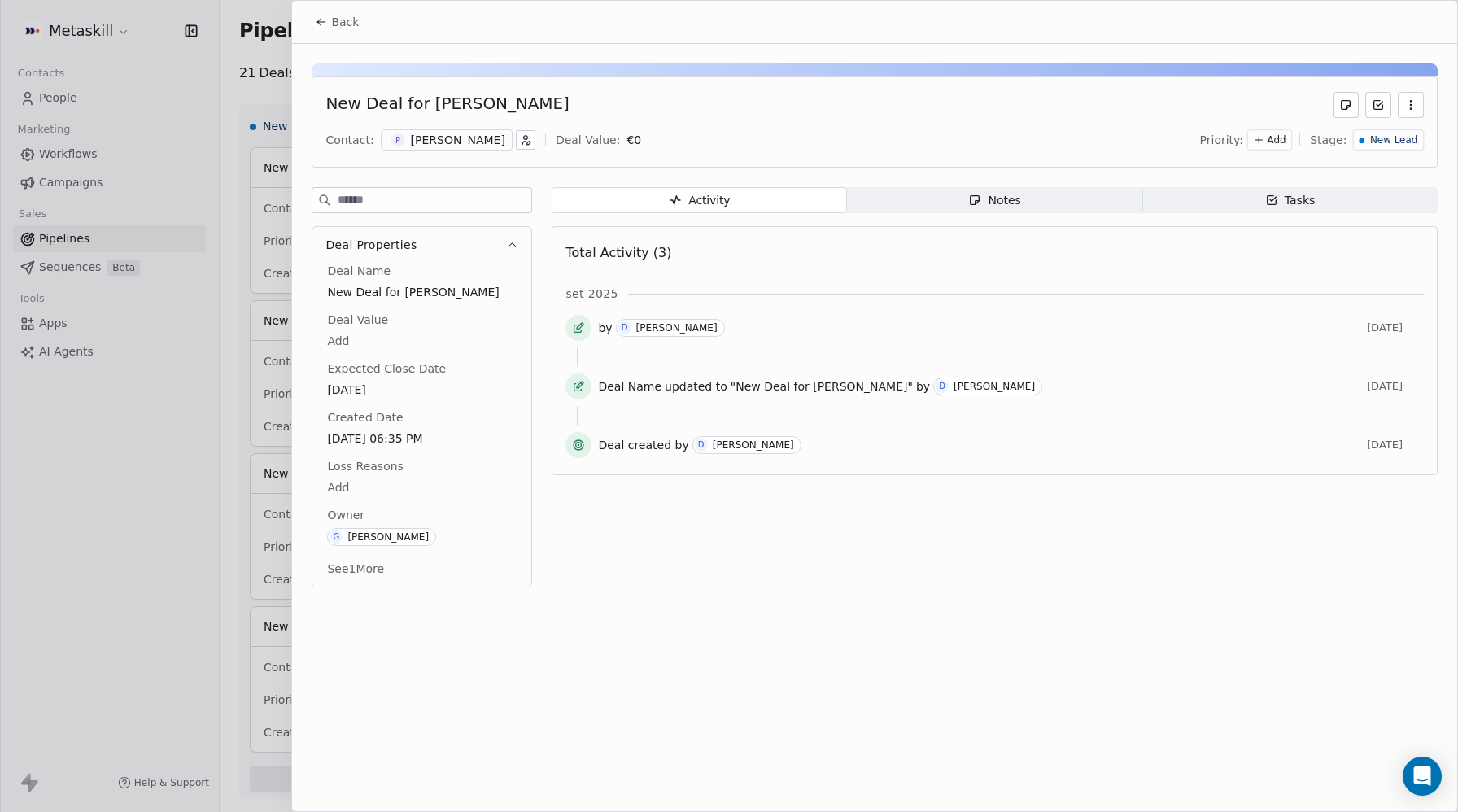
click at [341, 485] on body "Metaskill Contacts People Marketing Workflows Campaigns Sales Pipelines Sequenc…" at bounding box center [729, 406] width 1458 height 812
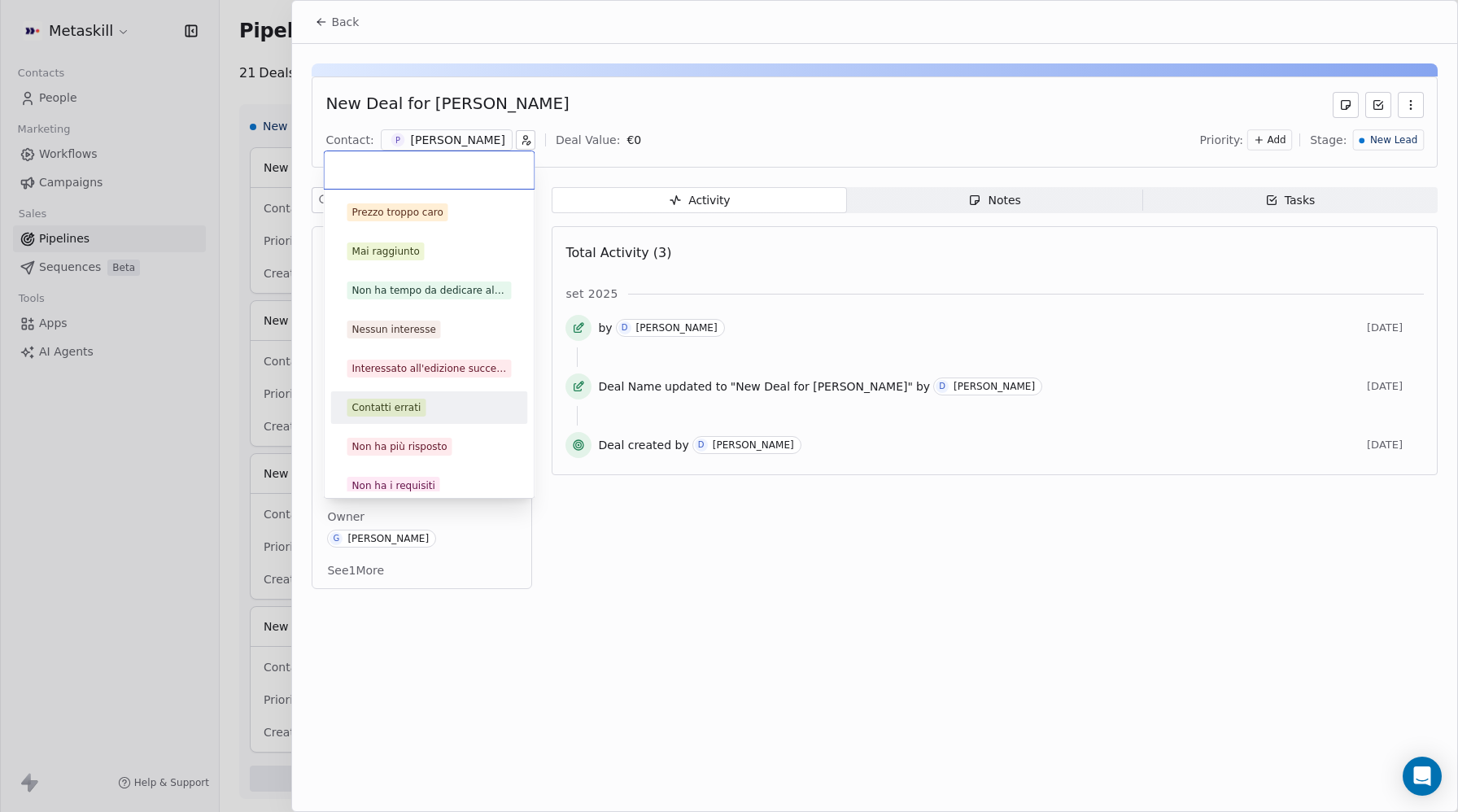
click at [395, 408] on div "Contatti errati" at bounding box center [387, 407] width 69 height 15
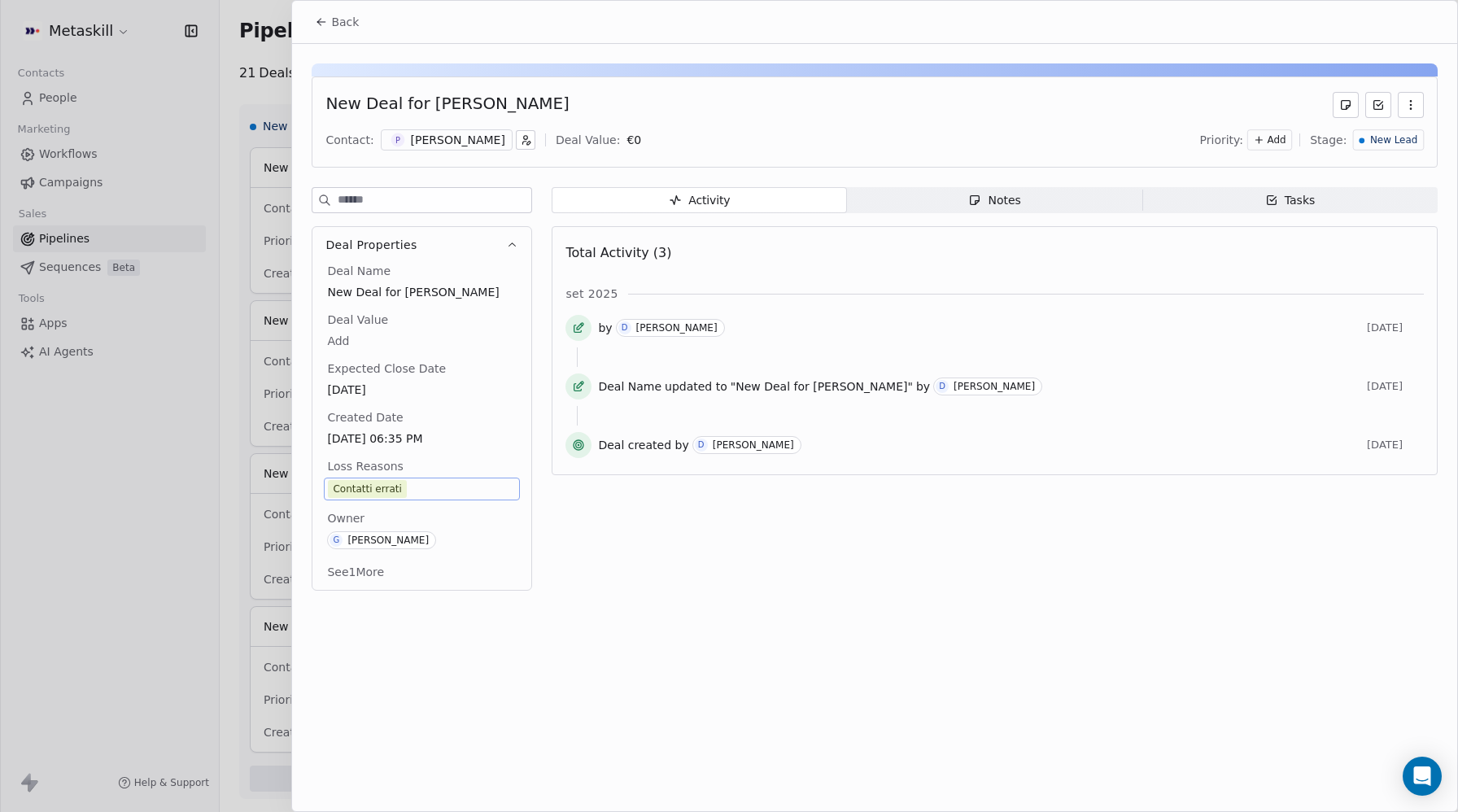
click at [726, 578] on div "Activity Activity Notes Notes Tasks Tasks Total Activity (3) set 2025 by D Dary…" at bounding box center [994, 393] width 886 height 413
click at [1392, 150] on div "Priority: Add Stage: New Lead" at bounding box center [1312, 139] width 224 height 25
click at [1389, 141] on span "New Lead" at bounding box center [1393, 140] width 47 height 14
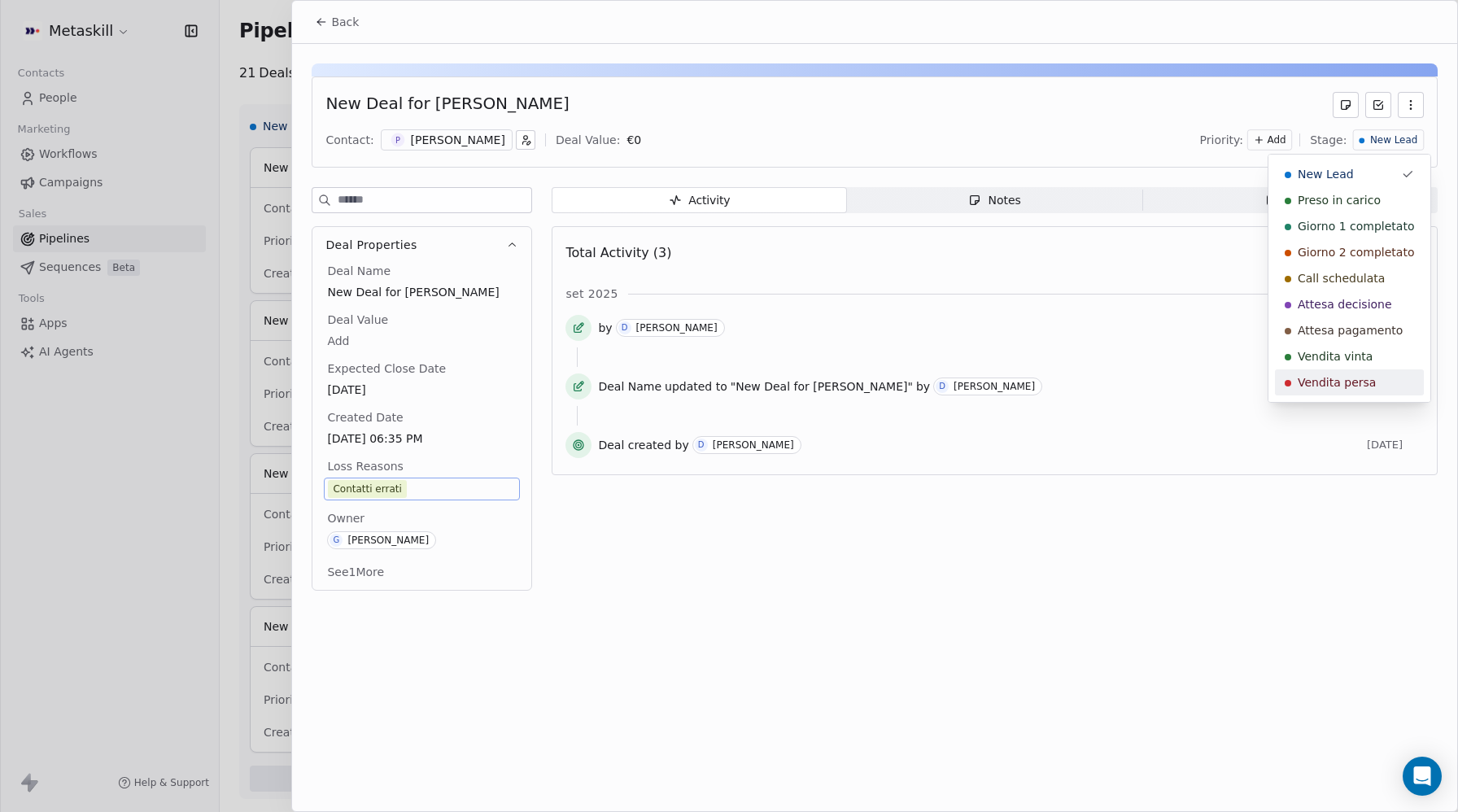
drag, startPoint x: 1329, startPoint y: 384, endPoint x: 1323, endPoint y: 365, distance: 19.9
click at [1330, 384] on span "Vendita persa" at bounding box center [1337, 381] width 78 height 17
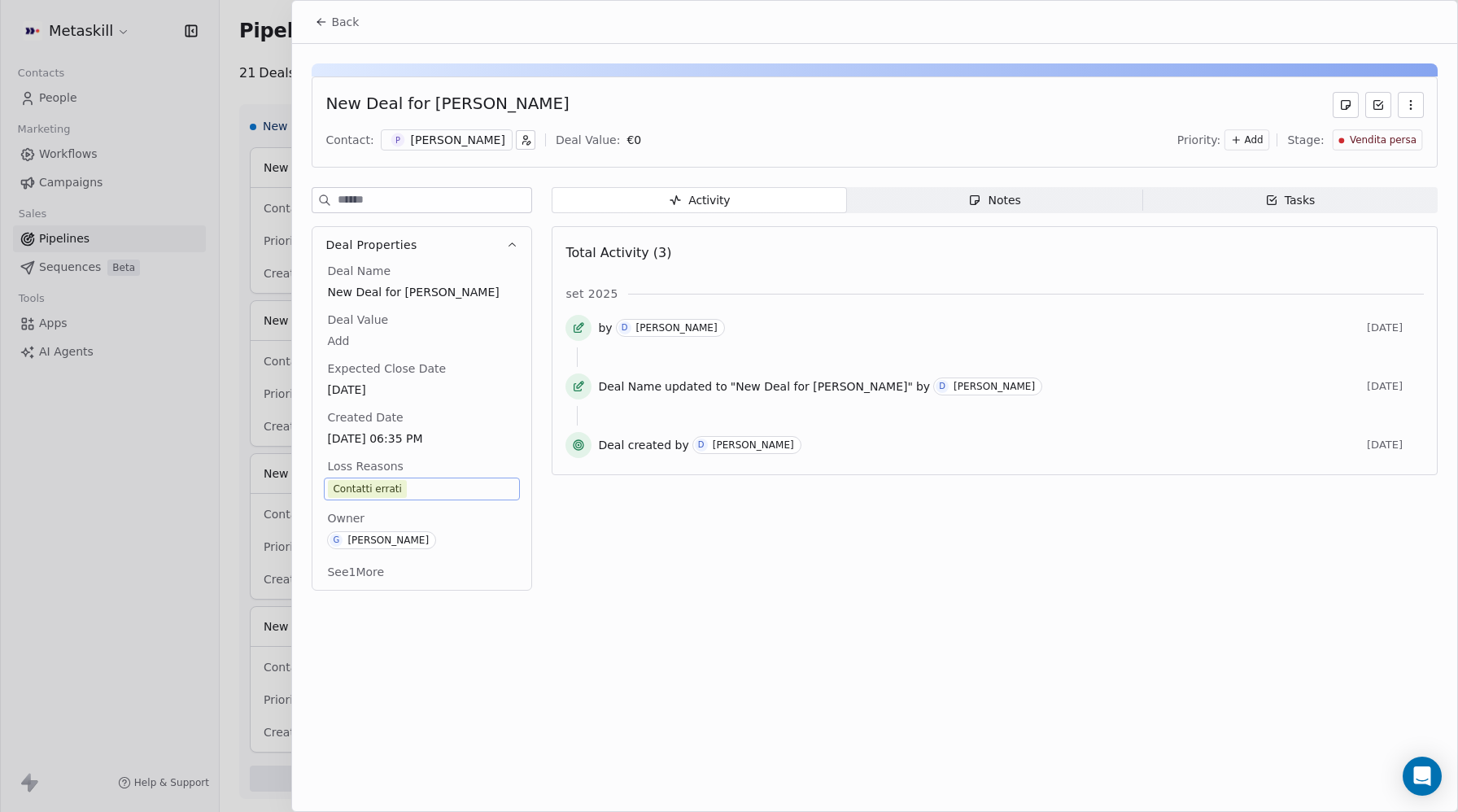
click at [339, 23] on span "Back" at bounding box center [344, 22] width 27 height 17
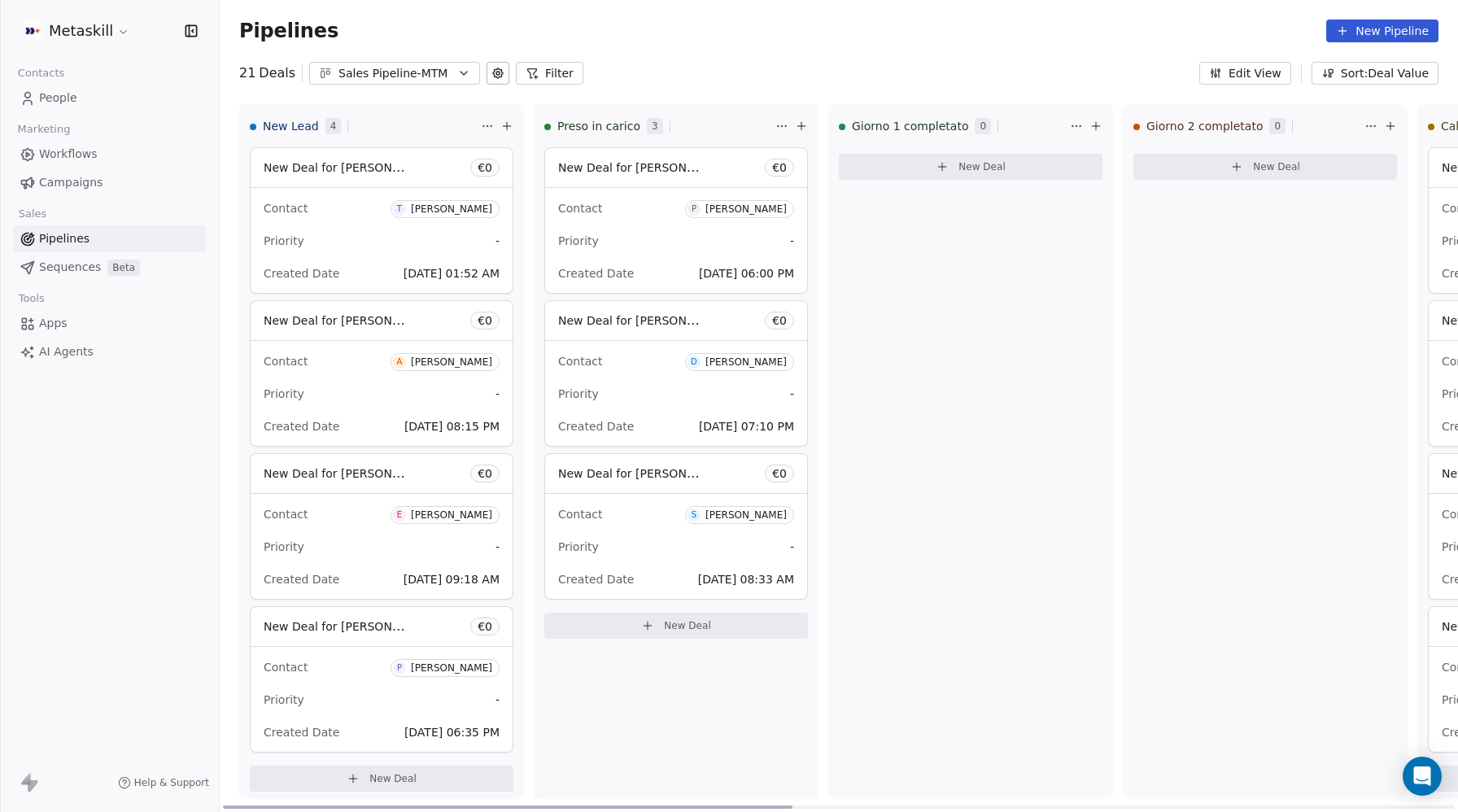
click at [404, 730] on span "[DATE] 06:35 PM" at bounding box center [451, 732] width 95 height 13
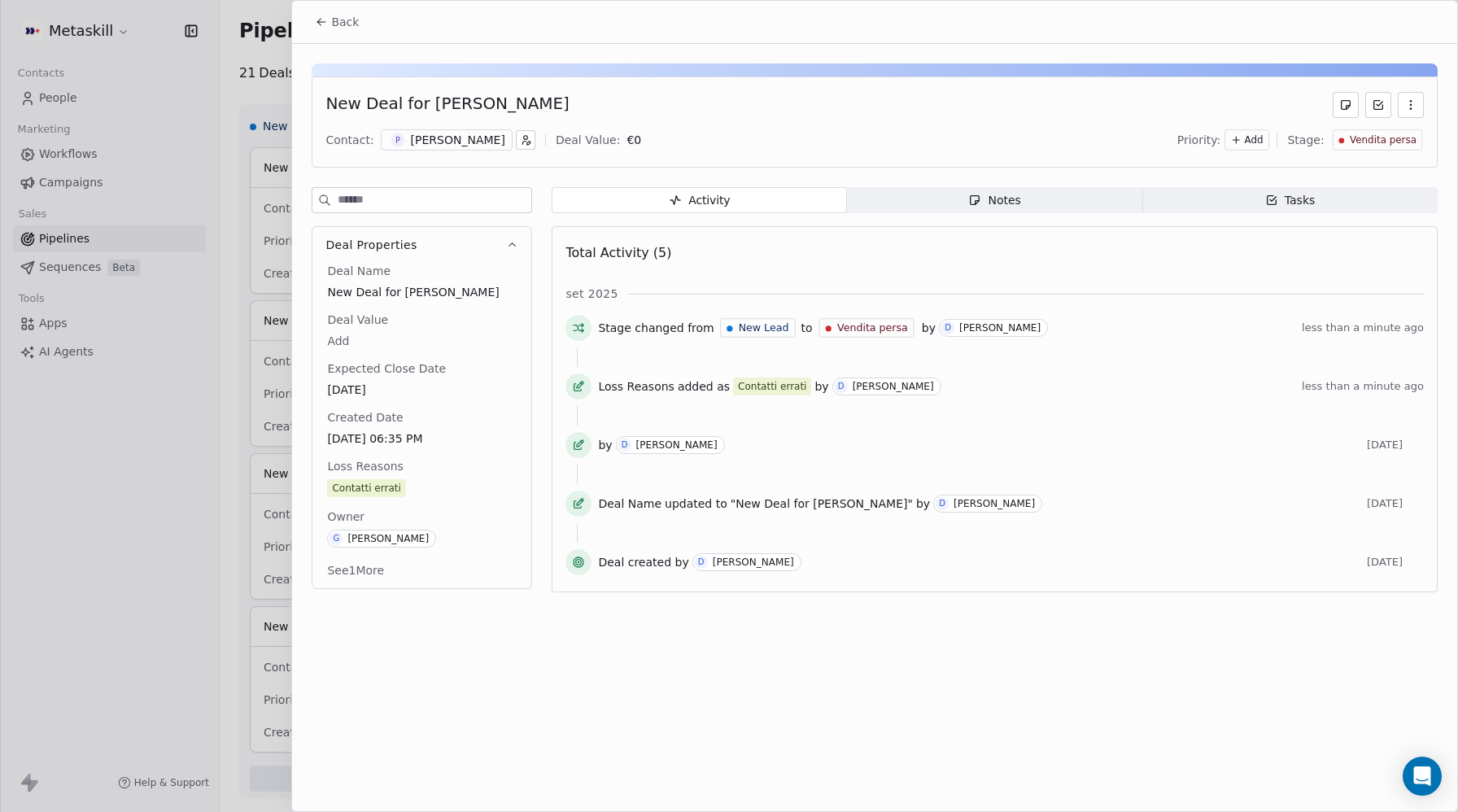
click at [311, 24] on button "Back" at bounding box center [337, 22] width 64 height 29
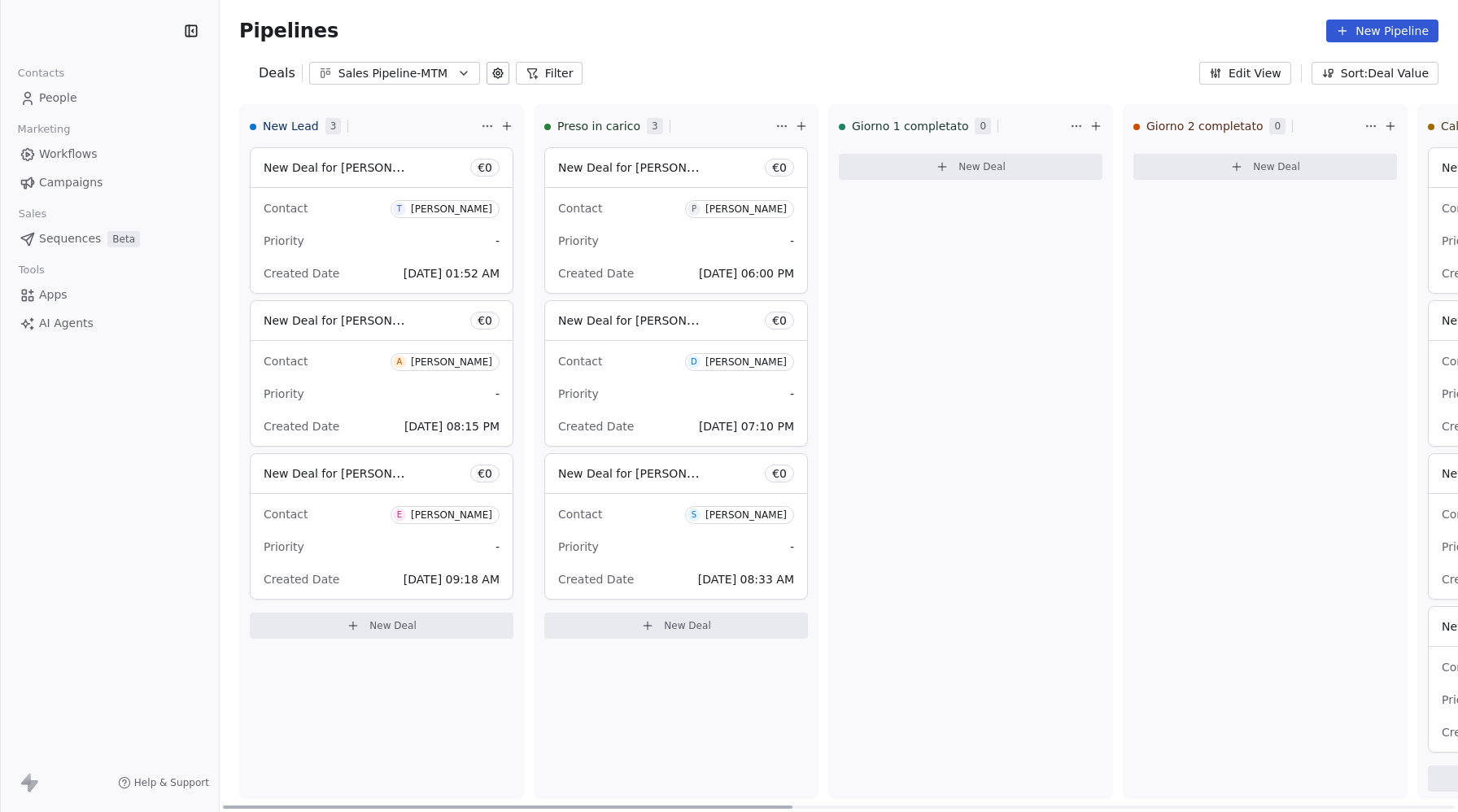
click at [353, 479] on span "New Deal for Emanuele Gresta" at bounding box center [349, 473] width 172 height 16
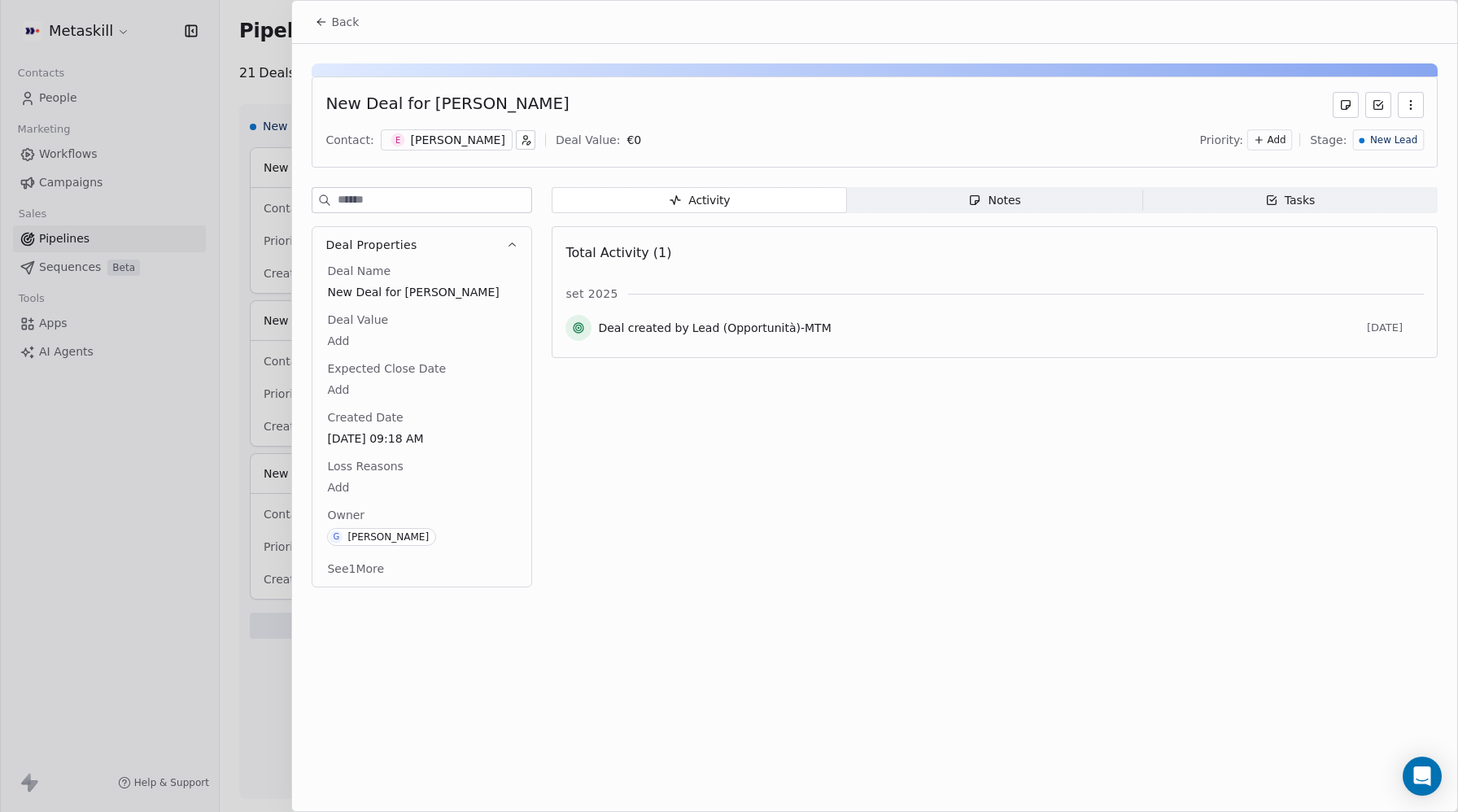
click at [447, 141] on div "[PERSON_NAME]" at bounding box center [458, 139] width 94 height 17
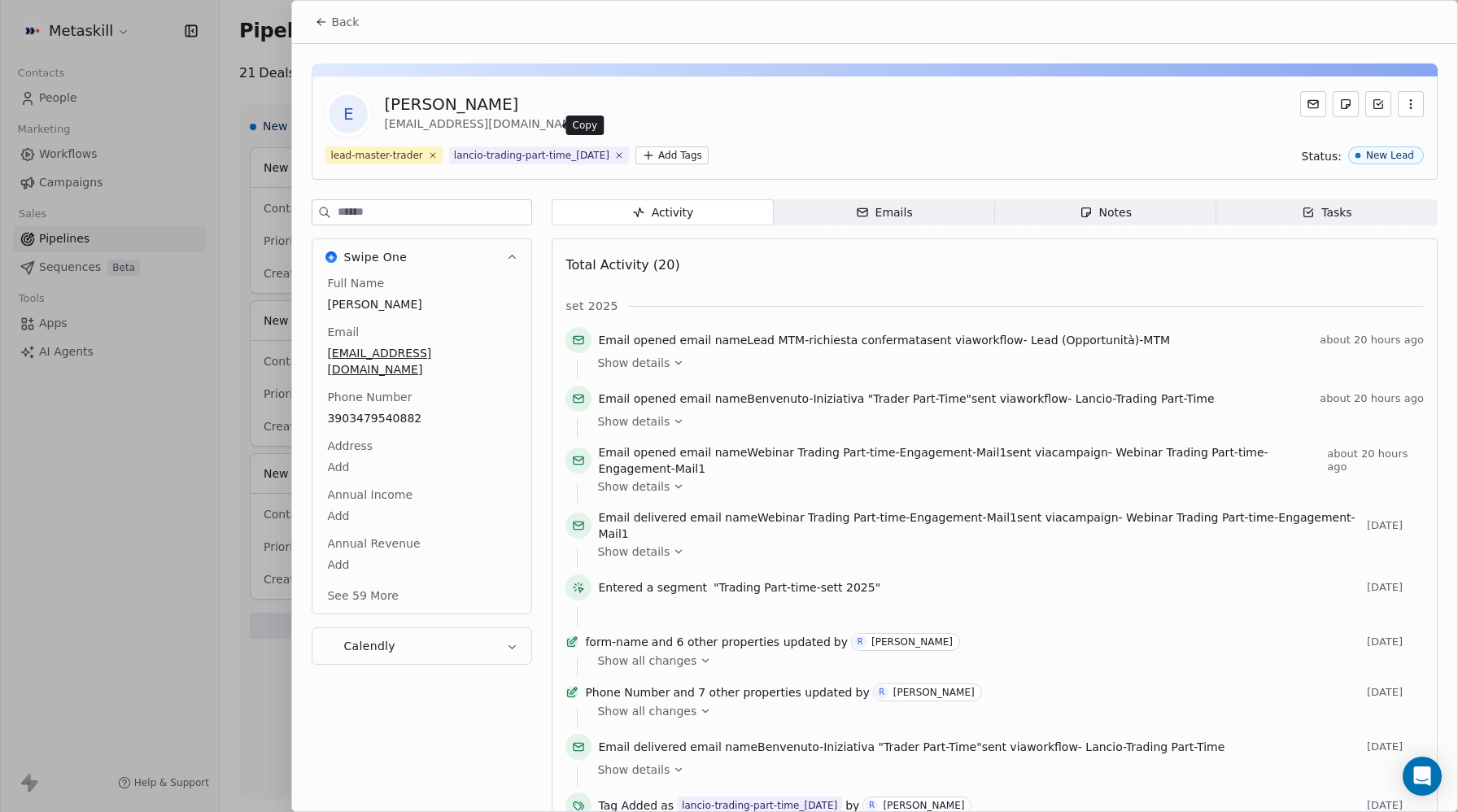
click at [590, 125] on icon at bounding box center [596, 125] width 13 height 13
click at [387, 410] on span "3903479540882" at bounding box center [421, 418] width 189 height 17
click at [594, 123] on icon at bounding box center [597, 126] width 7 height 7
click at [382, 410] on span "3903479540882" at bounding box center [421, 418] width 189 height 17
click at [383, 411] on span "3903479540882" at bounding box center [422, 419] width 188 height 17
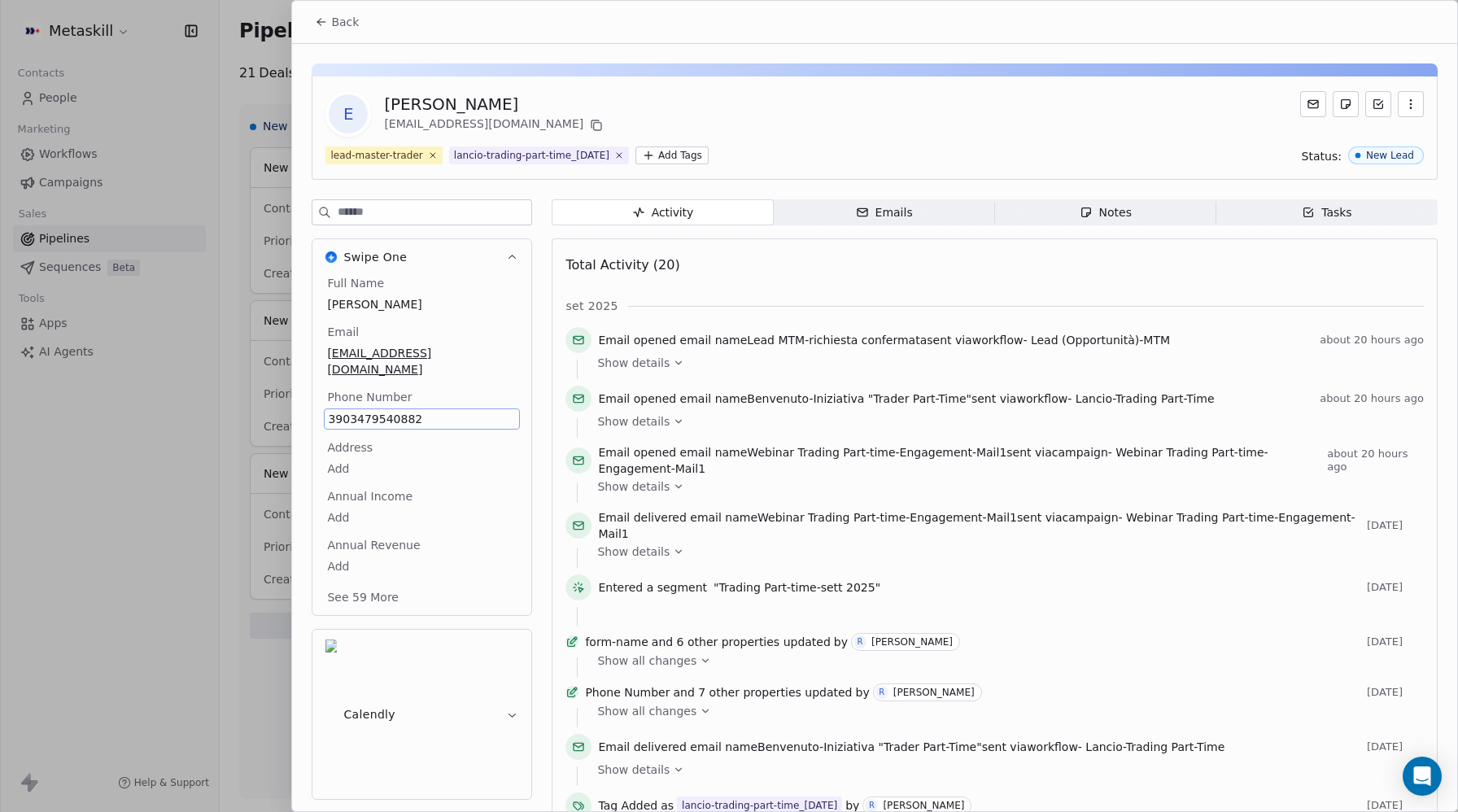
click at [383, 411] on span "3903479540882" at bounding box center [422, 419] width 188 height 17
drag, startPoint x: 357, startPoint y: 410, endPoint x: 412, endPoint y: 408, distance: 55.0
click at [412, 408] on input "**********" at bounding box center [422, 412] width 188 height 32
click at [364, 412] on input "**********" at bounding box center [422, 412] width 188 height 32
drag, startPoint x: 357, startPoint y: 412, endPoint x: 365, endPoint y: 411, distance: 8.1
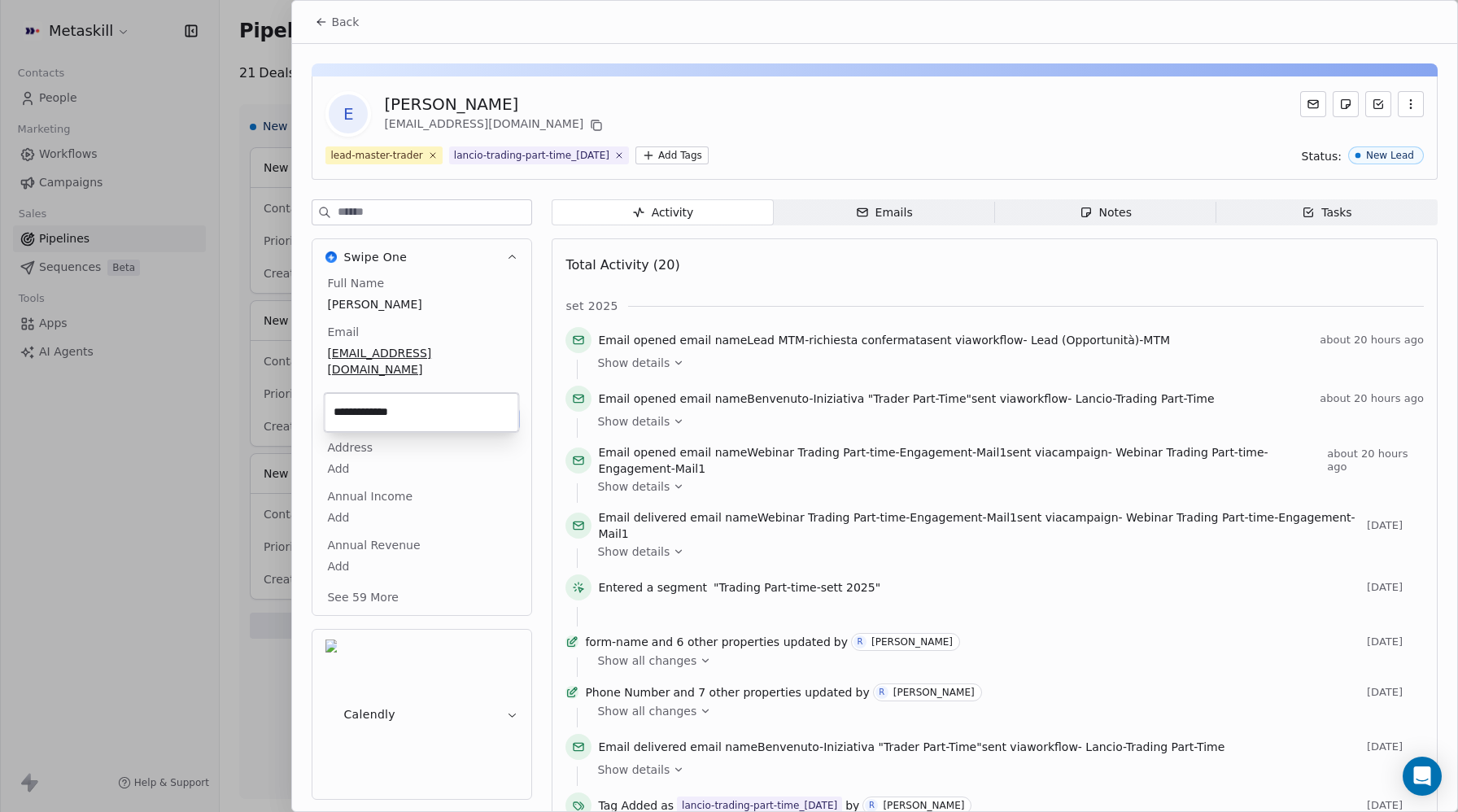
click at [365, 411] on input "**********" at bounding box center [422, 412] width 188 height 32
drag, startPoint x: 370, startPoint y: 409, endPoint x: 387, endPoint y: 408, distance: 17.0
click at [387, 408] on input "**********" at bounding box center [422, 412] width 188 height 32
drag, startPoint x: 355, startPoint y: 412, endPoint x: 333, endPoint y: 410, distance: 22.1
click at [333, 410] on input "**********" at bounding box center [422, 412] width 188 height 32
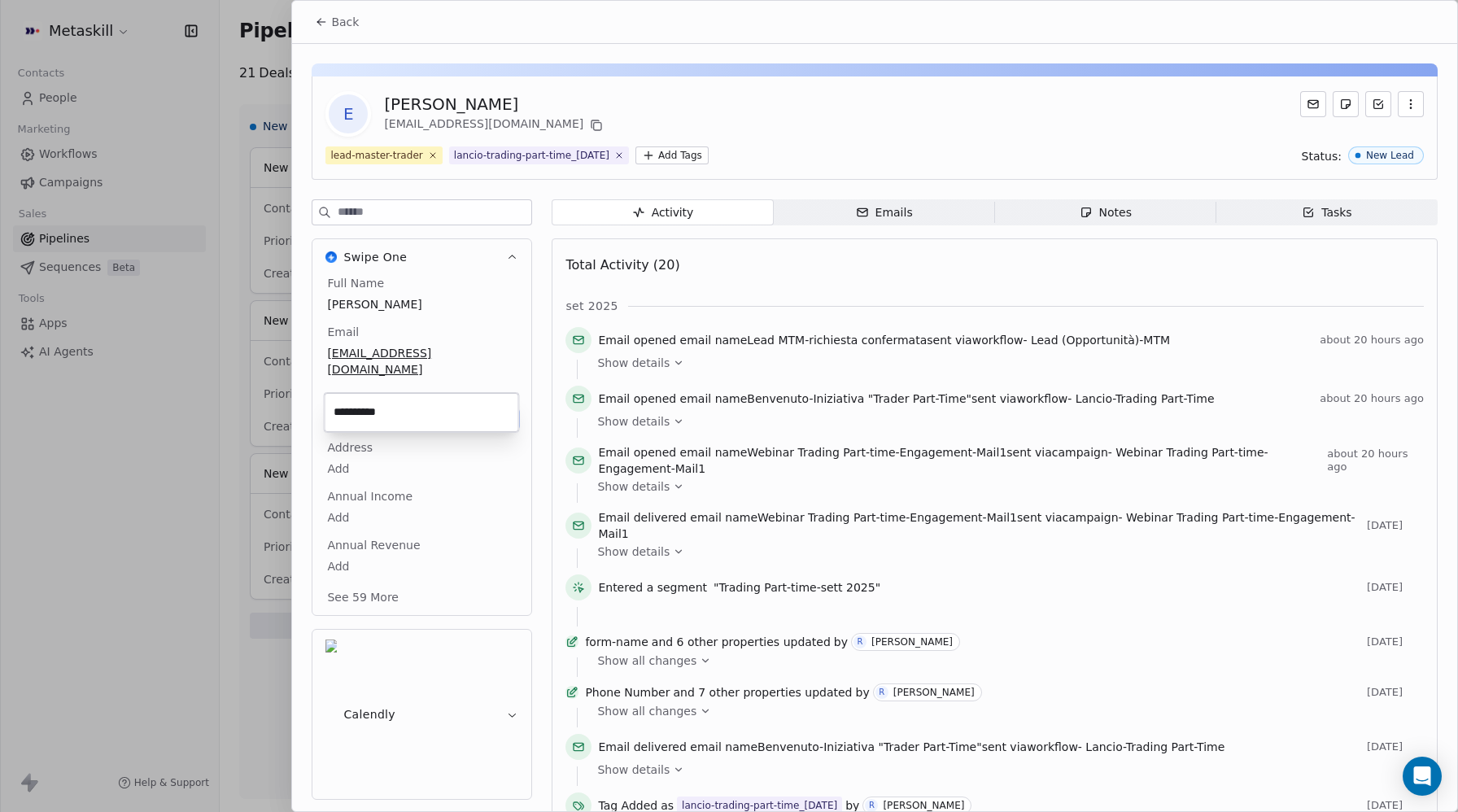
type input "**********"
click at [706, 127] on html "Metaskill Contacts People Marketing Workflows Campaigns Sales Pipelines Sequenc…" at bounding box center [729, 406] width 1458 height 812
click at [323, 23] on icon at bounding box center [321, 22] width 13 height 13
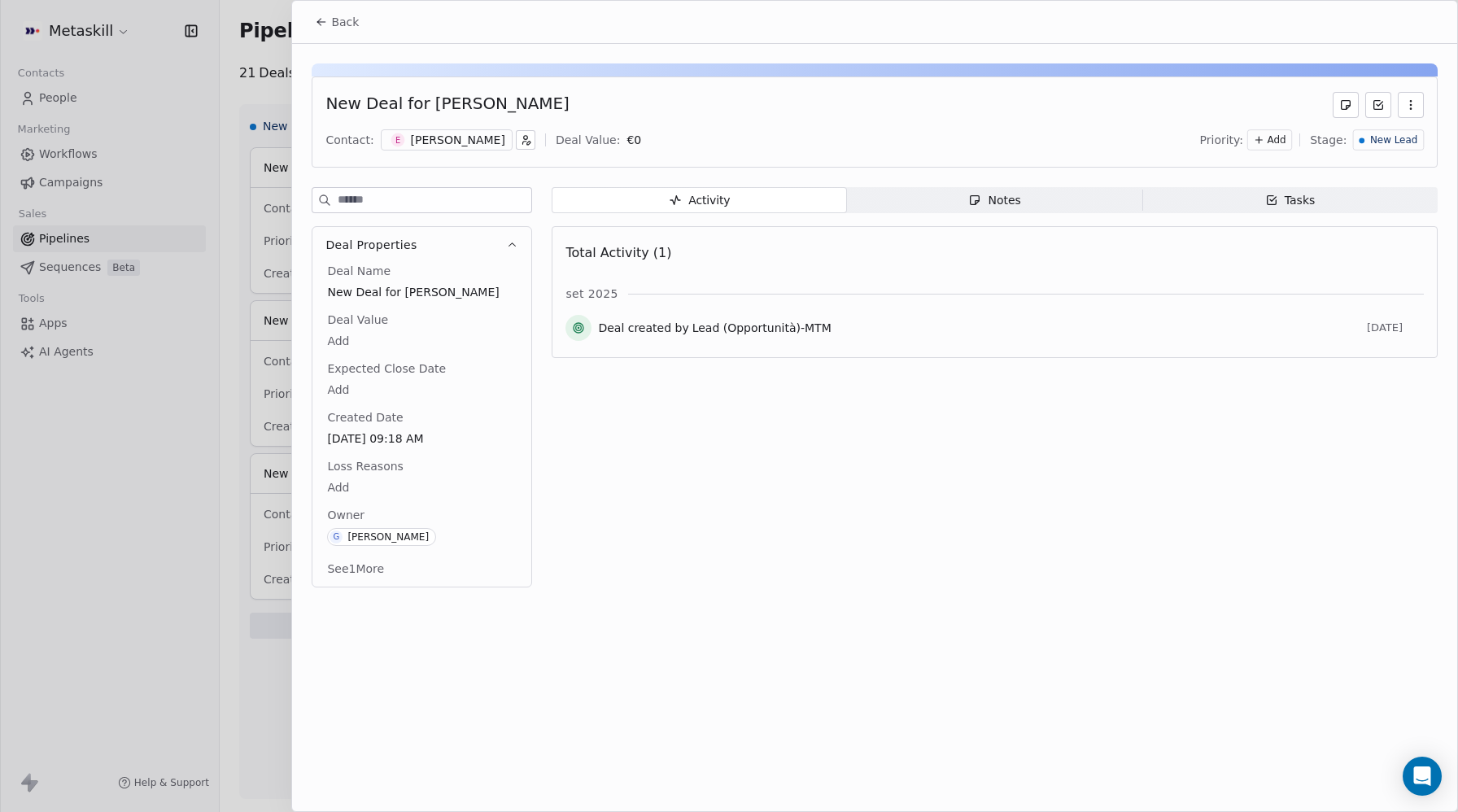
click at [324, 26] on icon at bounding box center [321, 22] width 13 height 13
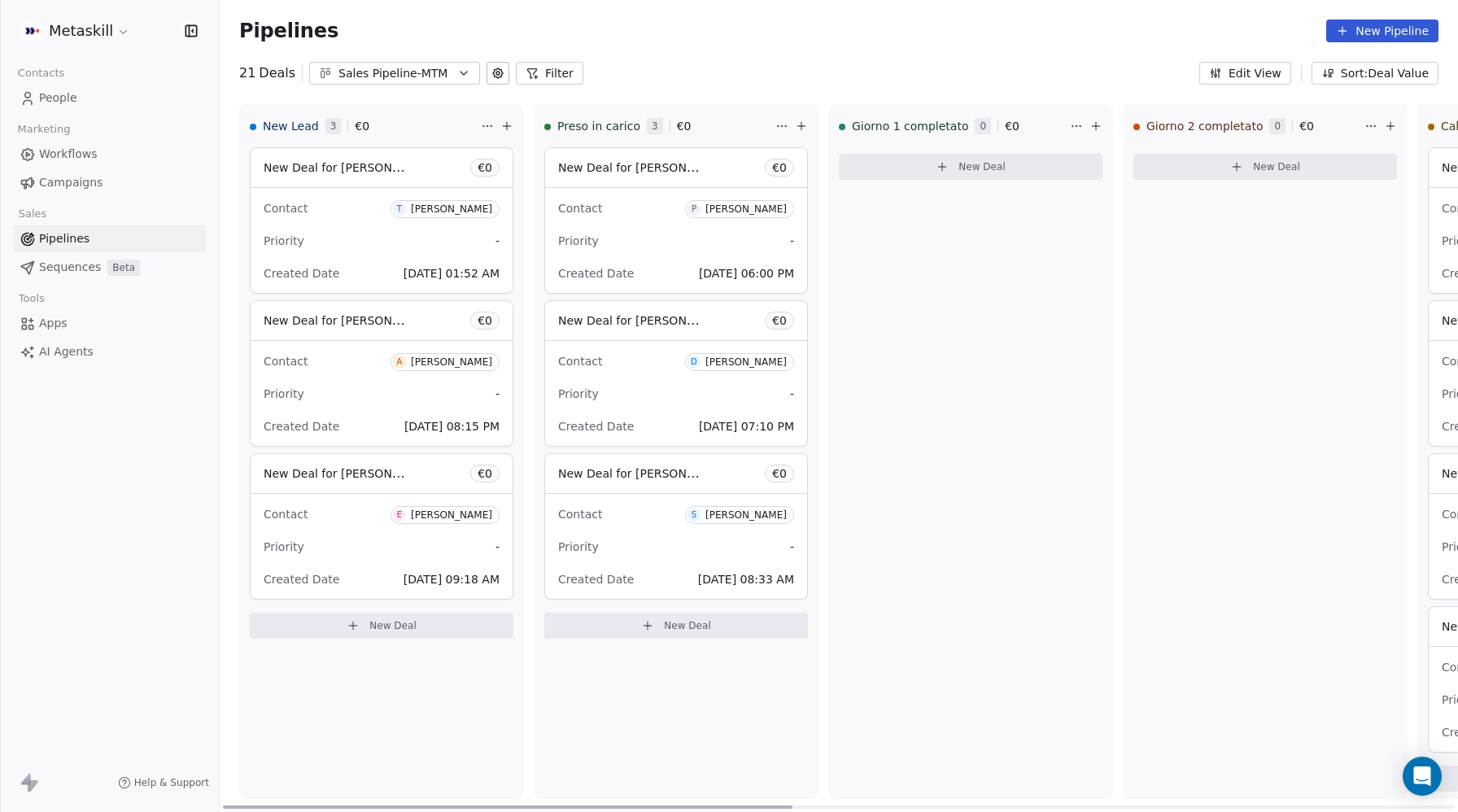
click at [326, 559] on div "Priority -" at bounding box center [382, 546] width 235 height 26
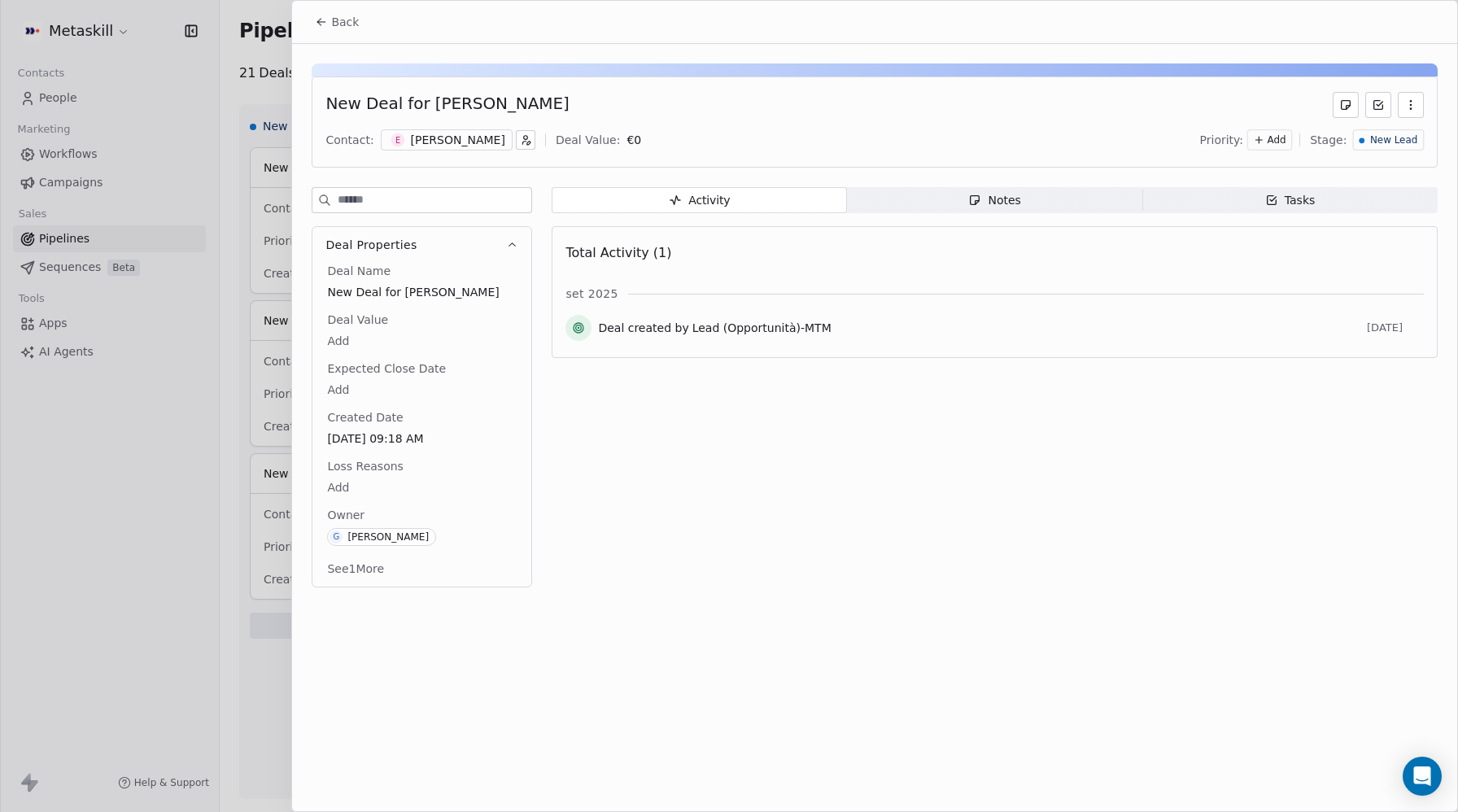
click at [464, 141] on div "[PERSON_NAME]" at bounding box center [458, 139] width 94 height 17
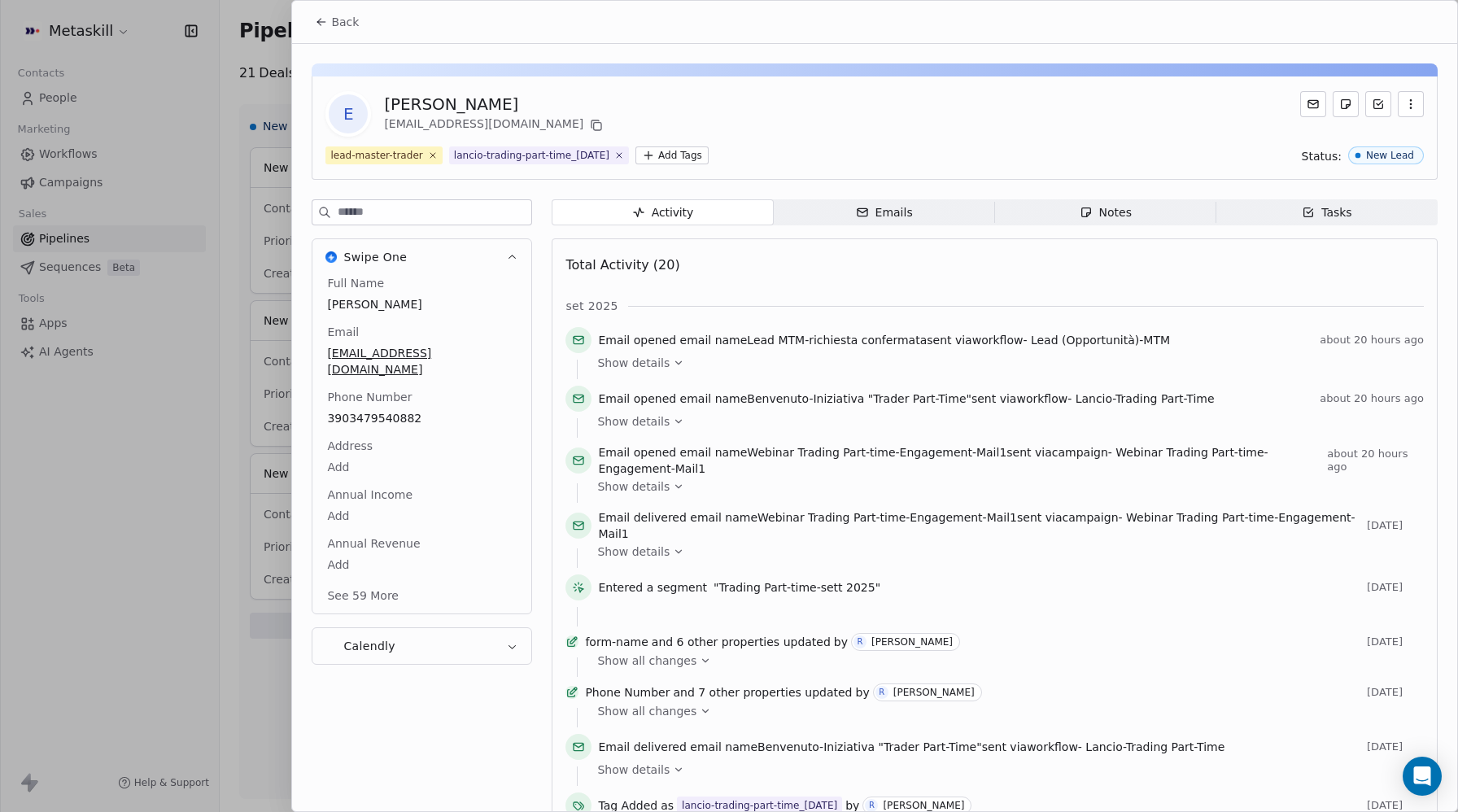
click at [393, 388] on div "Phone Number 3903479540882" at bounding box center [422, 408] width 196 height 39
click at [391, 411] on span "3903479540882" at bounding box center [422, 419] width 188 height 17
click at [359, 411] on span "3903479540882" at bounding box center [422, 419] width 188 height 17
click at [350, 411] on span "3903479540882" at bounding box center [422, 419] width 188 height 17
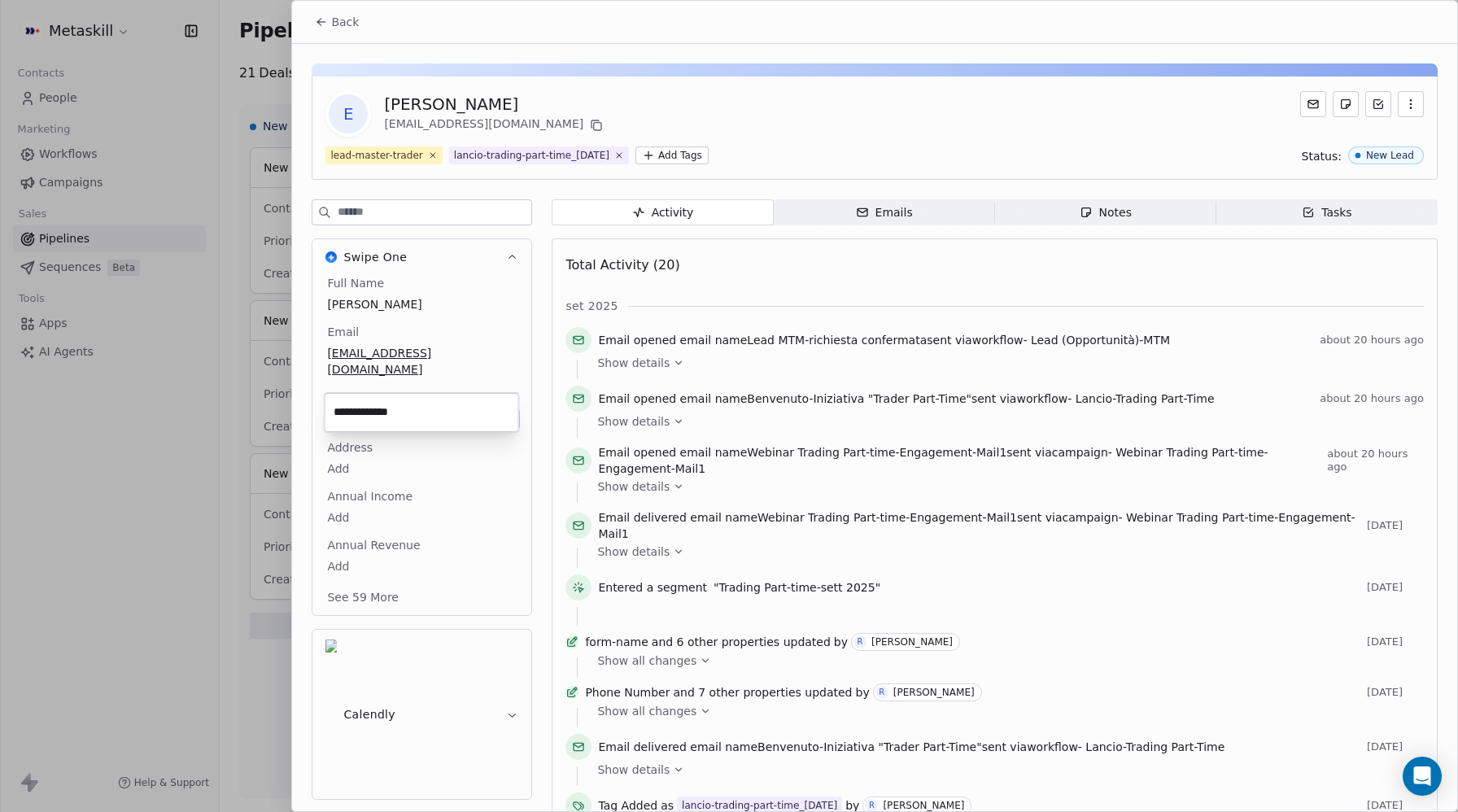
click at [351, 408] on input "**********" at bounding box center [422, 412] width 188 height 32
drag, startPoint x: 355, startPoint y: 410, endPoint x: 316, endPoint y: 407, distance: 39.1
click at [316, 407] on html "Metaskill Contacts People Marketing Workflows Campaigns Sales Pipelines Sequenc…" at bounding box center [729, 406] width 1458 height 812
click at [341, 410] on input "**********" at bounding box center [422, 412] width 188 height 32
drag, startPoint x: 355, startPoint y: 411, endPoint x: 340, endPoint y: 408, distance: 15.3
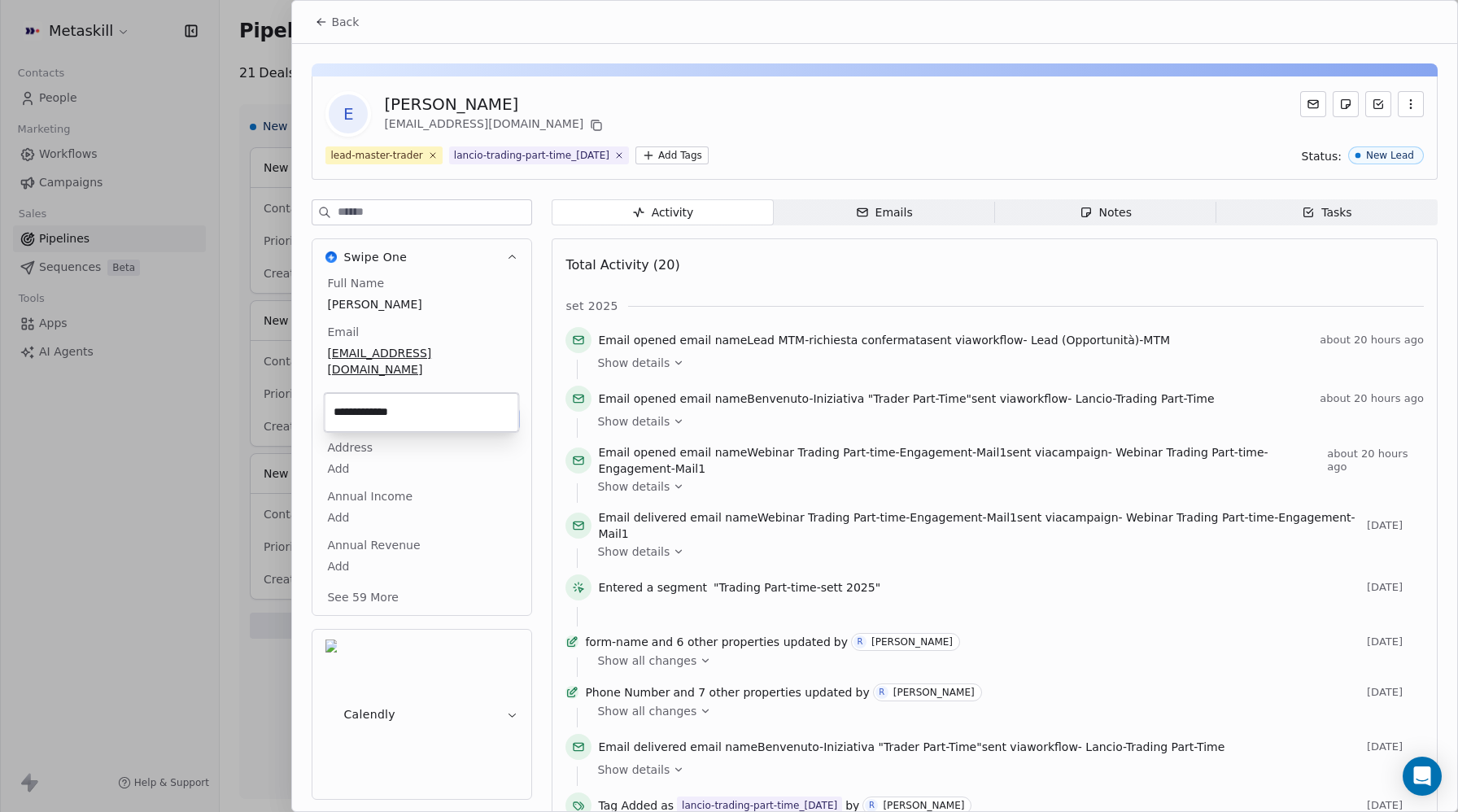
click at [340, 408] on input "**********" at bounding box center [422, 412] width 188 height 32
type input "**********"
click at [317, 19] on icon at bounding box center [321, 22] width 13 height 13
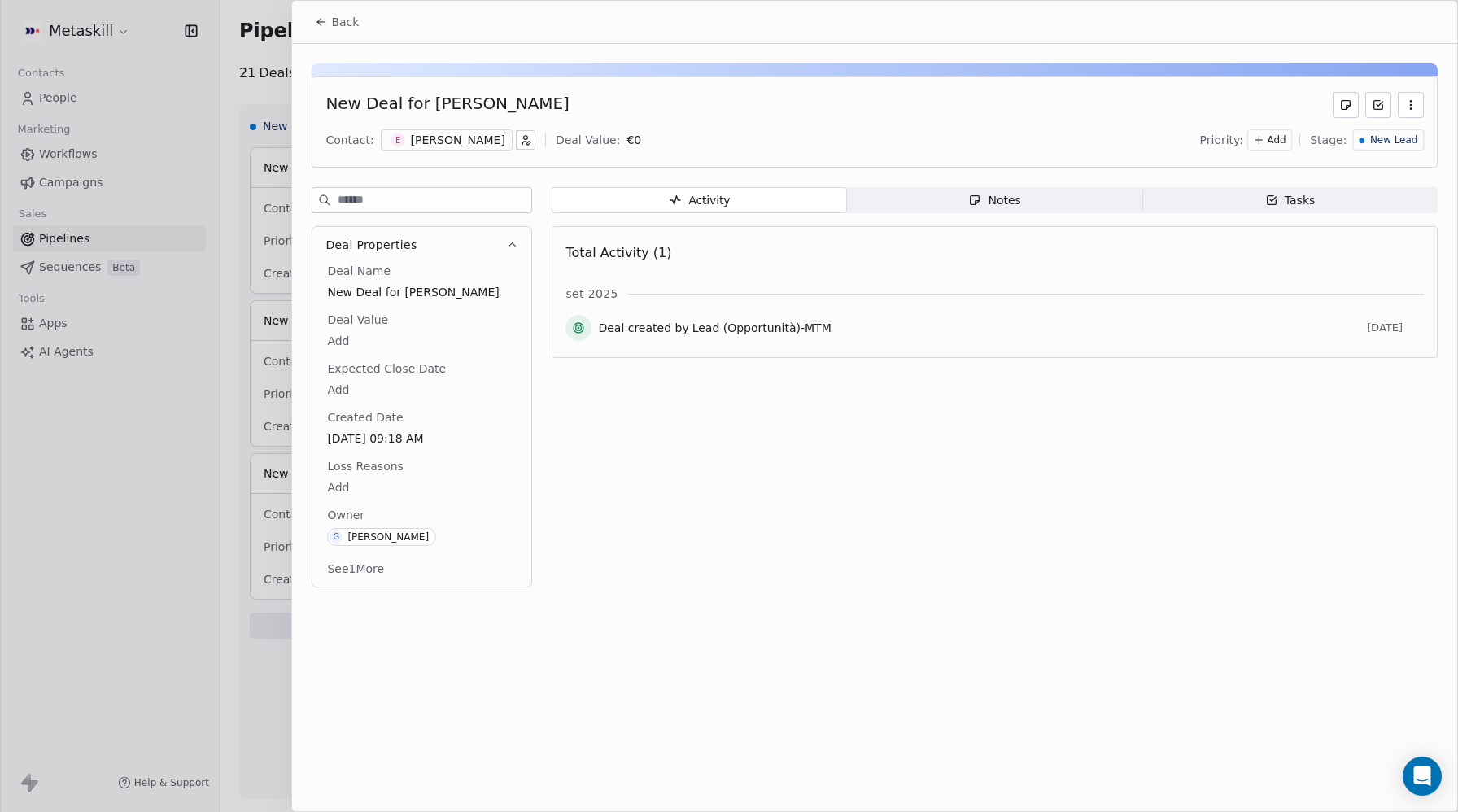
click at [343, 22] on span "Back" at bounding box center [344, 22] width 27 height 17
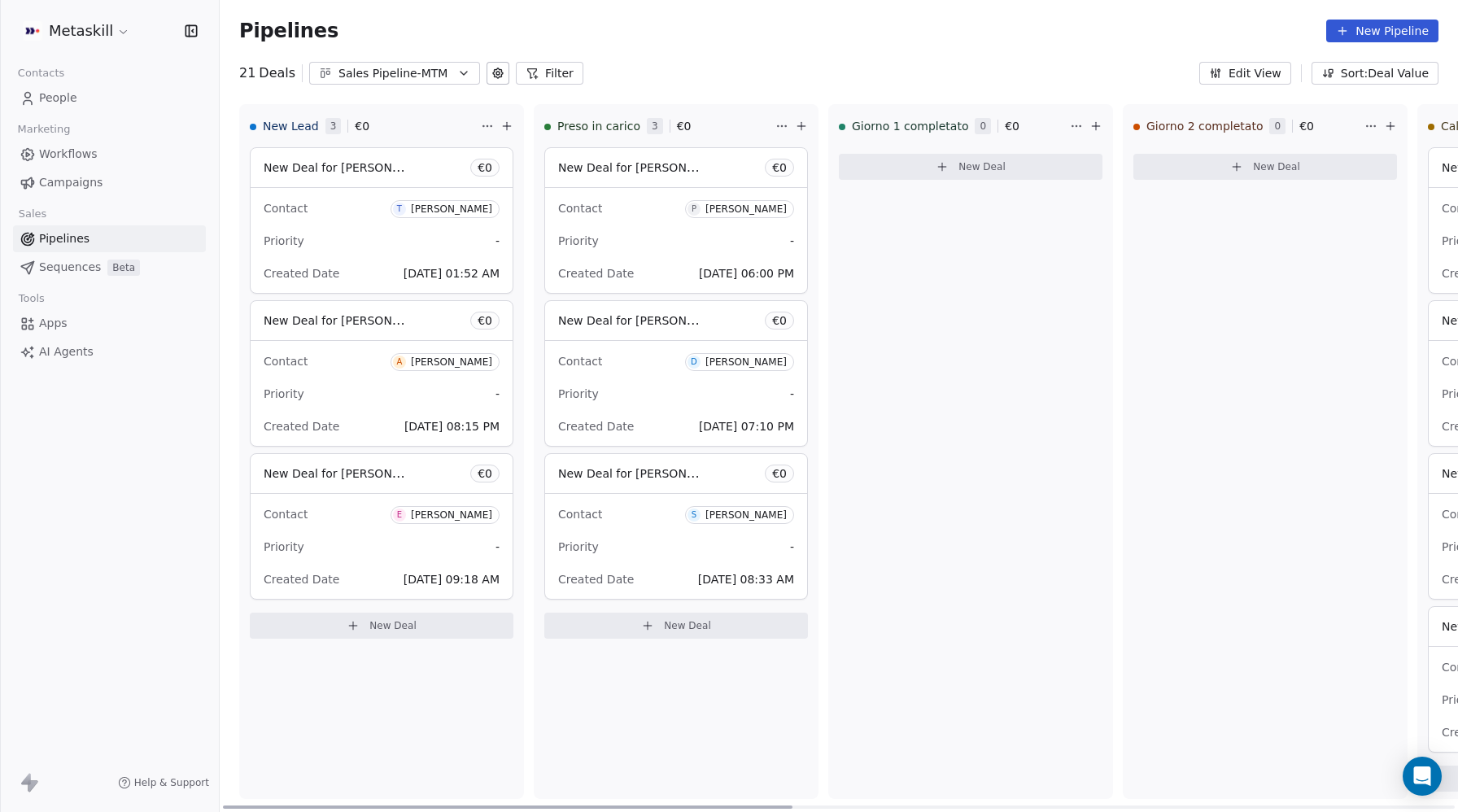
click at [308, 212] on div "Contact T Tommaso Colaianni" at bounding box center [382, 207] width 235 height 26
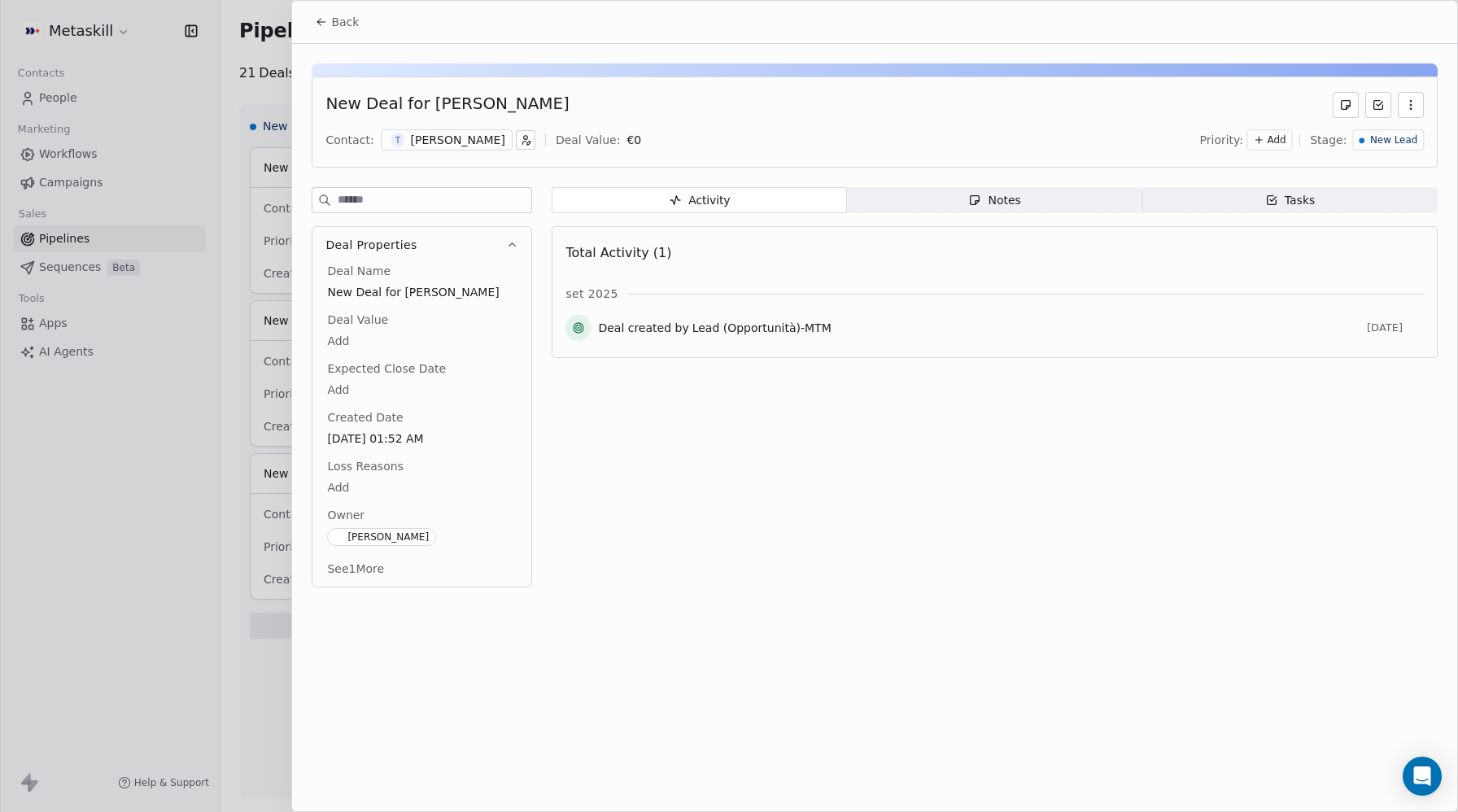
click at [333, 18] on span "Back" at bounding box center [344, 22] width 27 height 17
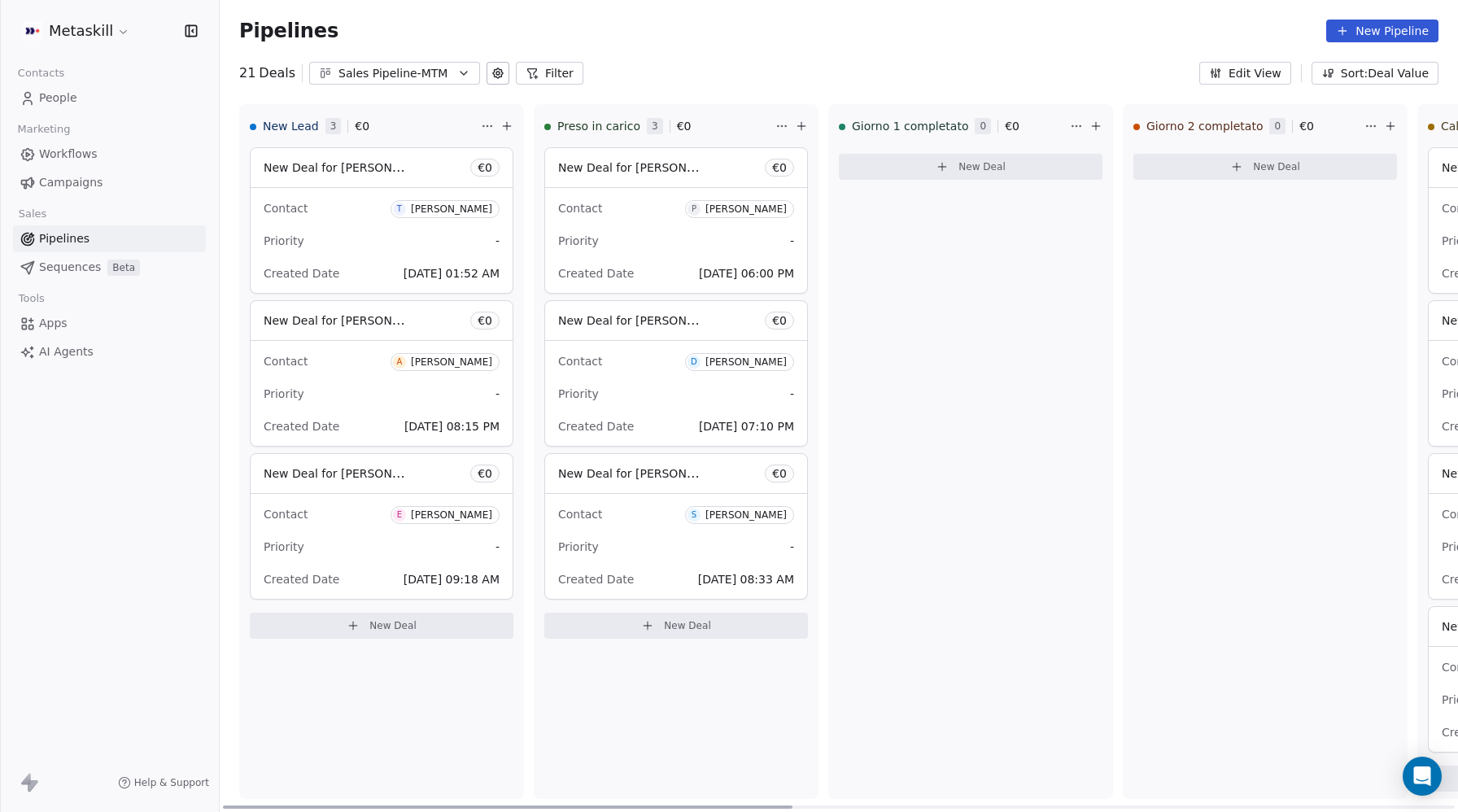
click at [306, 376] on div "Contact A Andrea Donati Priority - Created Date Sep 09, 2025 08:15 PM" at bounding box center [381, 392] width 262 height 105
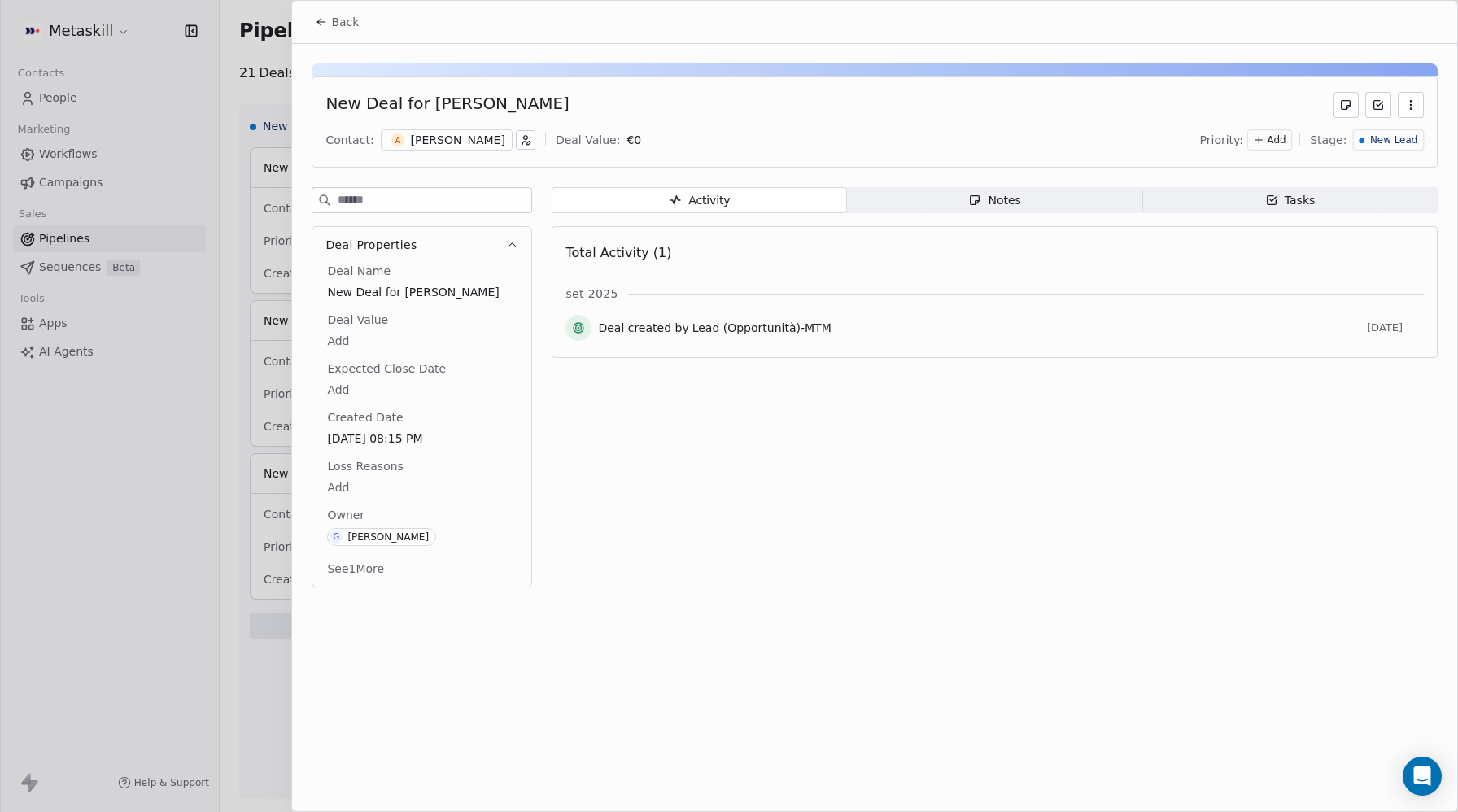
click at [516, 140] on button "button" at bounding box center [526, 140] width 20 height 20
click at [433, 140] on html "Metaskill Contacts People Marketing Workflows Campaigns Sales Pipelines Sequenc…" at bounding box center [729, 406] width 1458 height 812
click at [433, 140] on div "[PERSON_NAME]" at bounding box center [458, 139] width 94 height 17
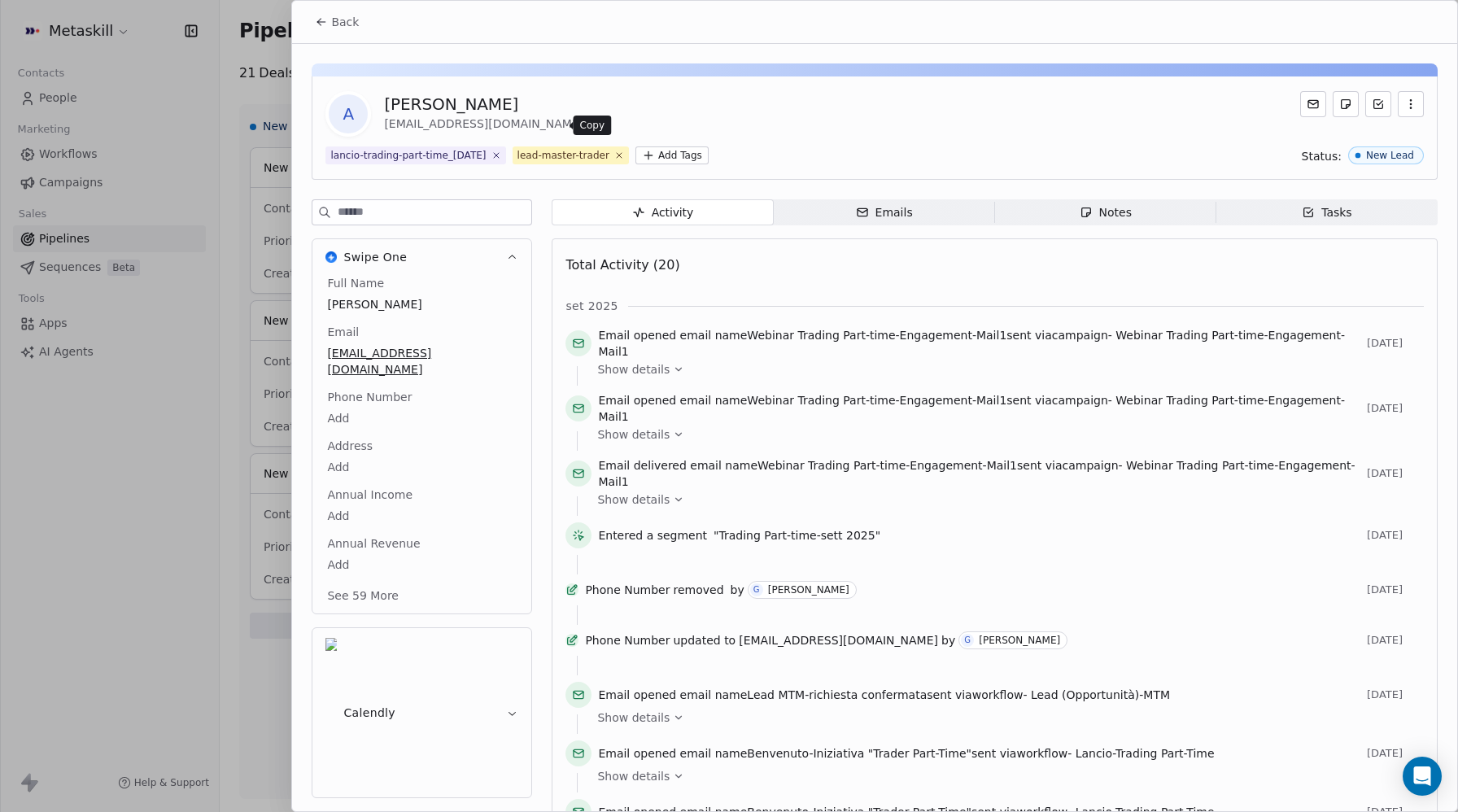
click at [590, 124] on icon at bounding box center [596, 125] width 13 height 13
click at [328, 21] on icon at bounding box center [321, 22] width 13 height 13
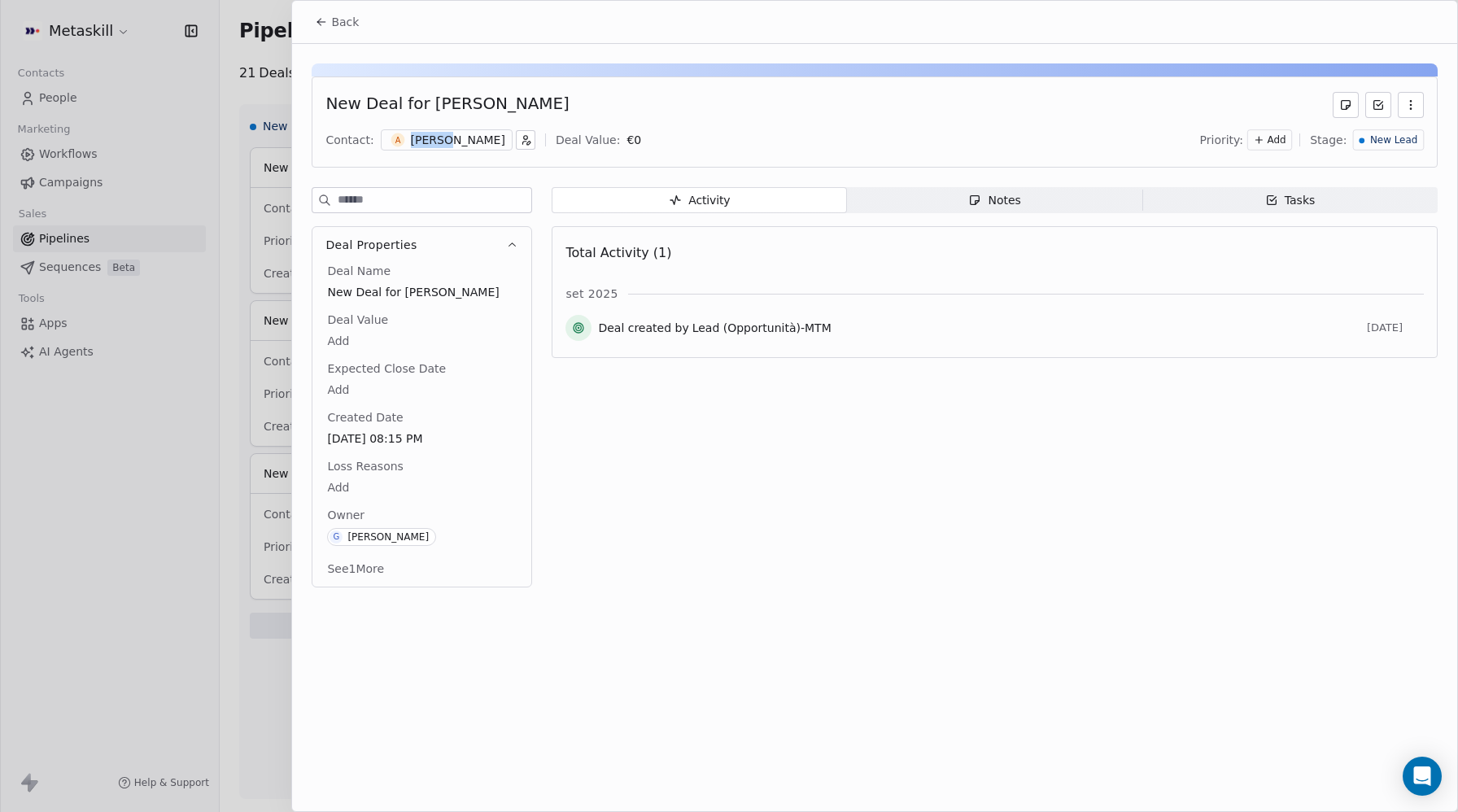
click at [348, 479] on body "Metaskill Contacts People Marketing Workflows Campaigns Sales Pipelines Sequenc…" at bounding box center [729, 406] width 1458 height 812
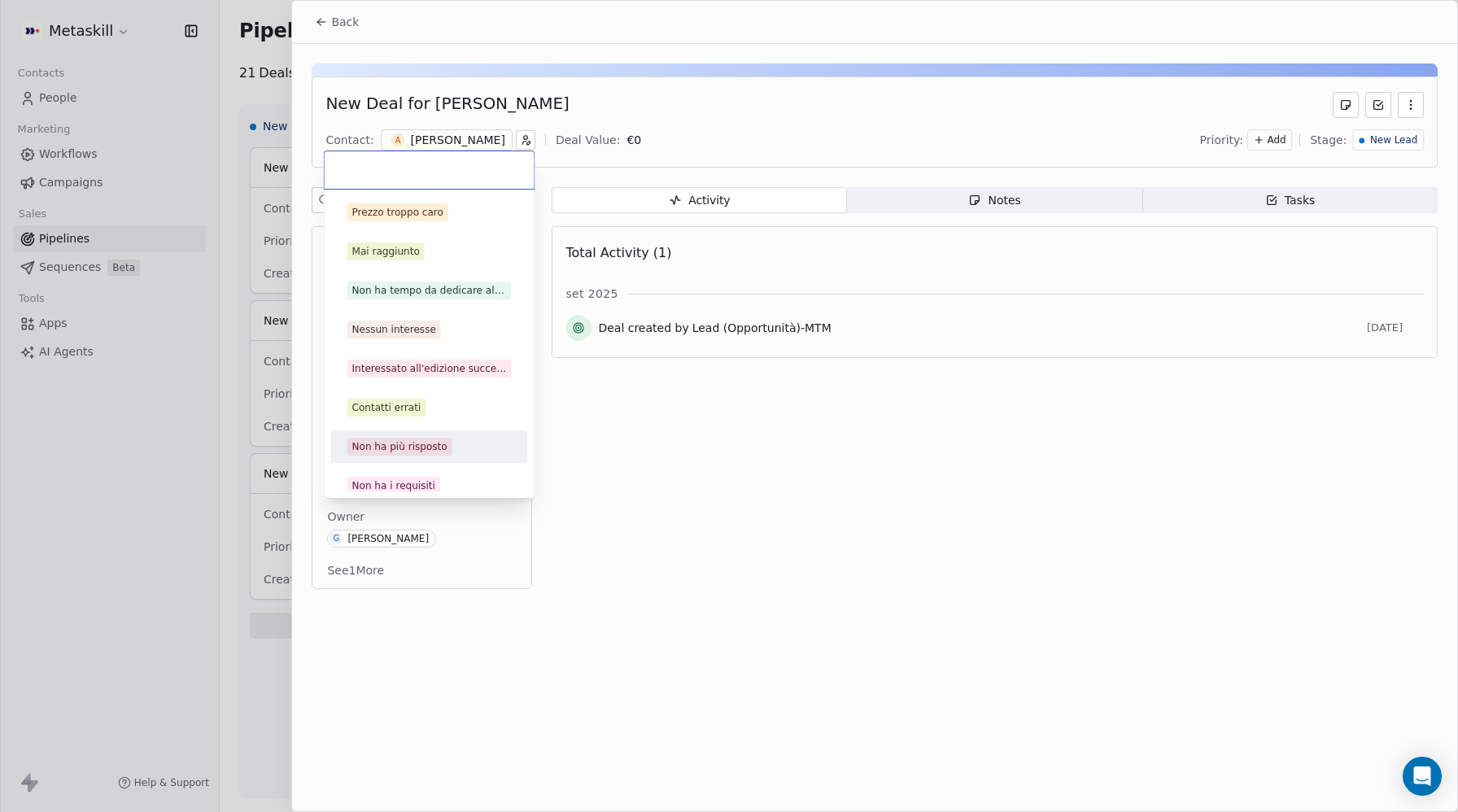
click at [377, 402] on div "Contatti errati" at bounding box center [387, 407] width 69 height 15
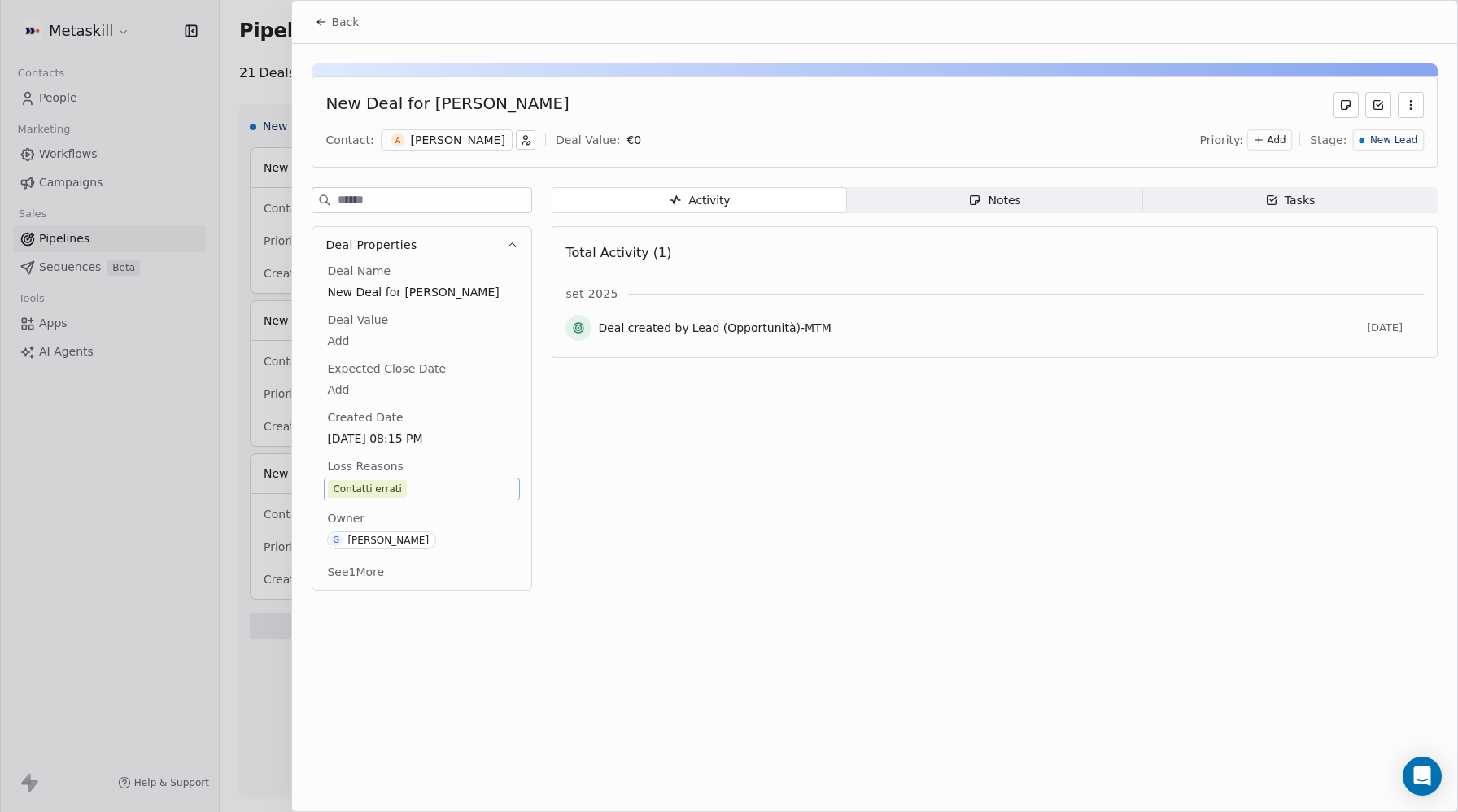
click at [1388, 145] on span "New Lead" at bounding box center [1393, 140] width 47 height 14
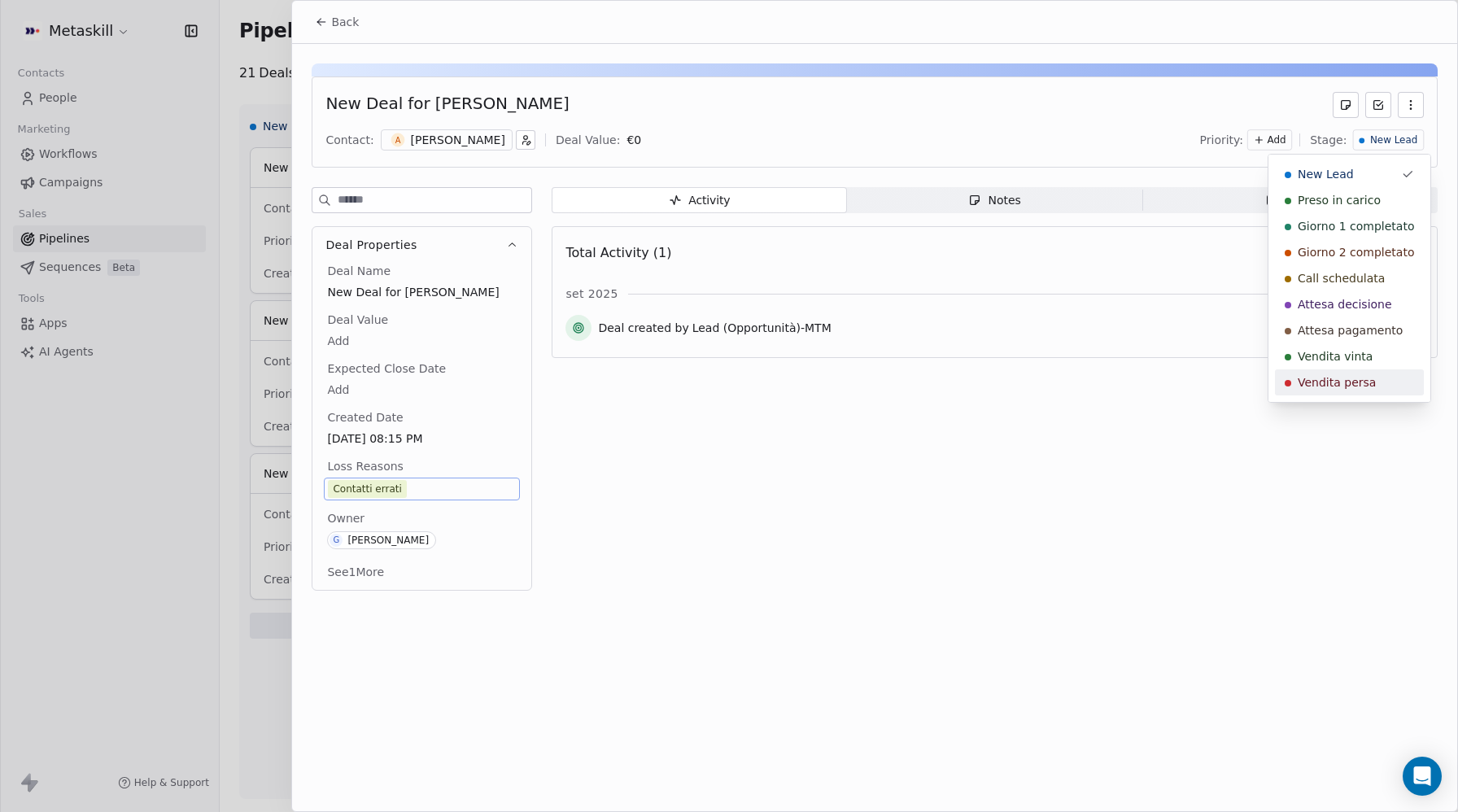
click at [1338, 381] on span "Vendita persa" at bounding box center [1337, 381] width 78 height 17
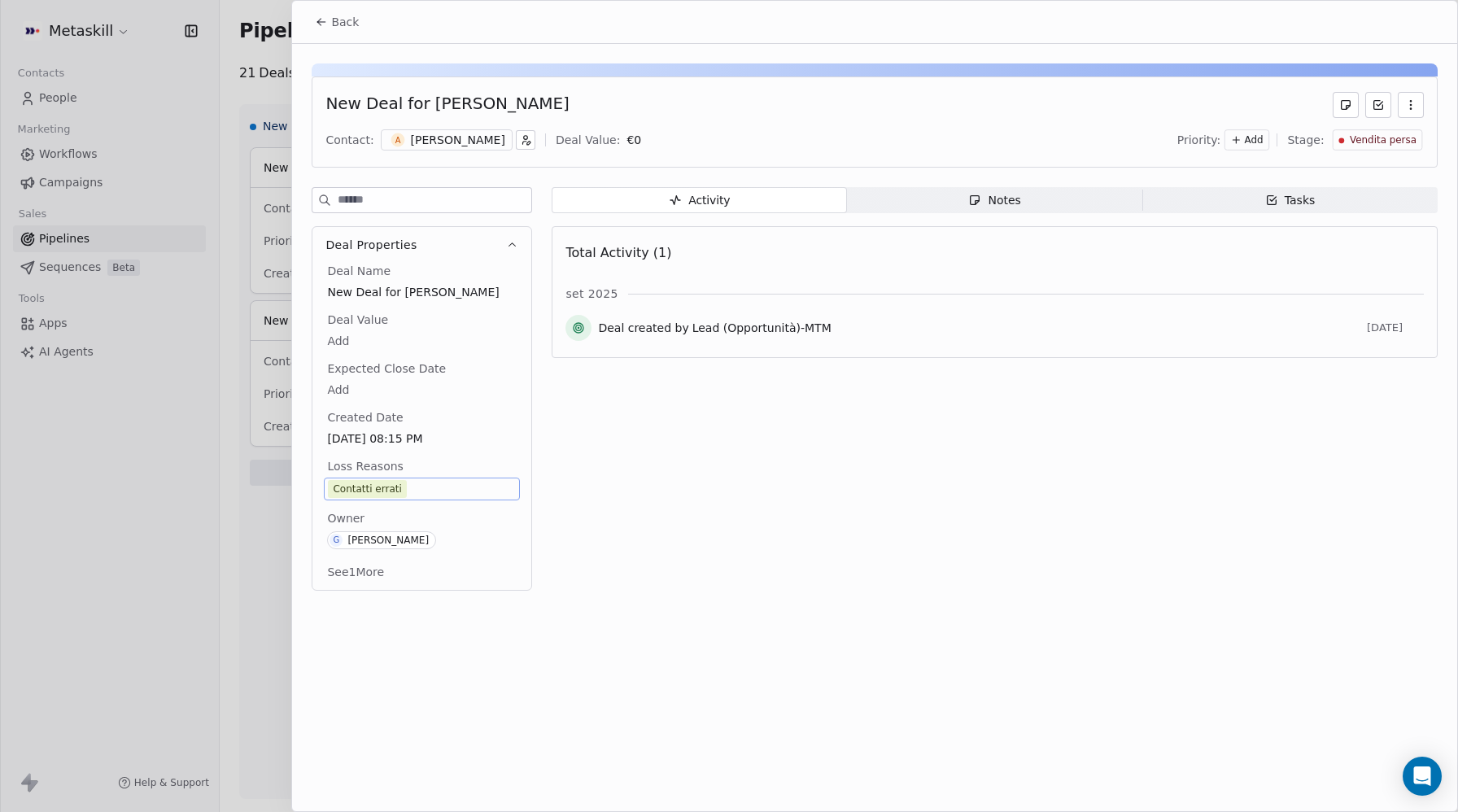
click at [322, 25] on icon at bounding box center [319, 23] width 3 height 3
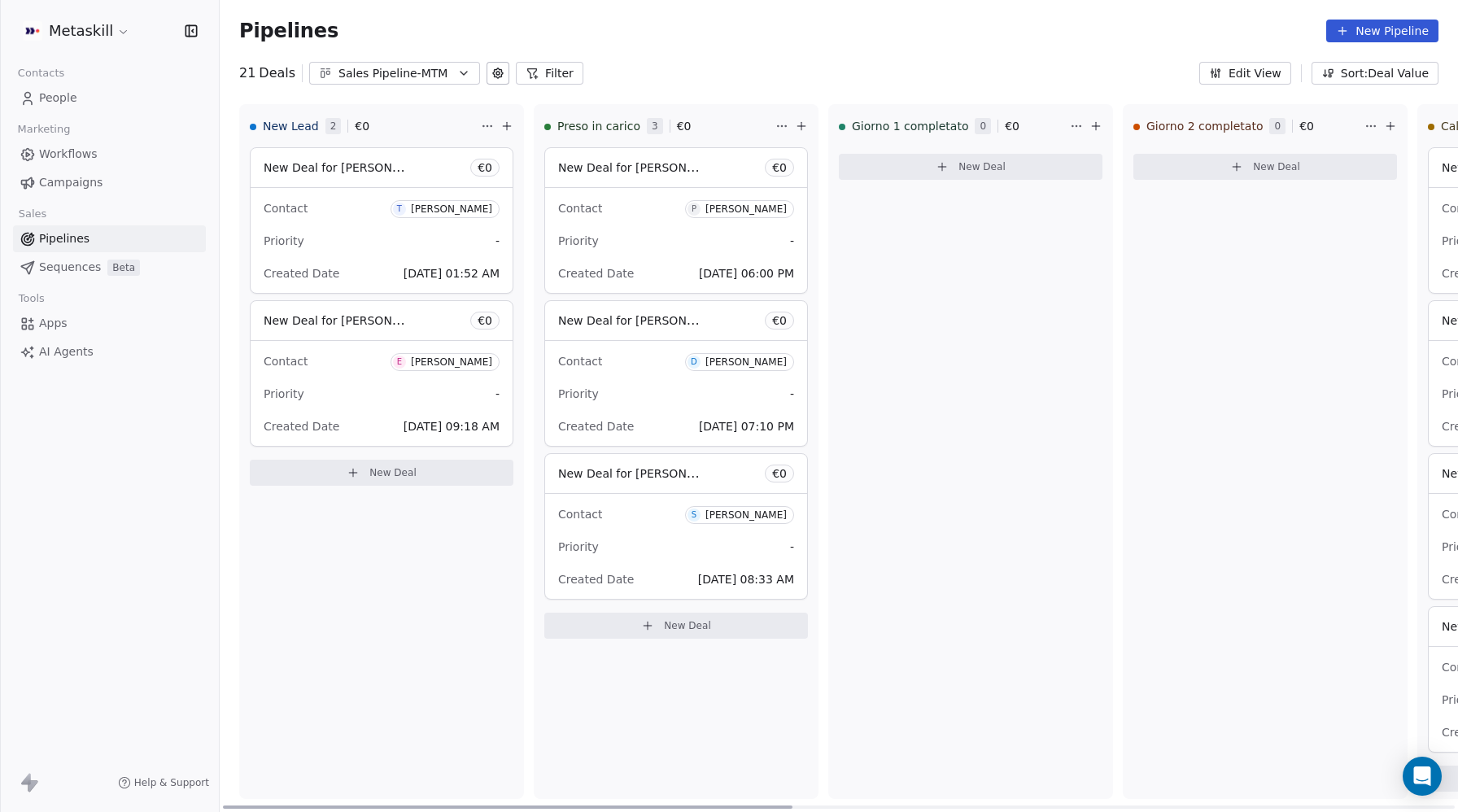
click at [387, 255] on div "Contact T Tommaso Colaianni Priority - Created Date Sep 08, 2025 01:52 AM" at bounding box center [381, 240] width 262 height 105
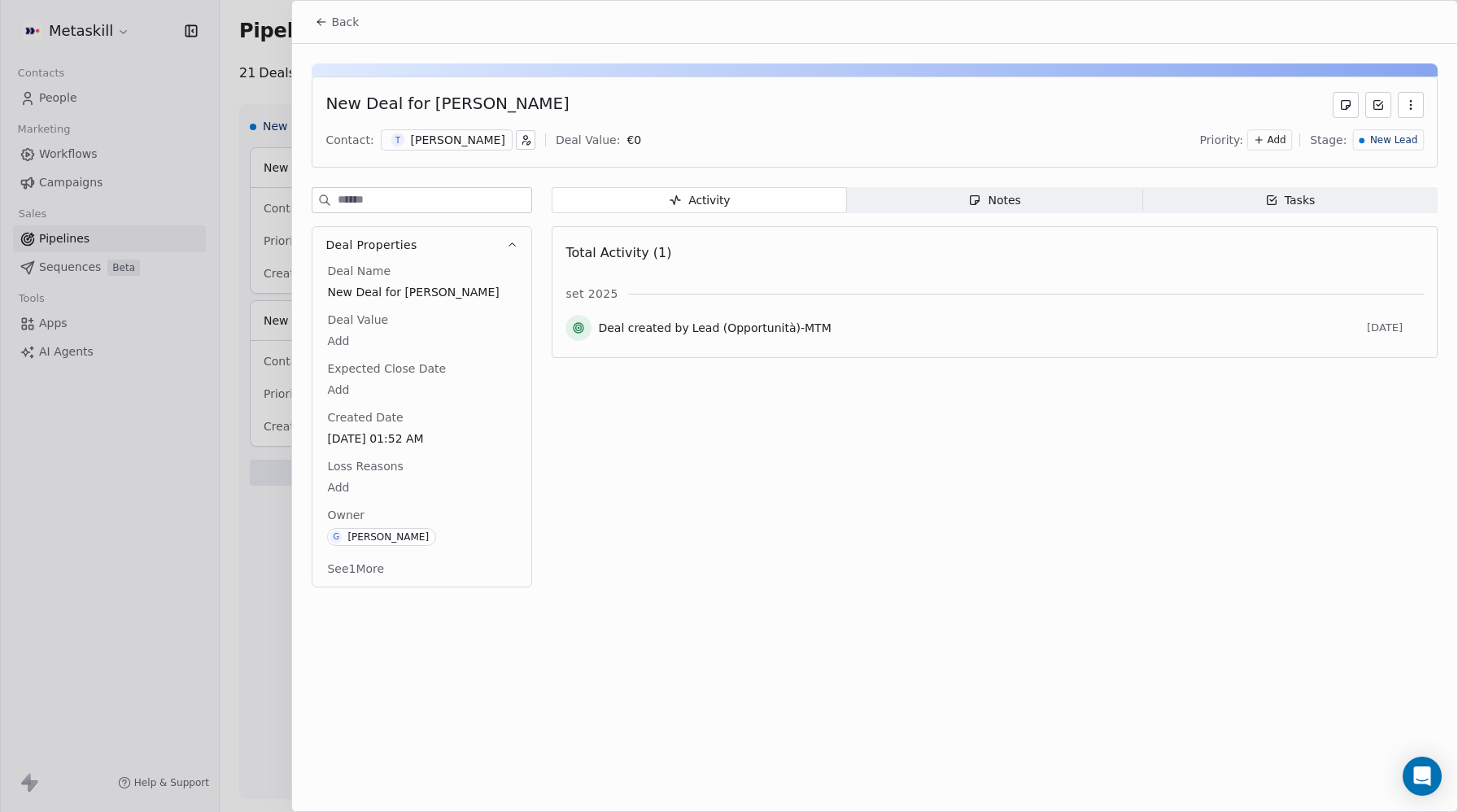
click at [444, 141] on div "[PERSON_NAME]" at bounding box center [458, 139] width 94 height 17
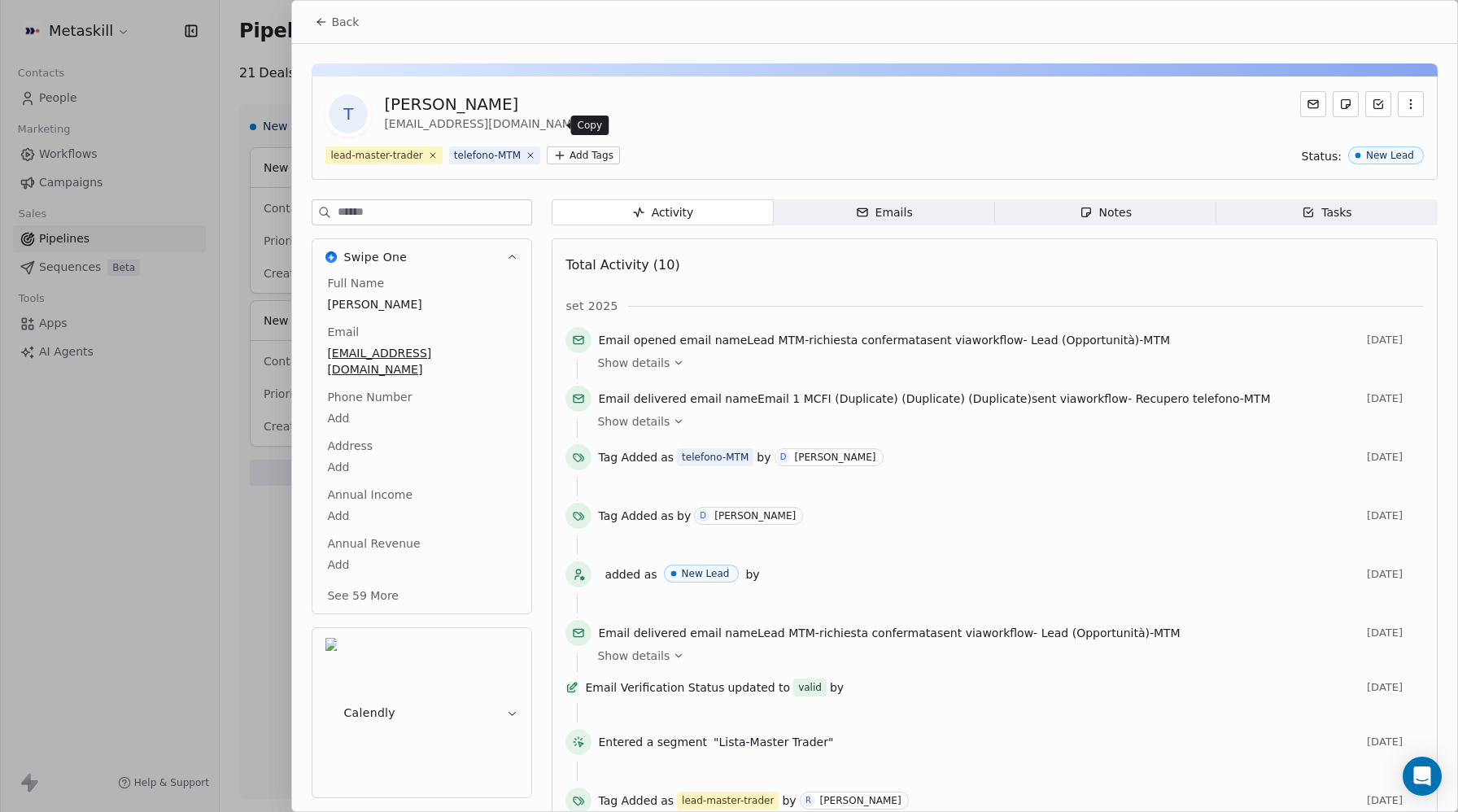
click at [590, 127] on icon at bounding box center [596, 125] width 13 height 13
click at [348, 404] on body "Metaskill Contacts People Marketing Workflows Campaigns Sales Pipelines Sequenc…" at bounding box center [729, 406] width 1458 height 812
type input "**********"
click at [496, 718] on html "Metaskill Contacts People Marketing Workflows Campaigns Sales Pipelines Sequenc…" at bounding box center [729, 406] width 1458 height 812
click at [310, 22] on button "Back" at bounding box center [337, 22] width 64 height 29
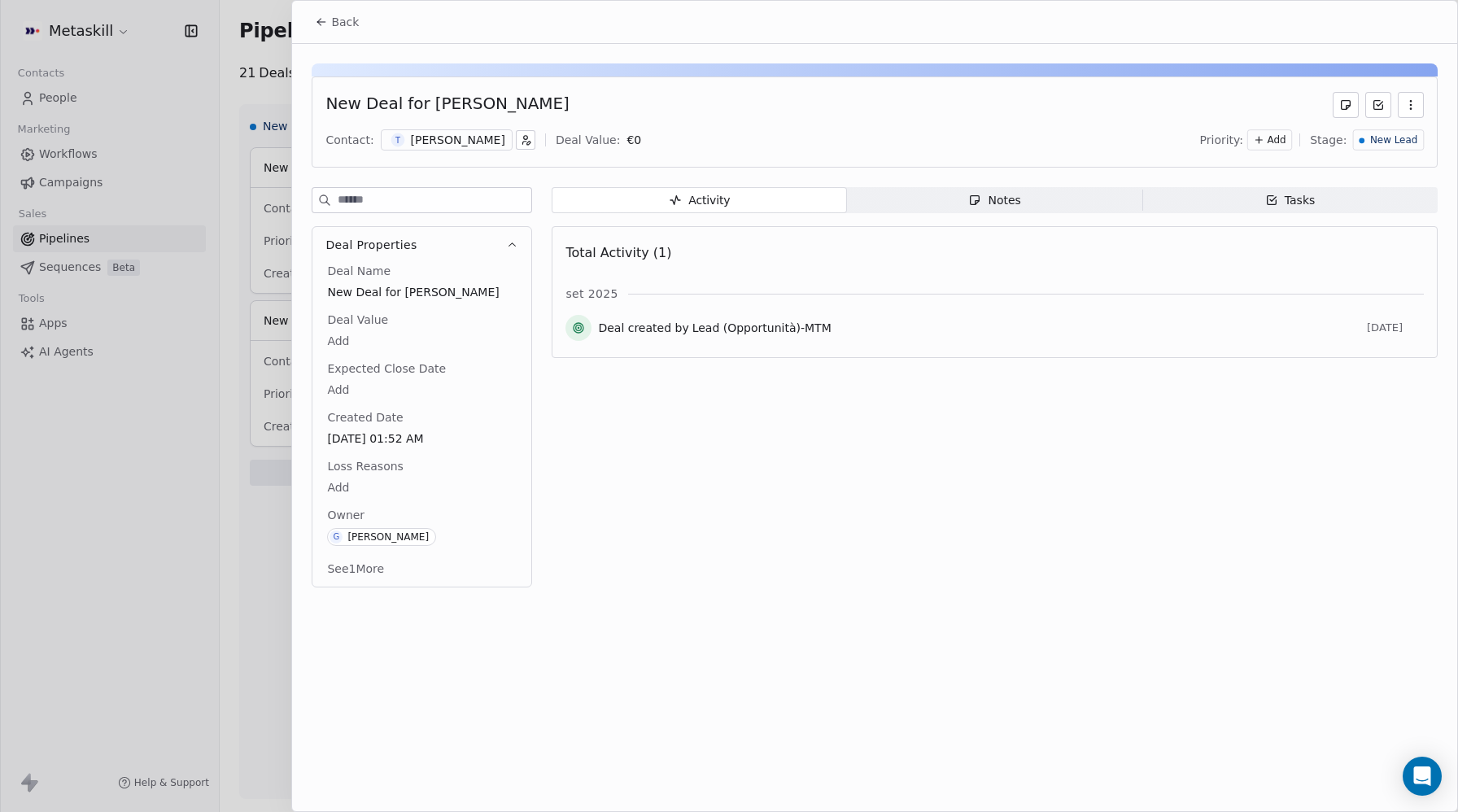
click at [474, 141] on div "[PERSON_NAME]" at bounding box center [458, 139] width 94 height 17
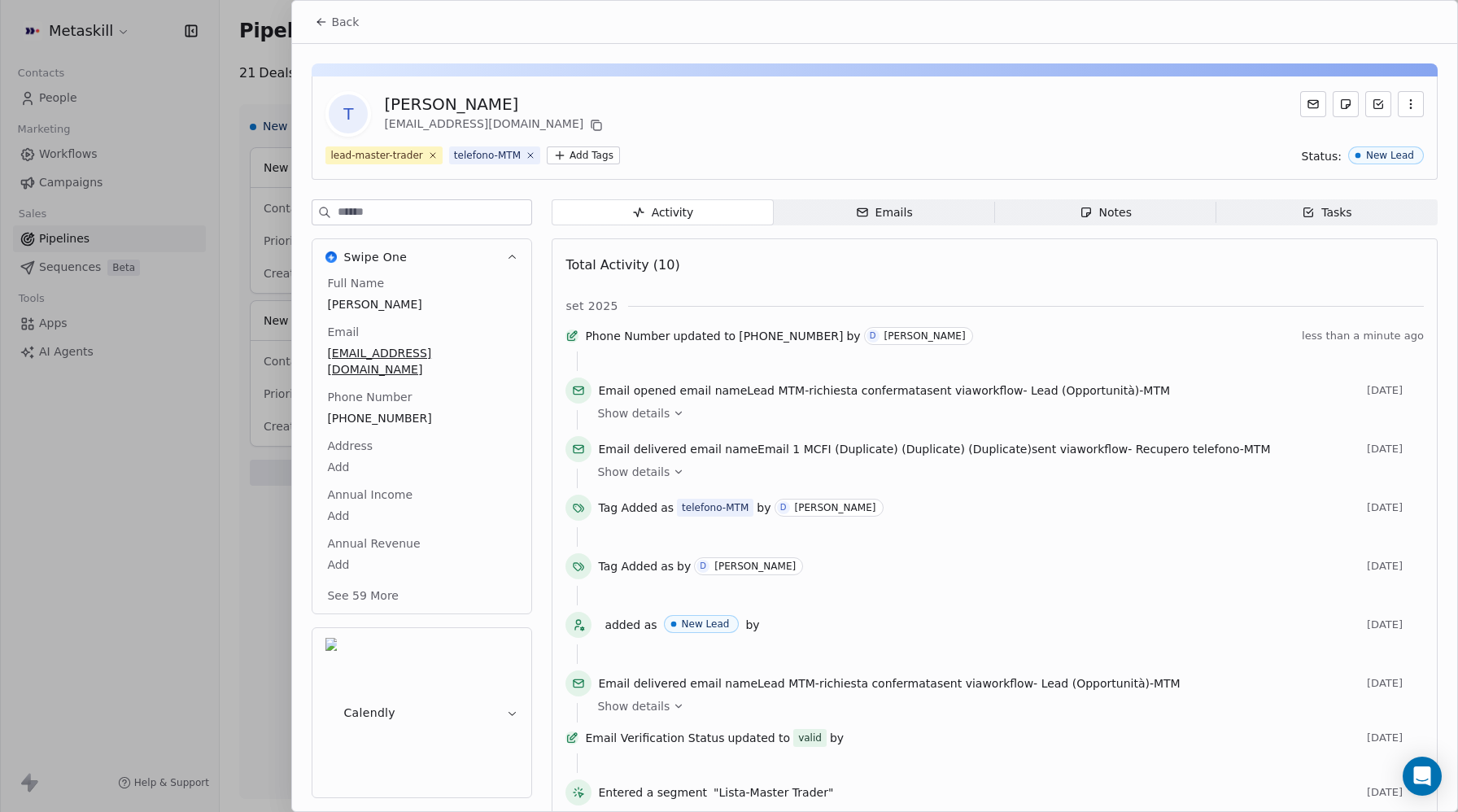
click at [313, 17] on button "Back" at bounding box center [337, 22] width 64 height 29
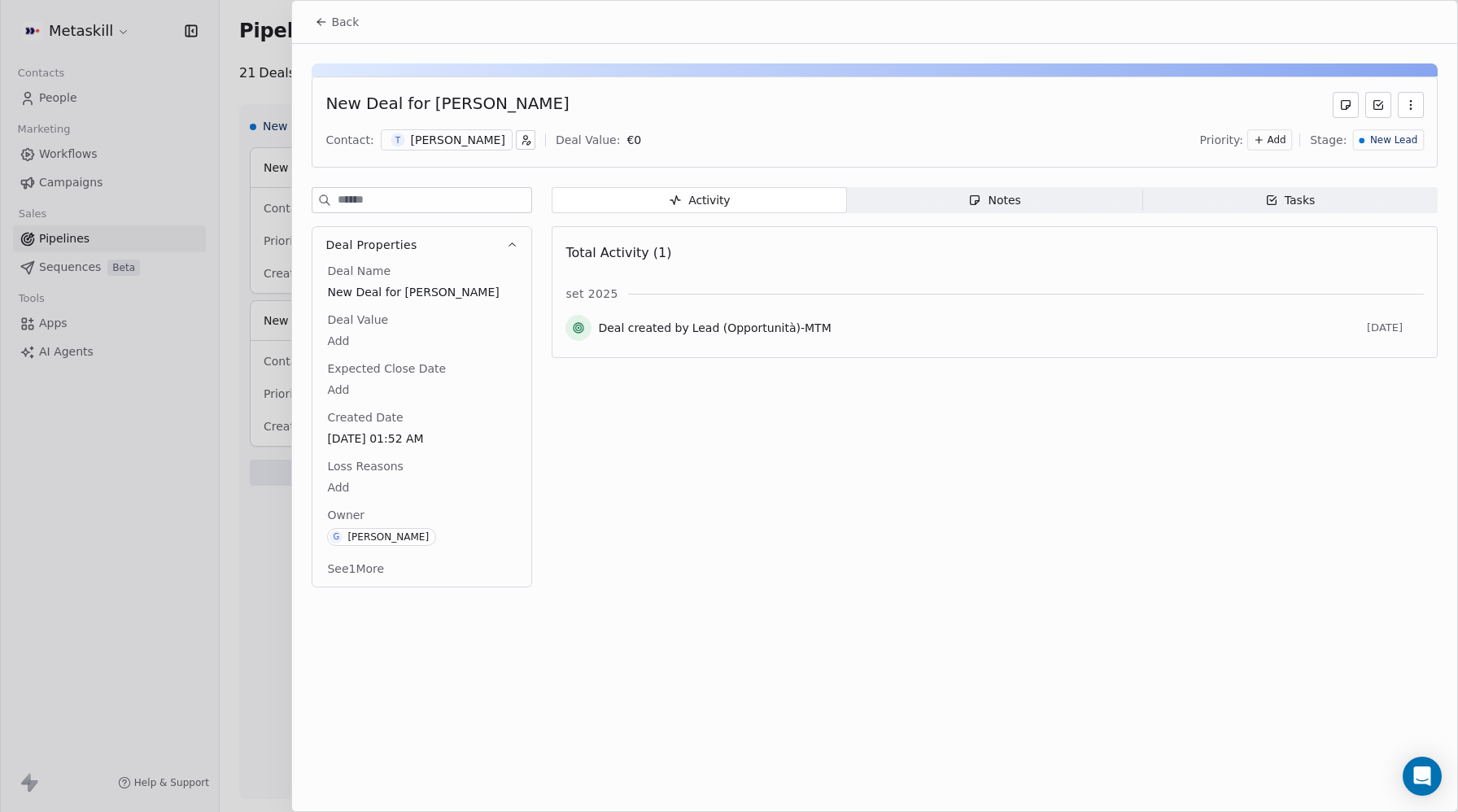
click at [331, 22] on span "Back" at bounding box center [344, 22] width 27 height 17
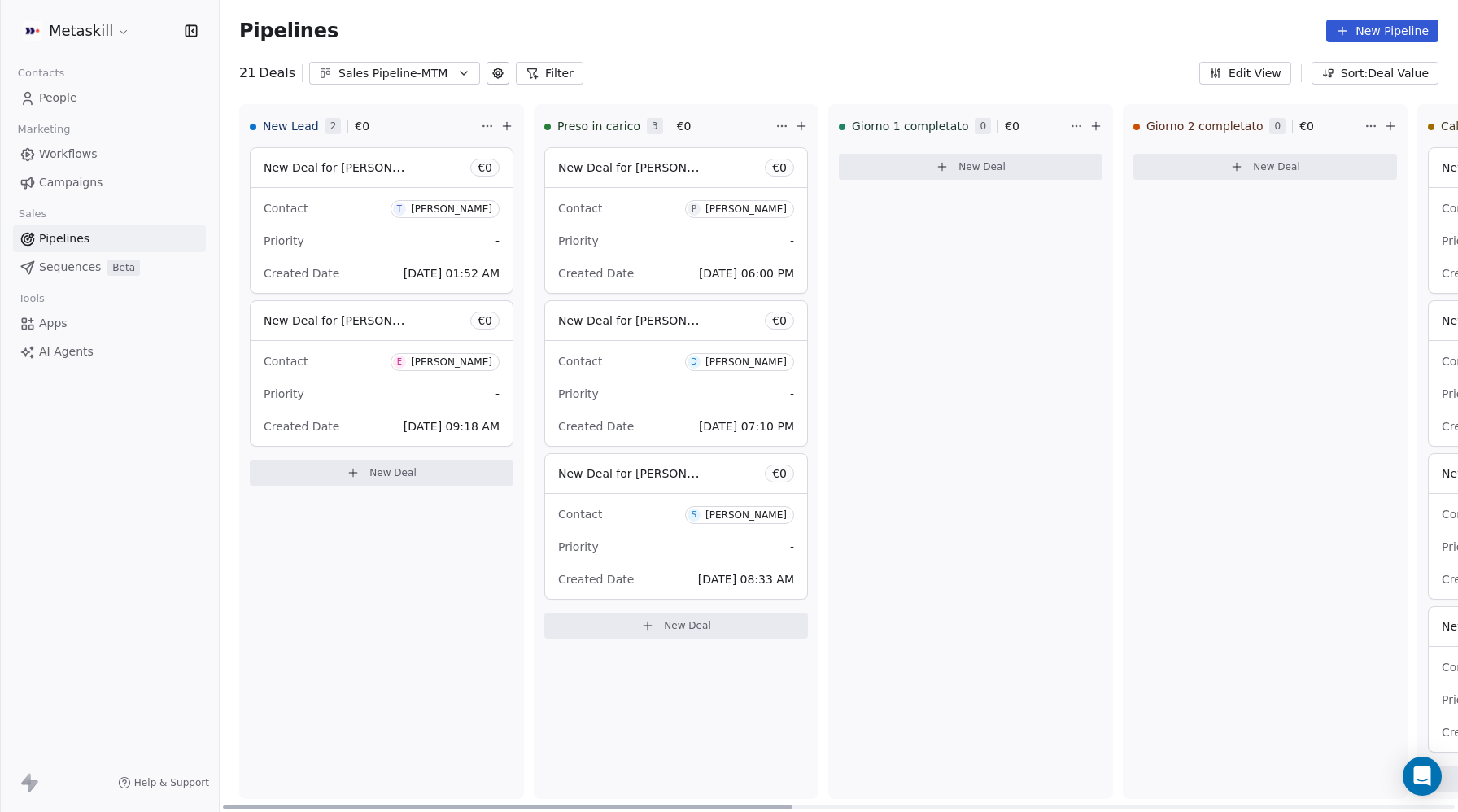
click at [290, 362] on span "Contact" at bounding box center [286, 361] width 44 height 13
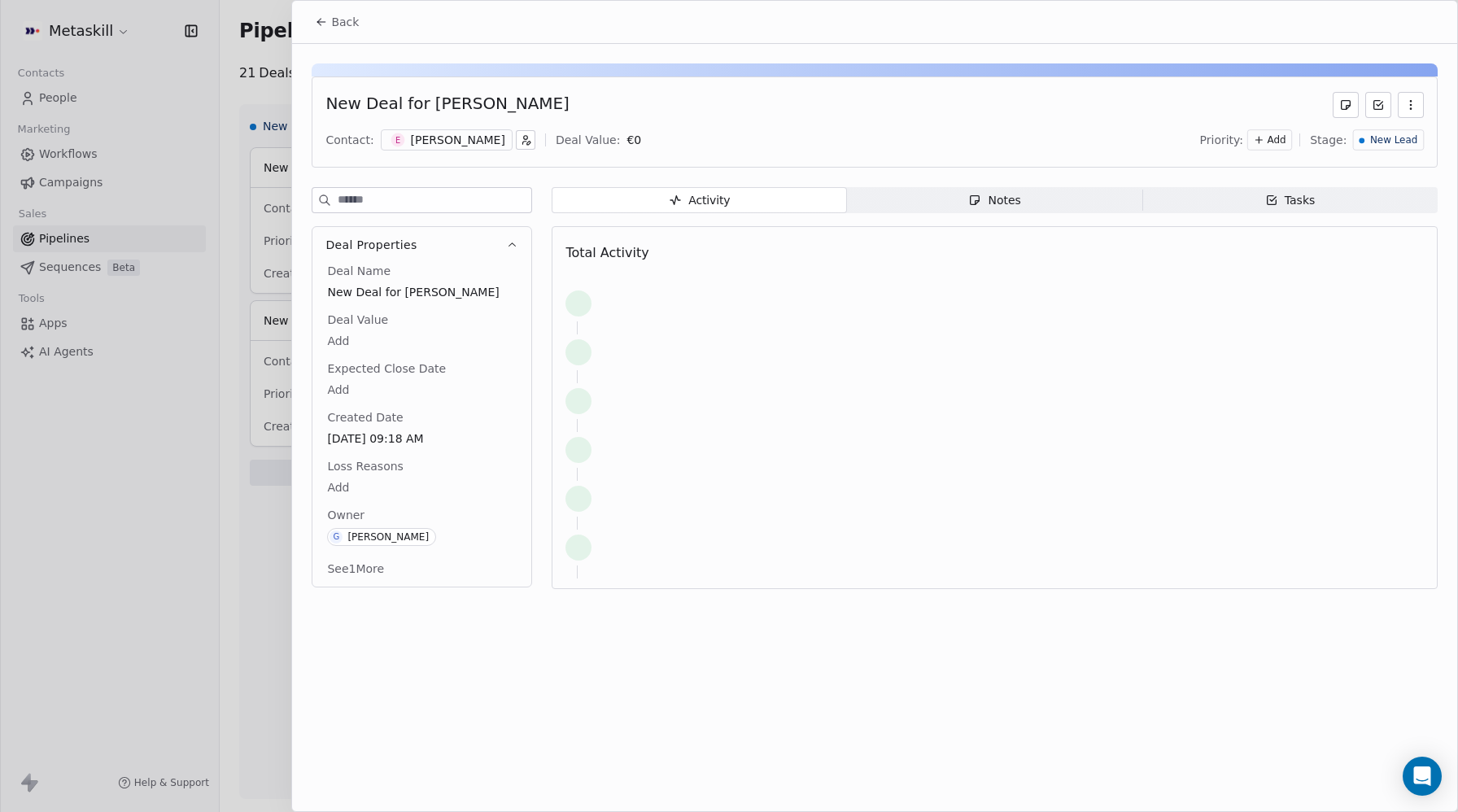
click at [474, 140] on div "[PERSON_NAME]" at bounding box center [458, 139] width 94 height 17
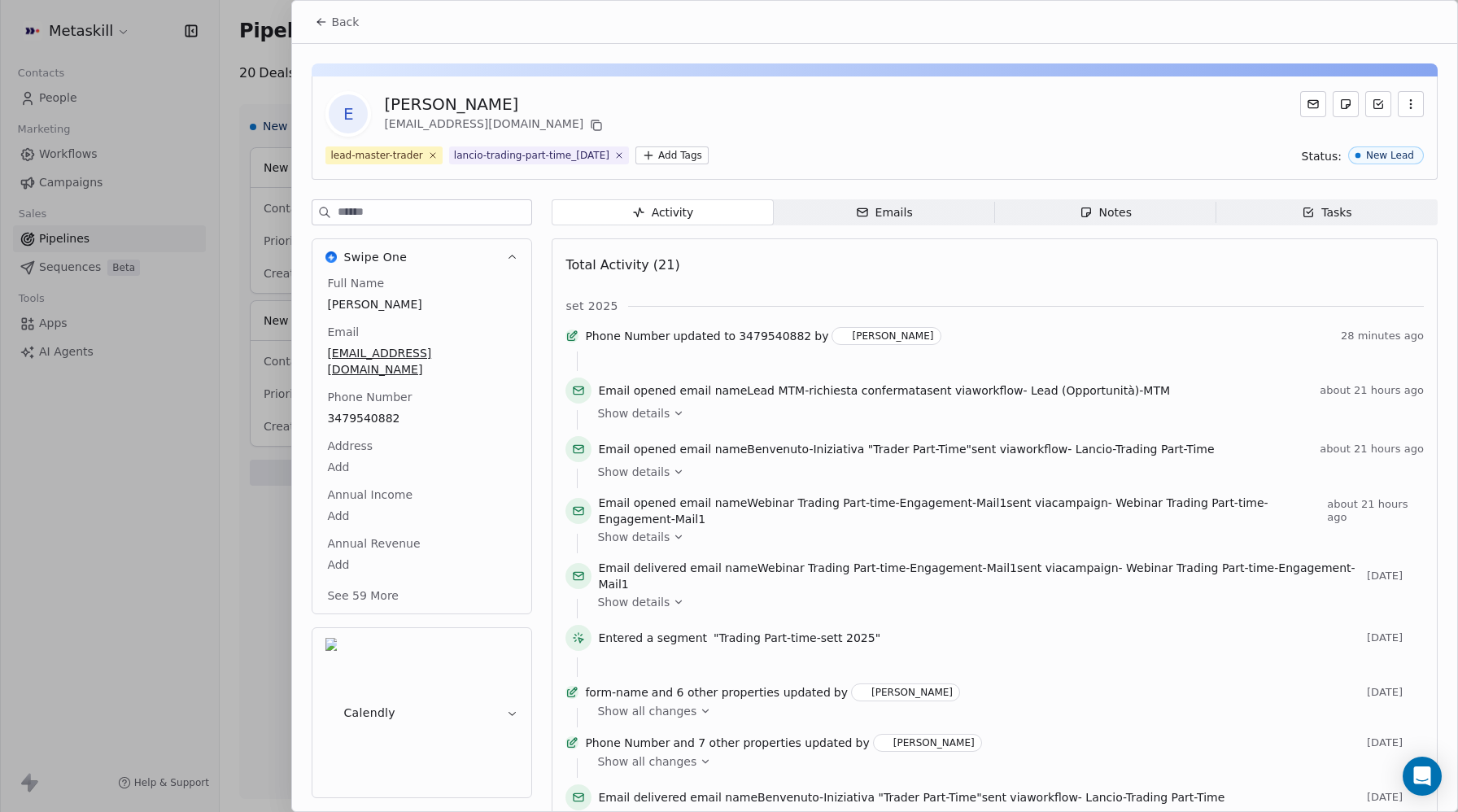
click at [330, 22] on button "Back" at bounding box center [337, 22] width 64 height 29
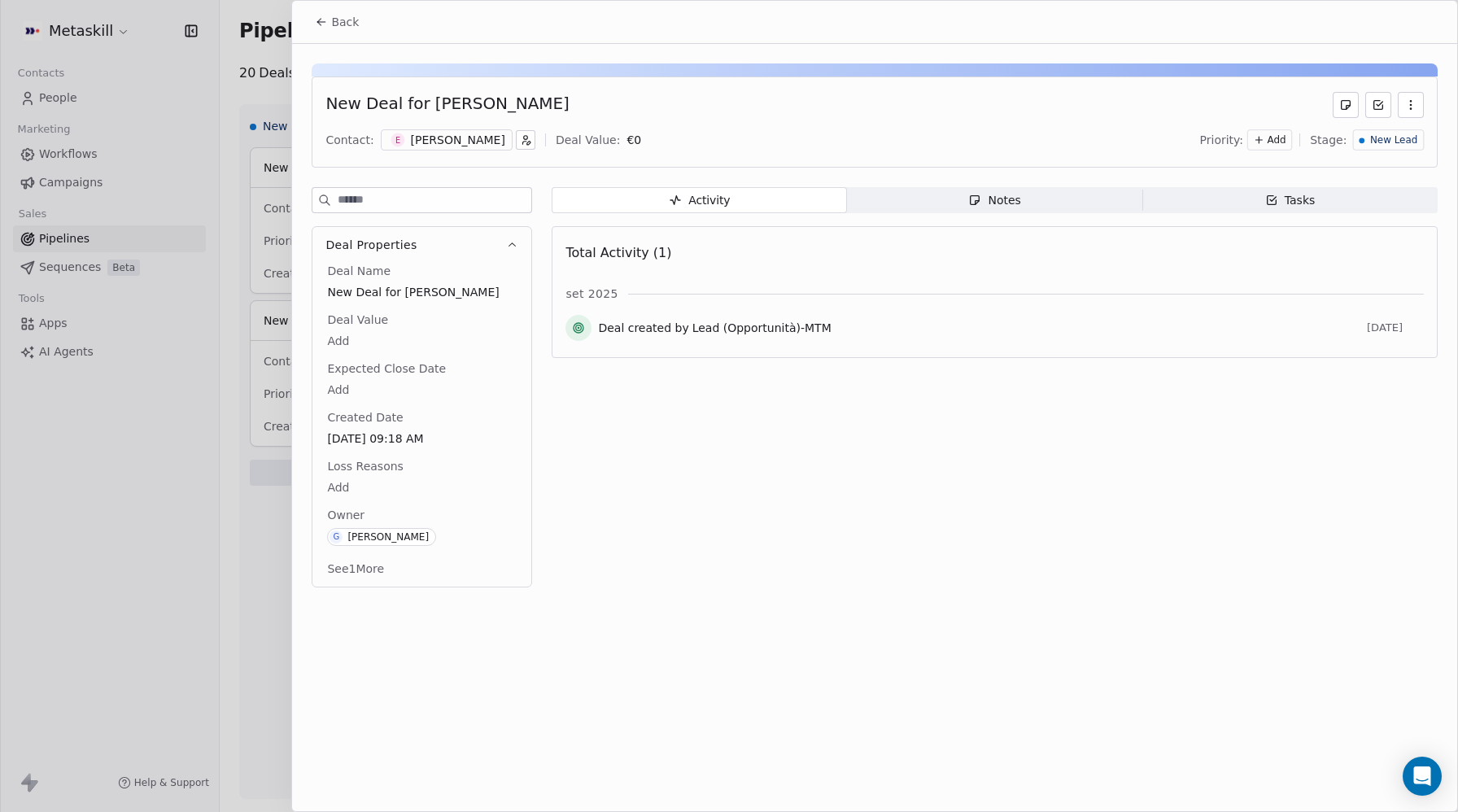
click at [325, 21] on icon at bounding box center [321, 22] width 13 height 13
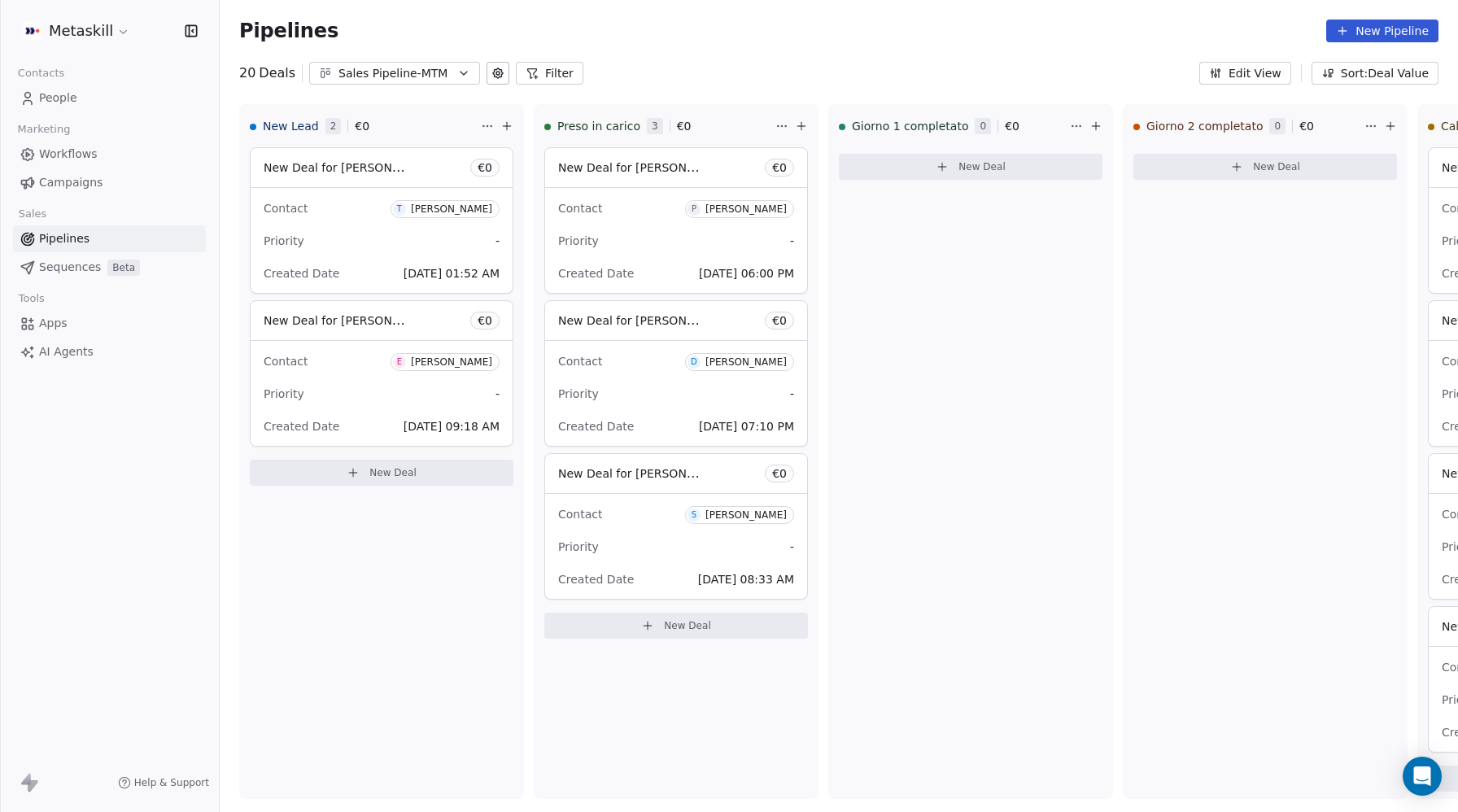
click at [82, 184] on span "Campaigns" at bounding box center [71, 181] width 64 height 17
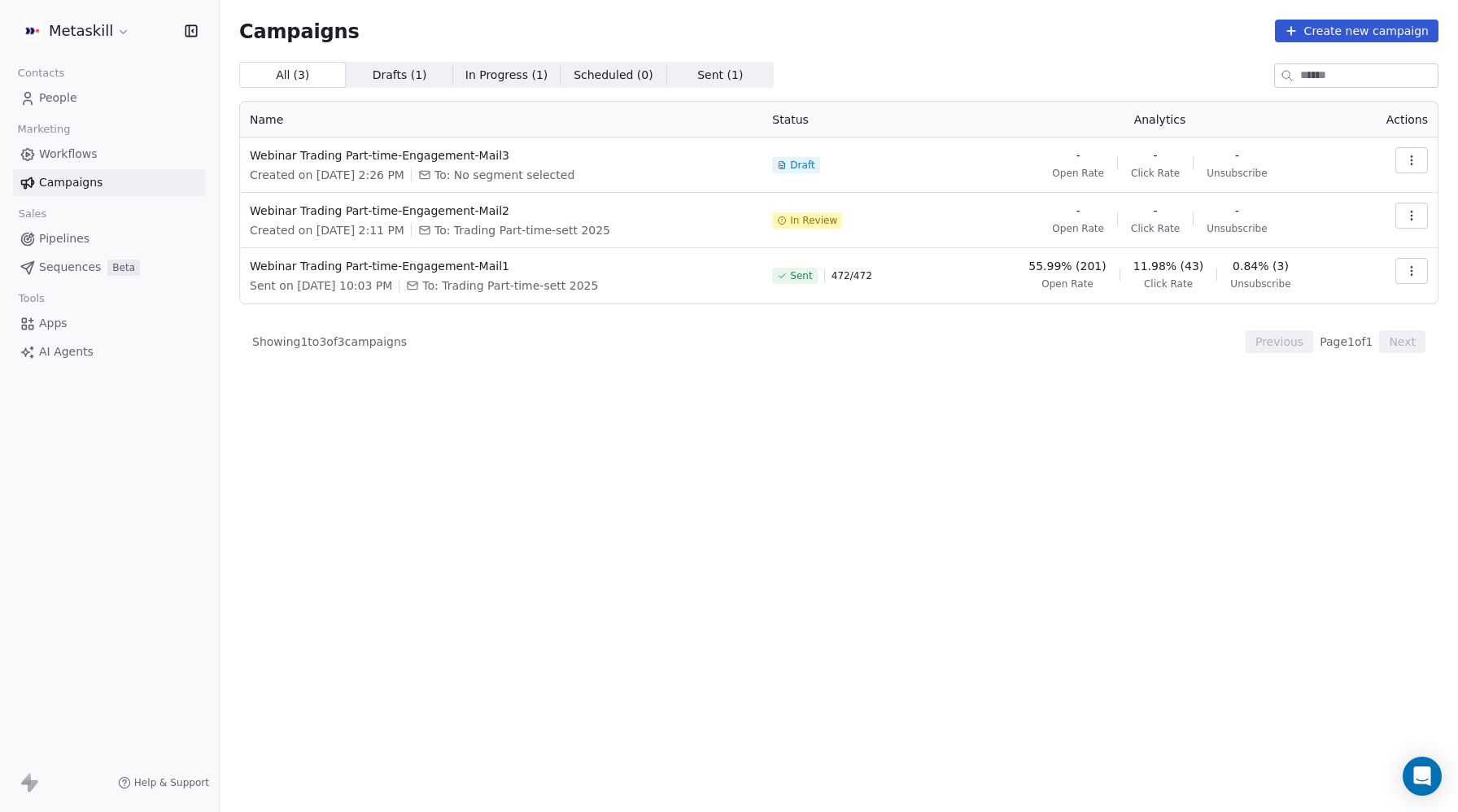
click at [60, 93] on span "People" at bounding box center [58, 97] width 38 height 17
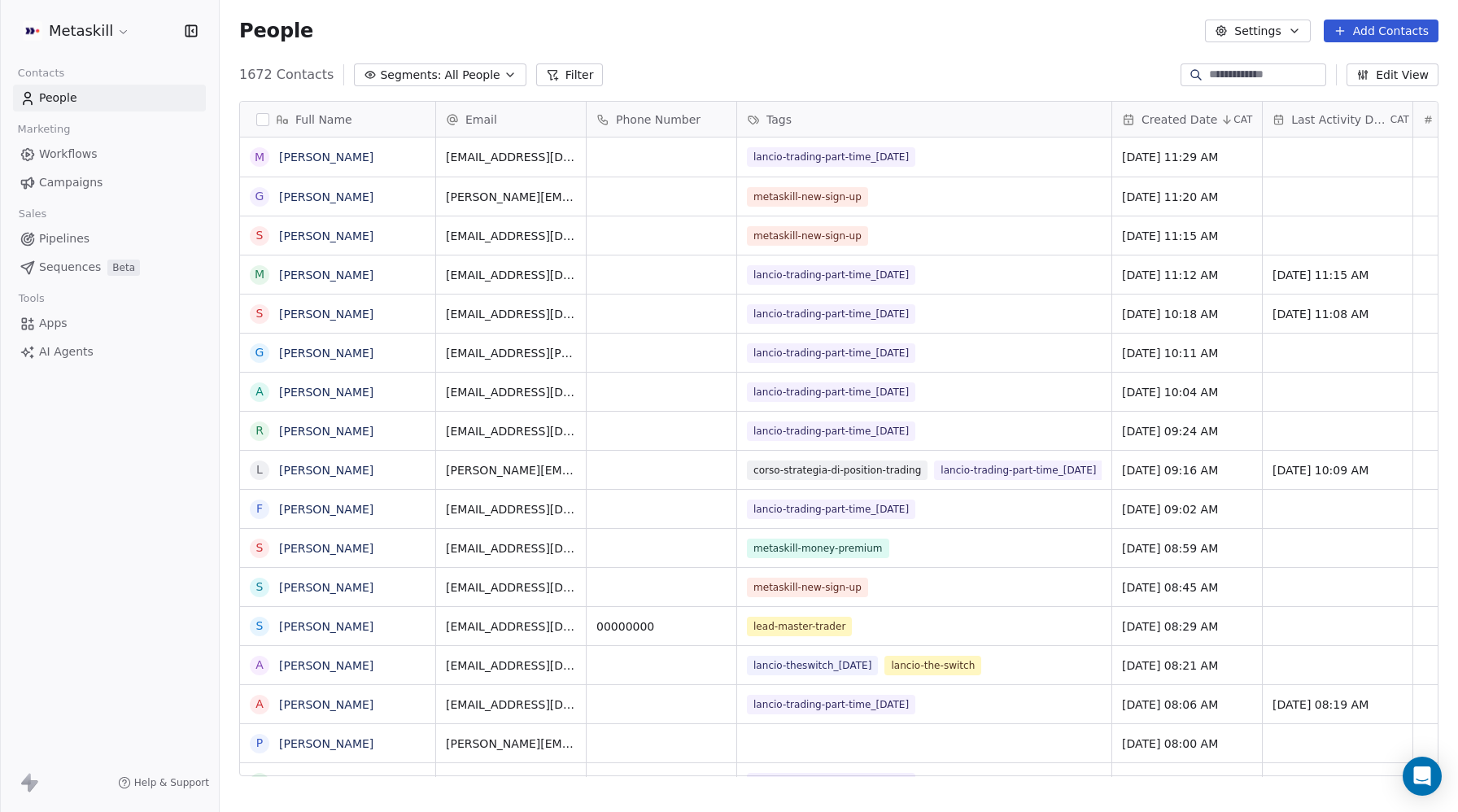
scroll to position [714, 1238]
click at [550, 76] on button "Filter" at bounding box center [569, 75] width 68 height 23
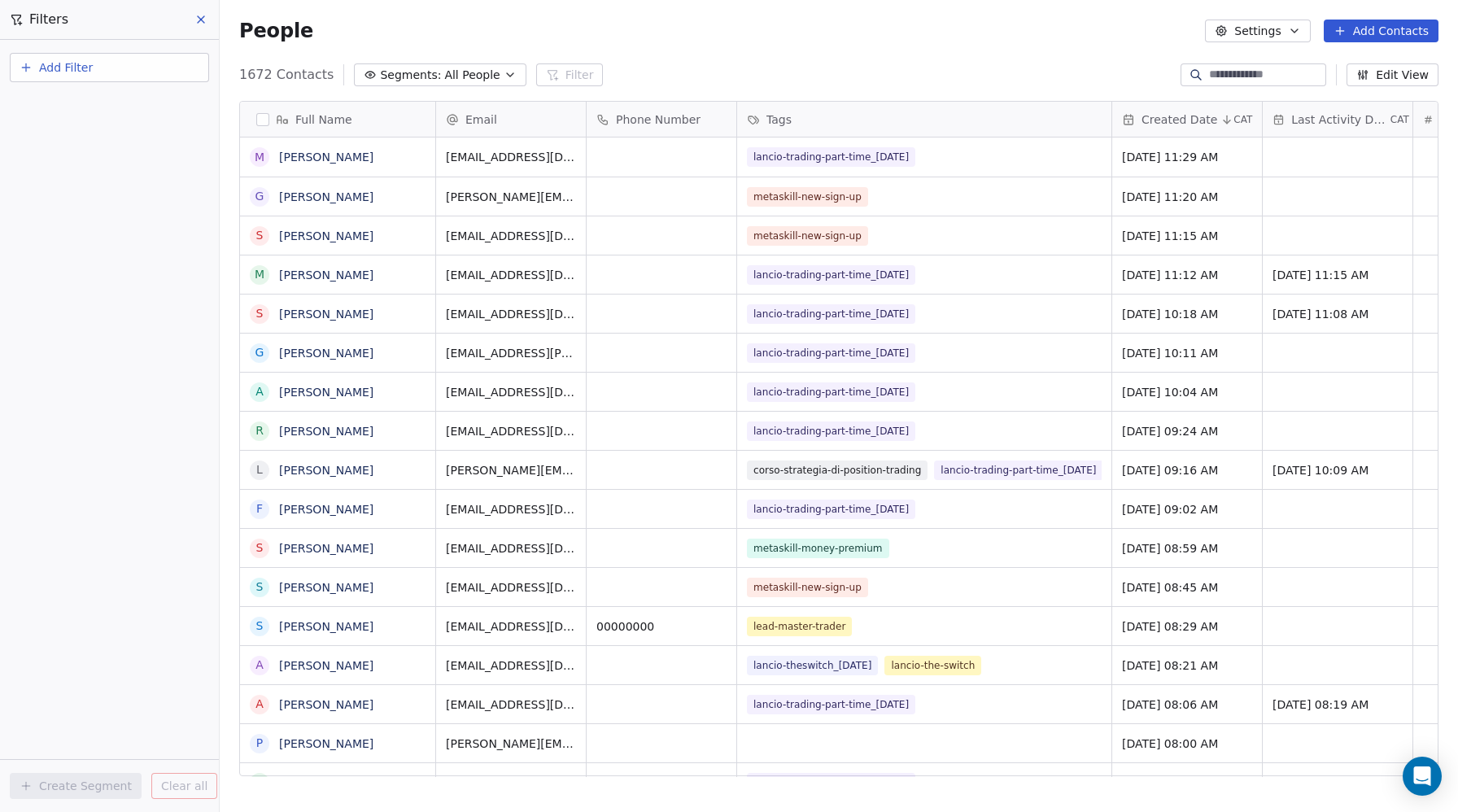
click at [53, 61] on span "Add Filter" at bounding box center [66, 68] width 54 height 17
click at [52, 105] on span "Contact properties" at bounding box center [79, 106] width 106 height 17
type input "***"
click at [59, 169] on span "Phone Number" at bounding box center [69, 164] width 84 height 17
click at [39, 170] on div "Is" at bounding box center [109, 173] width 170 height 26
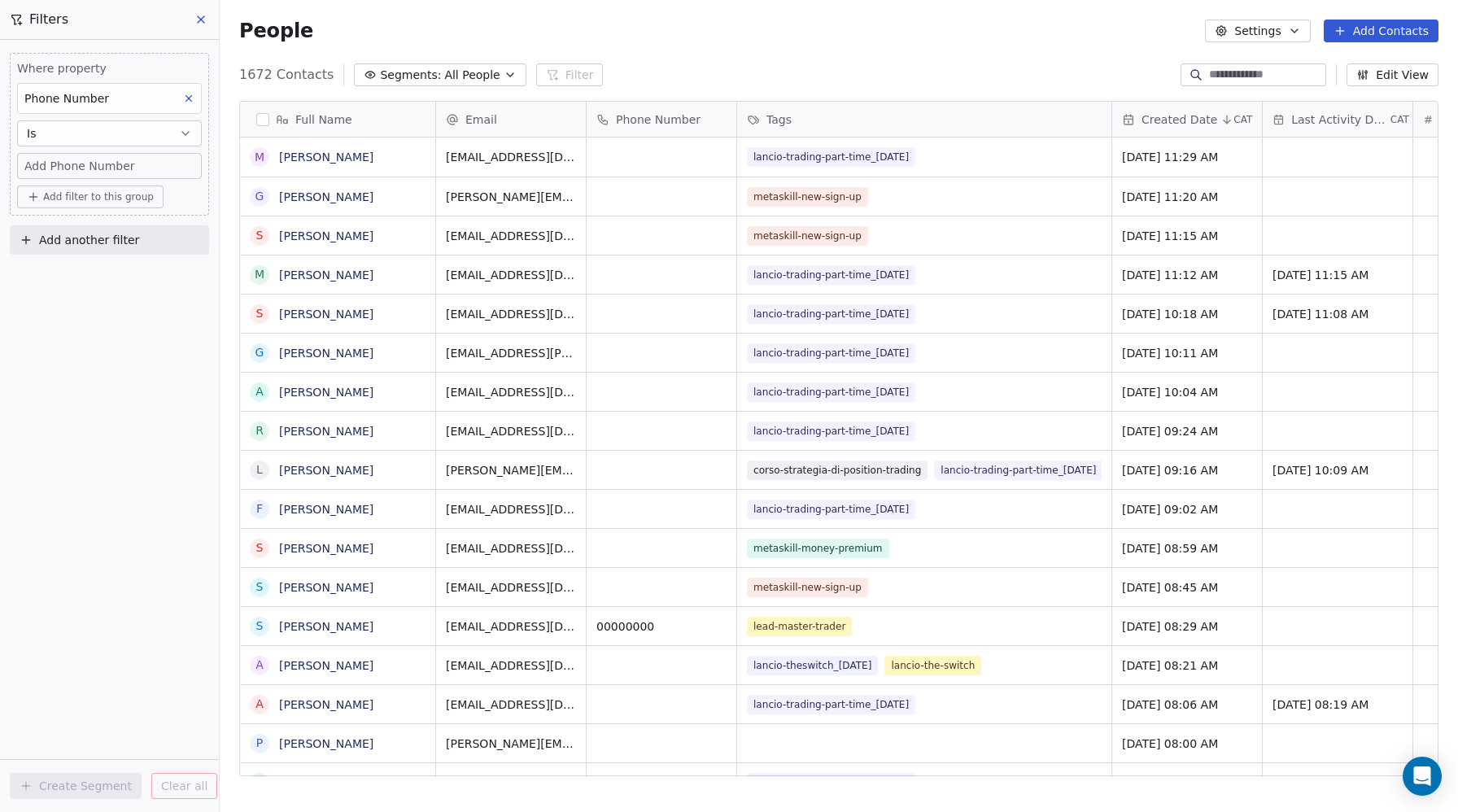
click at [47, 164] on span "Add Phone Number" at bounding box center [79, 166] width 111 height 17
click at [77, 67] on span "Add Filter" at bounding box center [66, 68] width 54 height 17
click at [75, 102] on span "Contact properties" at bounding box center [79, 106] width 106 height 17
type input "***"
click at [65, 167] on span "Phone Number" at bounding box center [69, 164] width 84 height 17
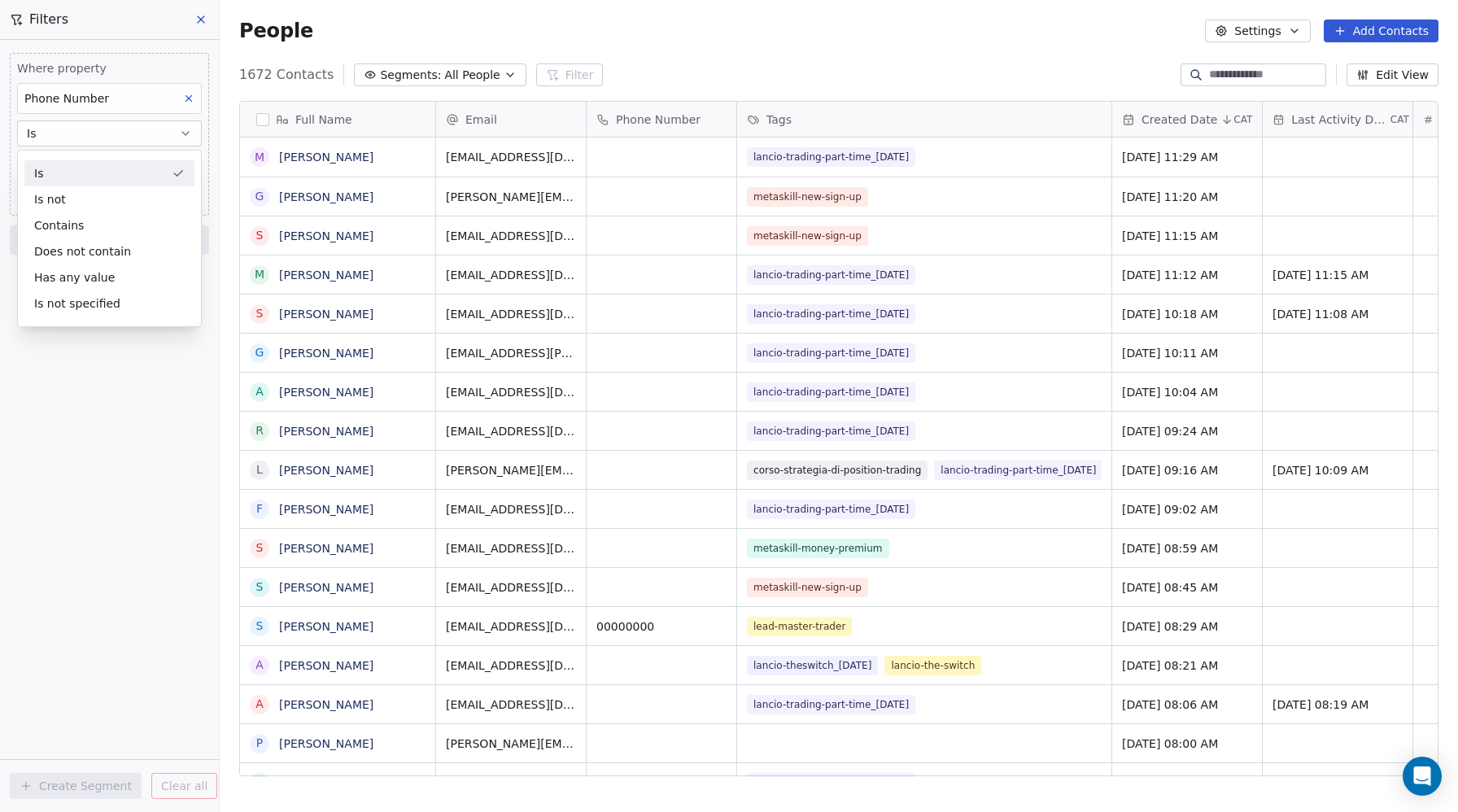
click at [53, 174] on div "Is" at bounding box center [109, 173] width 170 height 26
click at [47, 169] on span "Add Phone Number" at bounding box center [79, 166] width 111 height 17
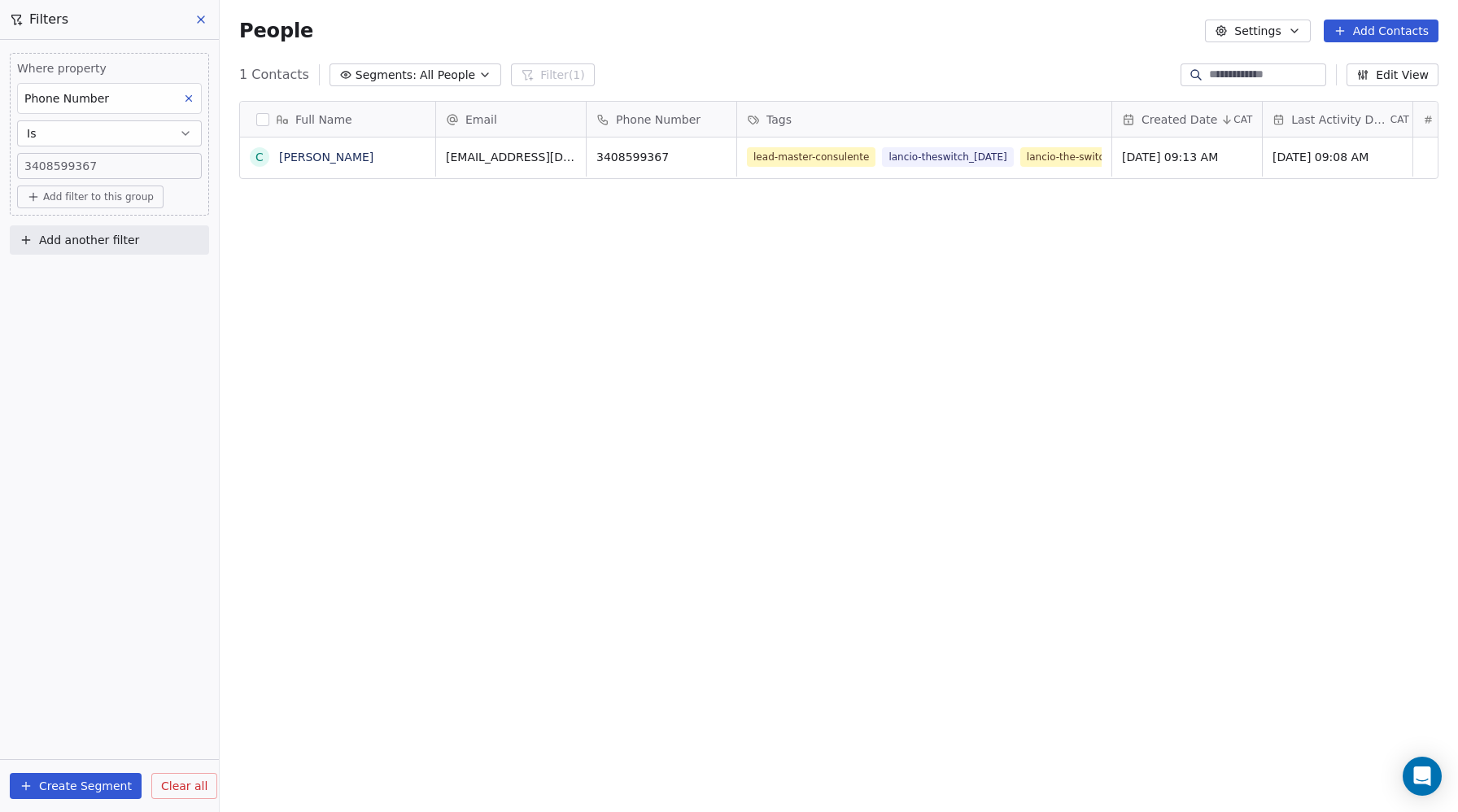
click at [199, 25] on icon at bounding box center [200, 19] width 13 height 13
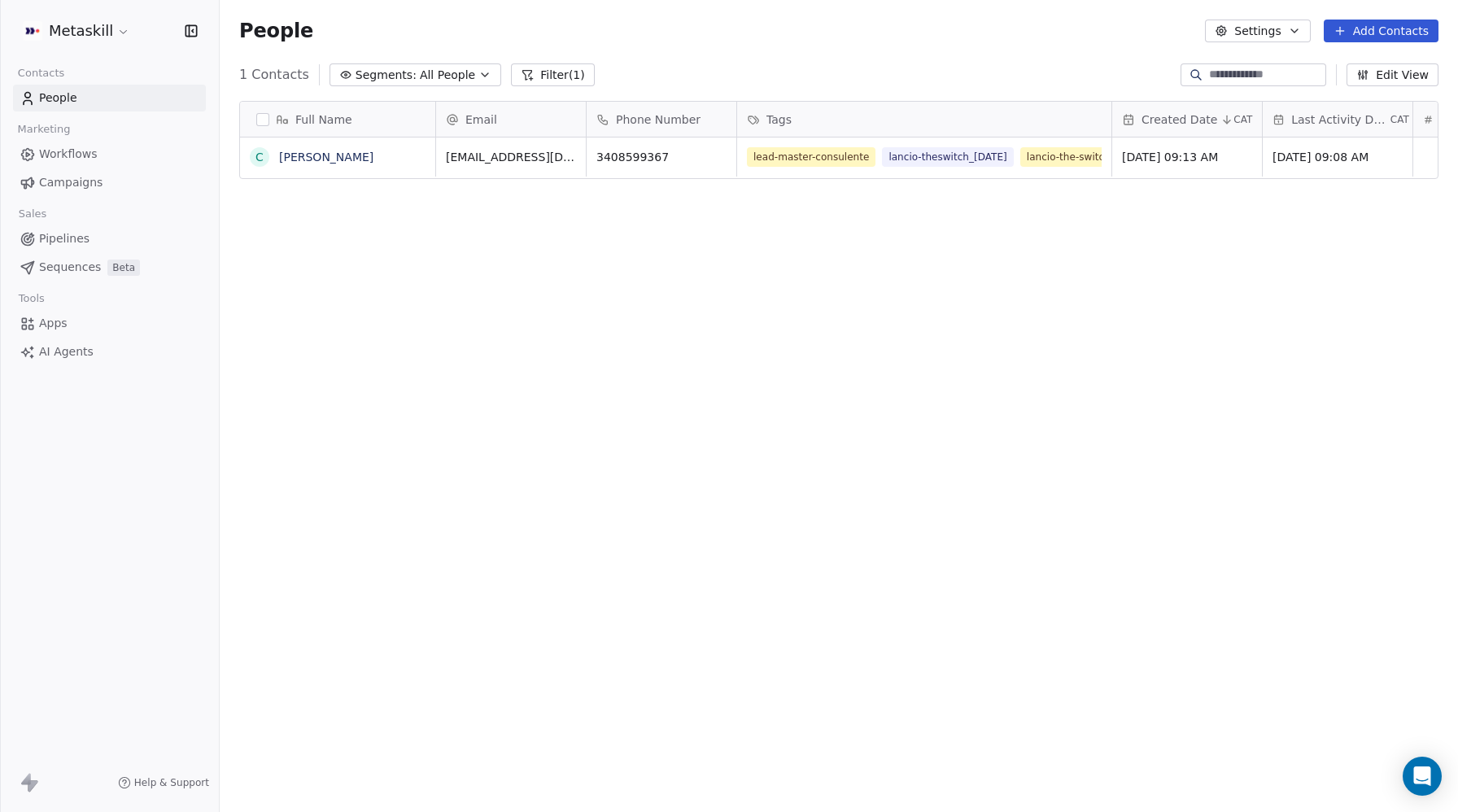
click at [538, 80] on button "Filter (1)" at bounding box center [552, 75] width 83 height 23
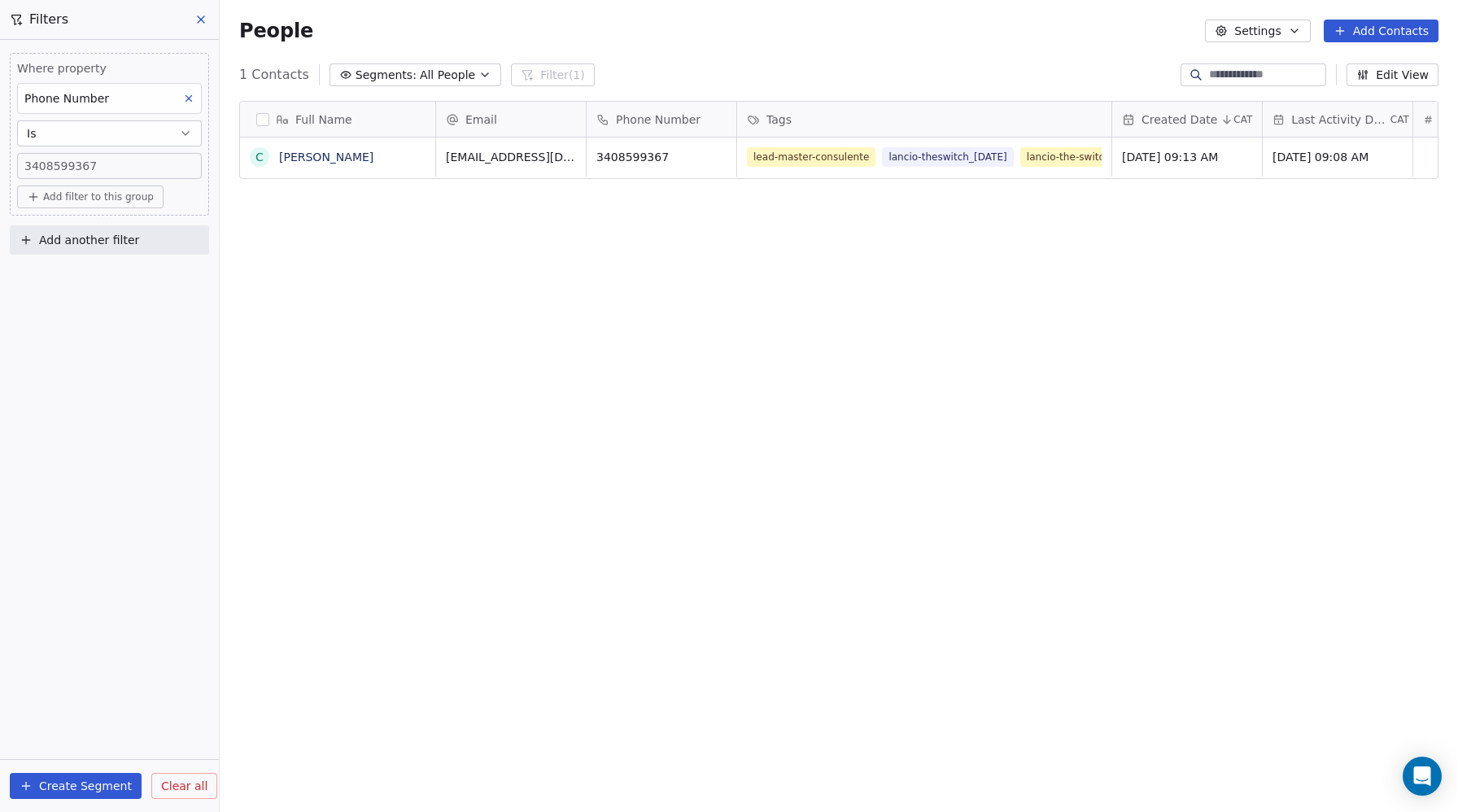
drag, startPoint x: 202, startPoint y: 792, endPoint x: 194, endPoint y: 782, distance: 12.8
click at [201, 792] on button "Clear all" at bounding box center [183, 786] width 66 height 26
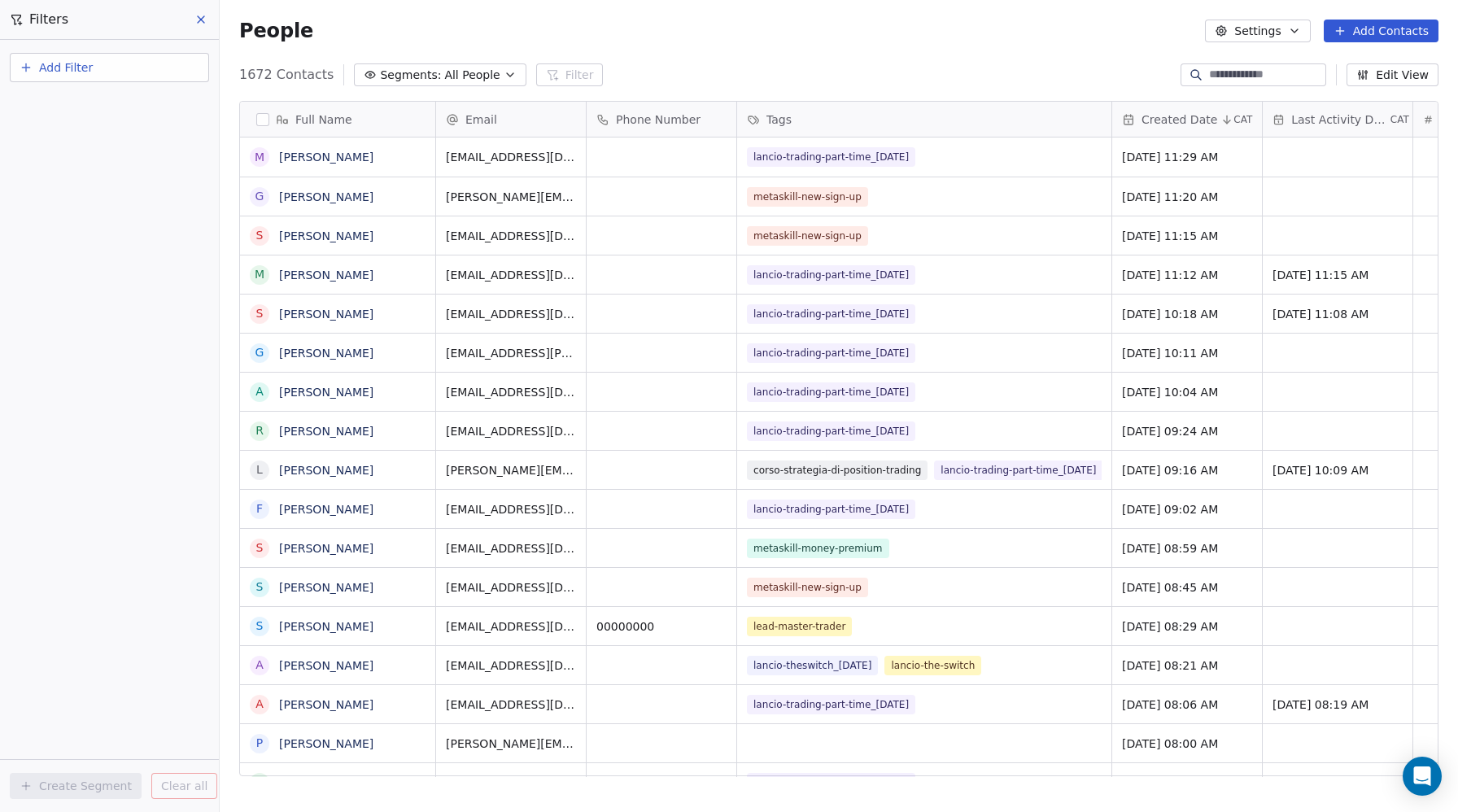
click at [59, 66] on span "Add Filter" at bounding box center [66, 68] width 54 height 17
click at [67, 96] on div "Contact properties" at bounding box center [109, 106] width 184 height 26
type input "**"
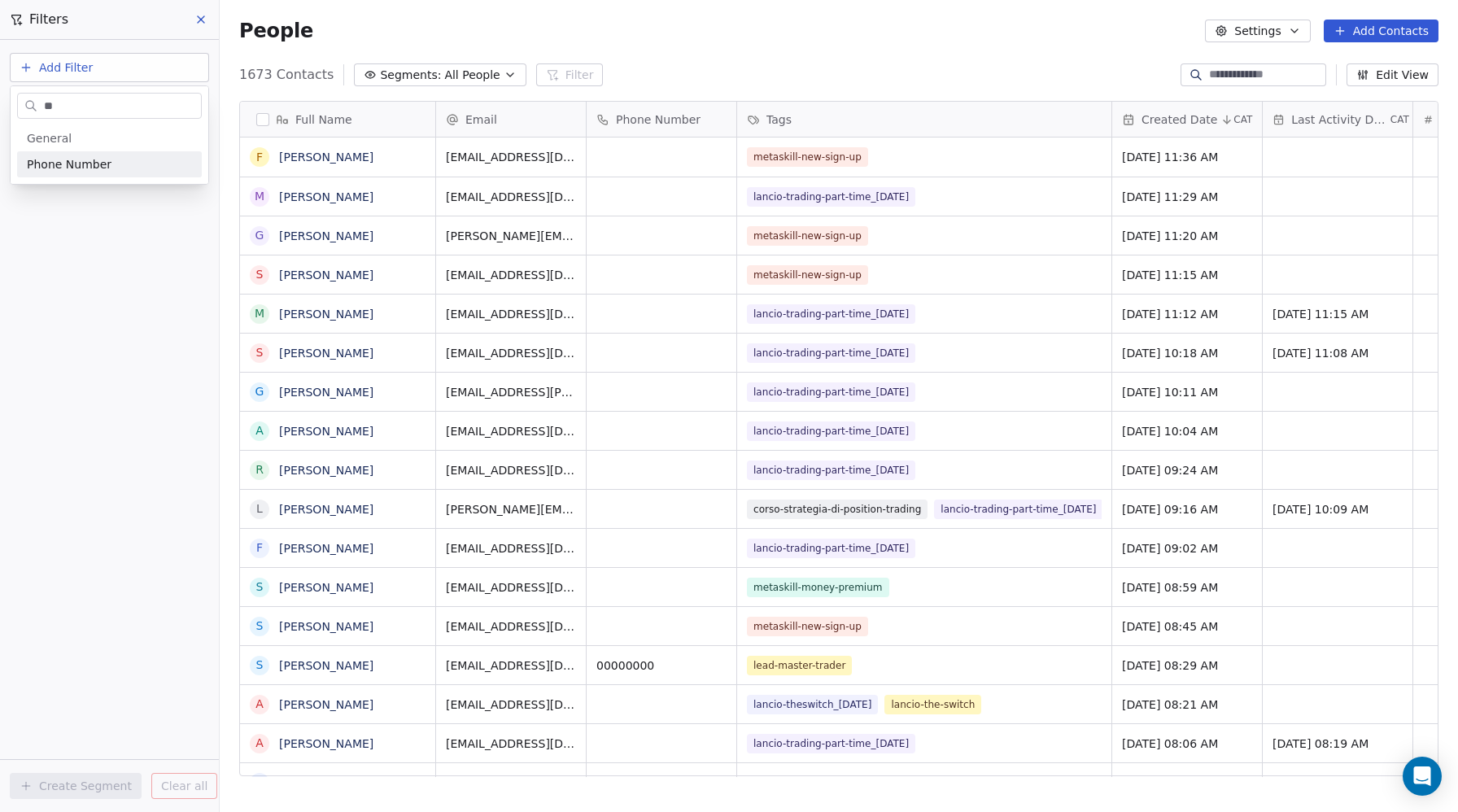
click at [202, 22] on html "Metaskill Contacts People Marketing Workflows Campaigns Sales Pipelines Sequenc…" at bounding box center [729, 406] width 1458 height 812
click at [199, 22] on icon at bounding box center [200, 20] width 7 height 7
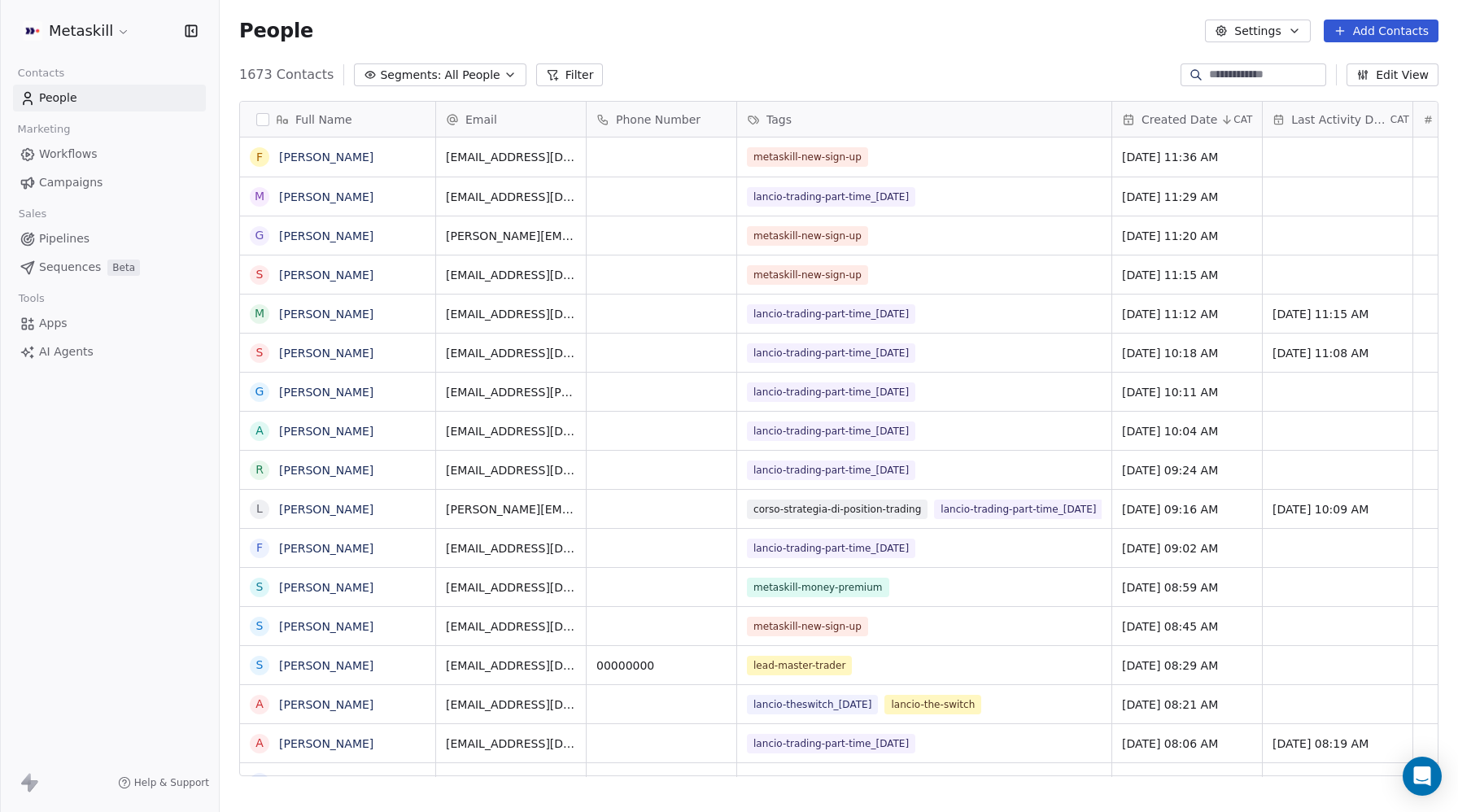
click at [81, 29] on html "Metaskill Contacts People Marketing Workflows Campaigns Sales Pipelines Sequenc…" at bounding box center [729, 406] width 1458 height 812
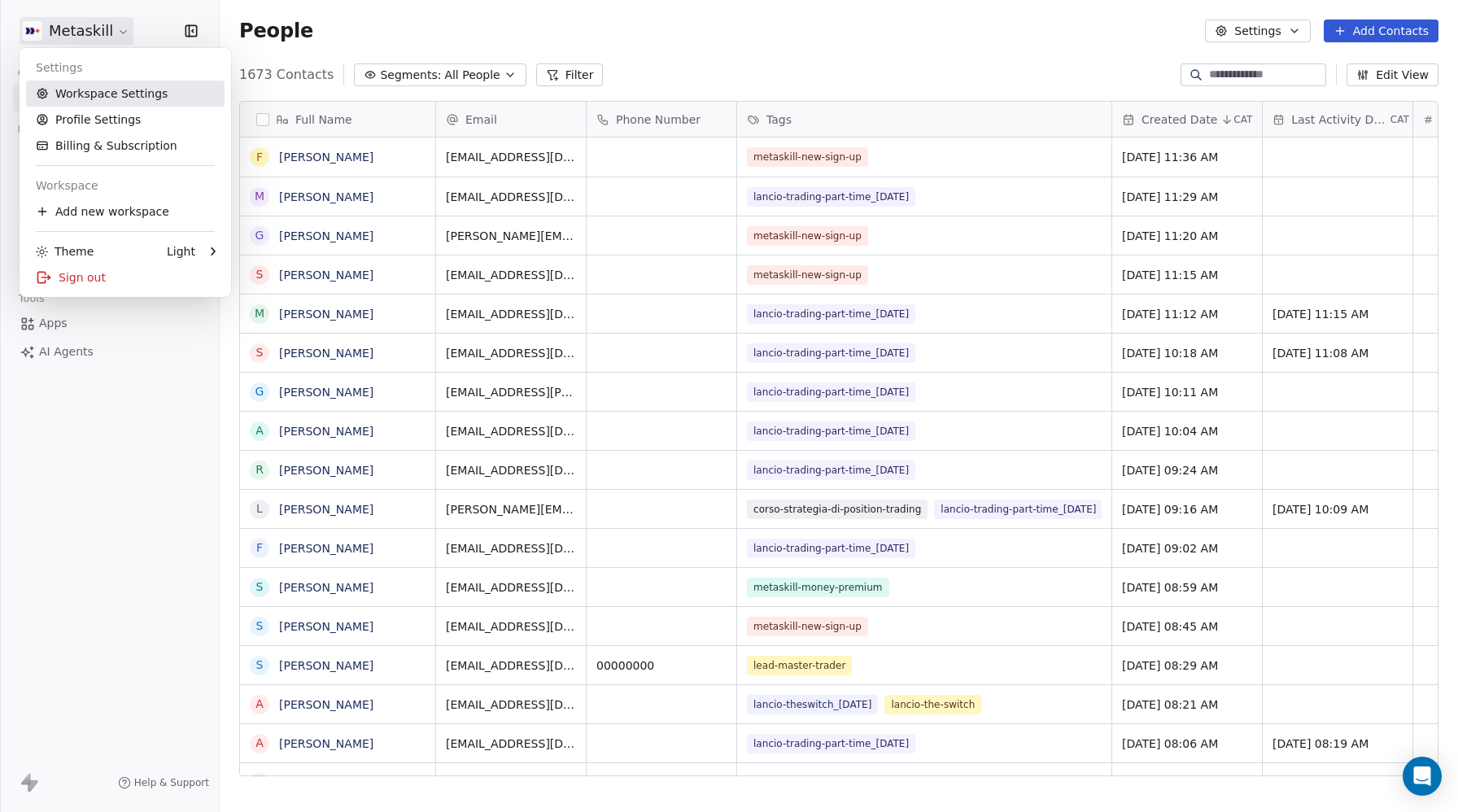
click at [80, 93] on link "Workspace Settings" at bounding box center [126, 93] width 198 height 26
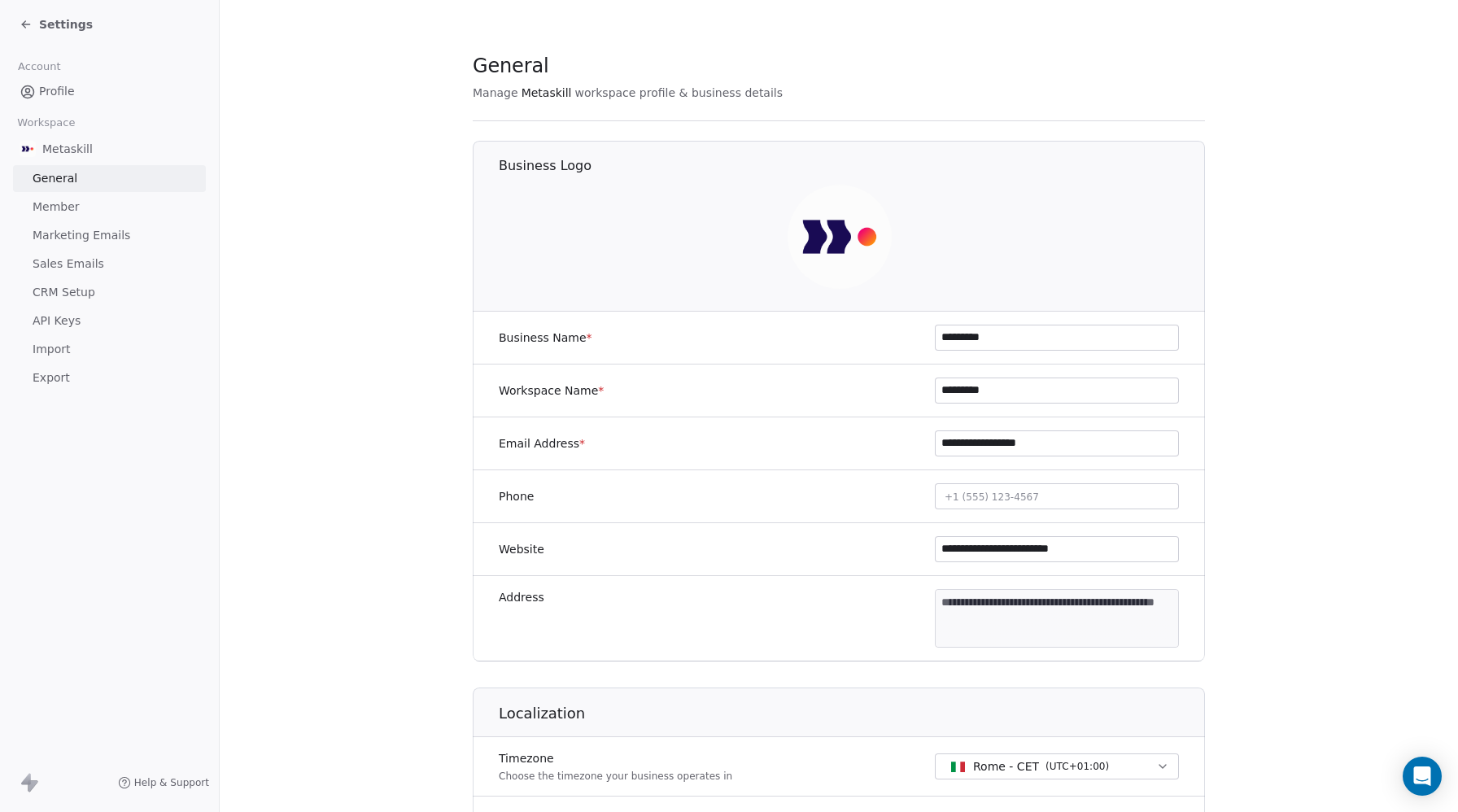
click at [57, 202] on span "Member" at bounding box center [56, 206] width 47 height 17
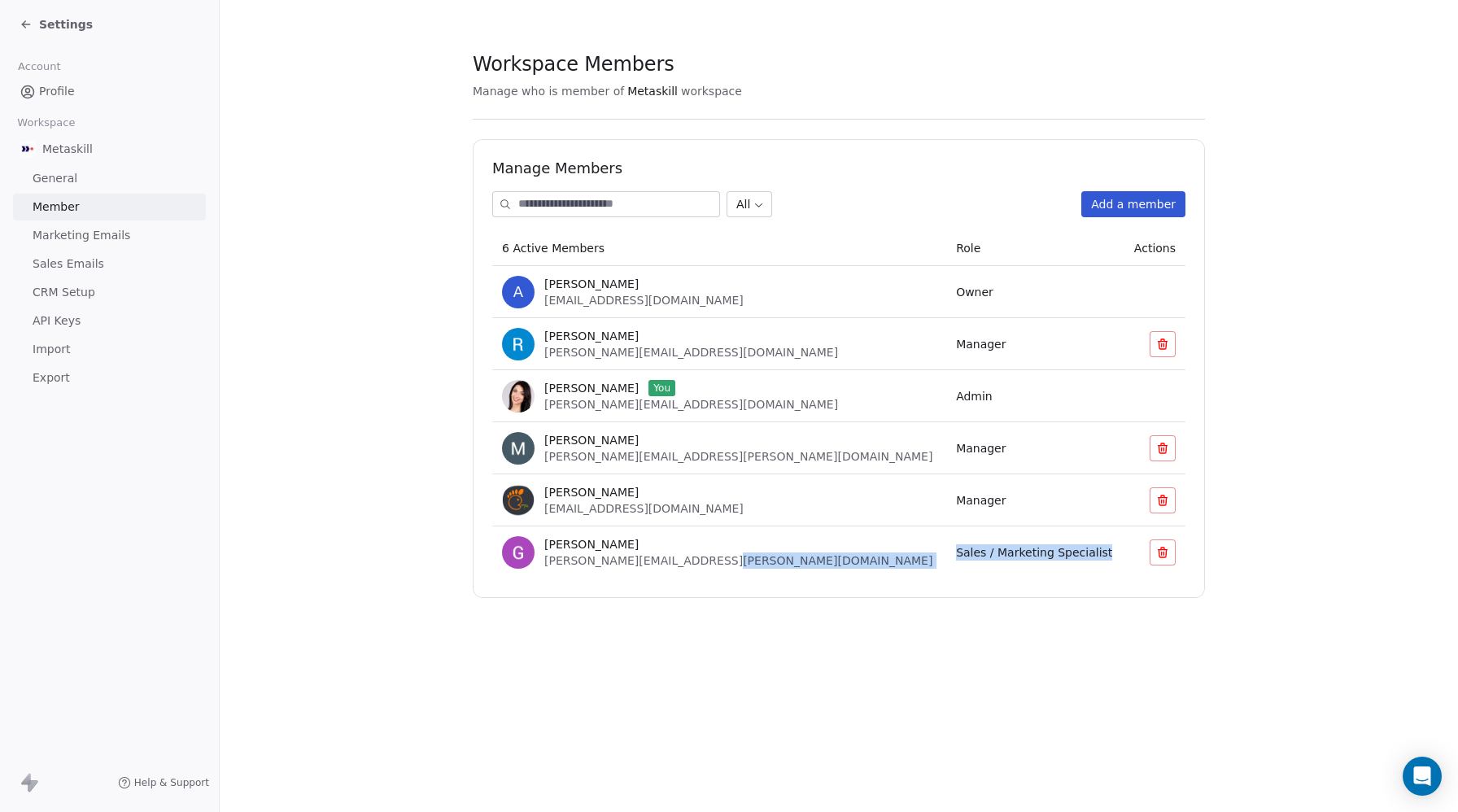
copy tr "Sales / Marketing Specialist"
drag, startPoint x: 1020, startPoint y: 551, endPoint x: 833, endPoint y: 553, distance: 187.0
click at [833, 553] on tr "Giulio Roselli giulio.roselli@ioinvesto.com Sales / Marketing Specialist" at bounding box center [839, 551] width 693 height 52
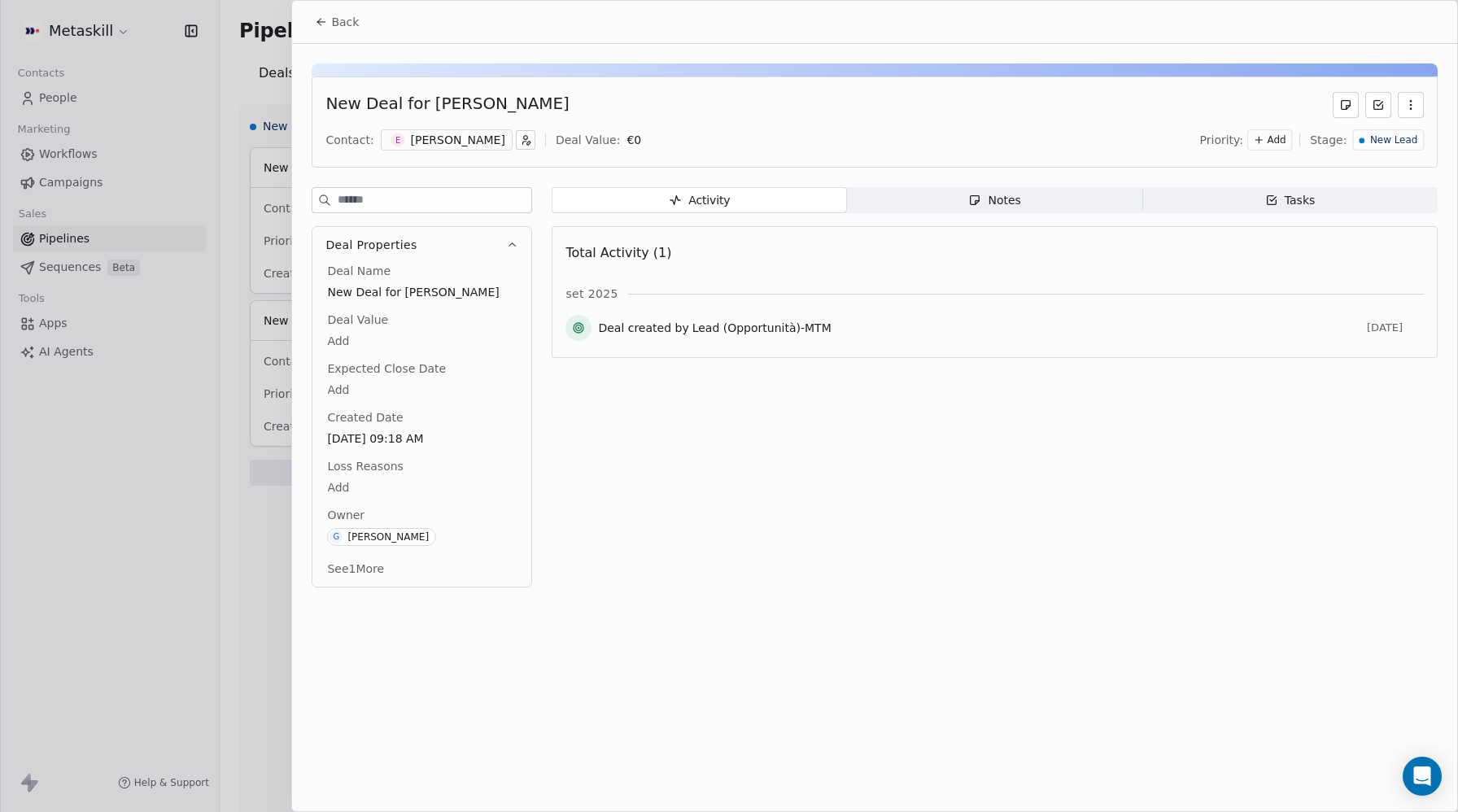
click at [315, 22] on icon at bounding box center [321, 22] width 13 height 13
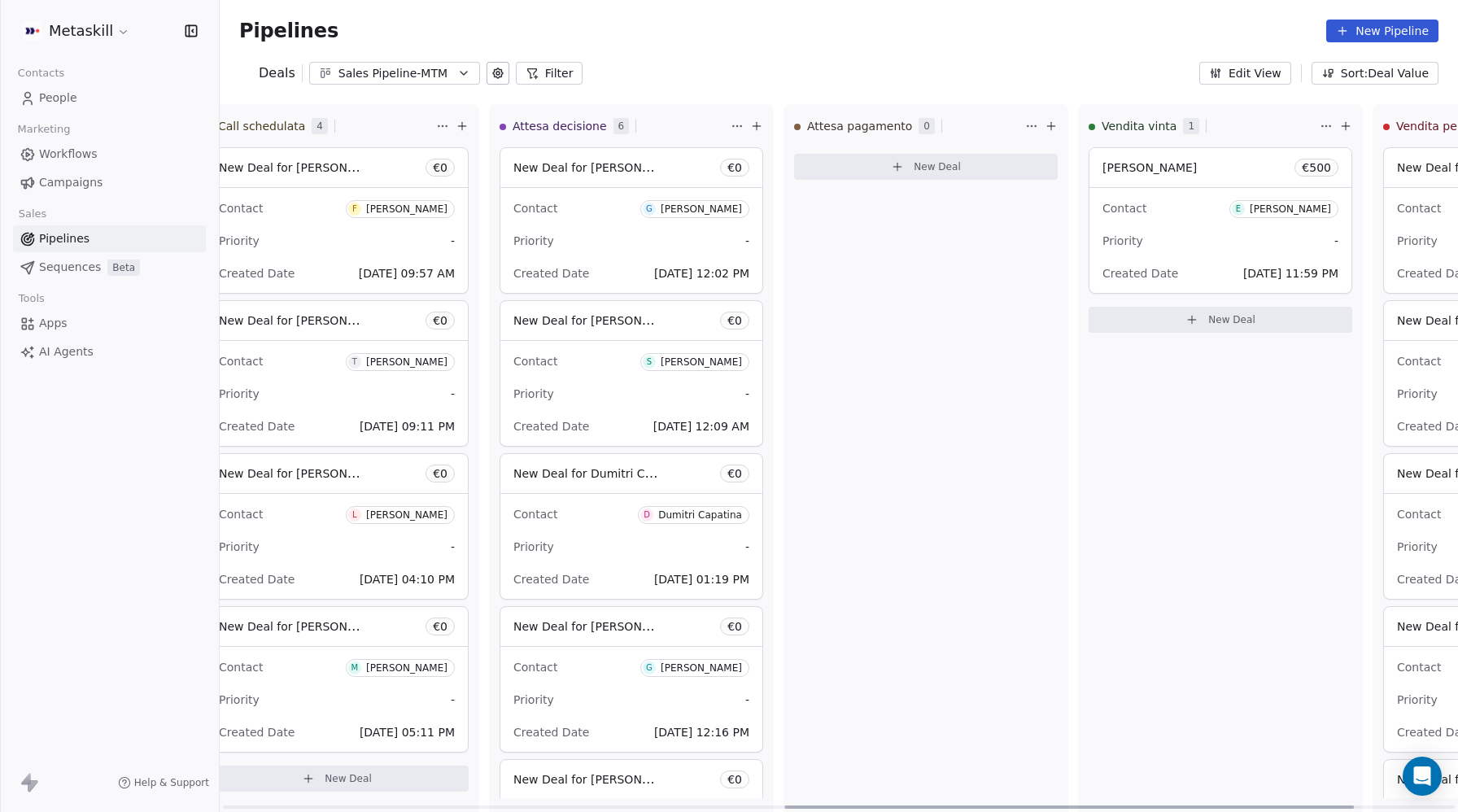
scroll to position [0, 1222]
click at [1147, 169] on span "[PERSON_NAME]" at bounding box center [1150, 167] width 94 height 13
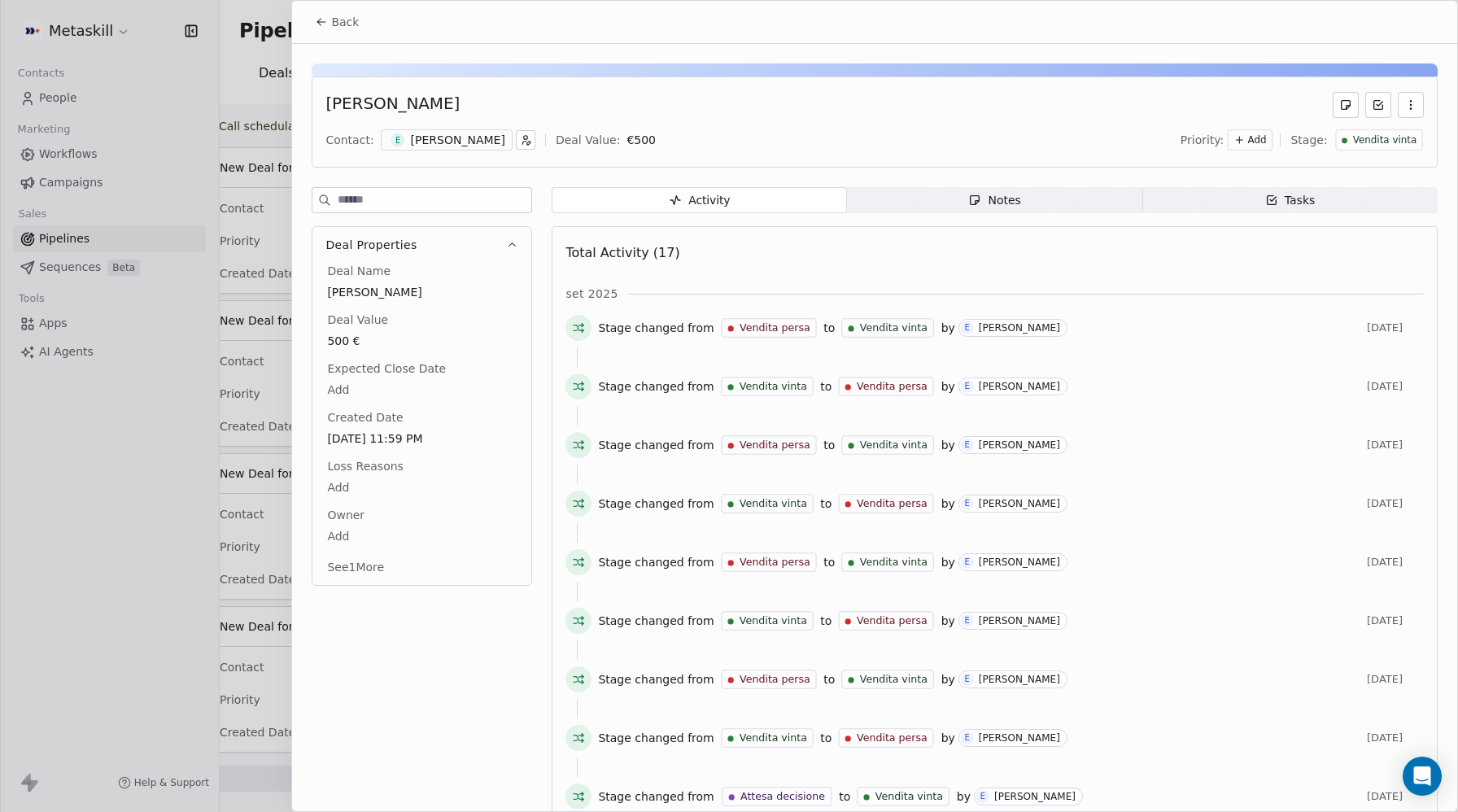
click at [1413, 107] on icon "button" at bounding box center [1410, 104] width 13 height 13
click at [1354, 140] on div "Delete" at bounding box center [1362, 140] width 109 height 26
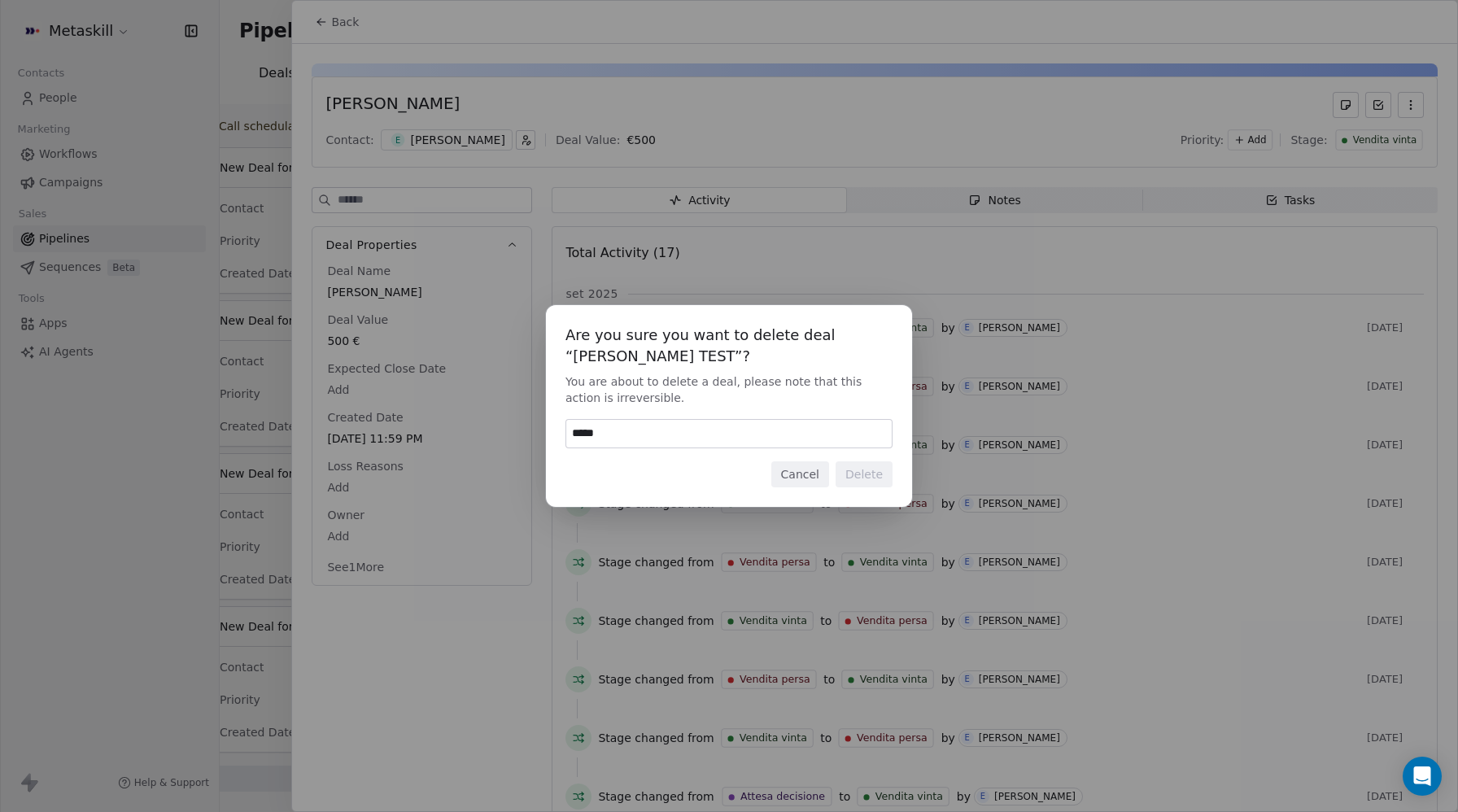
type input "******"
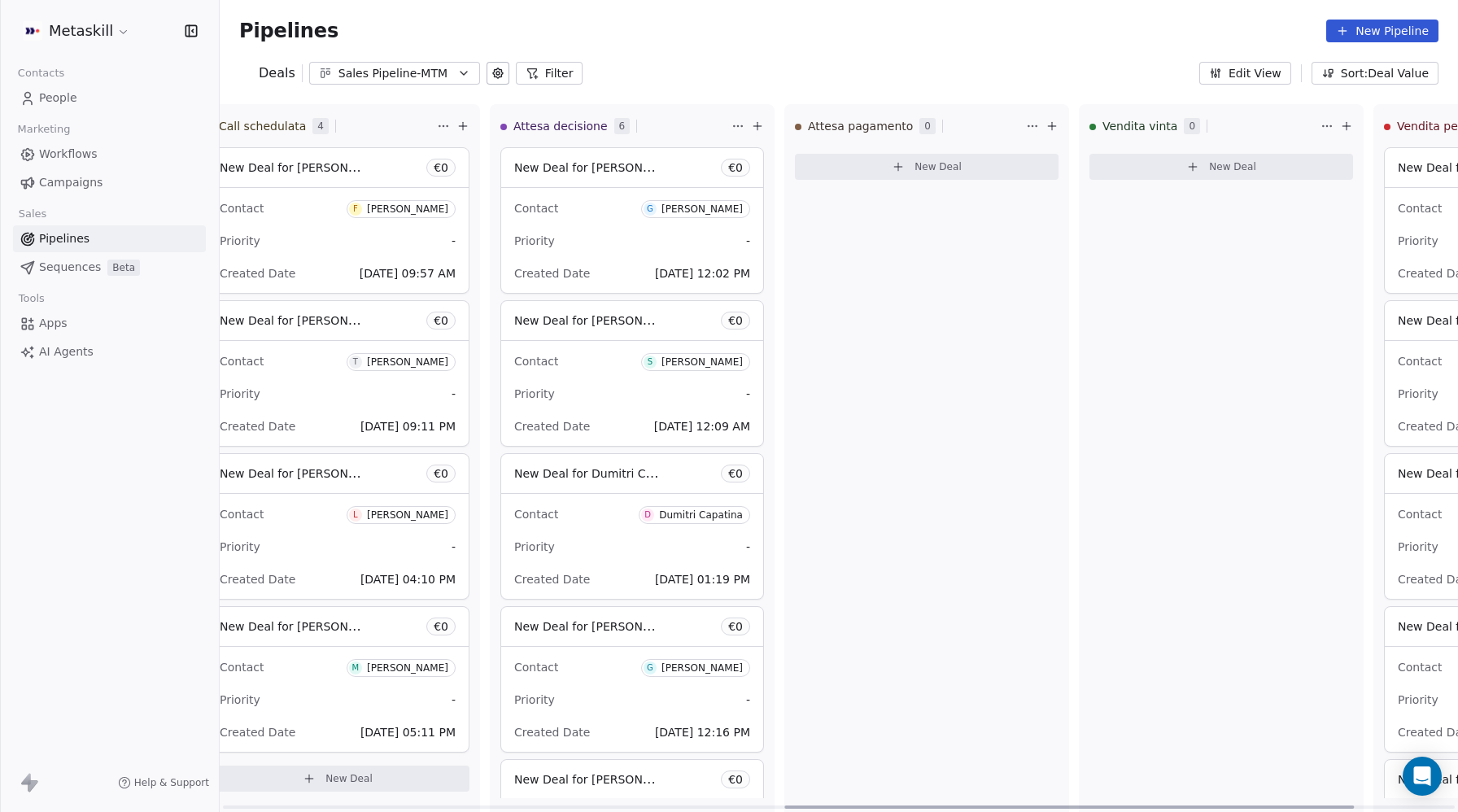
click at [546, 240] on span "Priority" at bounding box center [534, 240] width 40 height 13
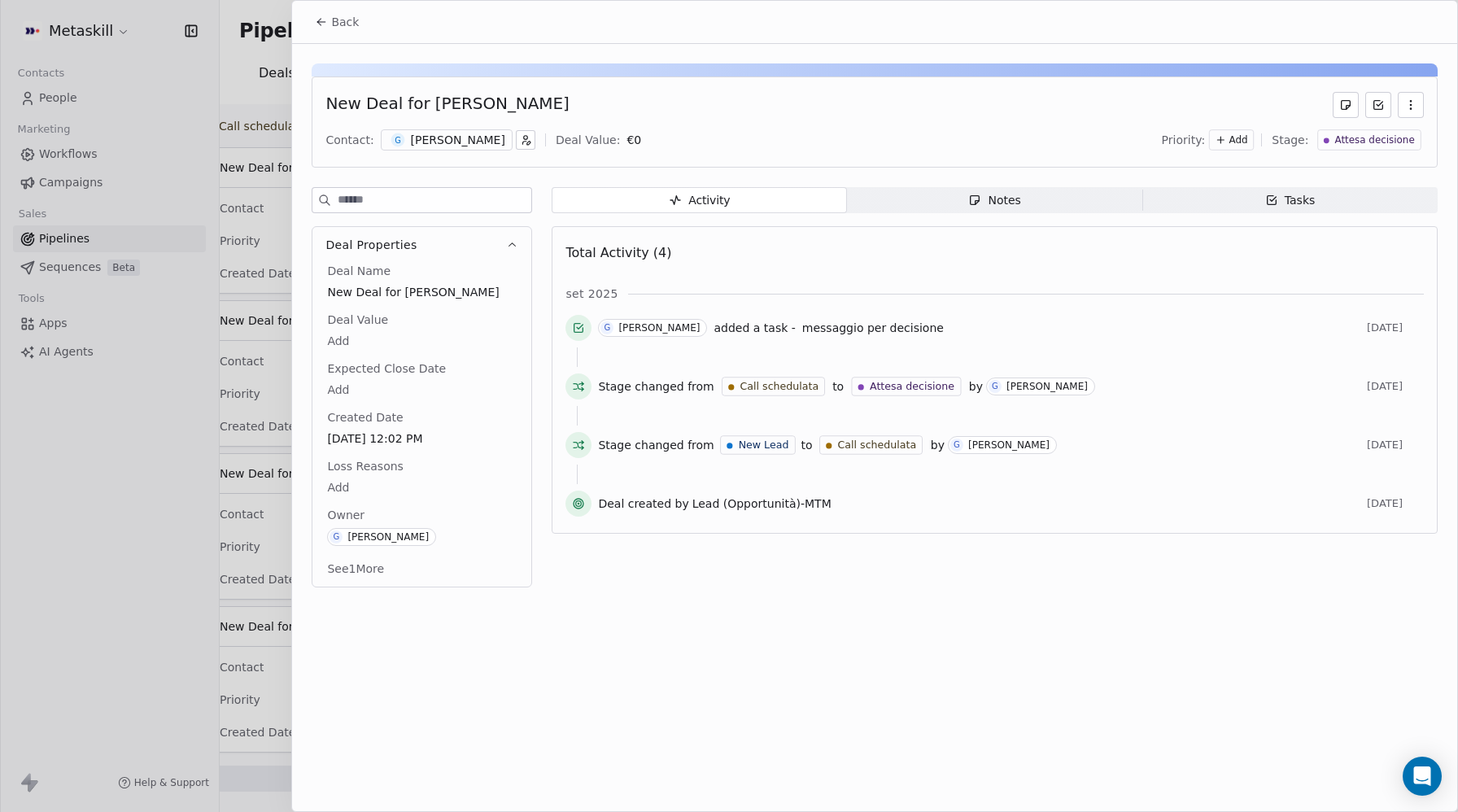
click at [1291, 195] on div "Tasks" at bounding box center [1289, 200] width 50 height 17
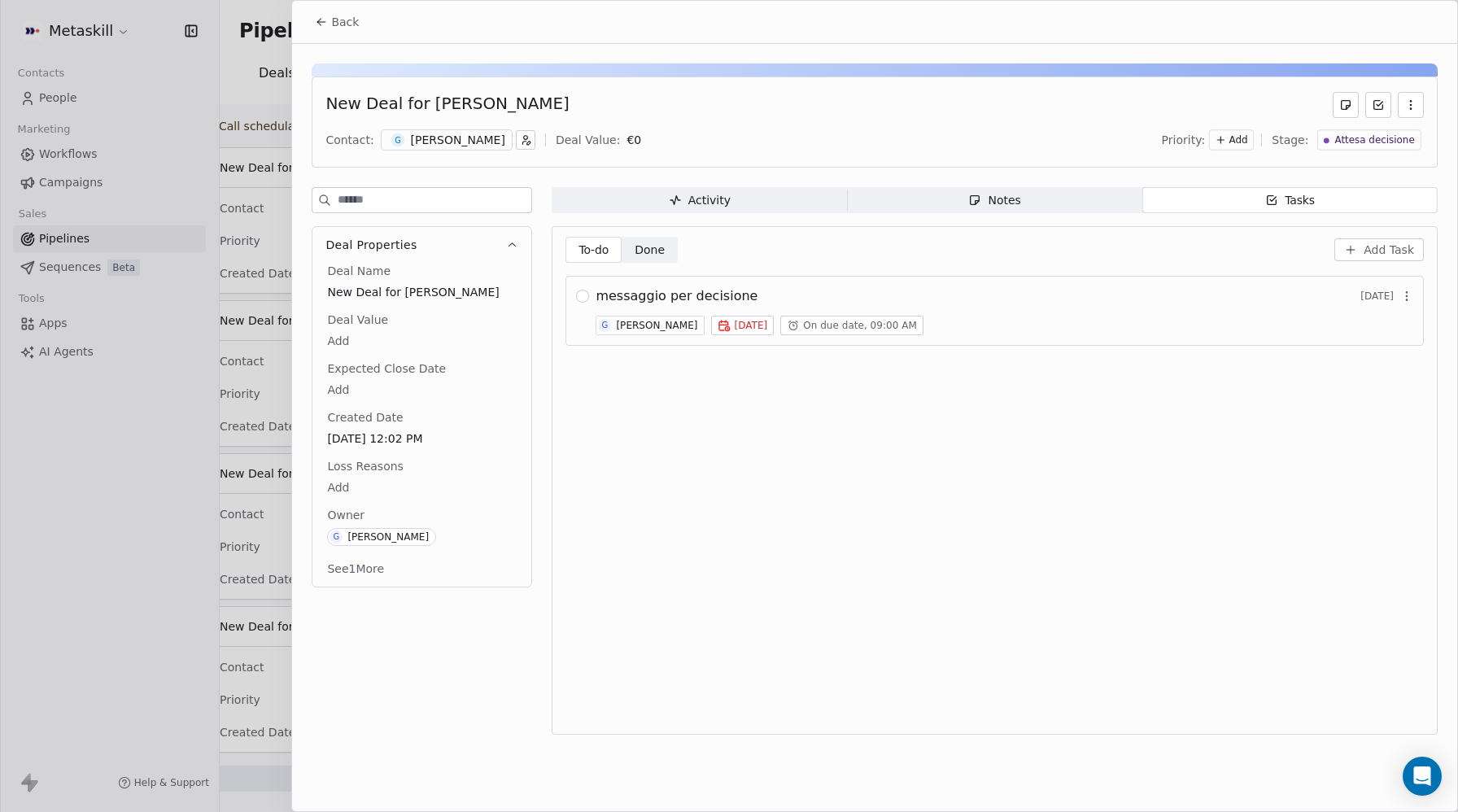
click at [311, 23] on button "Back" at bounding box center [337, 22] width 64 height 29
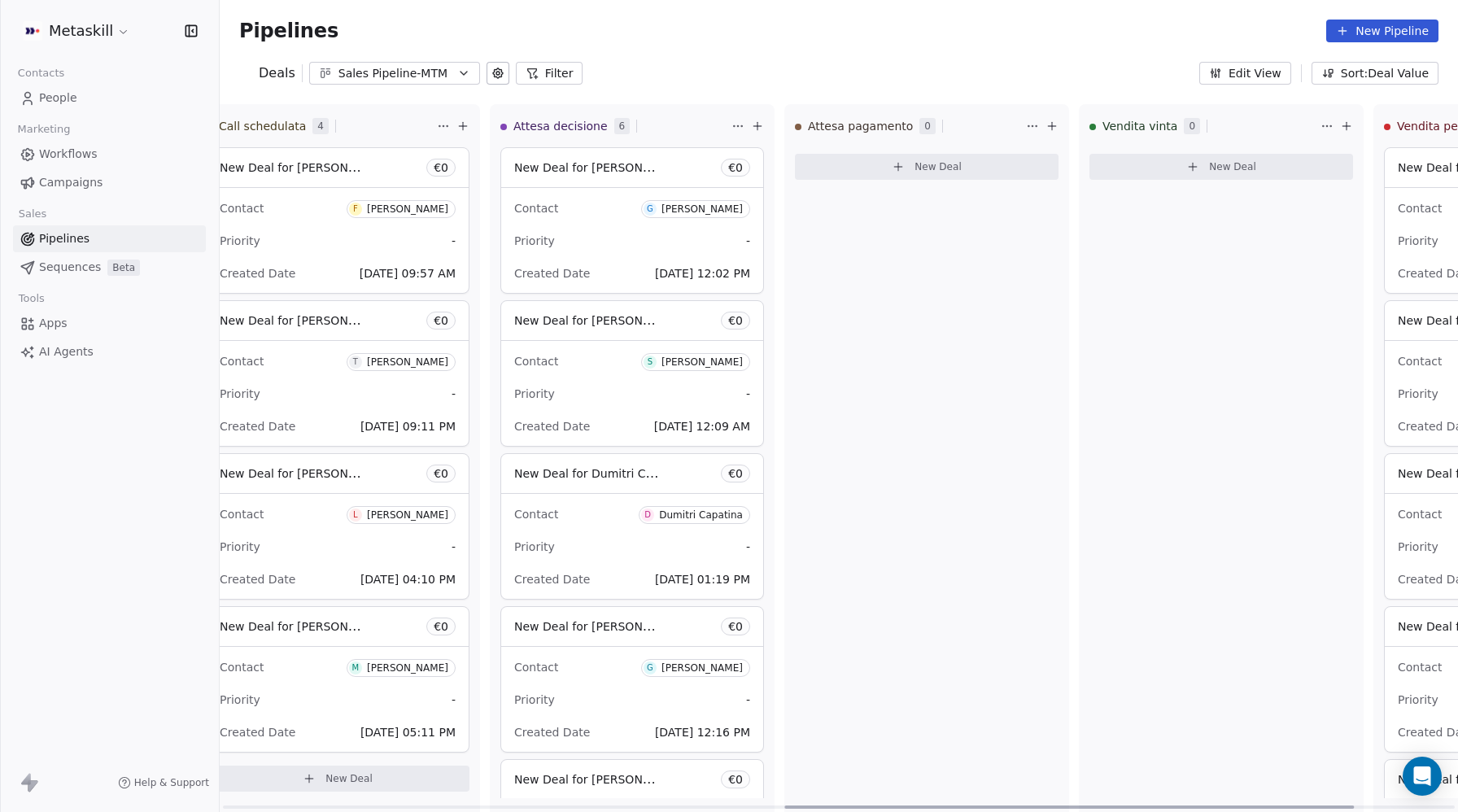
click at [561, 395] on div "Priority -" at bounding box center [632, 393] width 235 height 26
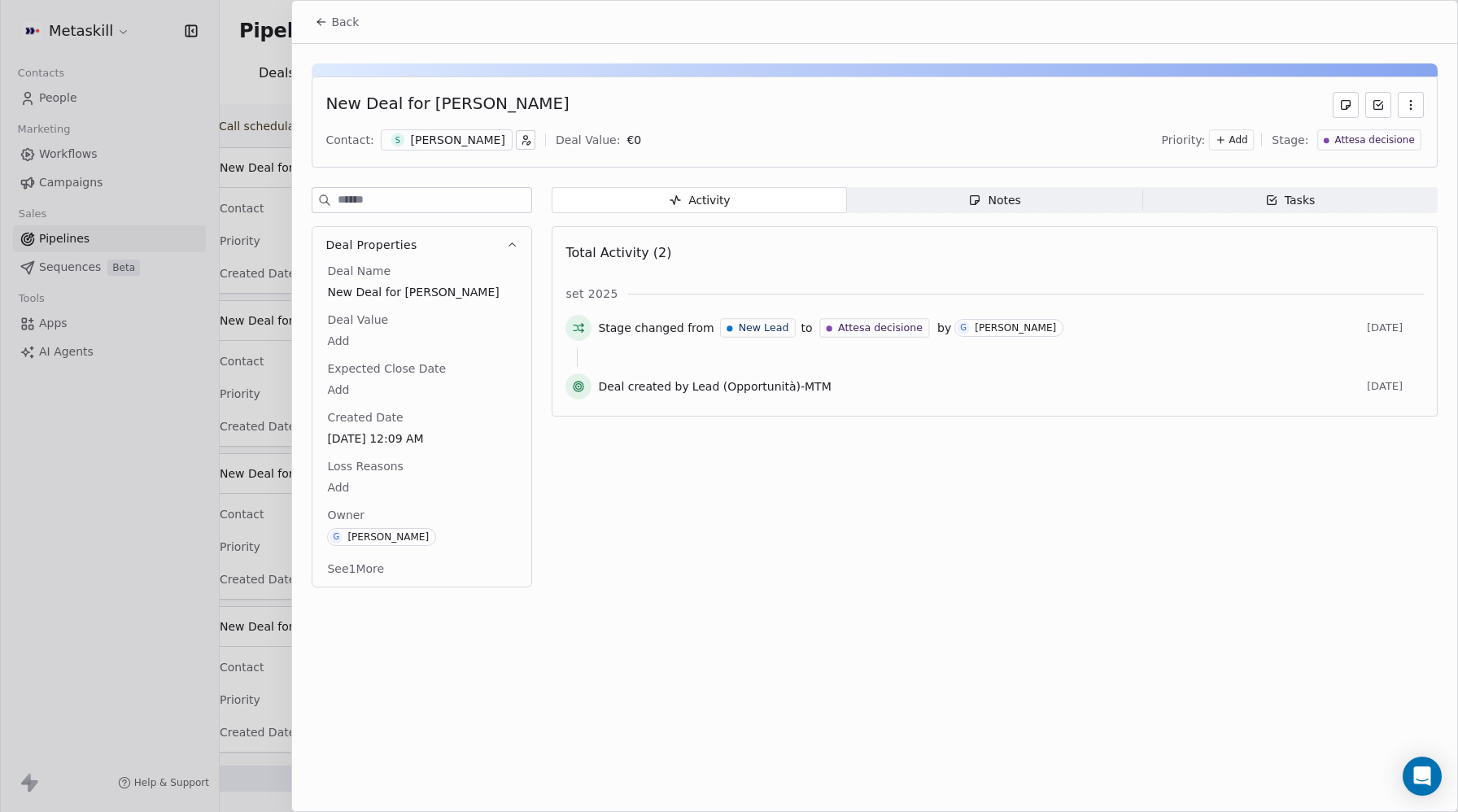
click at [1312, 200] on div "Tasks" at bounding box center [1289, 200] width 50 height 17
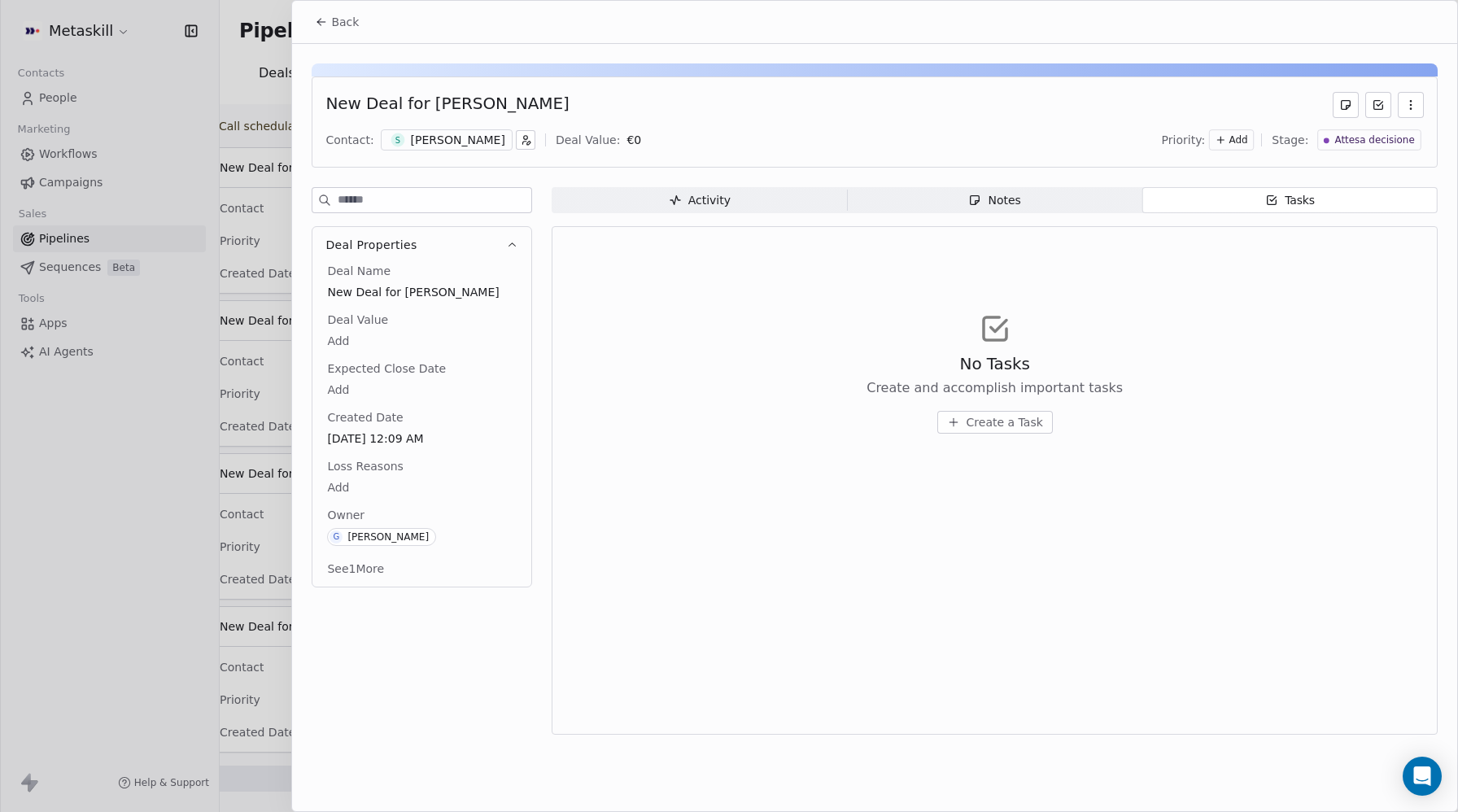
click at [1027, 197] on span "Notes Notes" at bounding box center [994, 200] width 295 height 26
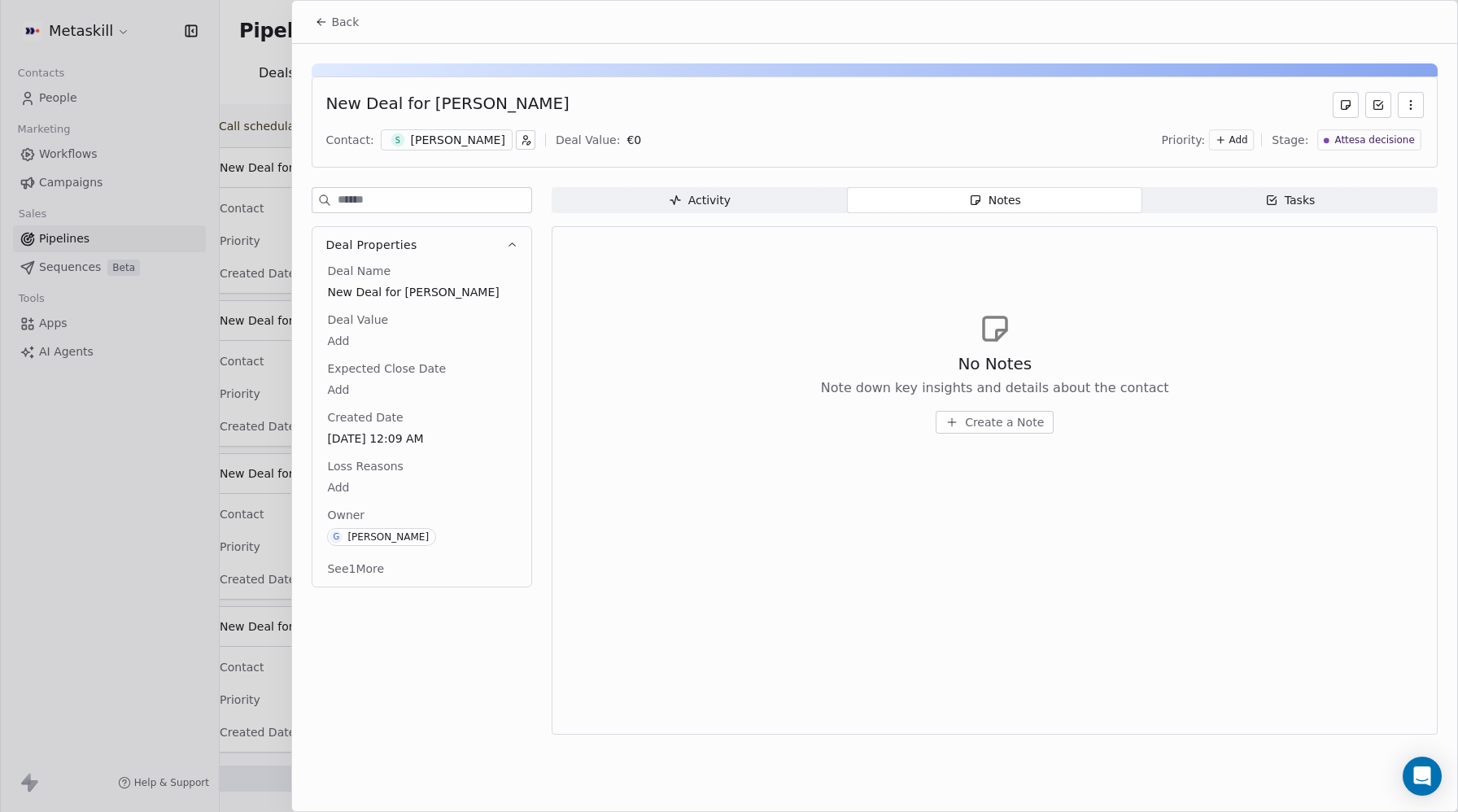
click at [328, 31] on button "Back" at bounding box center [337, 22] width 64 height 29
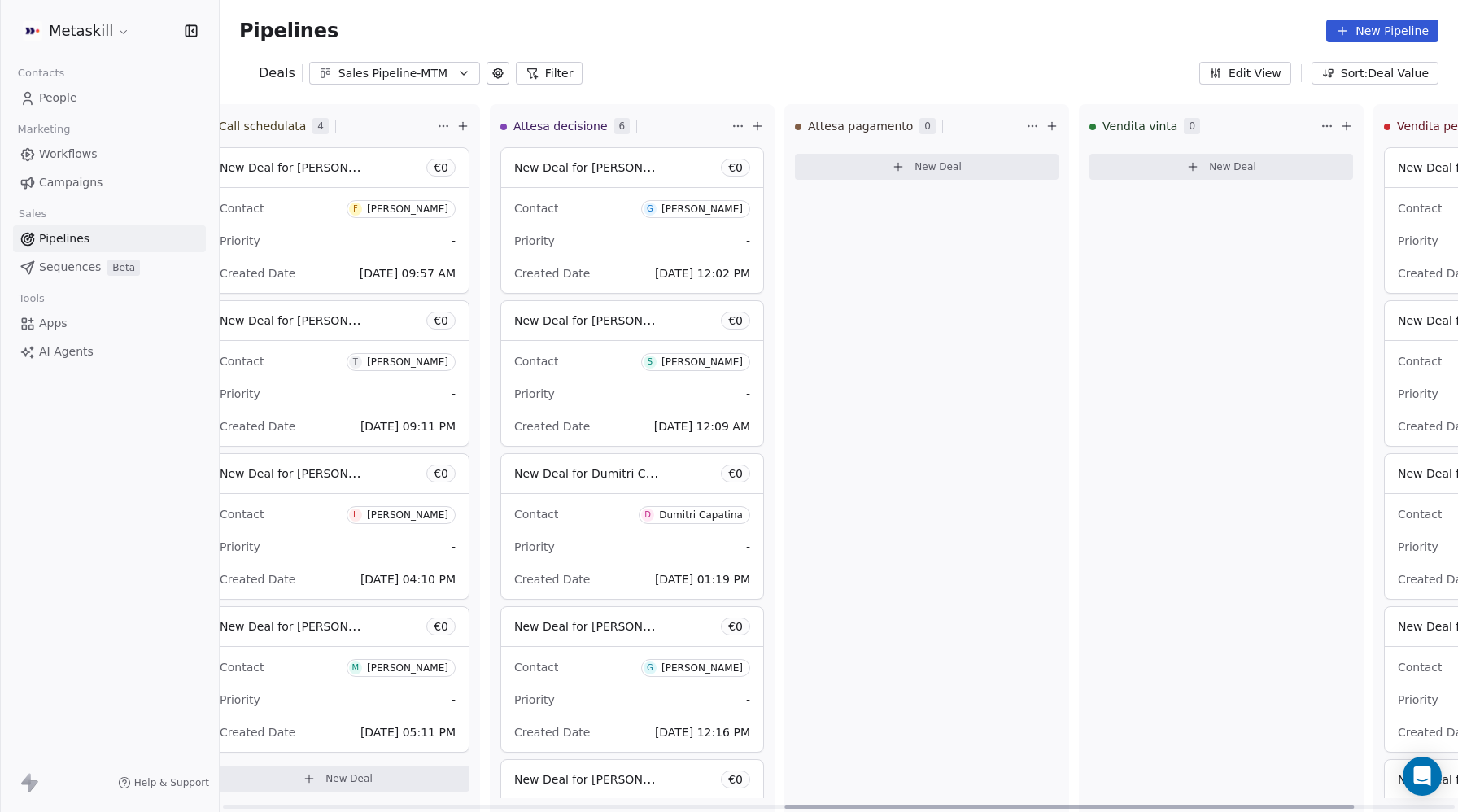
click at [564, 477] on span "New Deal for Dumitri Capatina" at bounding box center [600, 473] width 174 height 16
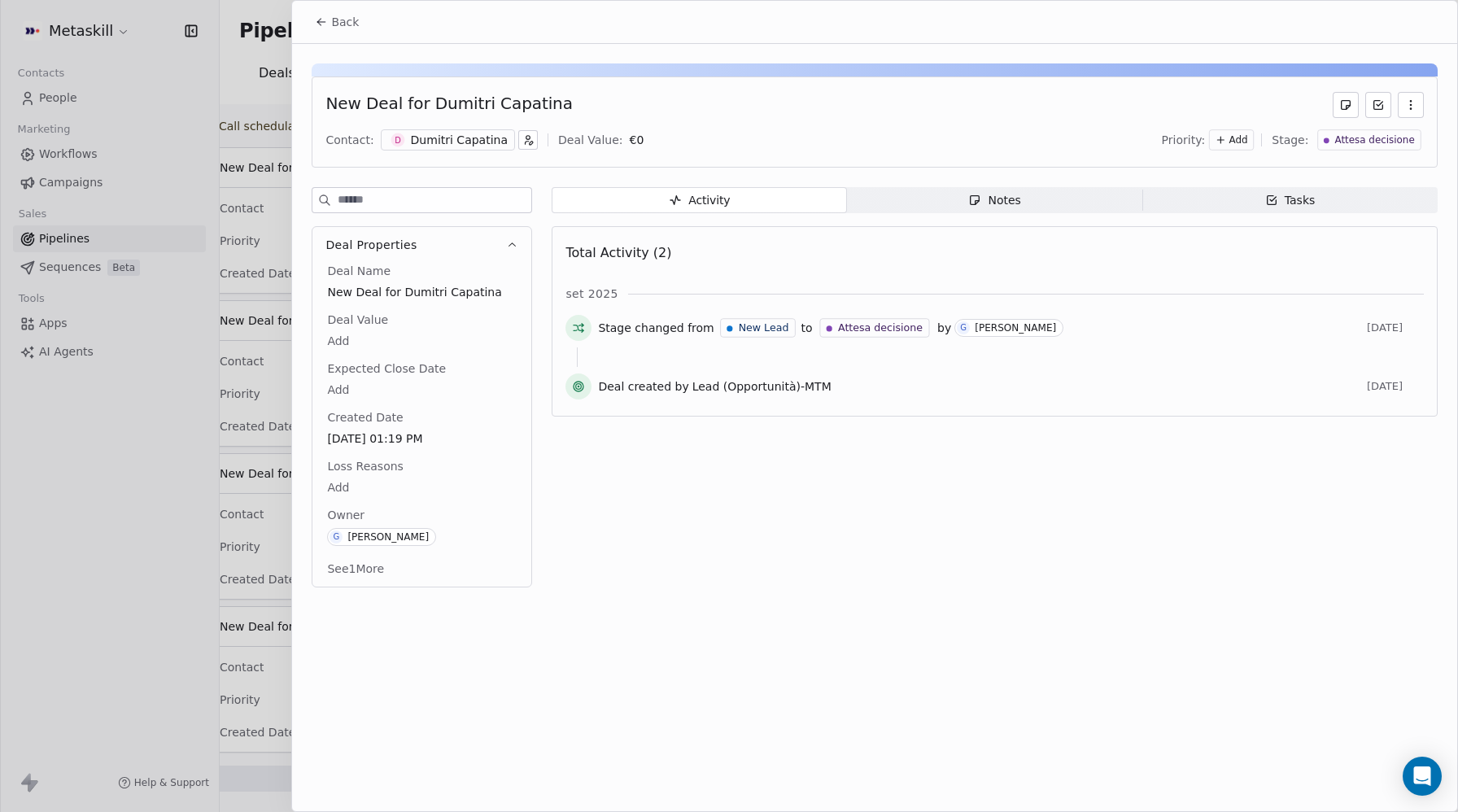
click at [342, 20] on span "Back" at bounding box center [344, 22] width 27 height 17
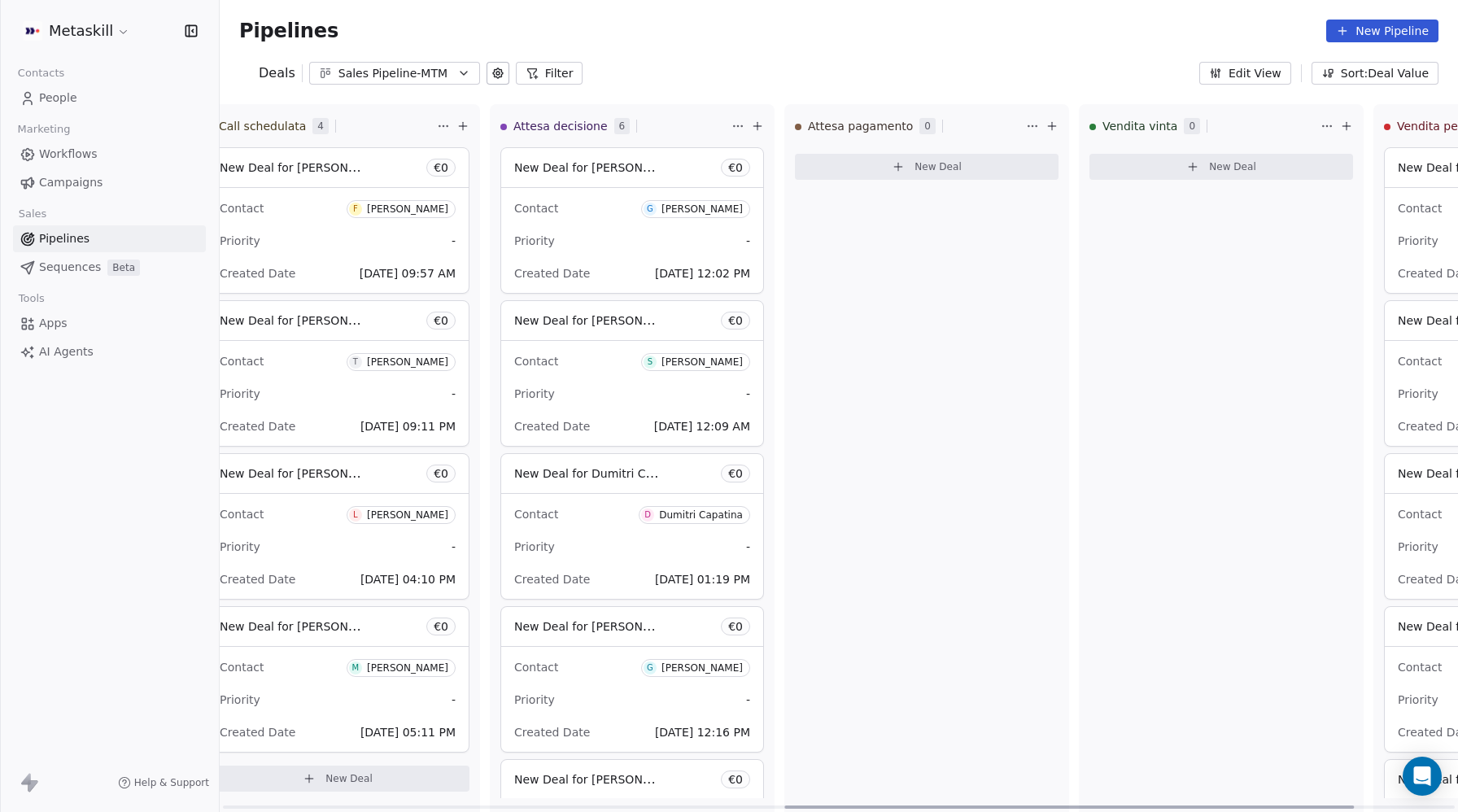
click at [557, 631] on span "New Deal for giovanni d'ascenzo" at bounding box center [599, 626] width 172 height 16
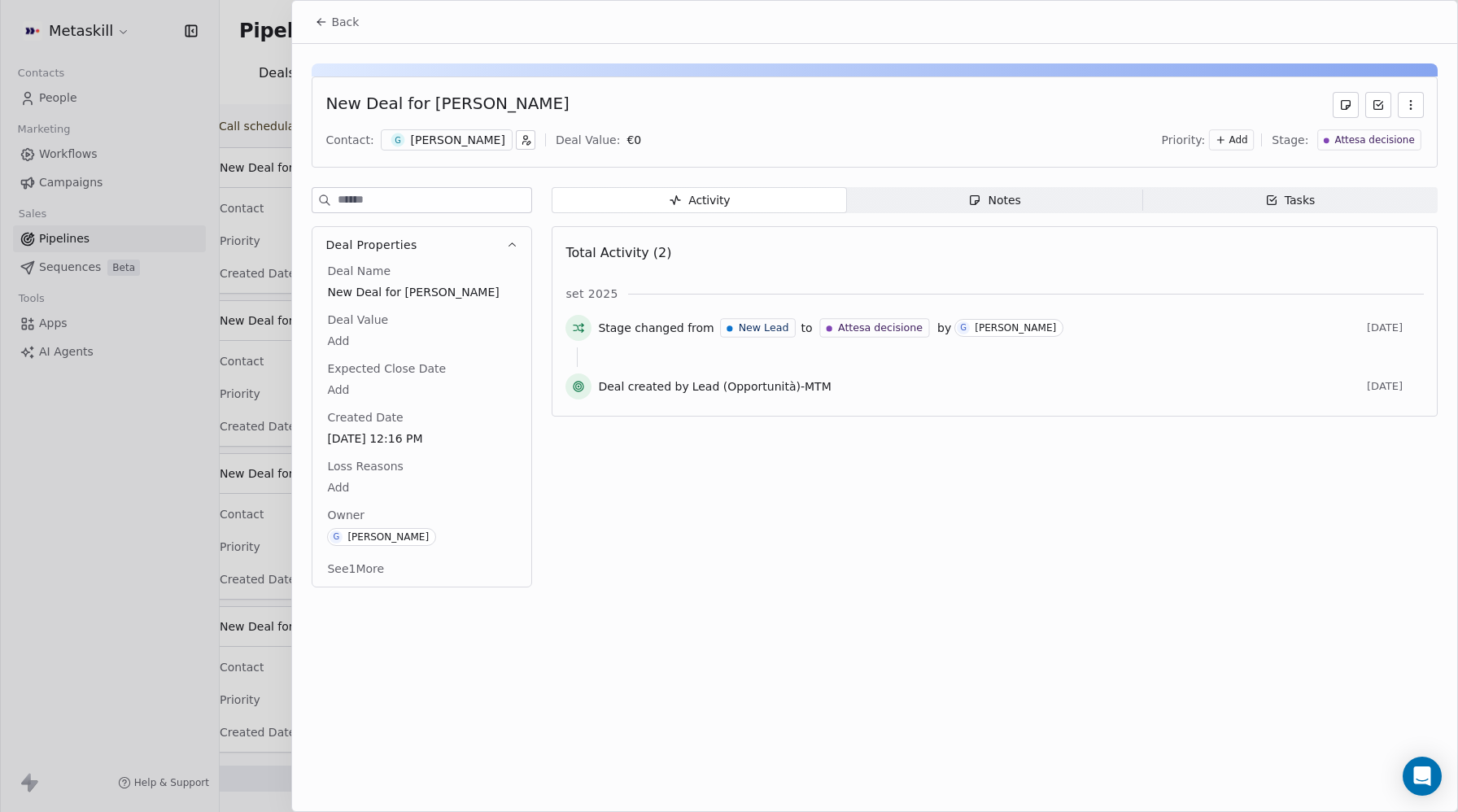
click at [1061, 206] on span "Notes Notes" at bounding box center [994, 200] width 295 height 26
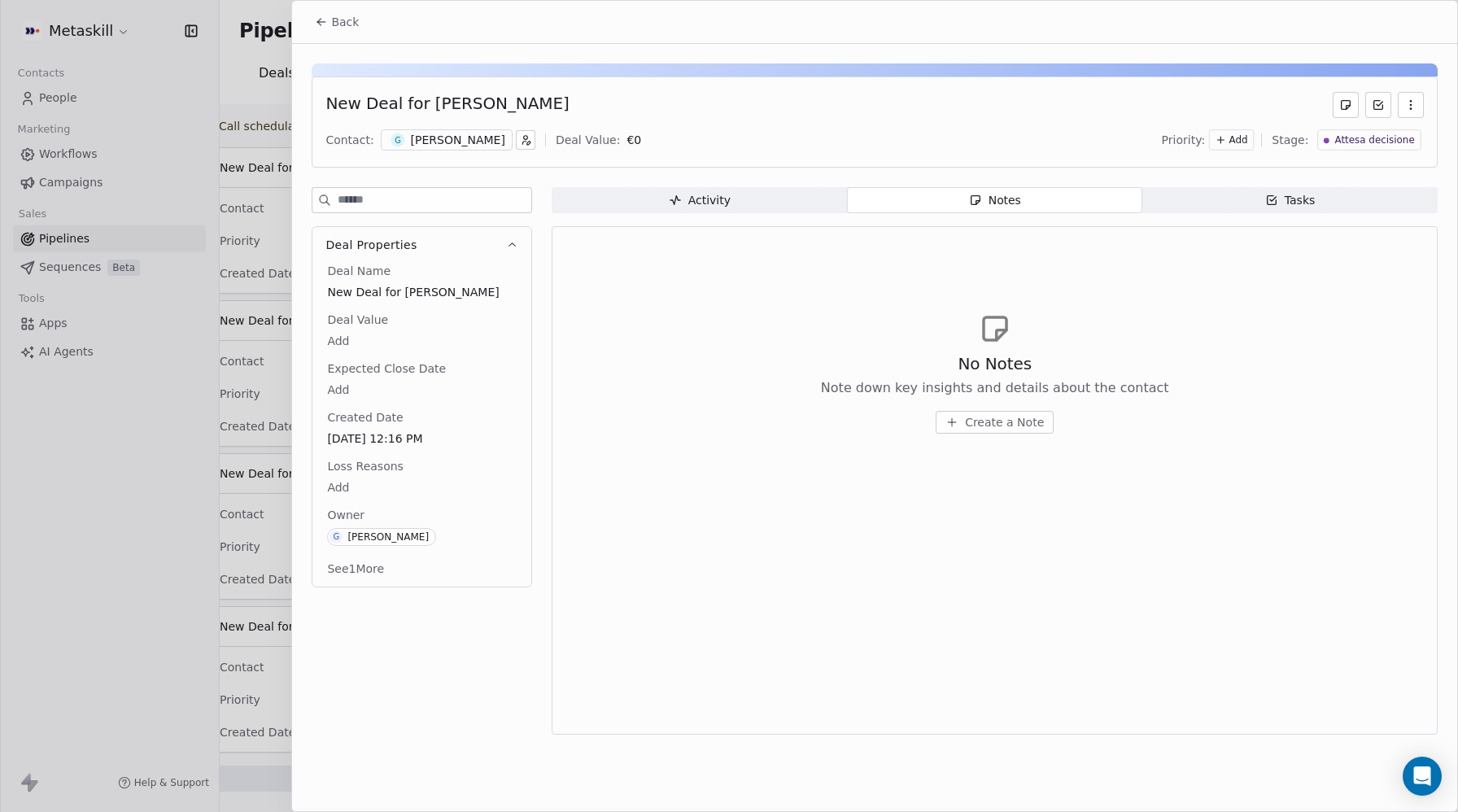
click at [1305, 208] on div "Tasks" at bounding box center [1289, 200] width 50 height 17
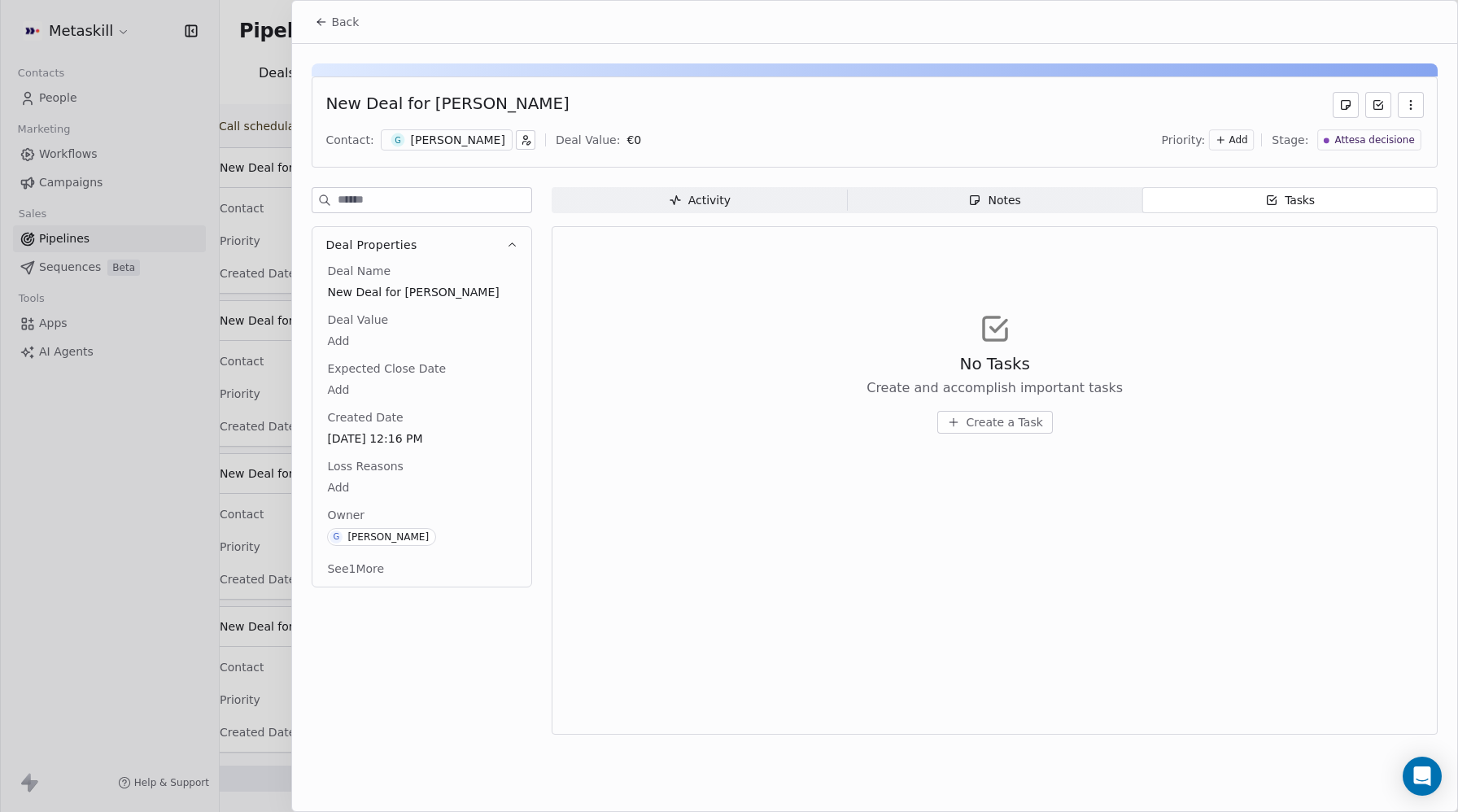
click at [322, 20] on icon at bounding box center [321, 22] width 13 height 13
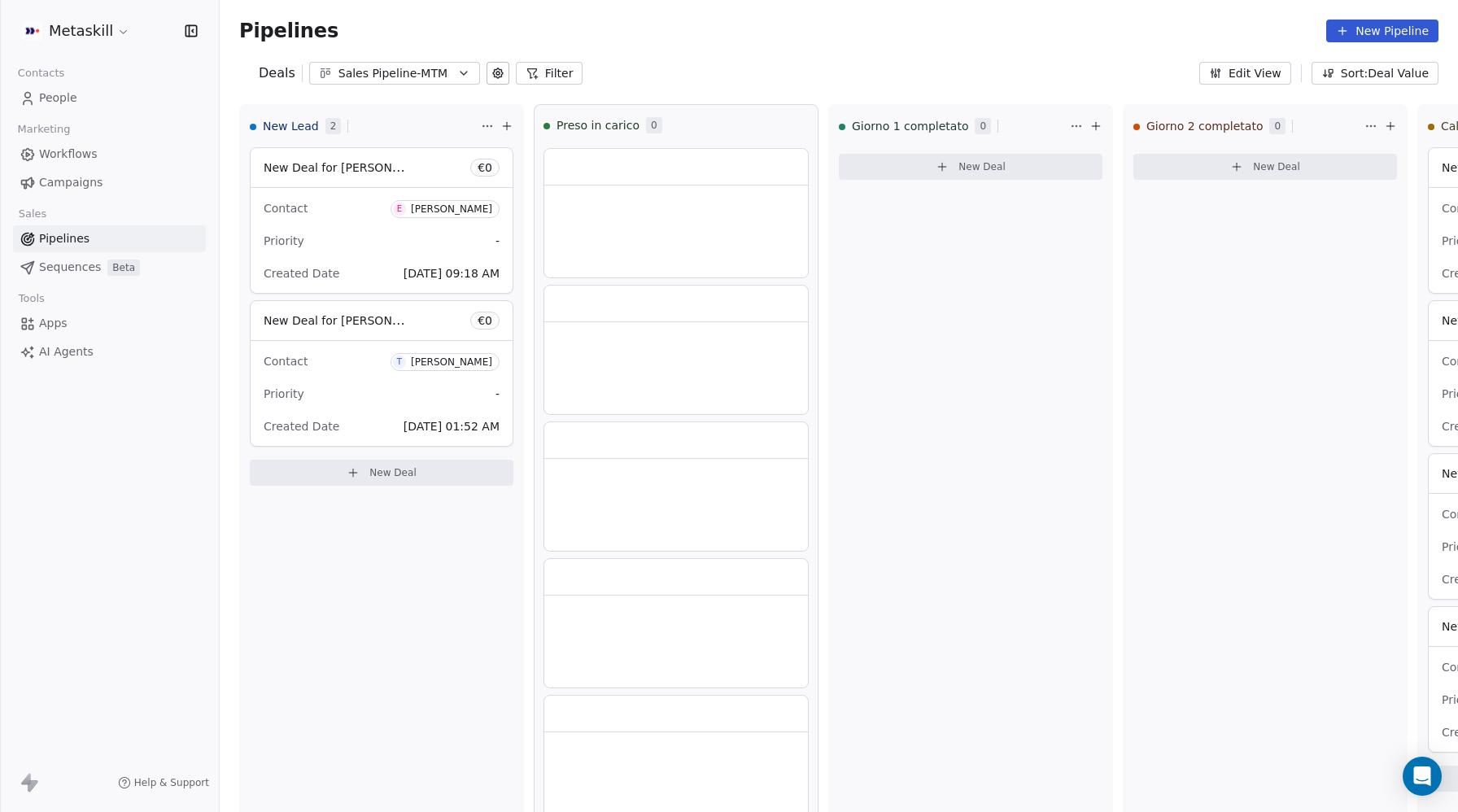
click at [407, 76] on div "Sales Pipeline-MTM" at bounding box center [394, 73] width 112 height 17
click at [385, 137] on span "Sales Pipleine-MCFI" at bounding box center [378, 140] width 111 height 17
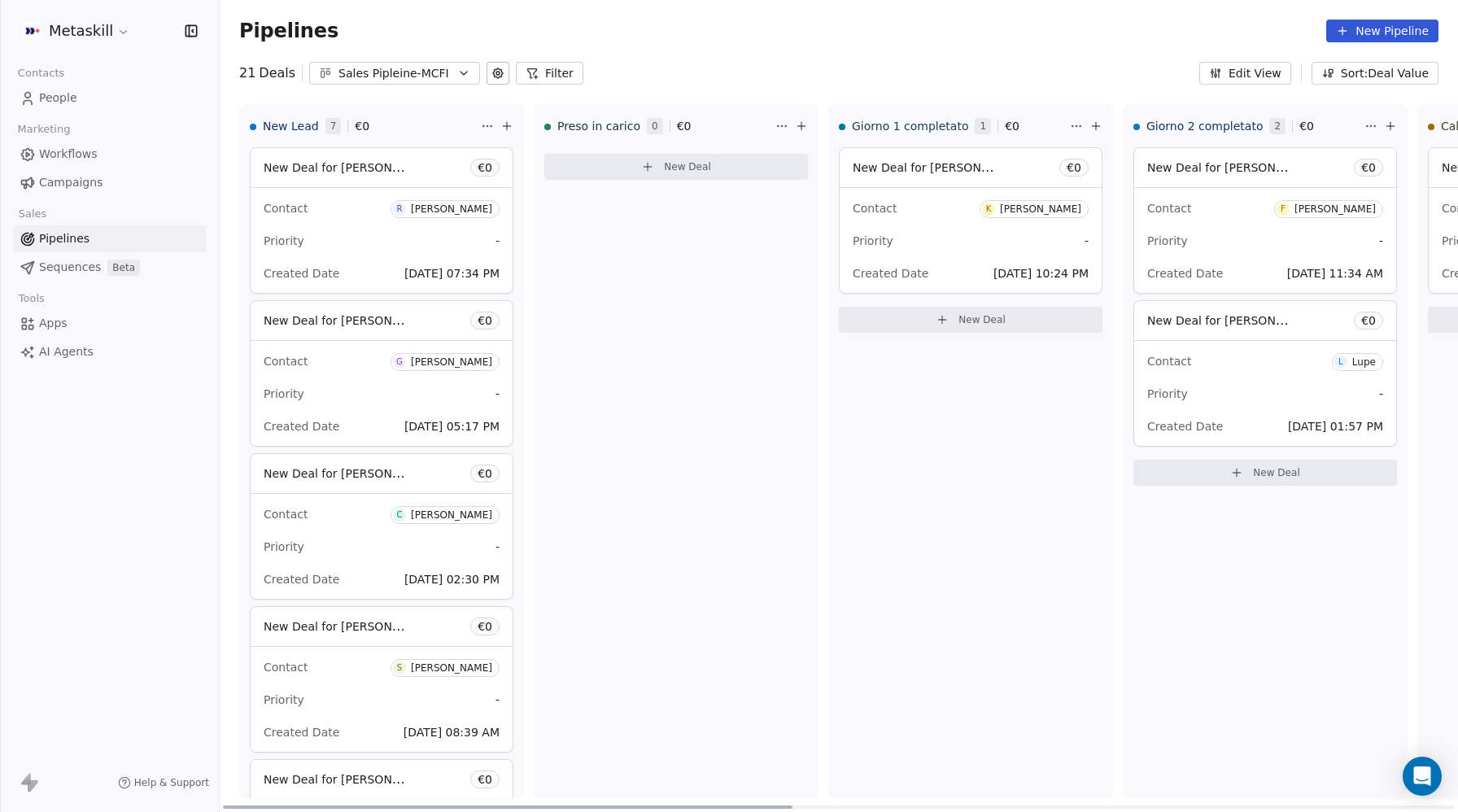
click at [410, 274] on span "[DATE] 07:34 PM" at bounding box center [451, 273] width 95 height 13
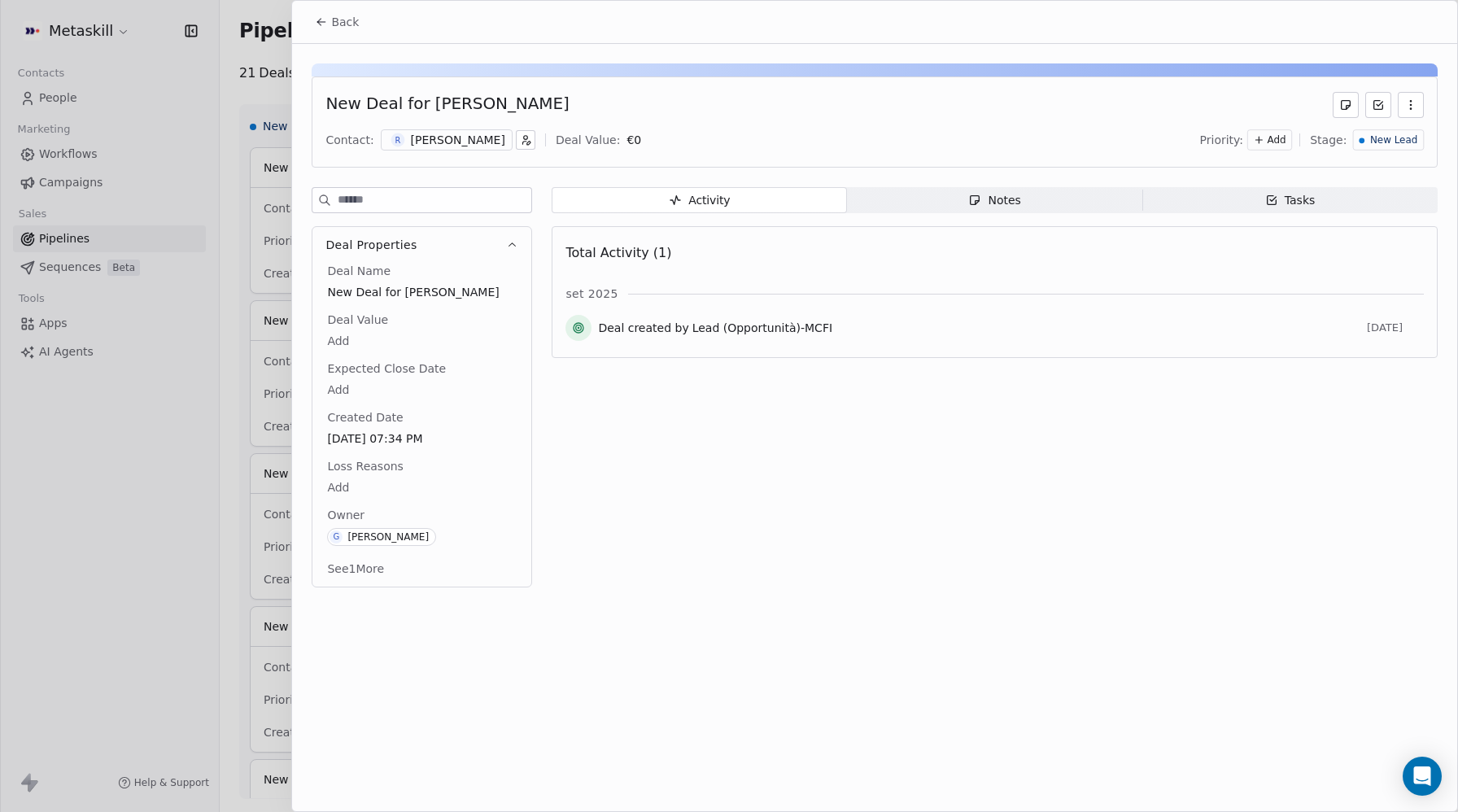
click at [443, 140] on div "[PERSON_NAME]" at bounding box center [458, 139] width 94 height 17
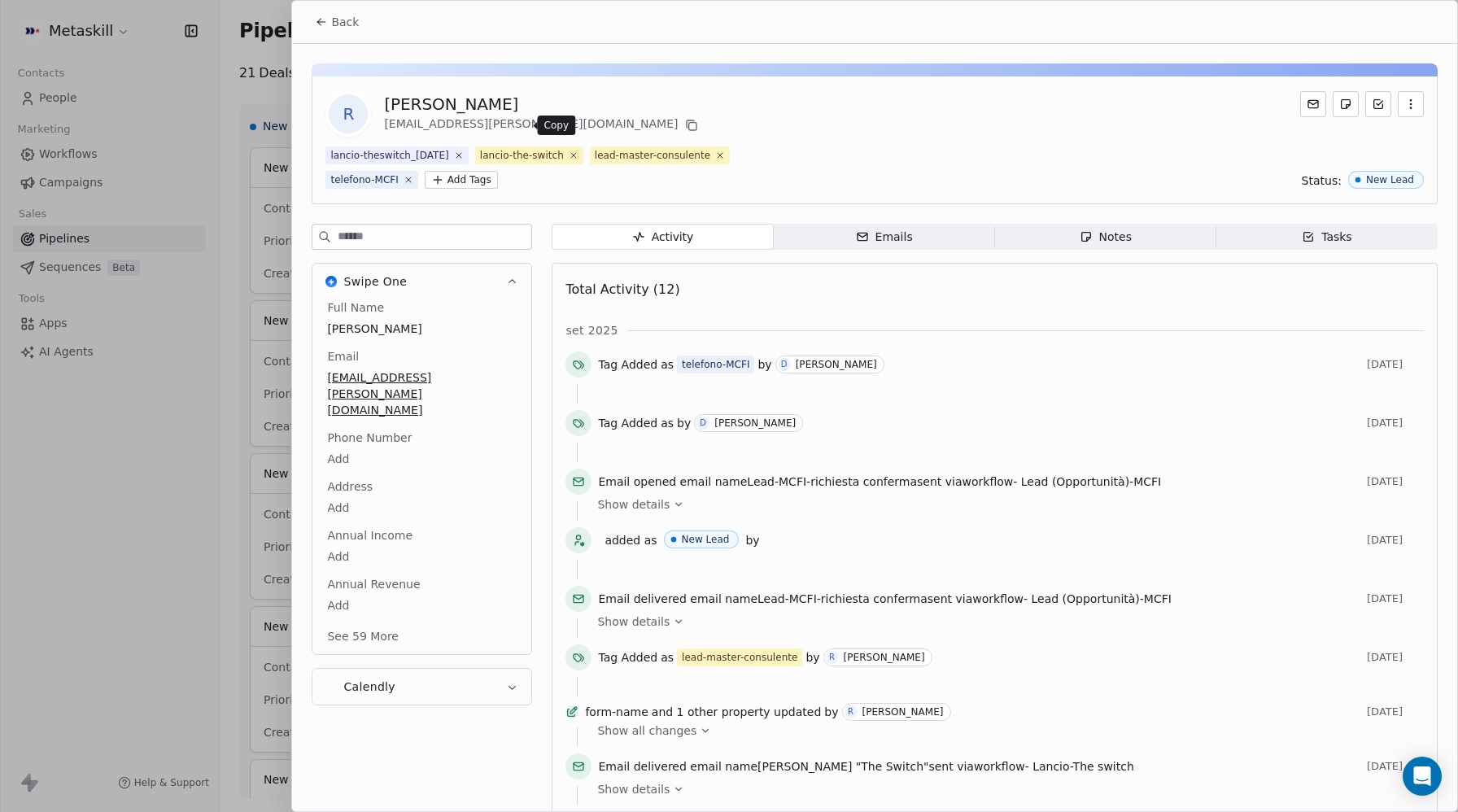
click at [685, 127] on icon at bounding box center [691, 125] width 13 height 13
click at [331, 24] on button "Back" at bounding box center [337, 22] width 64 height 29
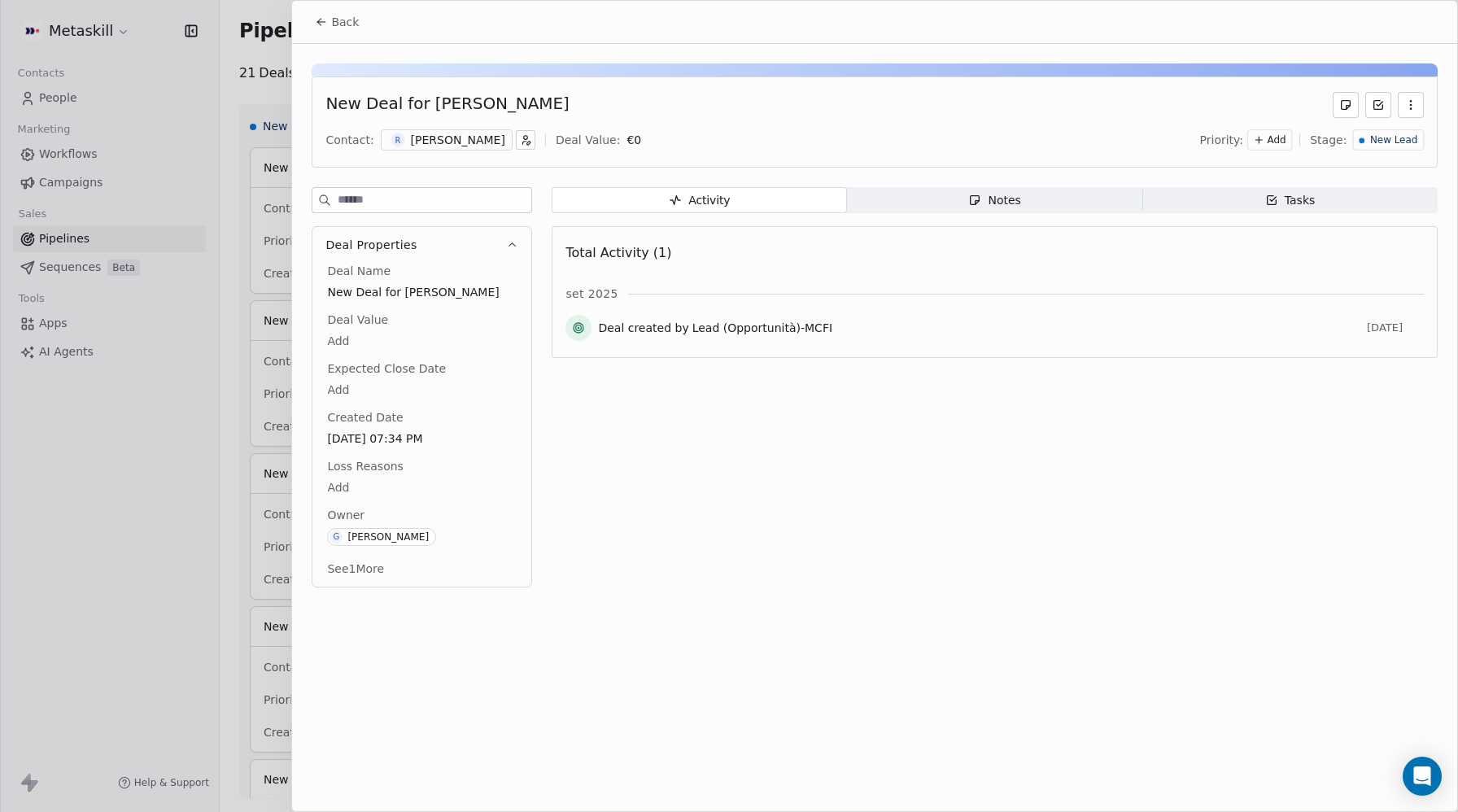
click at [347, 482] on body "Metaskill Contacts People Marketing Workflows Campaigns Sales Pipelines Sequenc…" at bounding box center [729, 406] width 1458 height 812
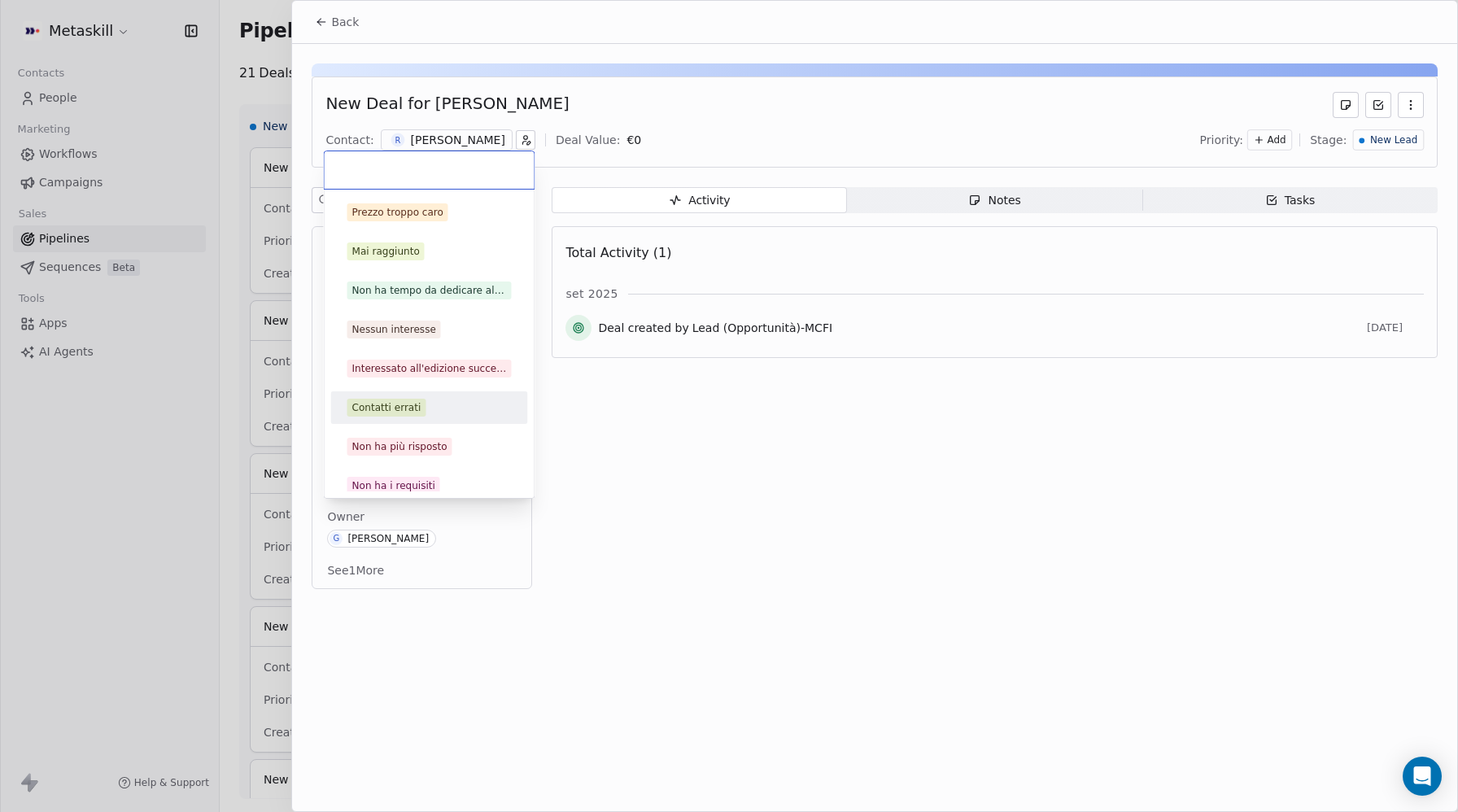
click at [412, 411] on div "Contatti errati" at bounding box center [387, 407] width 69 height 15
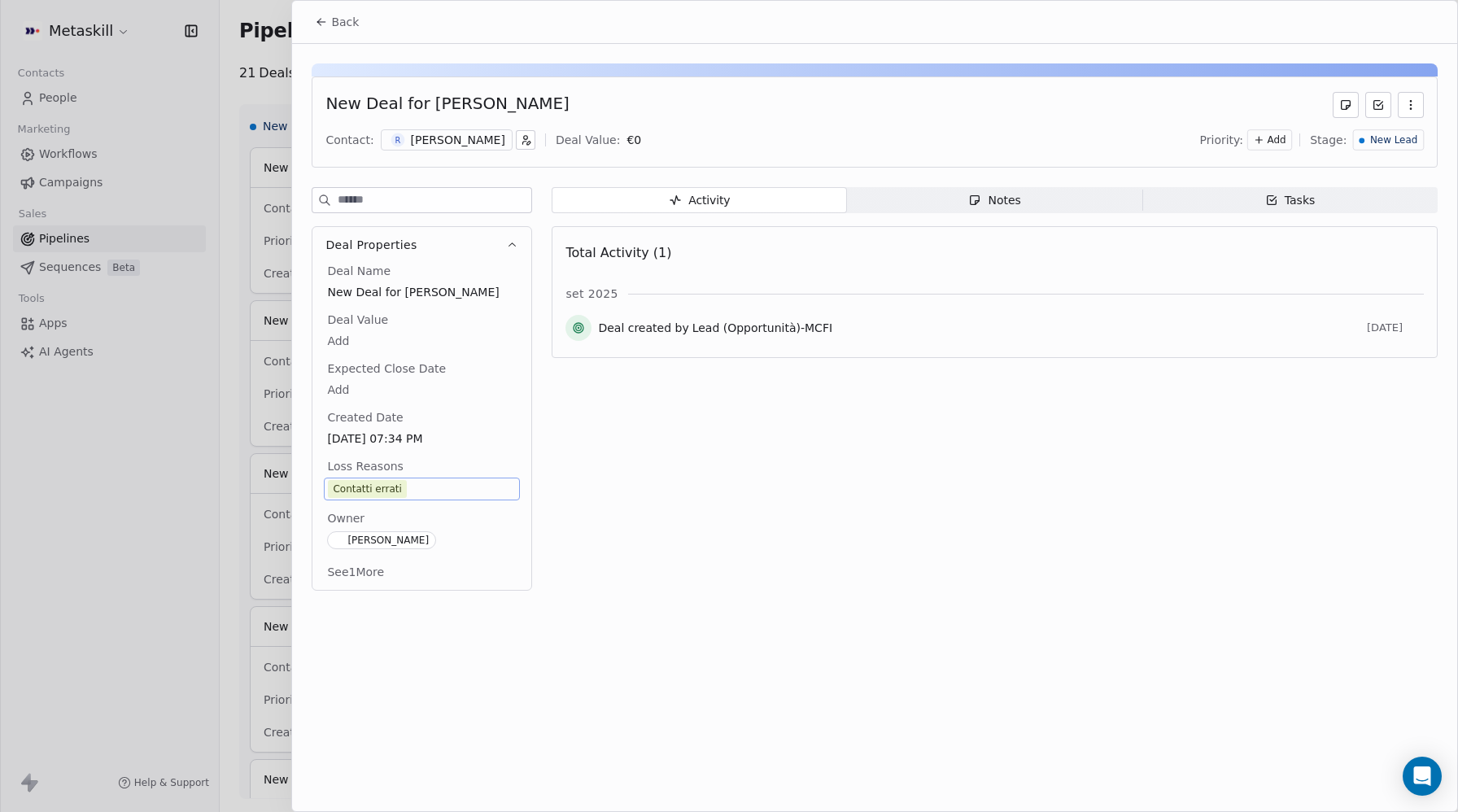
click at [1380, 138] on span "New Lead" at bounding box center [1393, 140] width 47 height 14
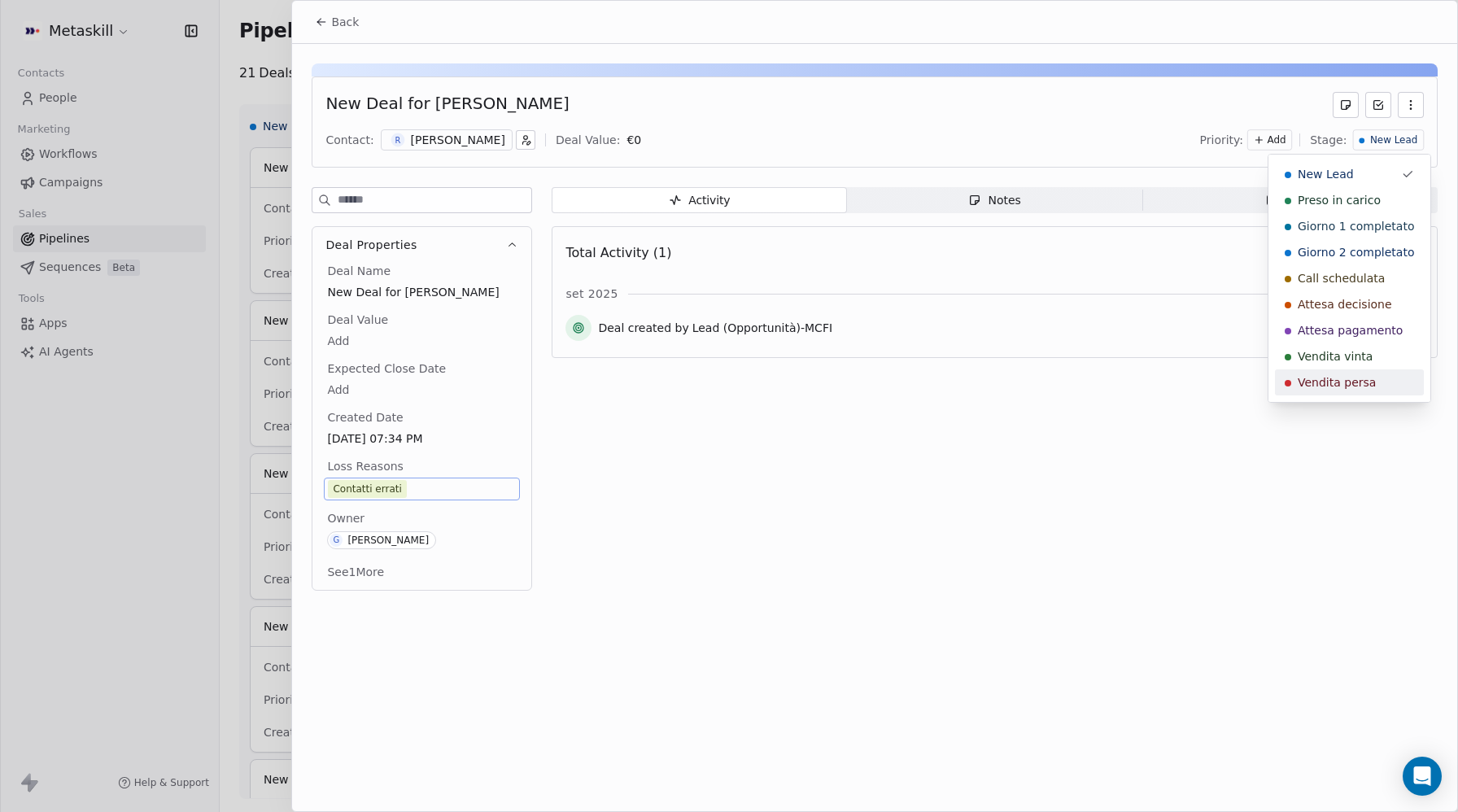
click at [1329, 376] on span "Vendita persa" at bounding box center [1337, 381] width 78 height 17
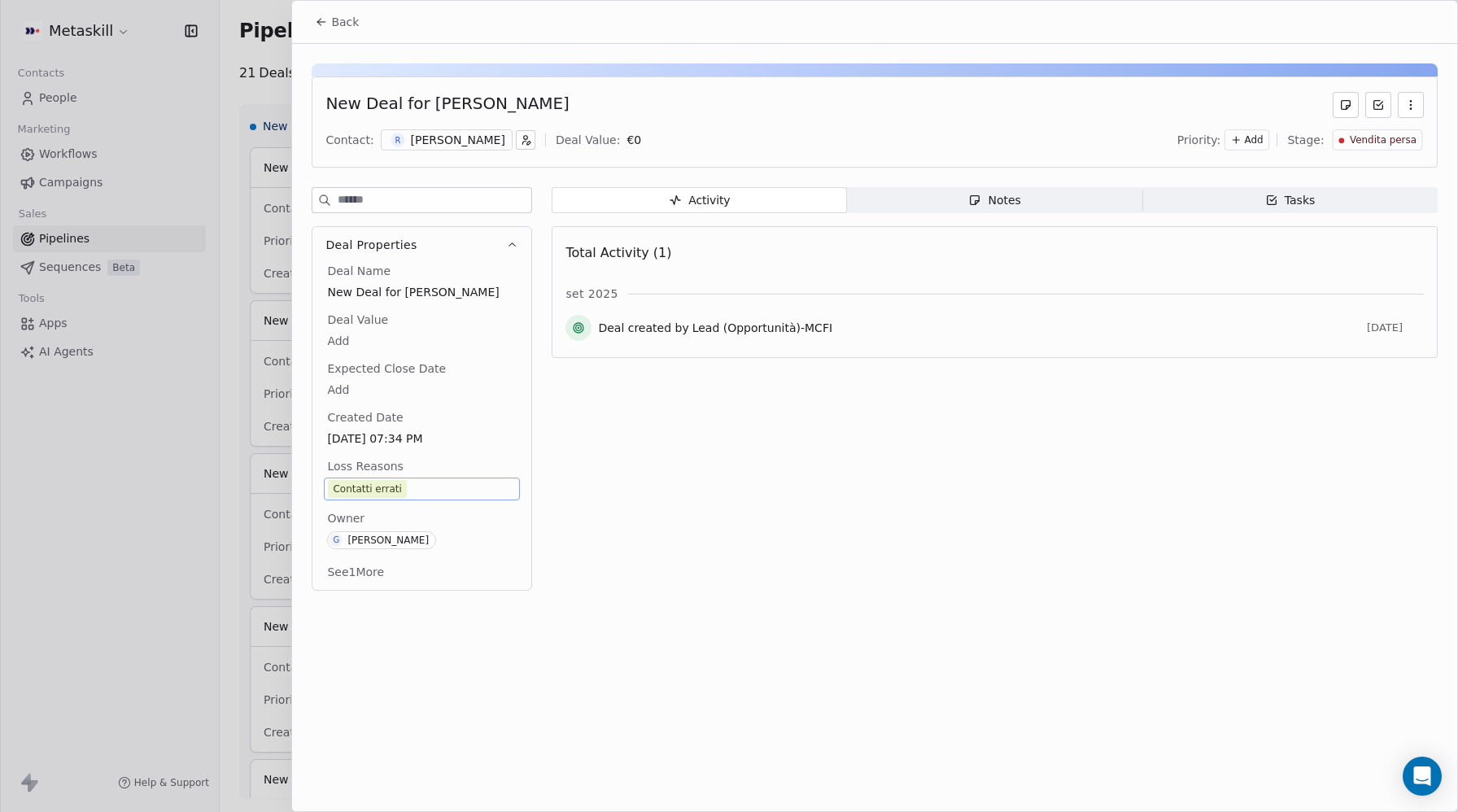
click at [342, 28] on span "Back" at bounding box center [344, 22] width 27 height 17
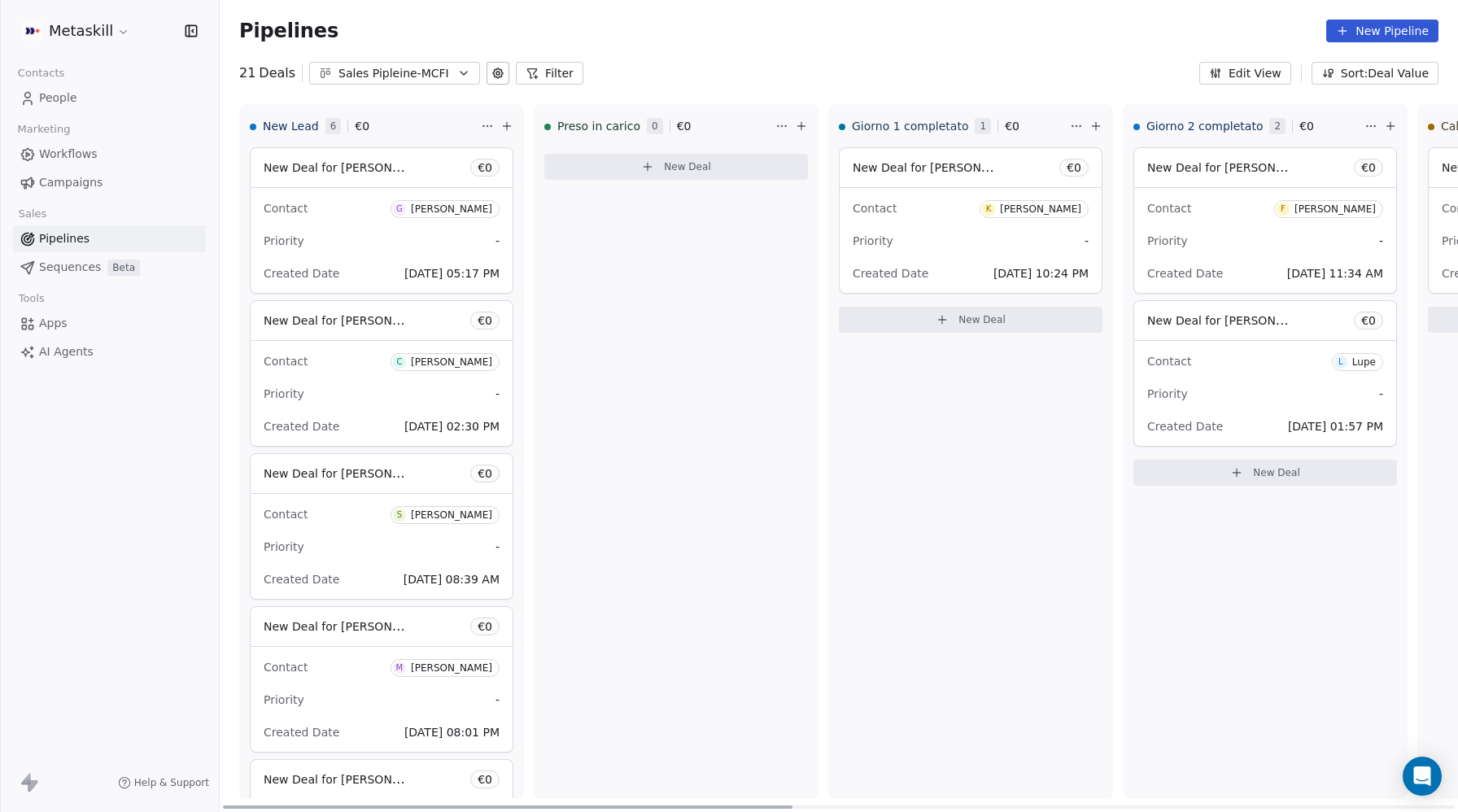
click at [404, 431] on span "[DATE] 02:30 PM" at bounding box center [451, 426] width 95 height 13
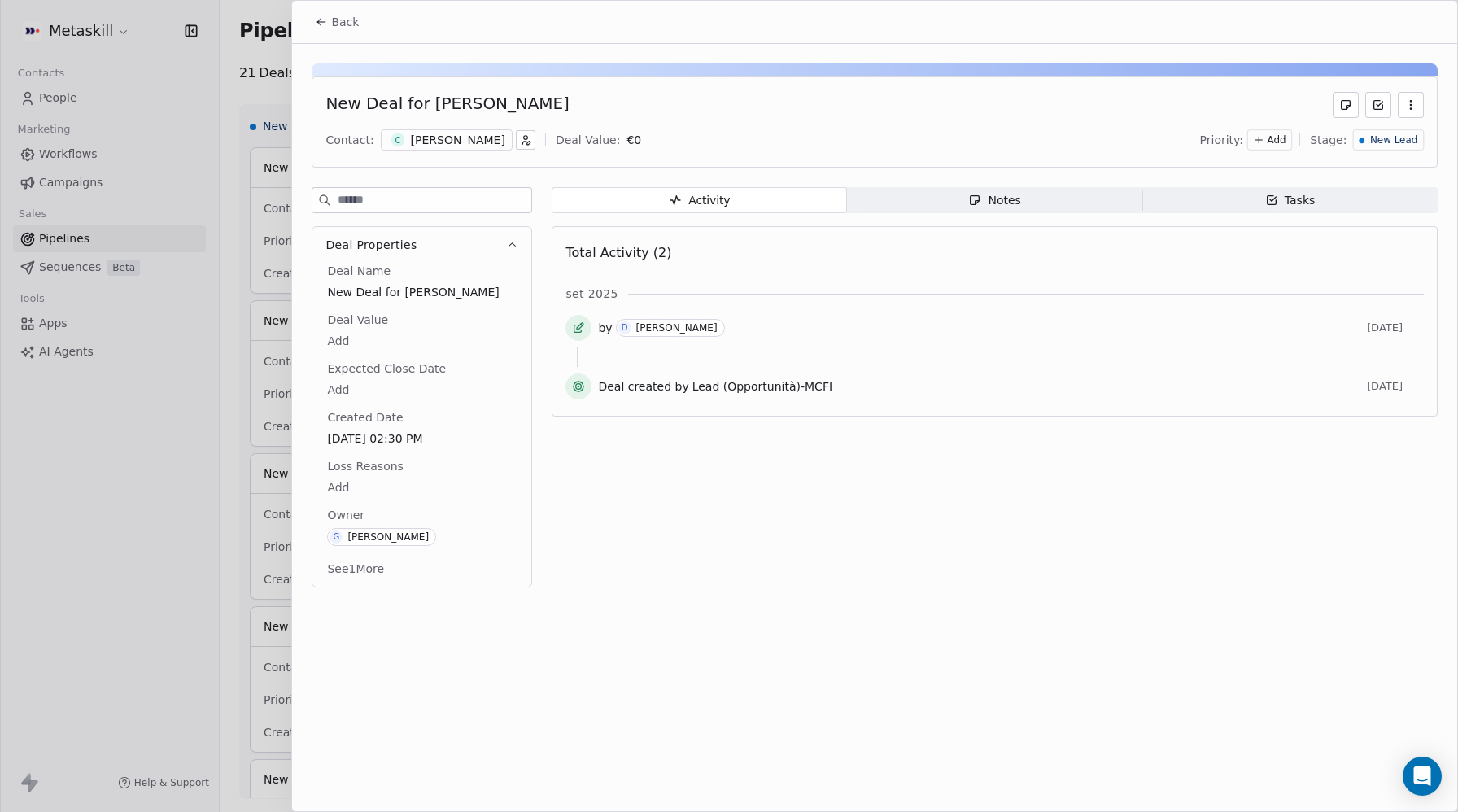
click at [428, 144] on div "[PERSON_NAME]" at bounding box center [458, 139] width 94 height 17
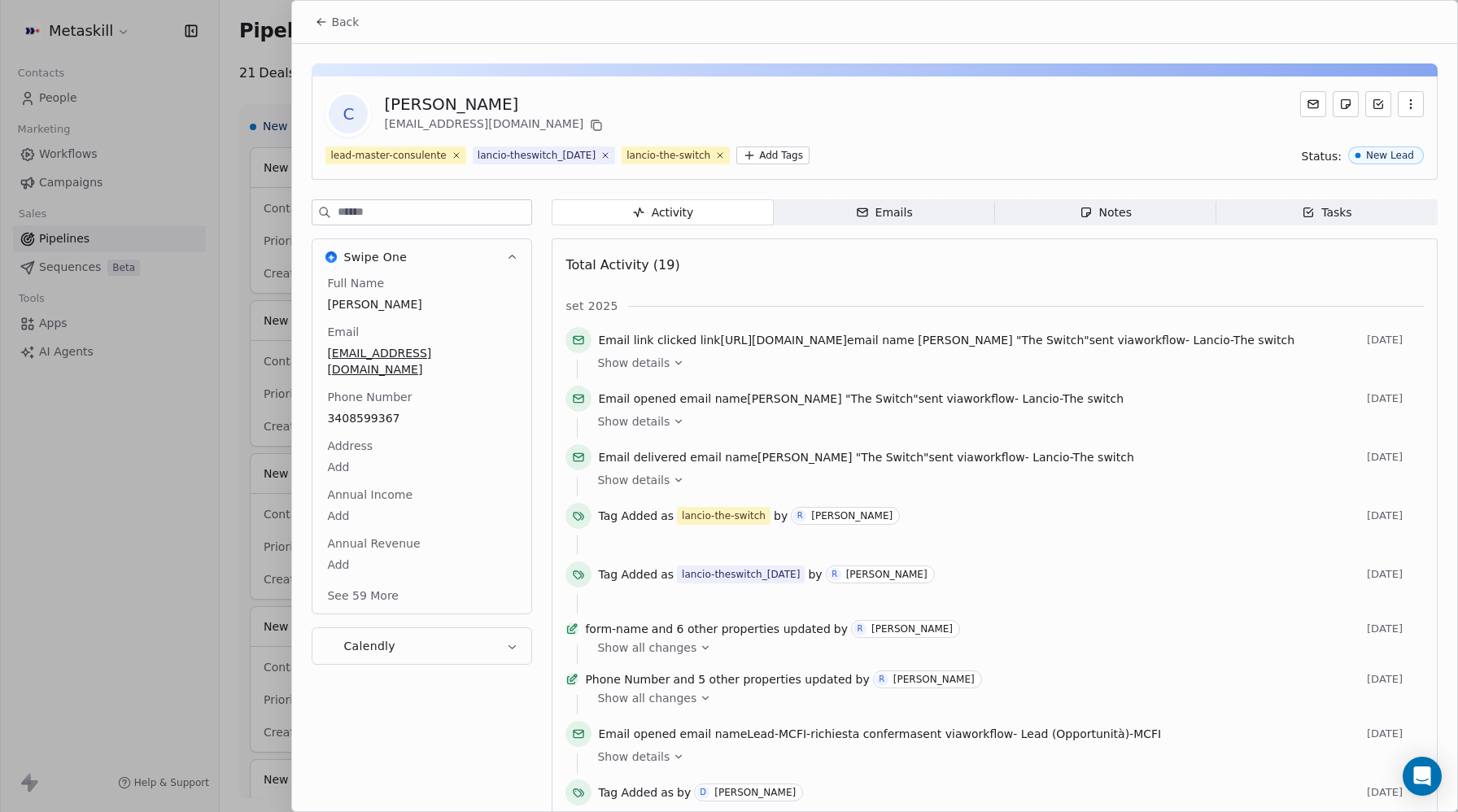
click at [310, 20] on button "Back" at bounding box center [337, 22] width 64 height 29
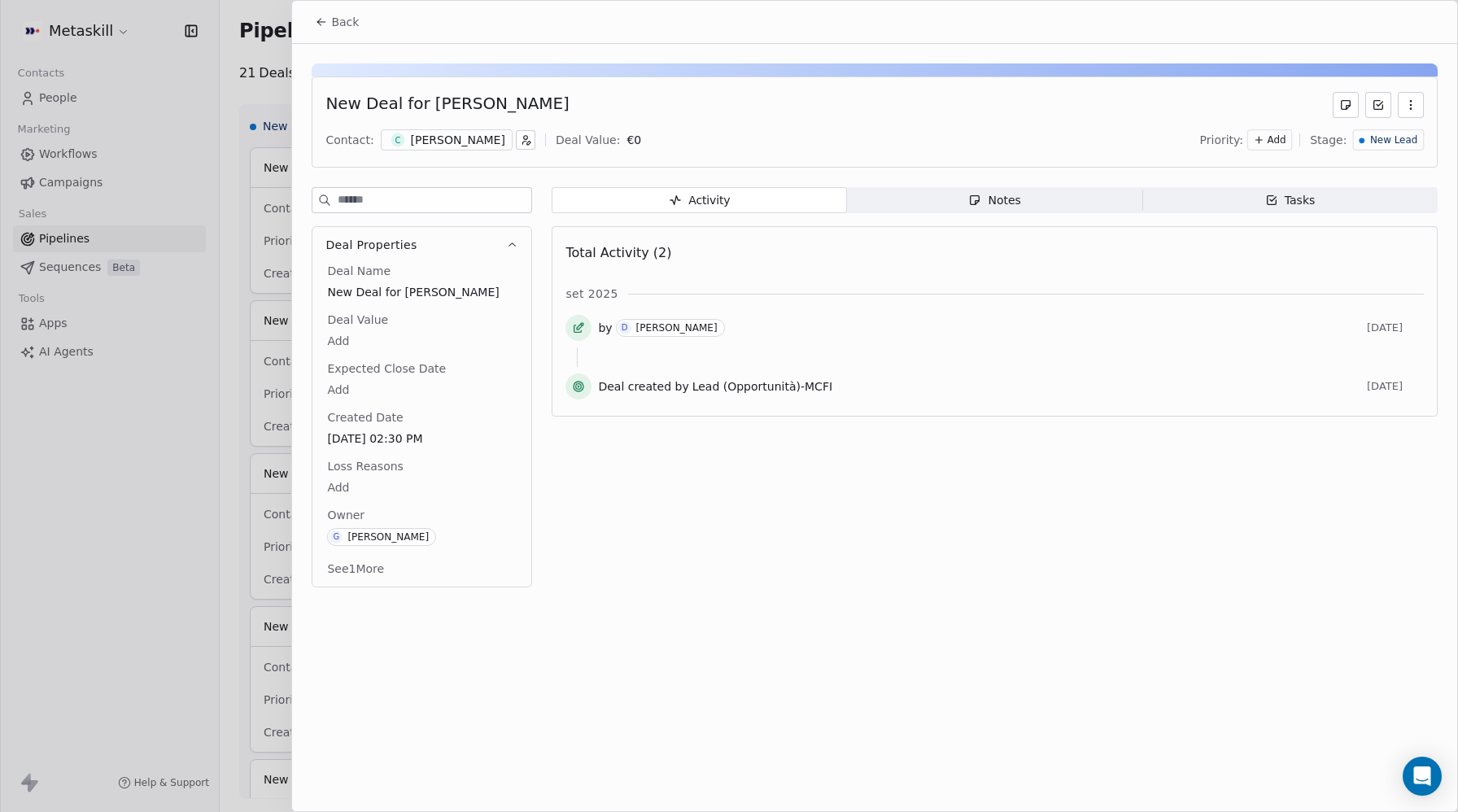
click at [334, 25] on span "Back" at bounding box center [344, 22] width 27 height 17
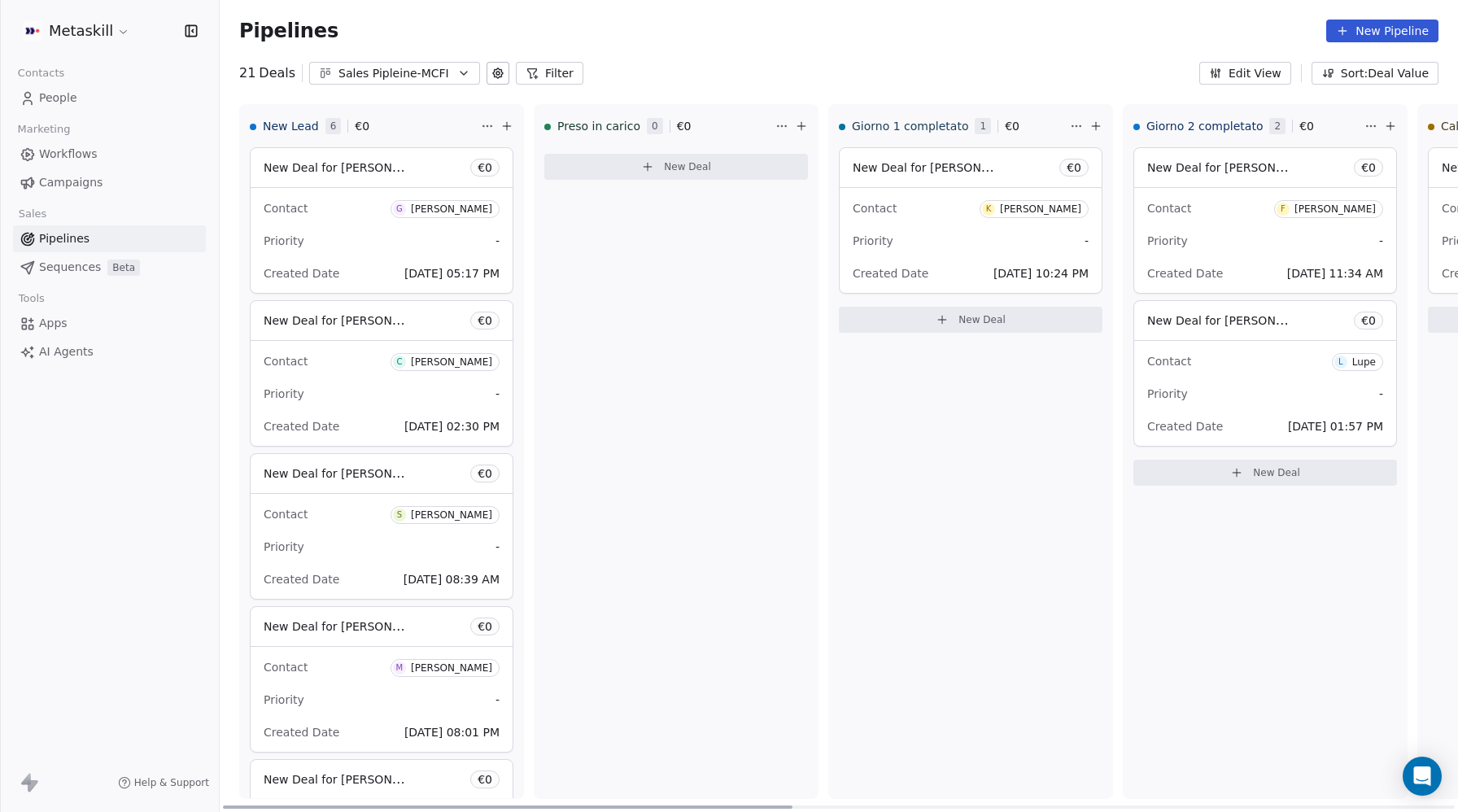
click at [345, 264] on div "Created Date [DATE] 05:17 PM" at bounding box center [382, 273] width 235 height 26
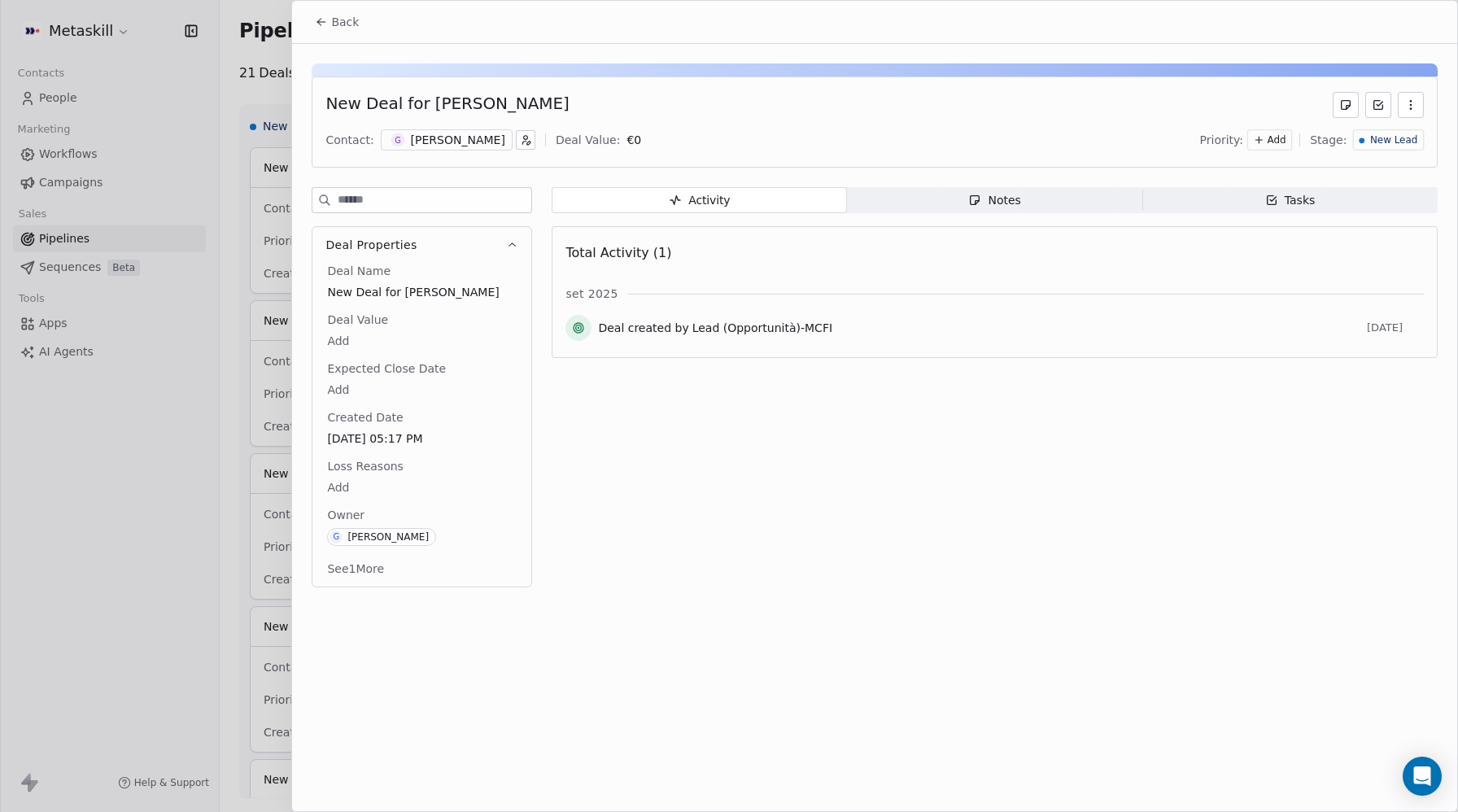
click at [468, 142] on div "[PERSON_NAME]" at bounding box center [458, 139] width 94 height 17
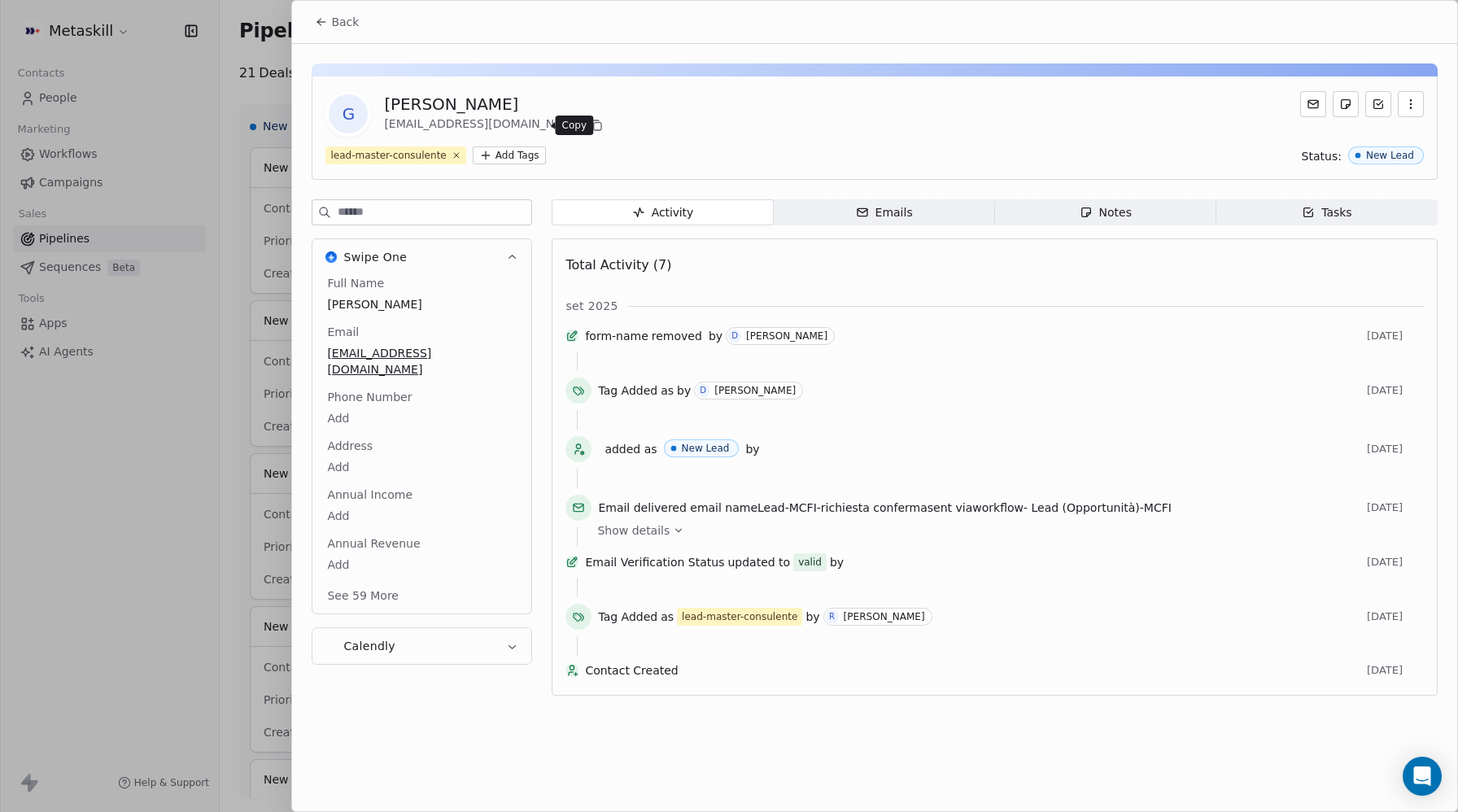
click at [590, 127] on icon at bounding box center [596, 125] width 13 height 13
drag, startPoint x: 331, startPoint y: 22, endPoint x: 351, endPoint y: 45, distance: 30.5
click at [331, 22] on button "Back" at bounding box center [337, 22] width 64 height 29
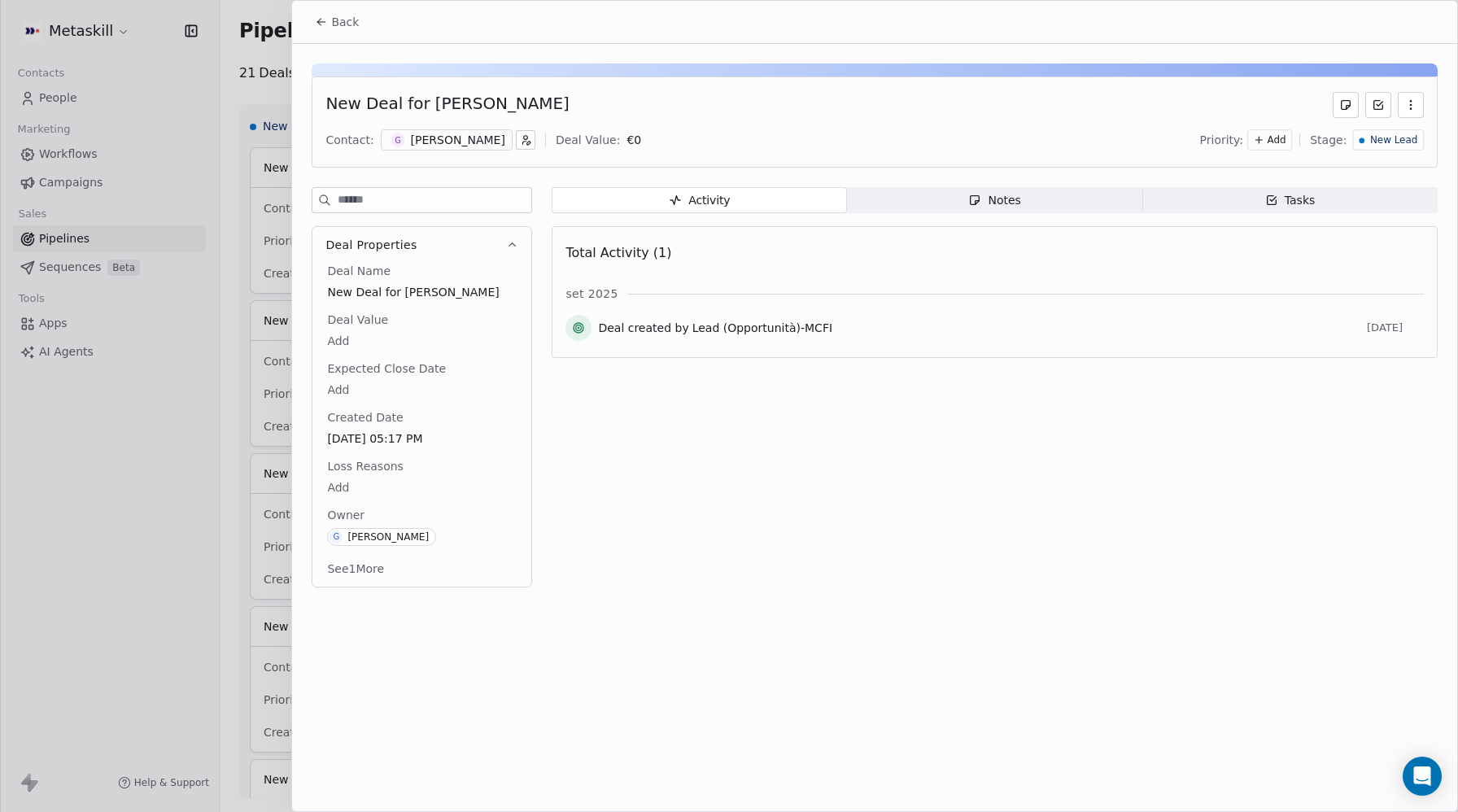
click at [348, 490] on body "Metaskill Contacts People Marketing Workflows Campaigns Sales Pipelines Sequenc…" at bounding box center [729, 406] width 1458 height 812
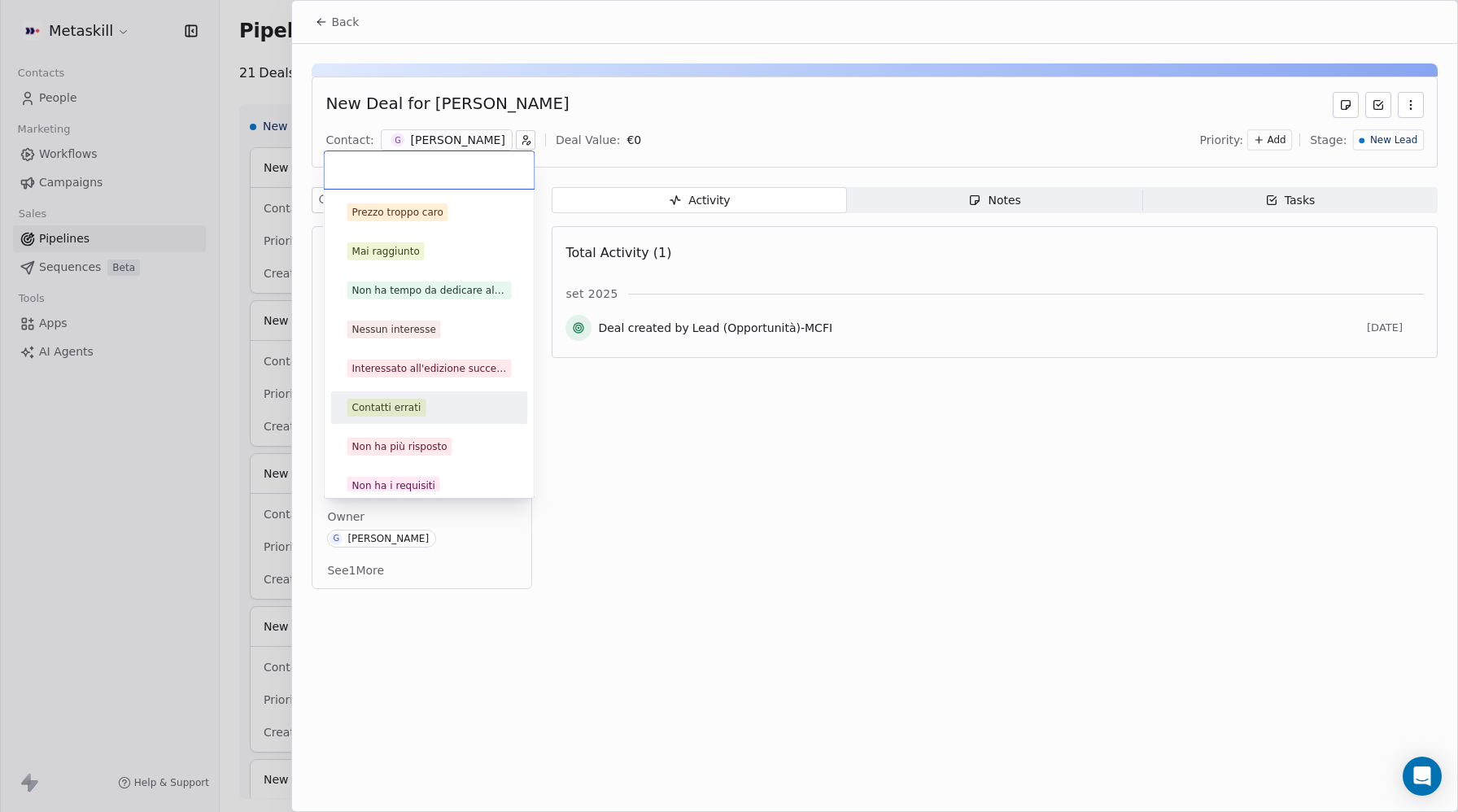
click at [383, 411] on div "Contatti errati" at bounding box center [387, 407] width 69 height 15
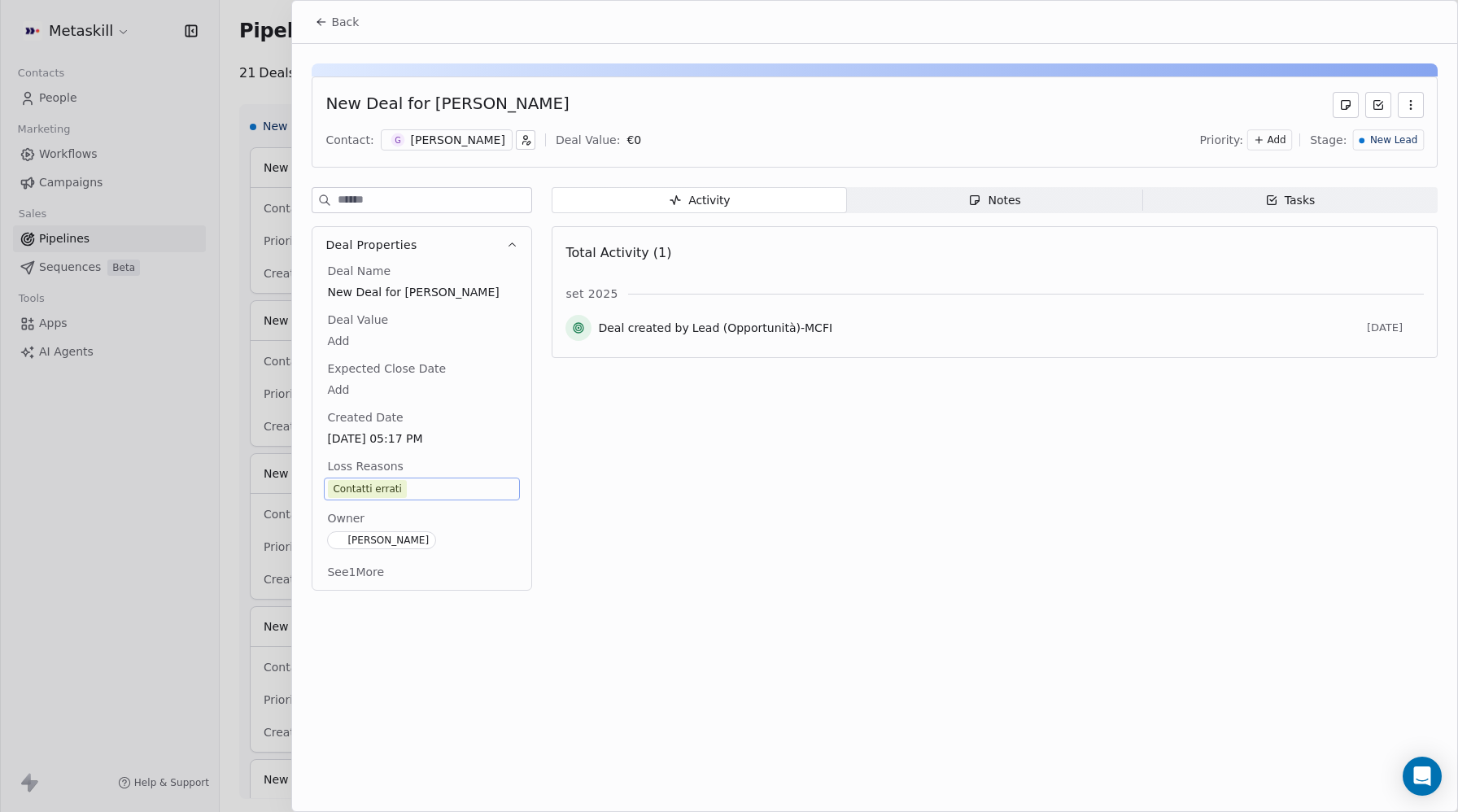
click at [1399, 135] on span "New Lead" at bounding box center [1393, 140] width 47 height 14
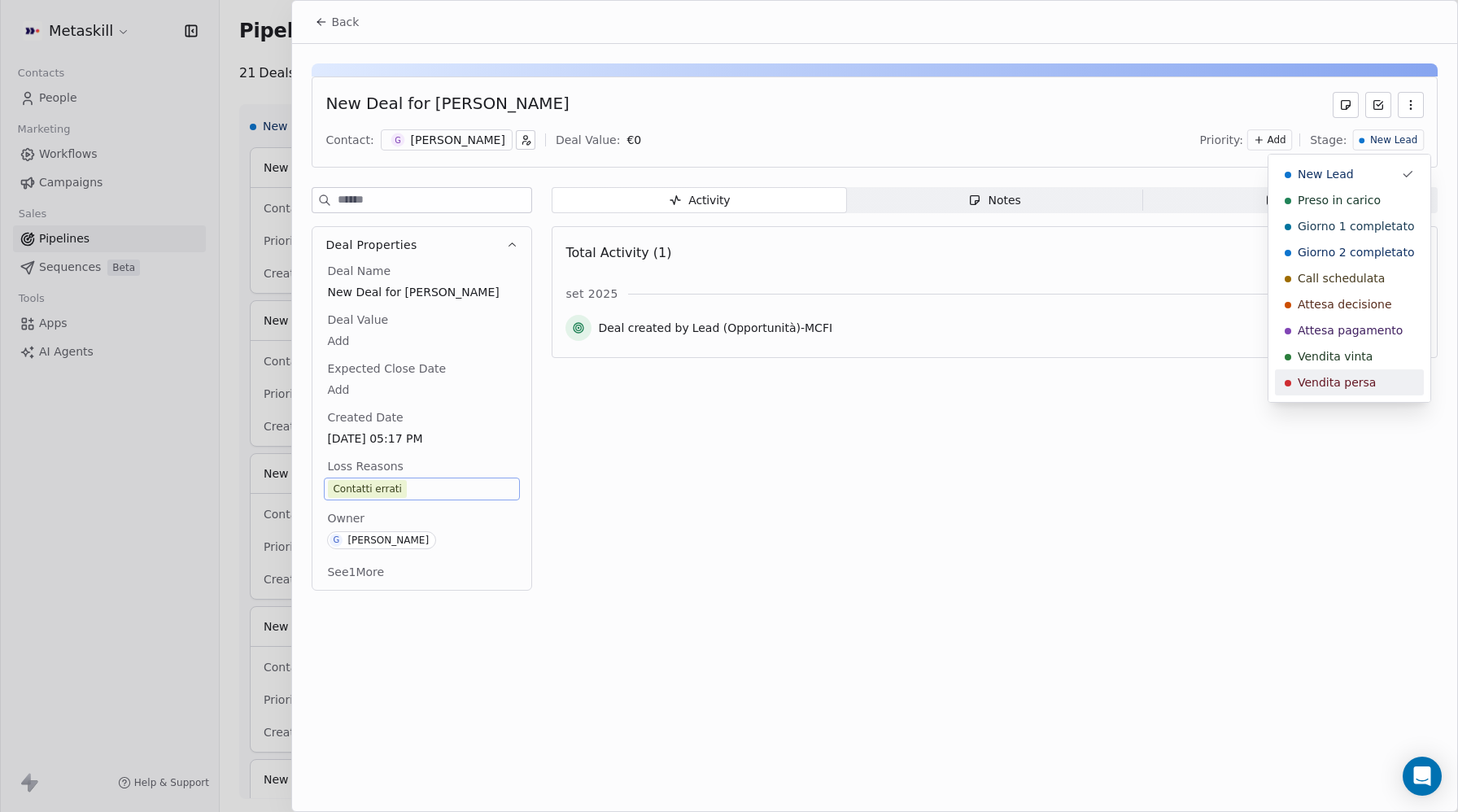
click at [1332, 386] on span "Vendita persa" at bounding box center [1337, 381] width 78 height 17
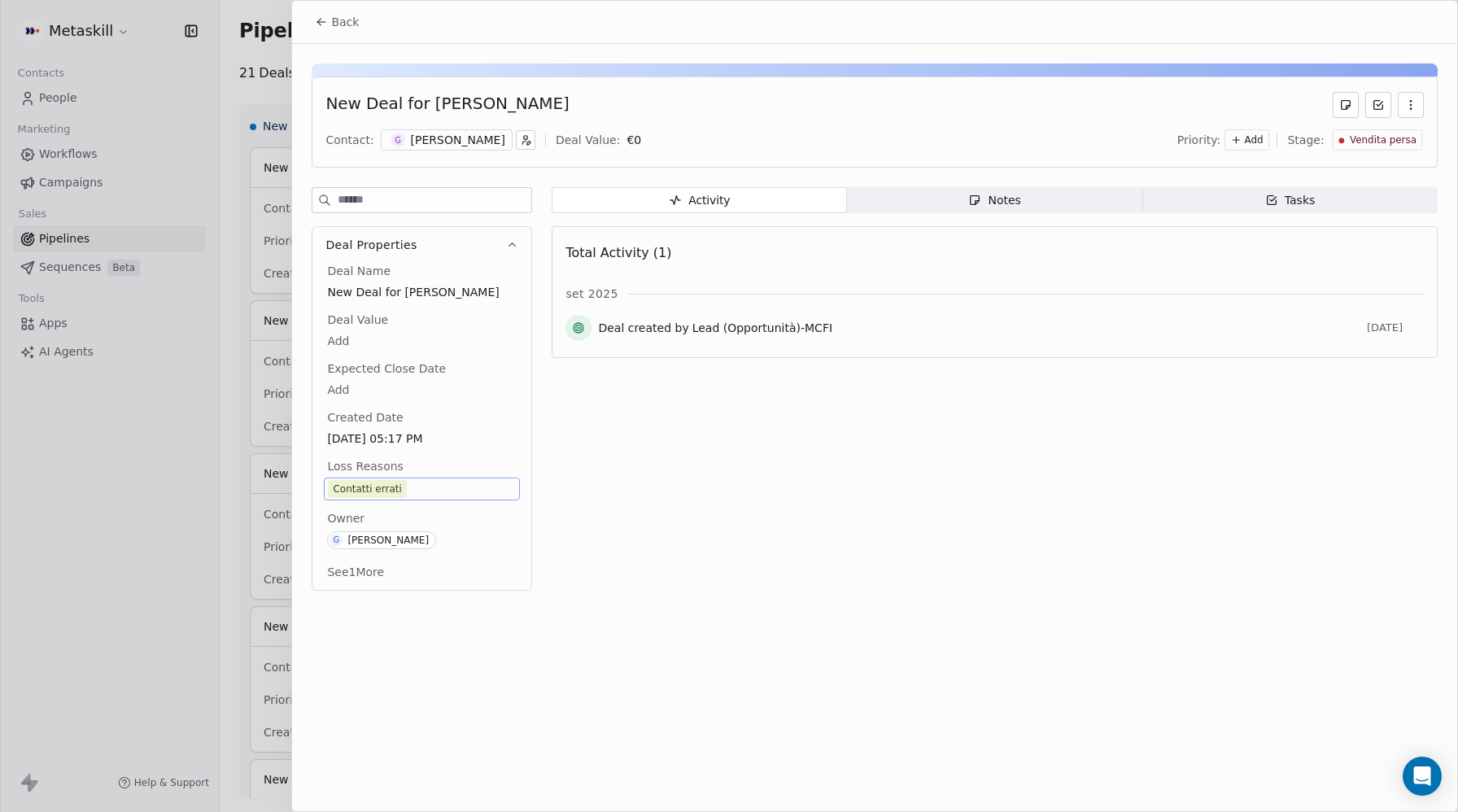
click at [322, 25] on icon at bounding box center [321, 22] width 13 height 13
click at [426, 136] on div "[PERSON_NAME]" at bounding box center [458, 139] width 94 height 17
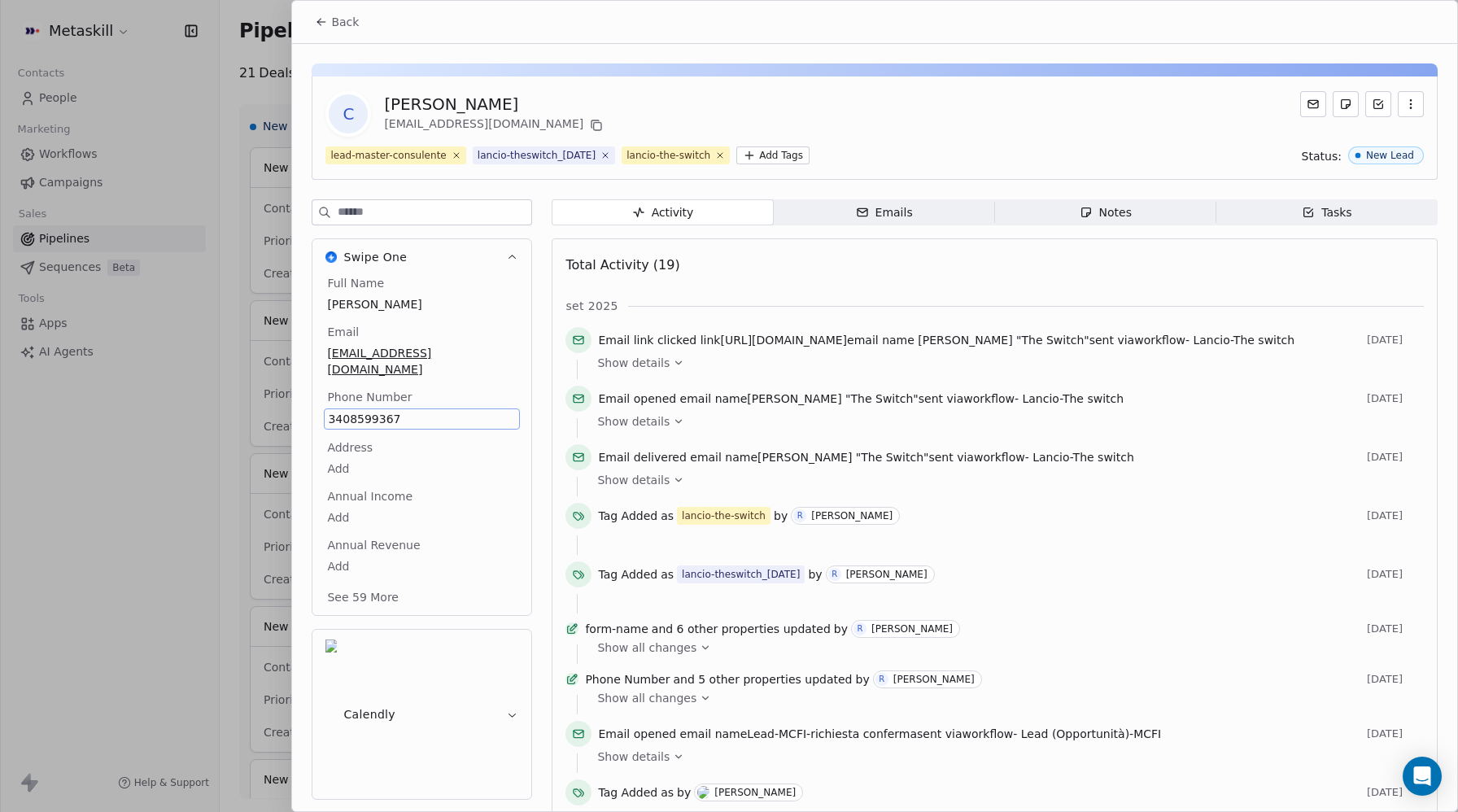
click at [364, 424] on div "Full Name [PERSON_NAME] Email [EMAIL_ADDRESS][DOMAIN_NAME] Phone Number [PHONE_…" at bounding box center [422, 441] width 196 height 333
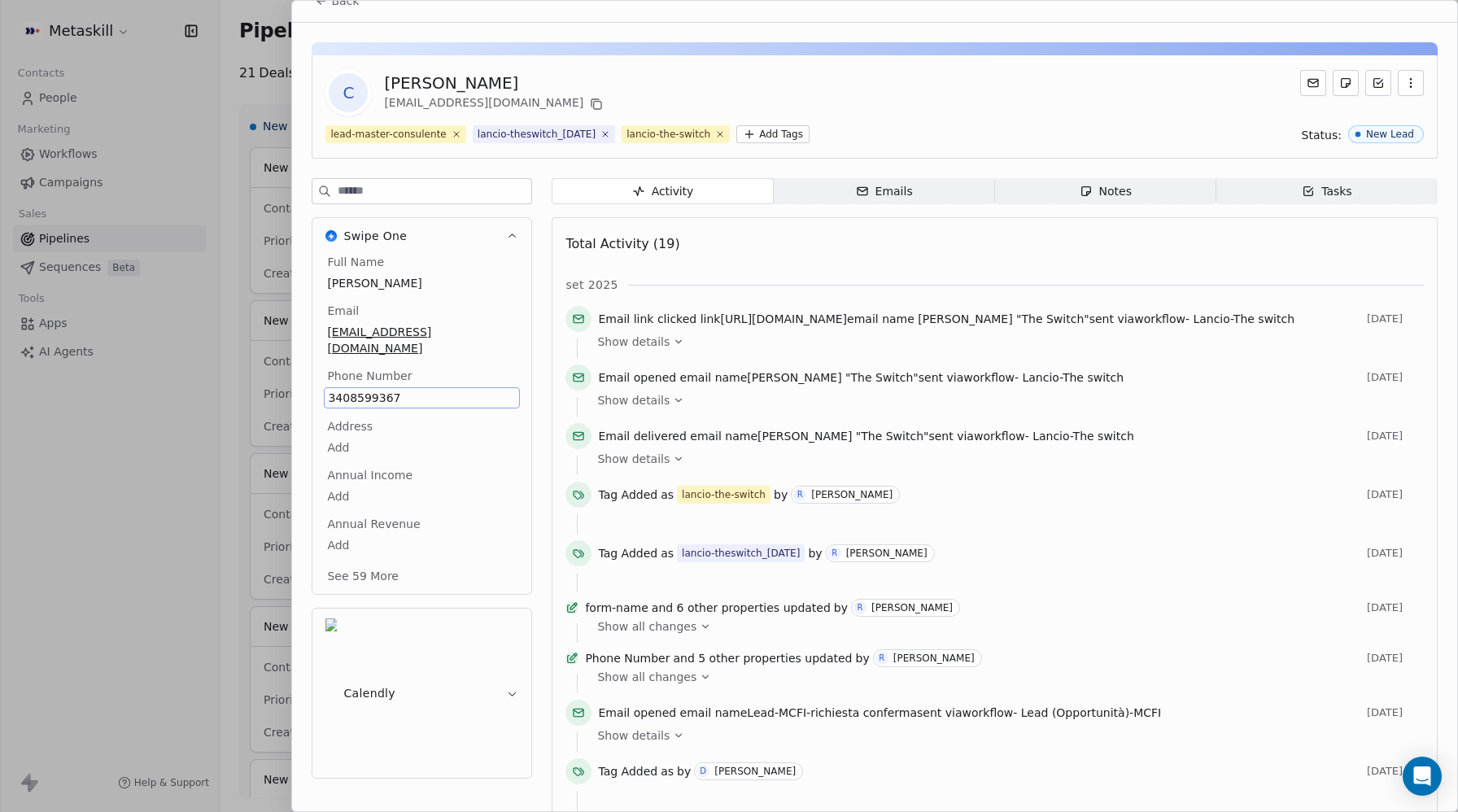
click at [364, 405] on span "3408599367" at bounding box center [422, 397] width 188 height 17
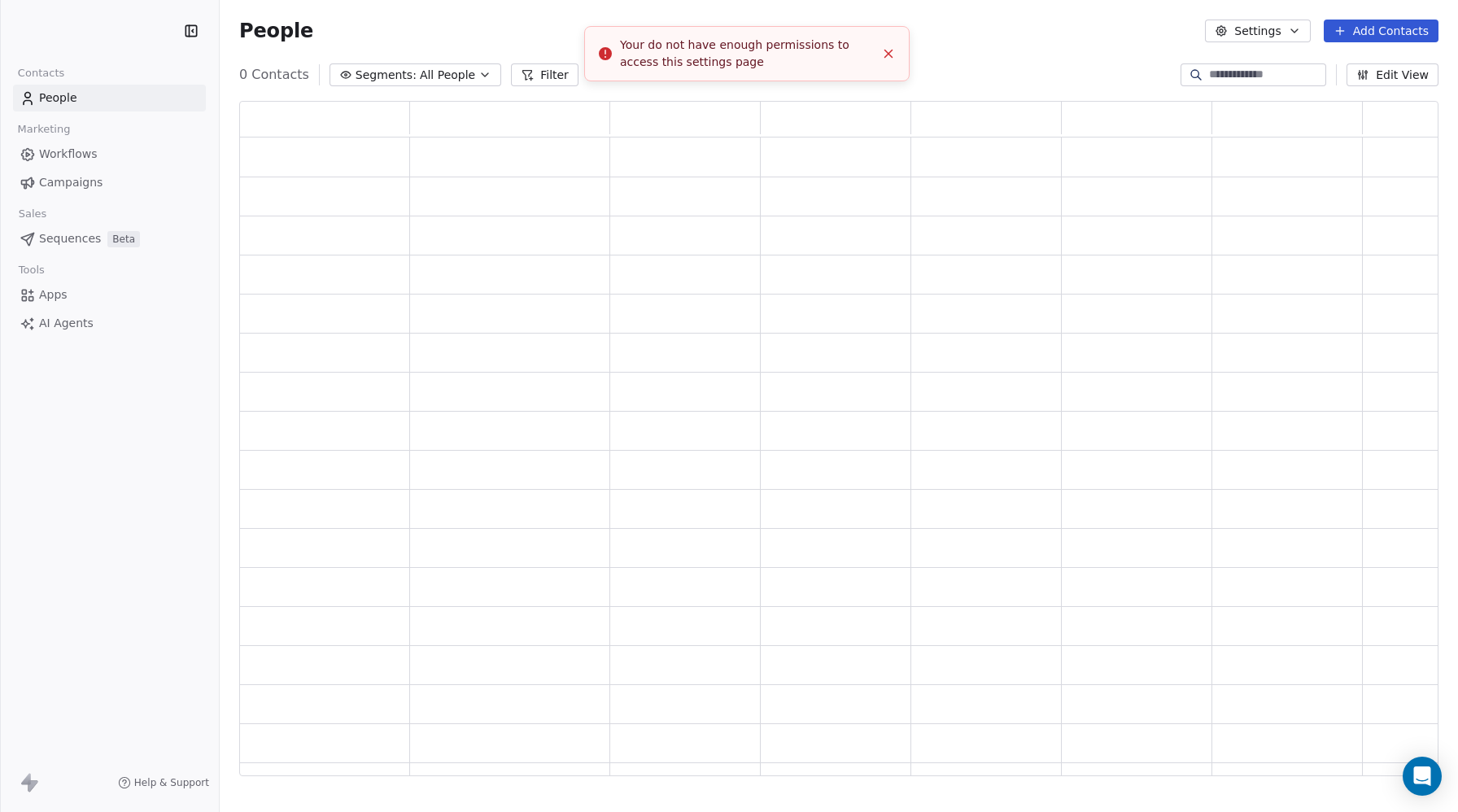
scroll to position [675, 1199]
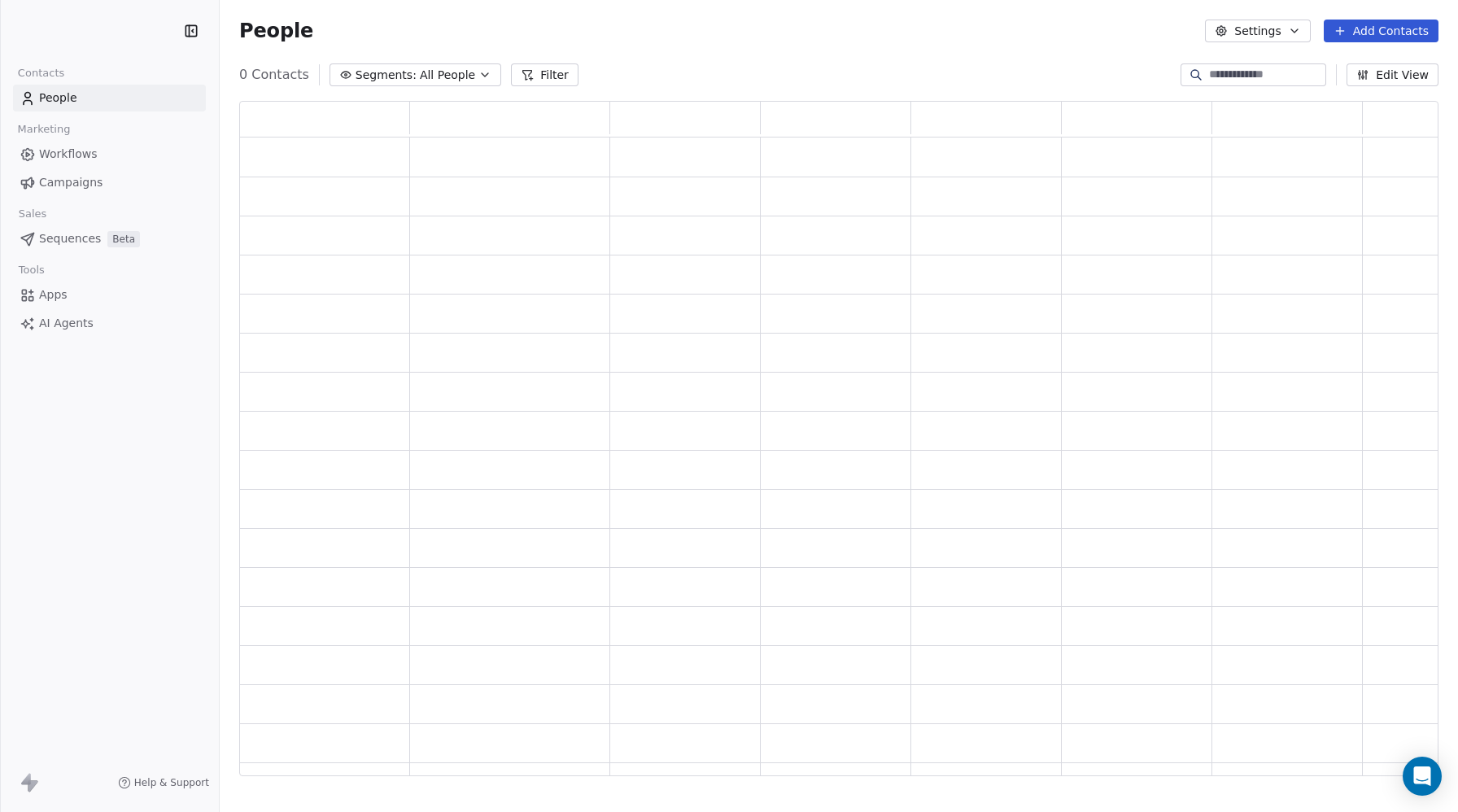
click at [98, 31] on html "Contacts People Marketing Workflows Campaigns Sales Sequences Beta Tools Apps A…" at bounding box center [729, 406] width 1458 height 812
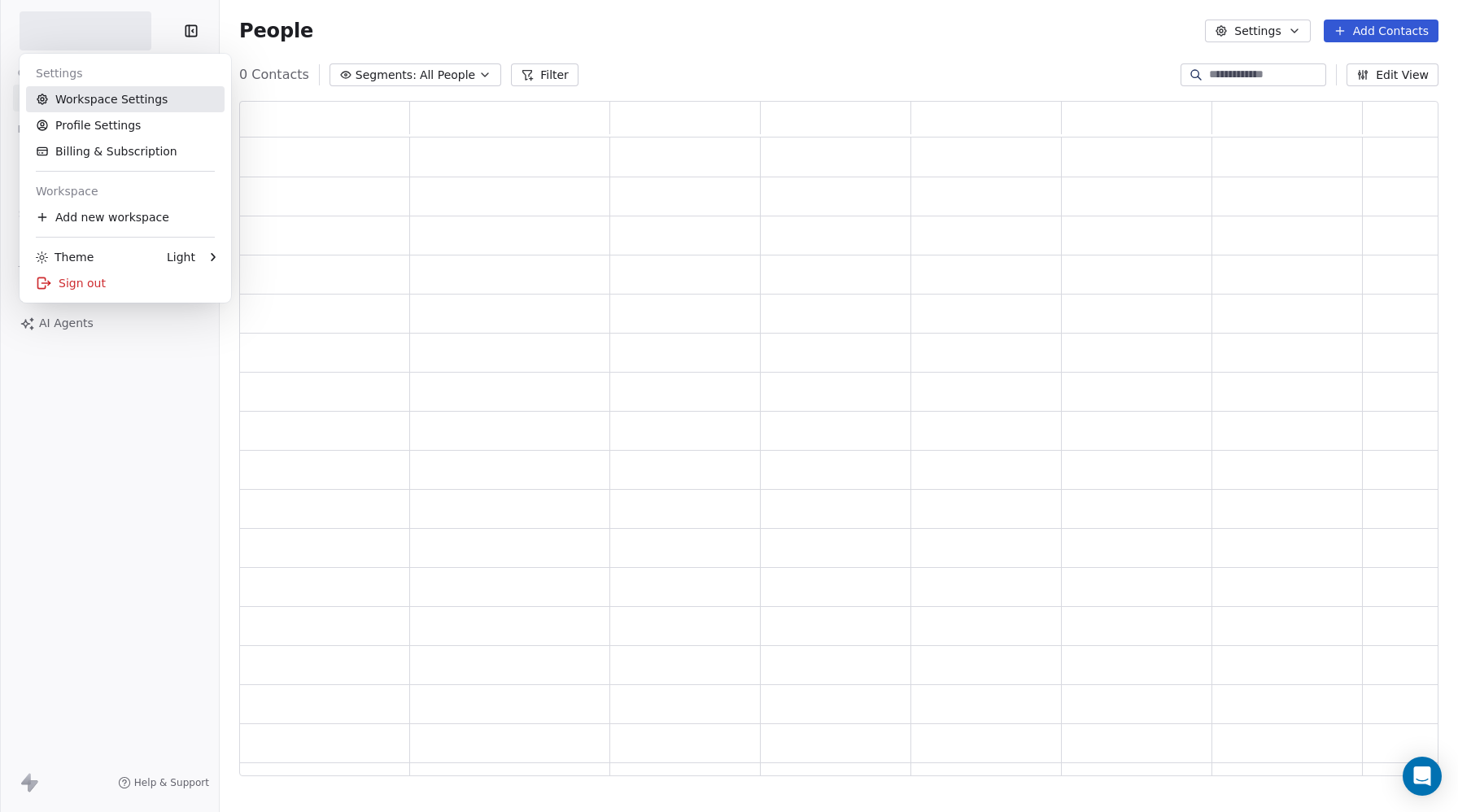
click at [81, 98] on link "Workspace Settings" at bounding box center [126, 99] width 198 height 26
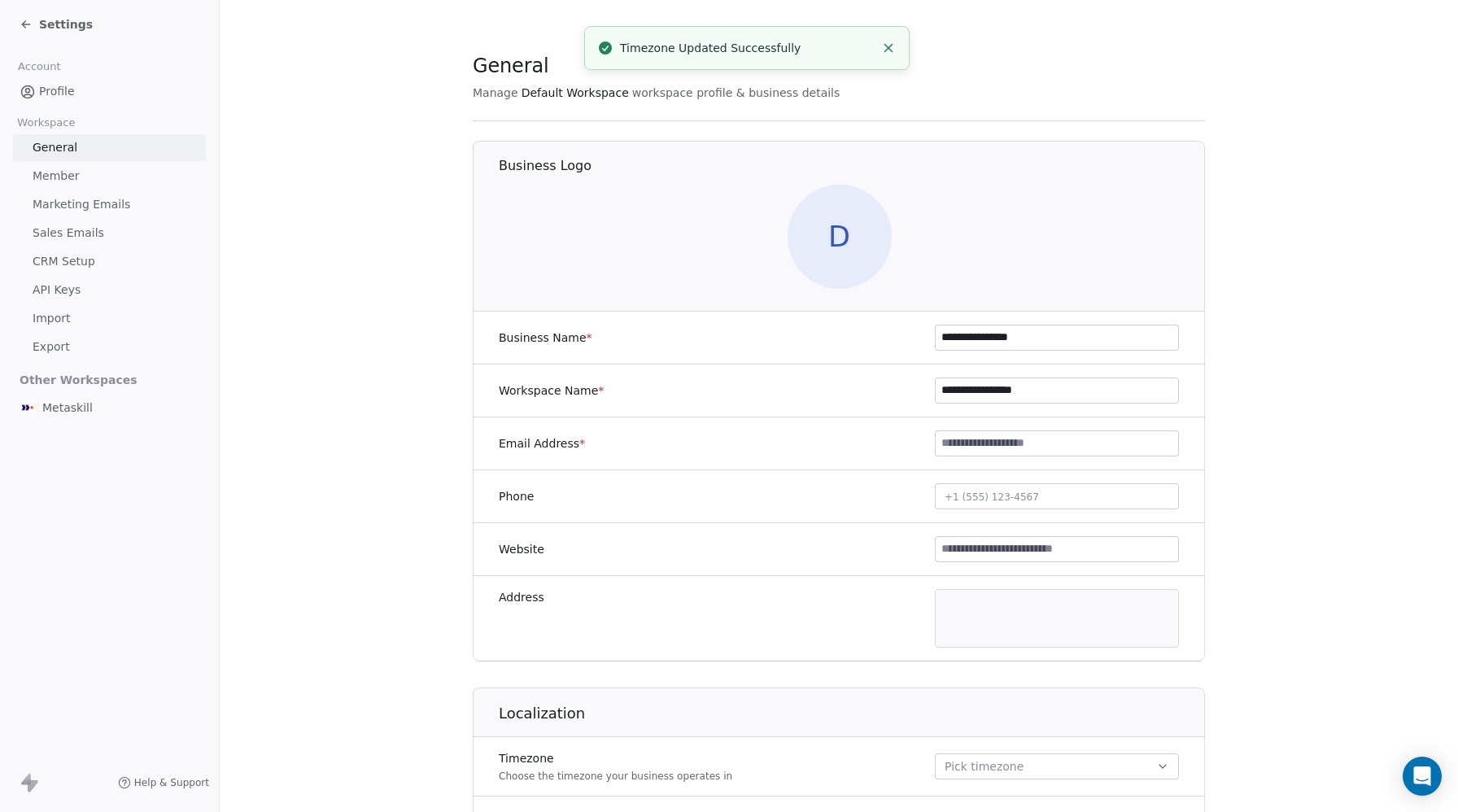
click at [56, 173] on span "Member" at bounding box center [56, 176] width 47 height 17
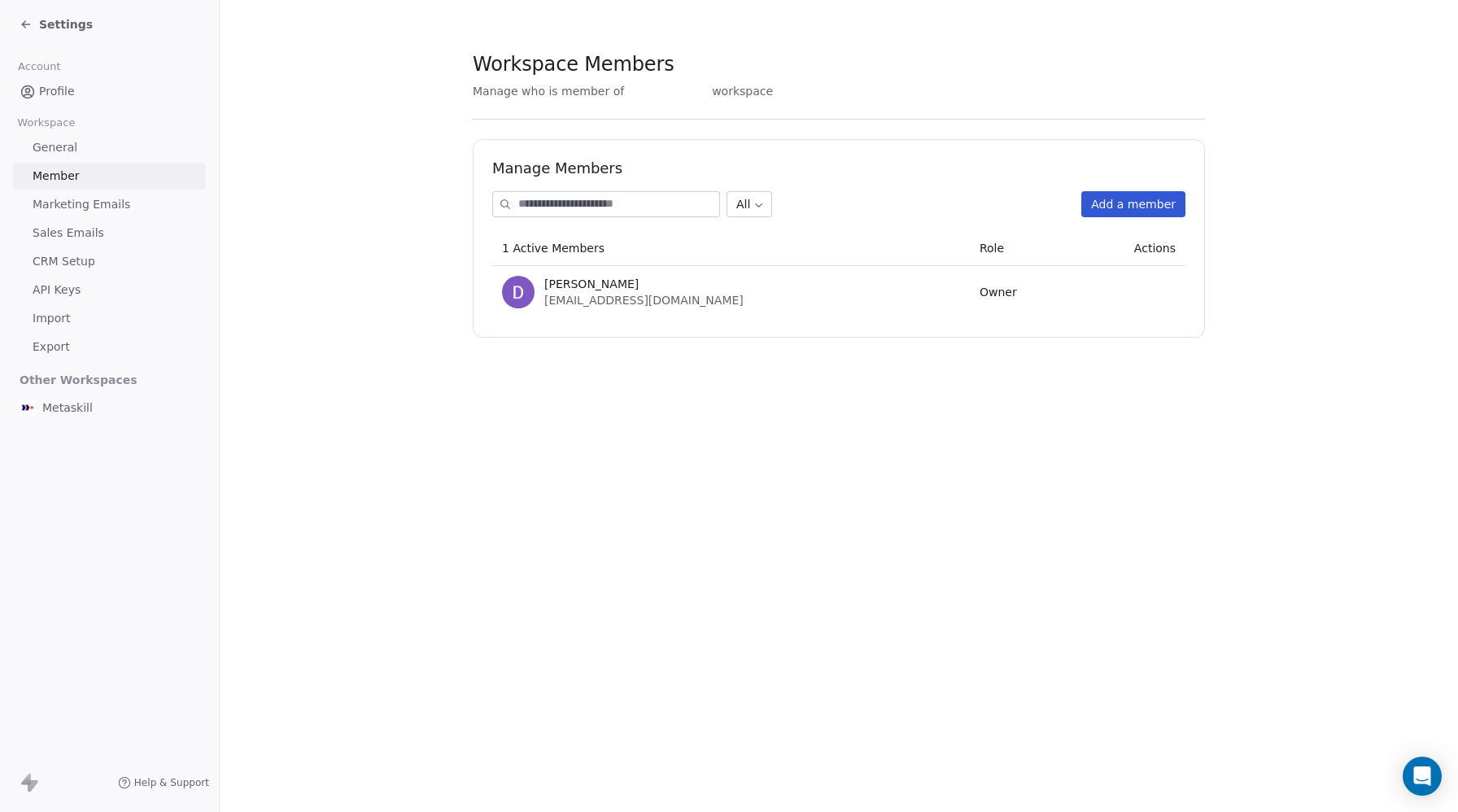
click at [71, 23] on span "Settings" at bounding box center [66, 25] width 54 height 17
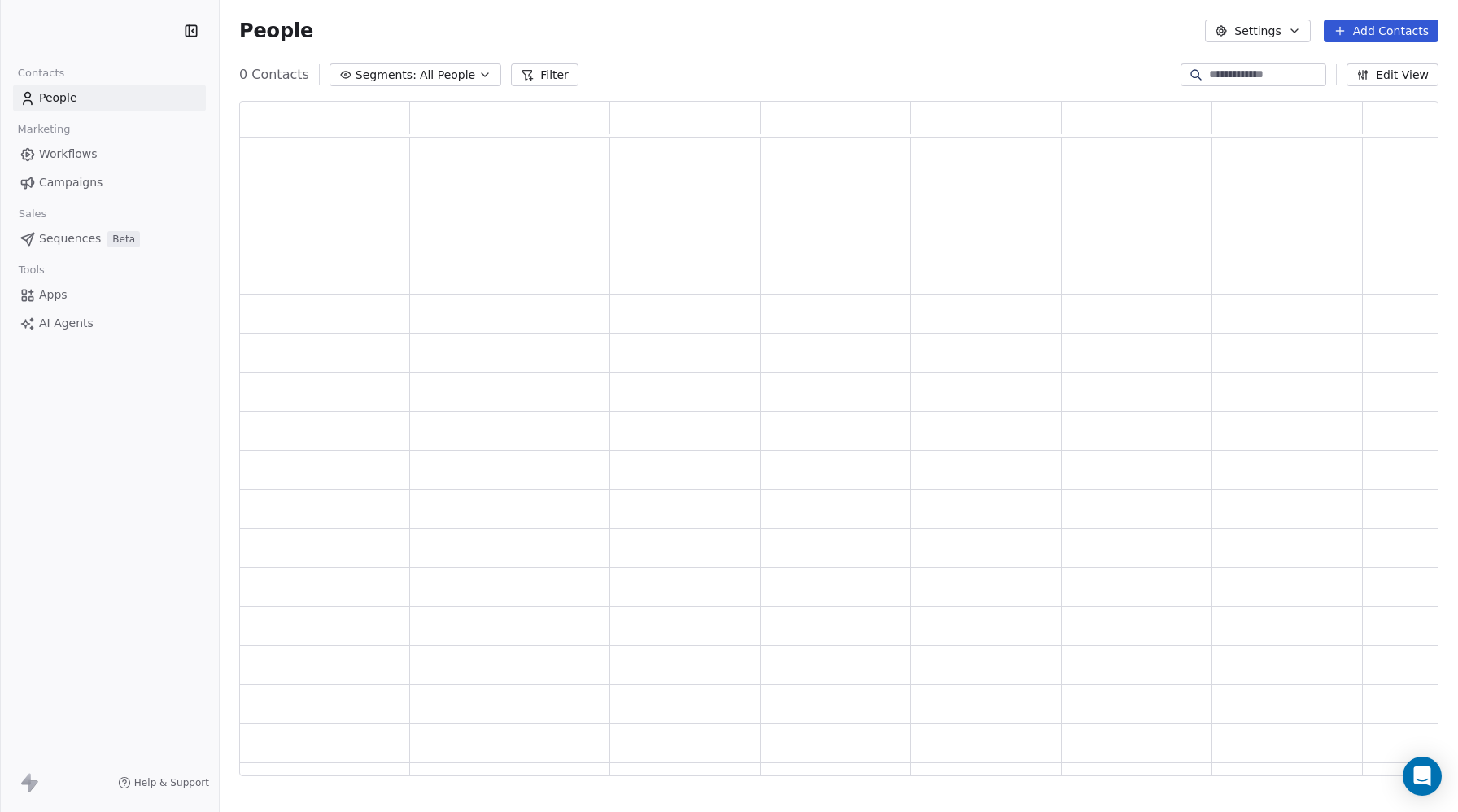
scroll to position [675, 1199]
